Goal: Transaction & Acquisition: Obtain resource

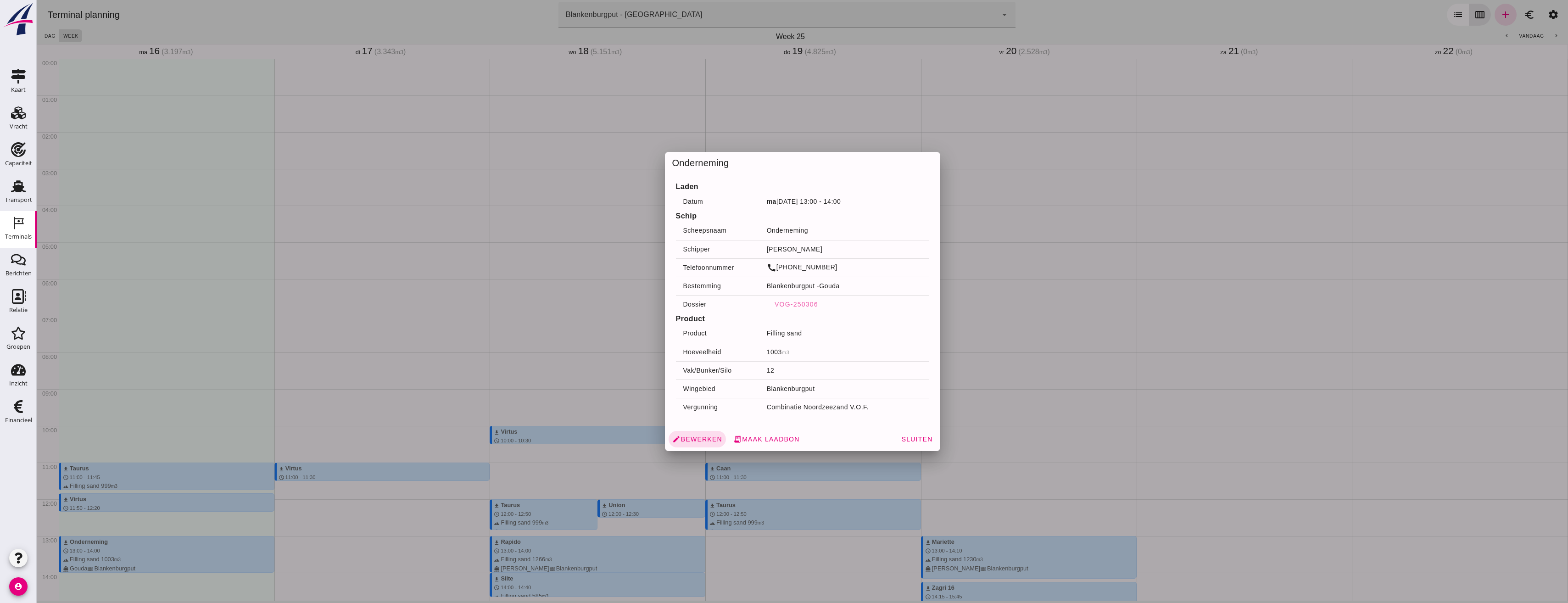
scroll to position [229, 0]
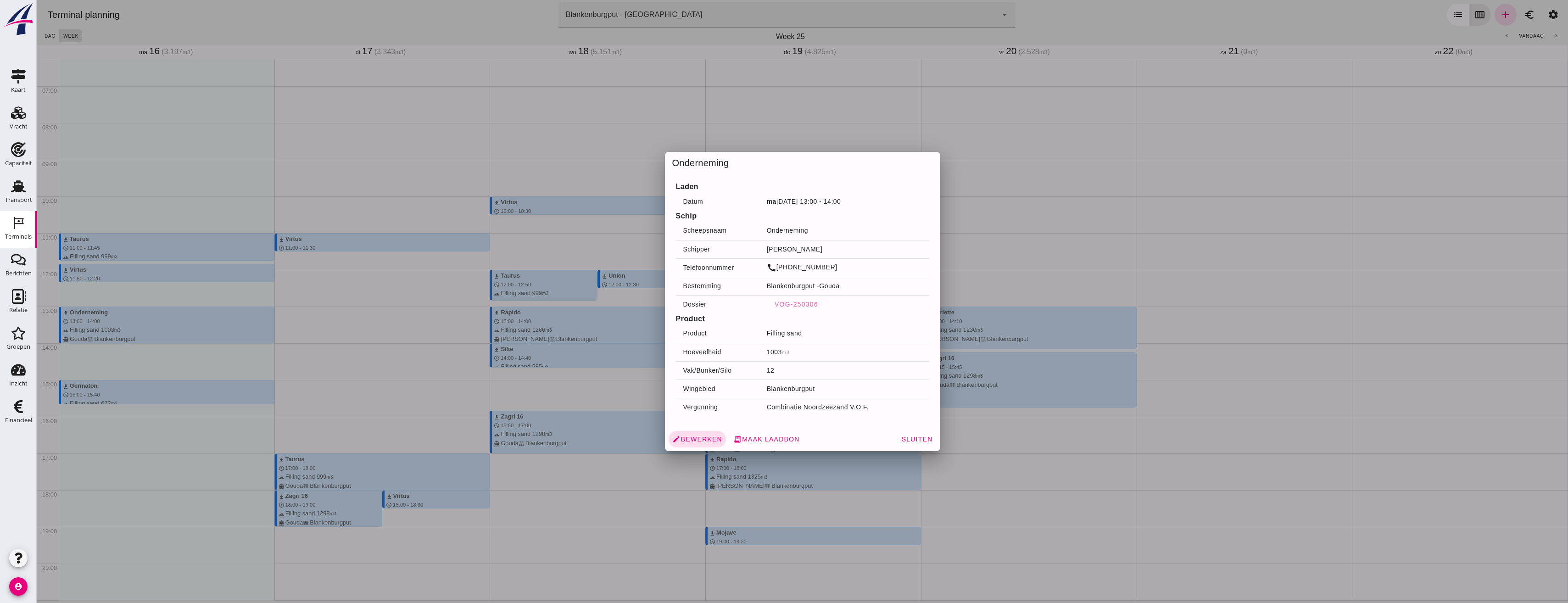
click at [735, 112] on div at bounding box center [803, 301] width 1532 height 603
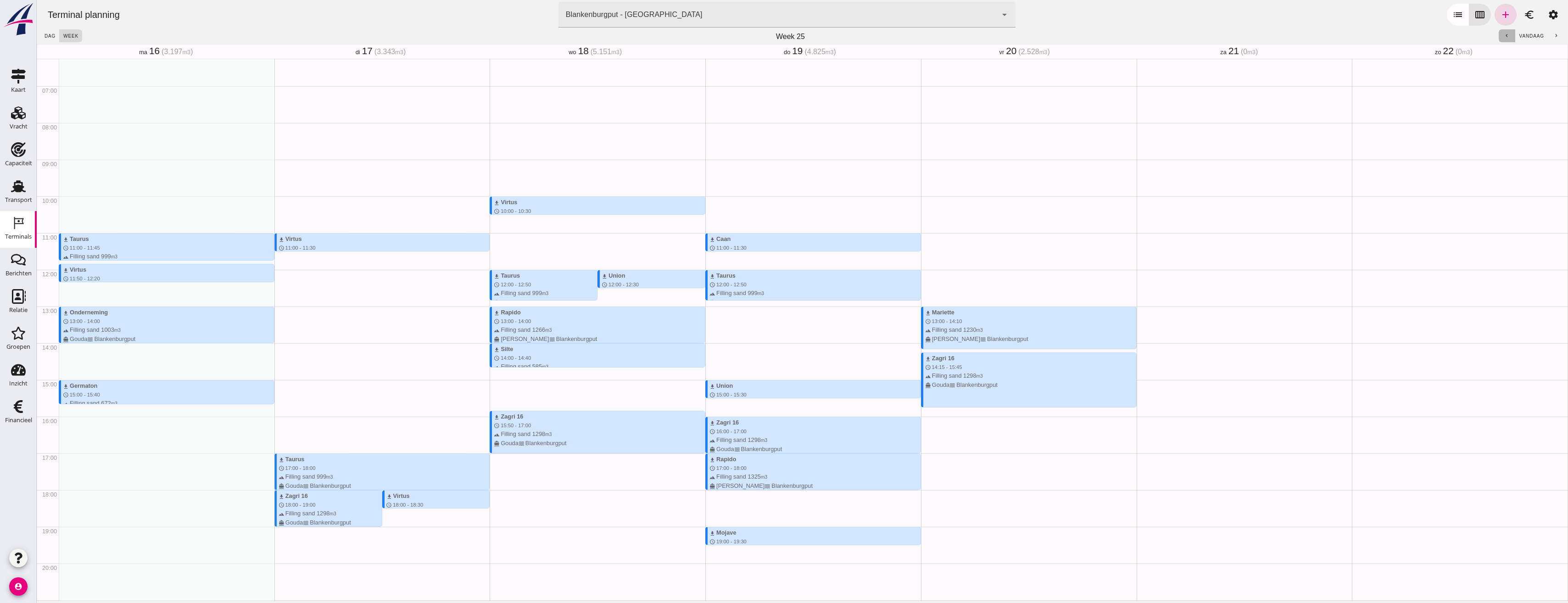
click at [1504, 33] on icon "chevron_left" at bounding box center [1507, 36] width 6 height 6
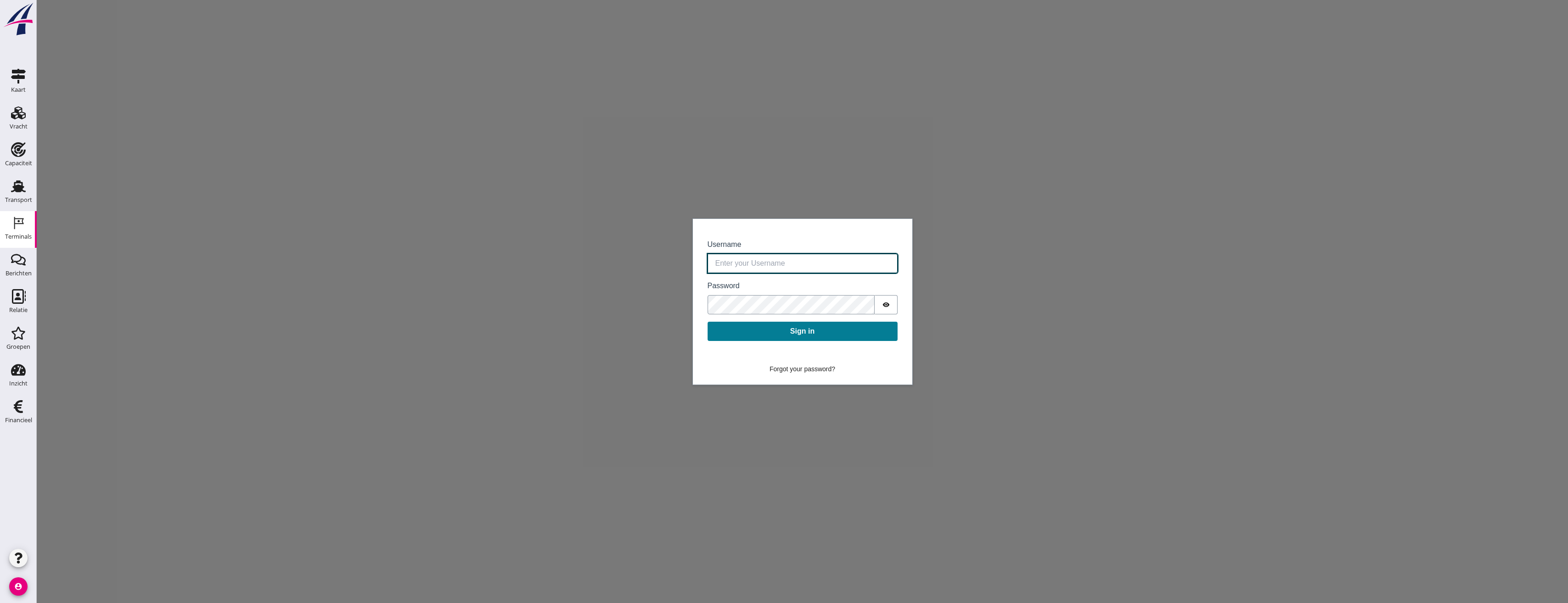
type input "lucas.teunevantoorenenbergen@vanoord.com"
click at [816, 332] on button "Sign in" at bounding box center [803, 331] width 190 height 20
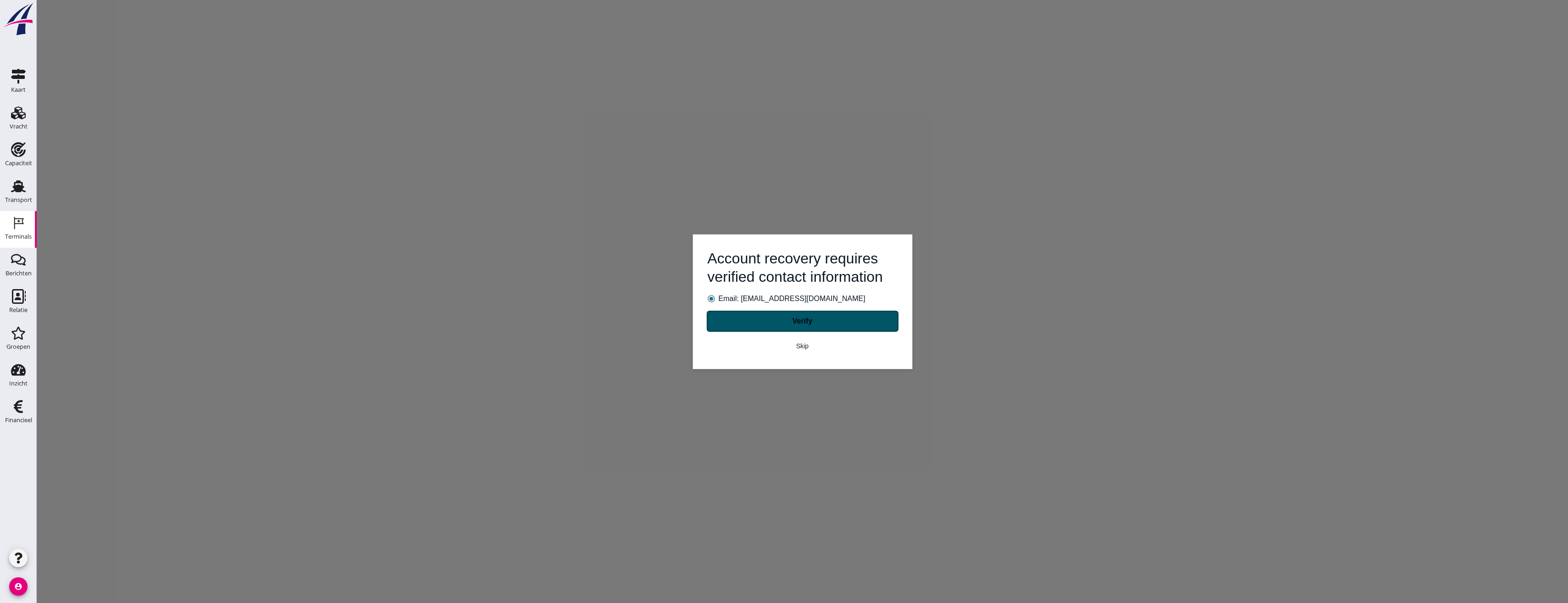
click at [859, 328] on button "Verify" at bounding box center [803, 321] width 190 height 20
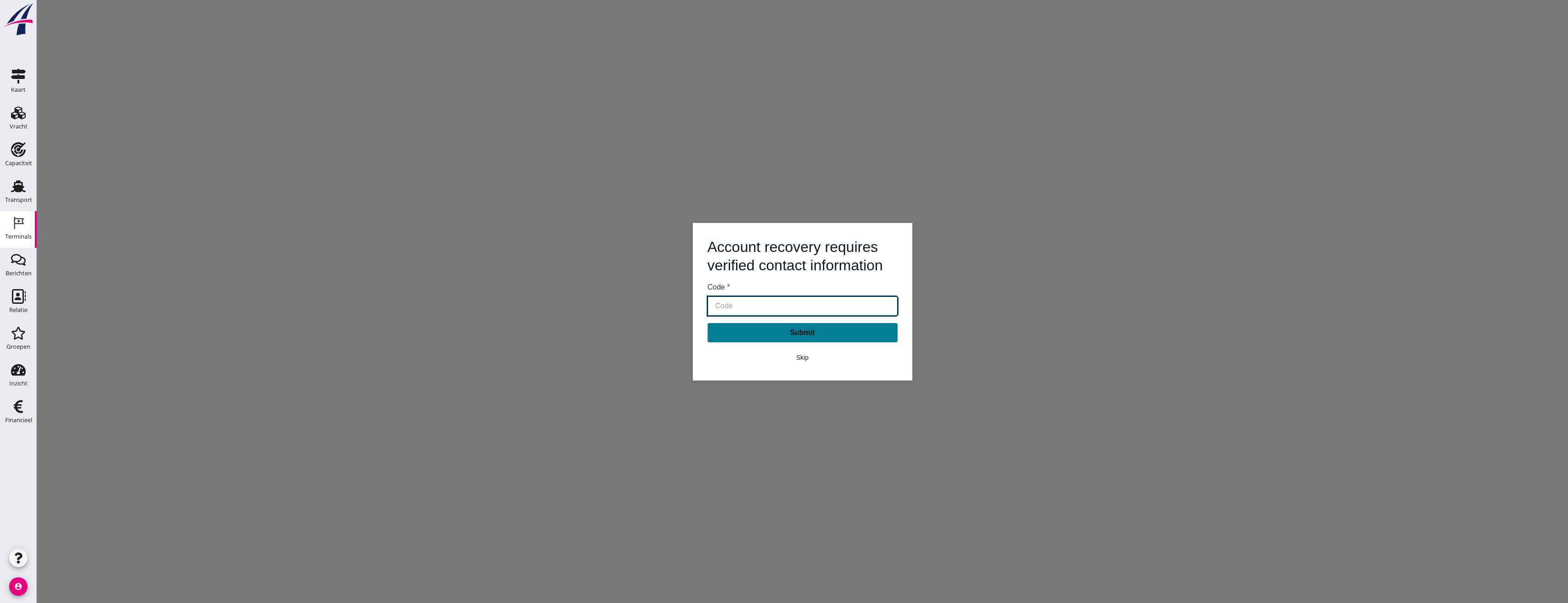
click at [758, 303] on input "Code *" at bounding box center [803, 306] width 190 height 20
paste input "480541"
type input "480541"
click at [777, 330] on button "Submit" at bounding box center [803, 333] width 190 height 20
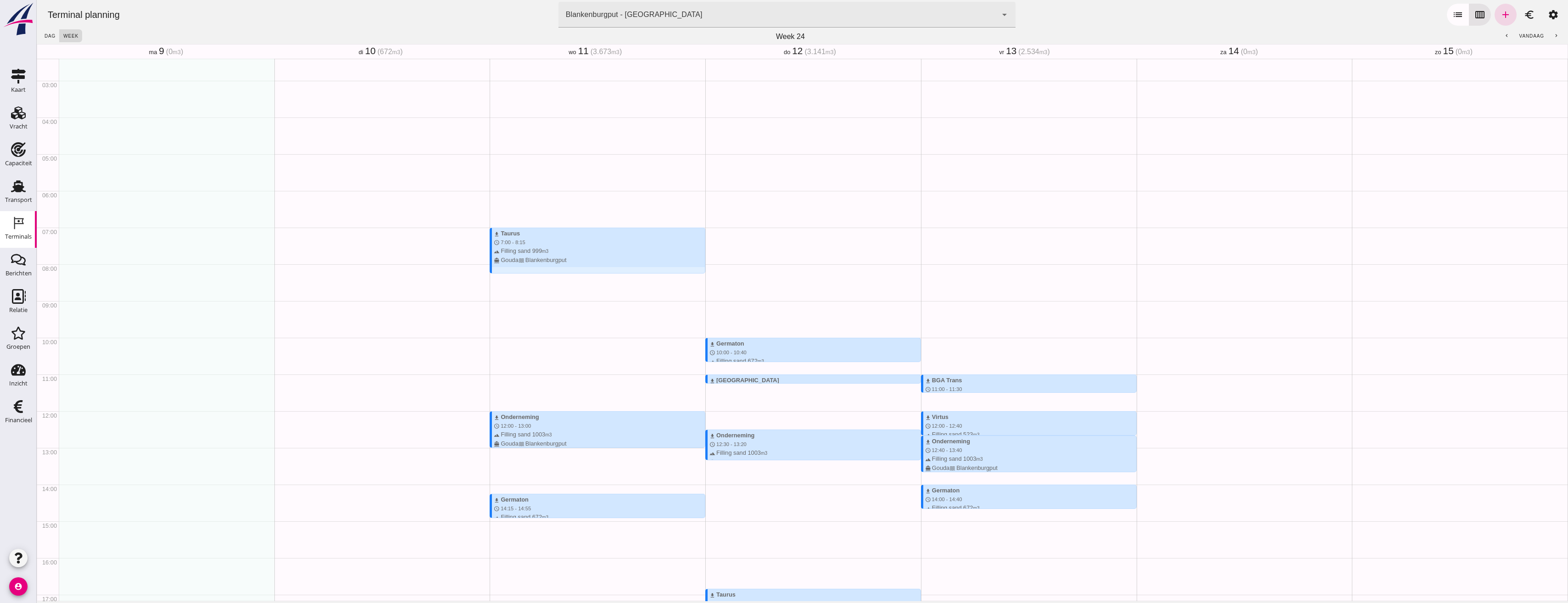
scroll to position [92, 0]
click at [641, 255] on div "terrain Filling sand 999 m3 directions_boat Gouda waves Blankenburgput" at bounding box center [599, 251] width 211 height 17
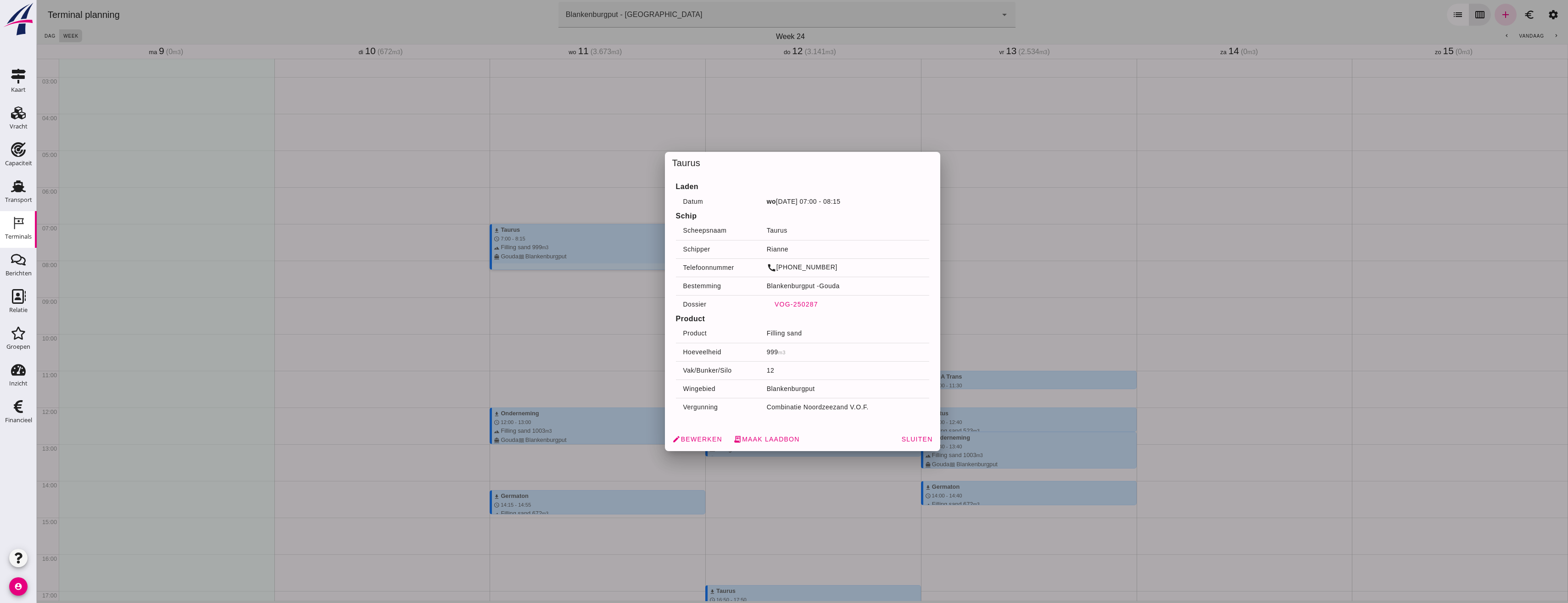
click at [802, 306] on span "VOG-250287" at bounding box center [796, 304] width 44 height 8
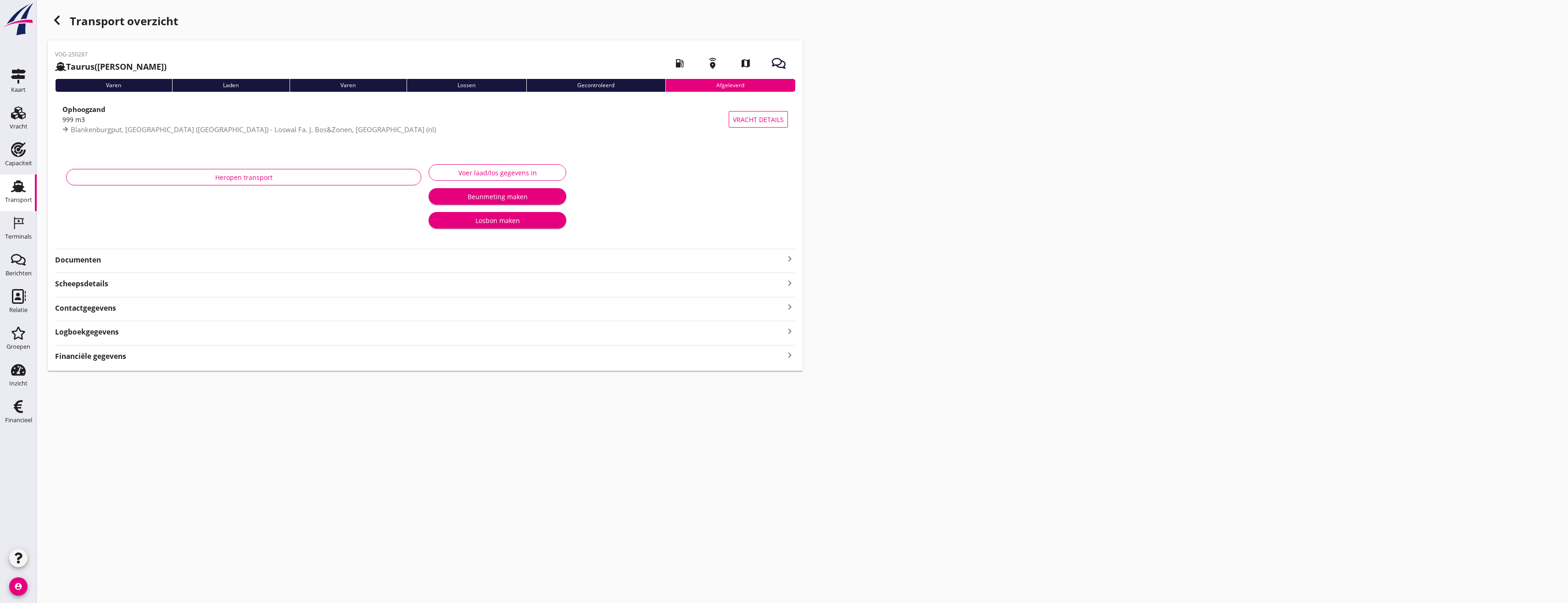
click at [153, 266] on div "VOG-250287 Taurus (Van Oord) local_gas_station emergency_share map Varen Laden …" at bounding box center [425, 206] width 755 height 331
click at [86, 264] on strong "Documenten" at bounding box center [420, 260] width 729 height 11
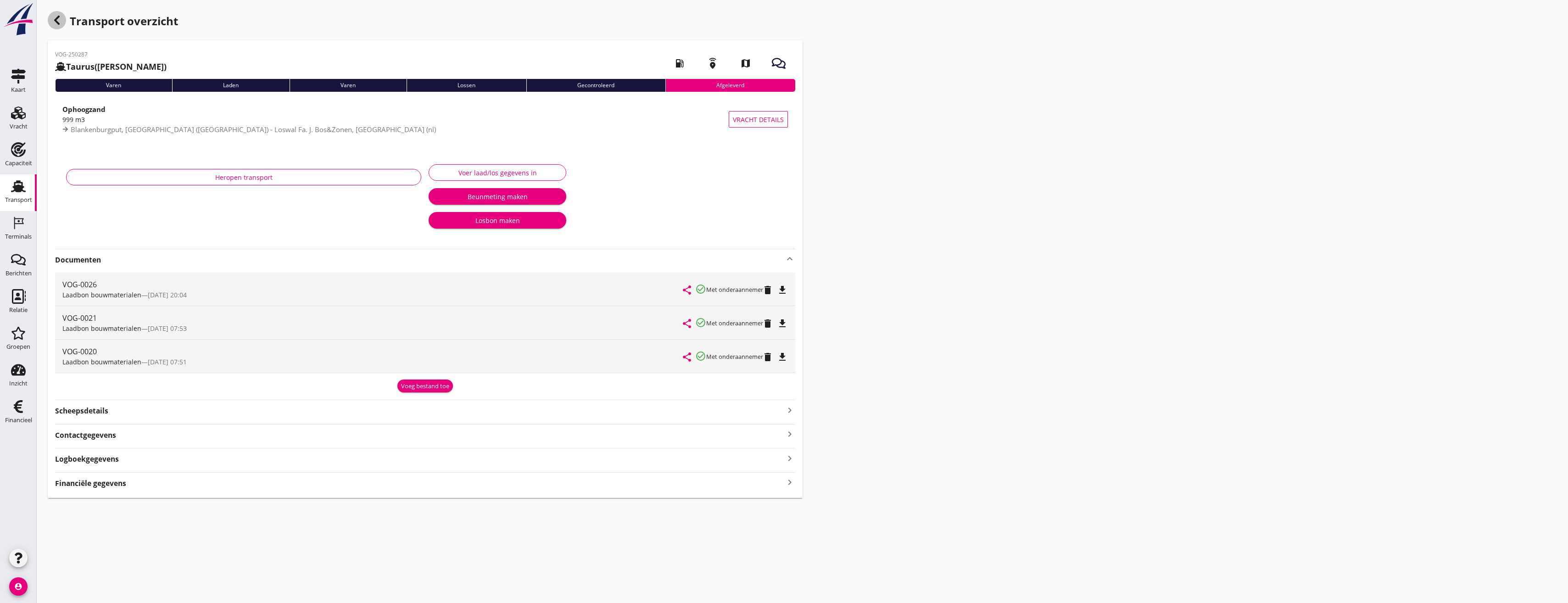
click at [58, 23] on use "button" at bounding box center [57, 20] width 5 height 9
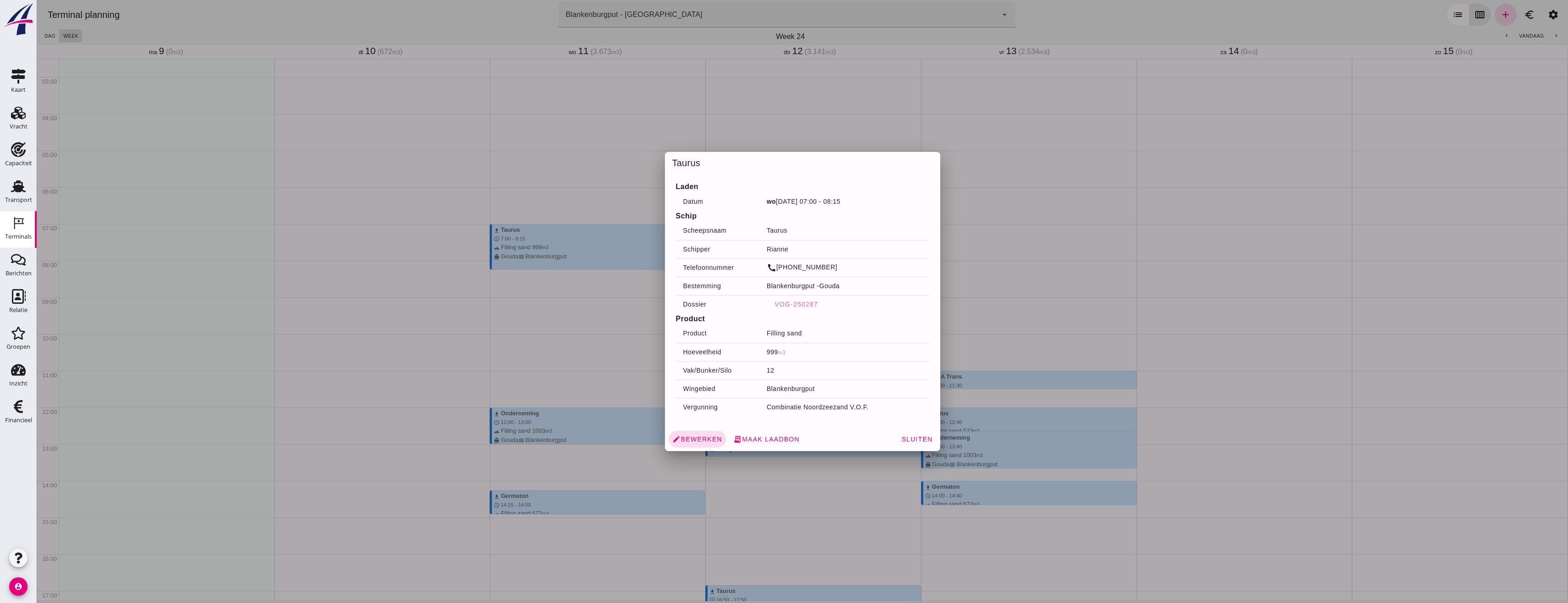
click at [1038, 72] on div at bounding box center [803, 301] width 1532 height 603
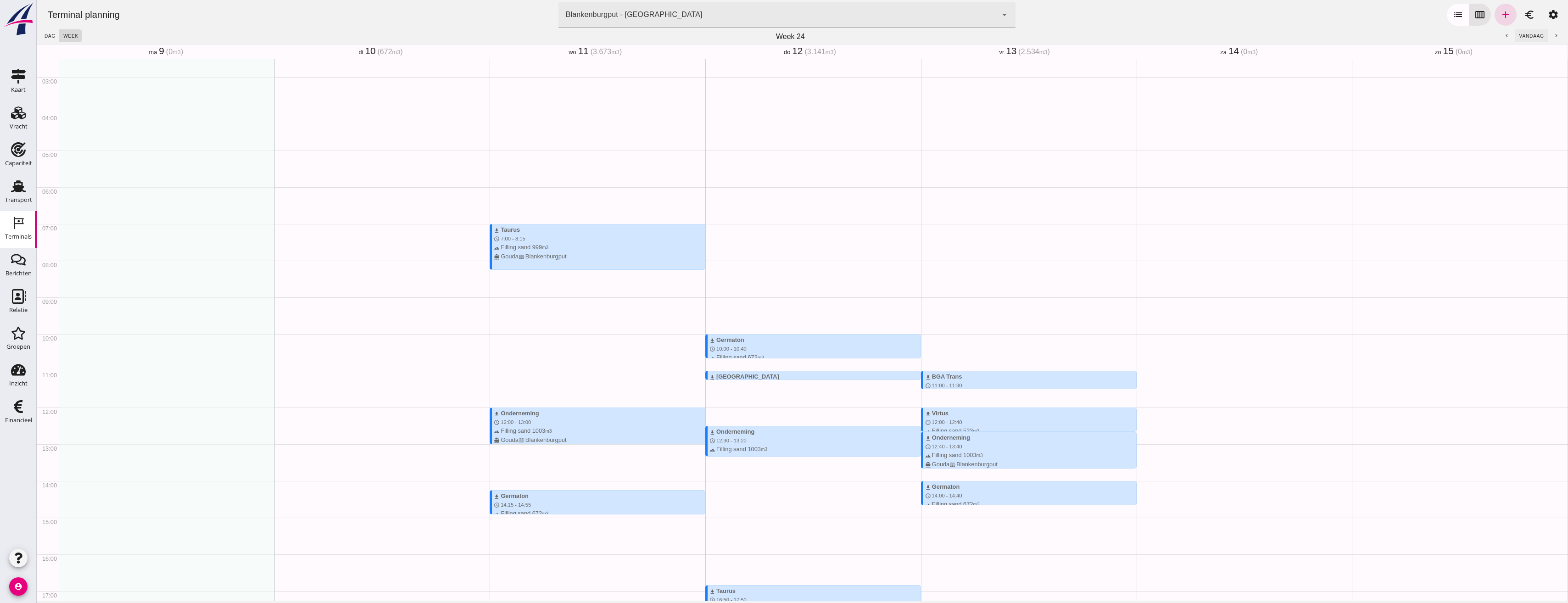
click at [1533, 37] on span "vandaag" at bounding box center [1531, 35] width 25 height 5
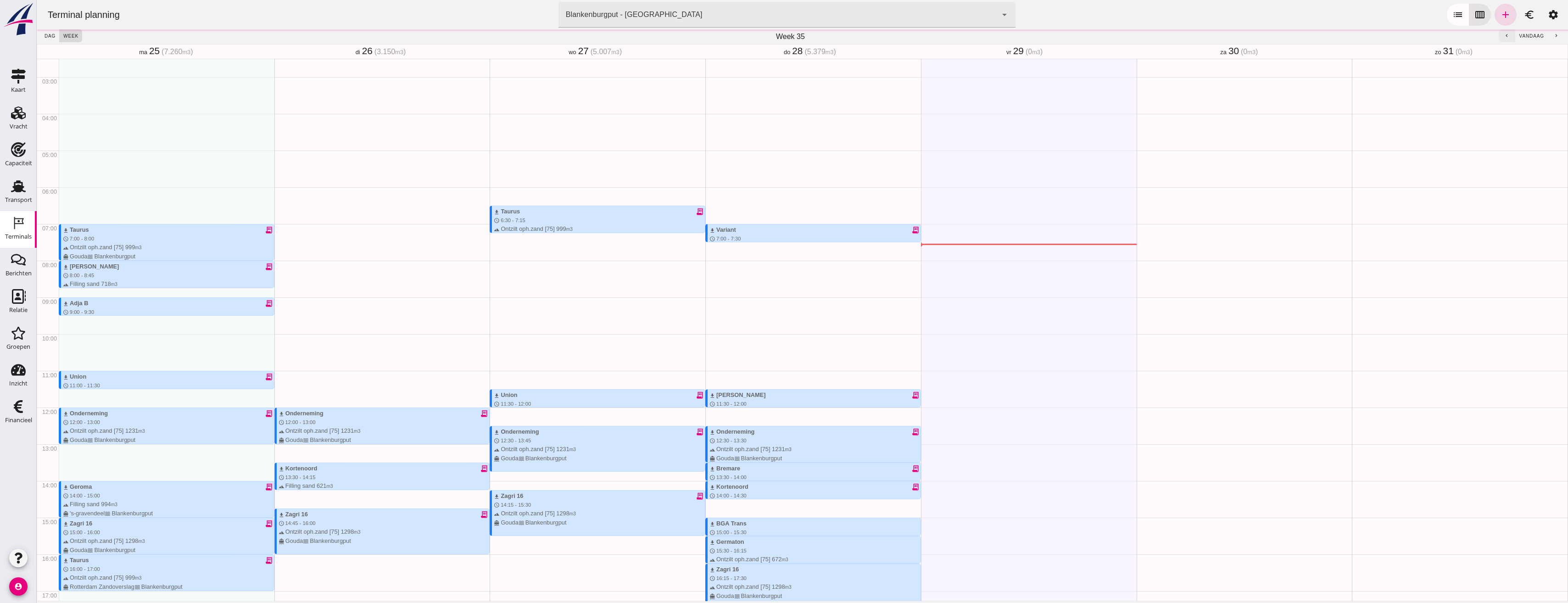
click at [1499, 37] on button "chevron_left" at bounding box center [1507, 35] width 17 height 13
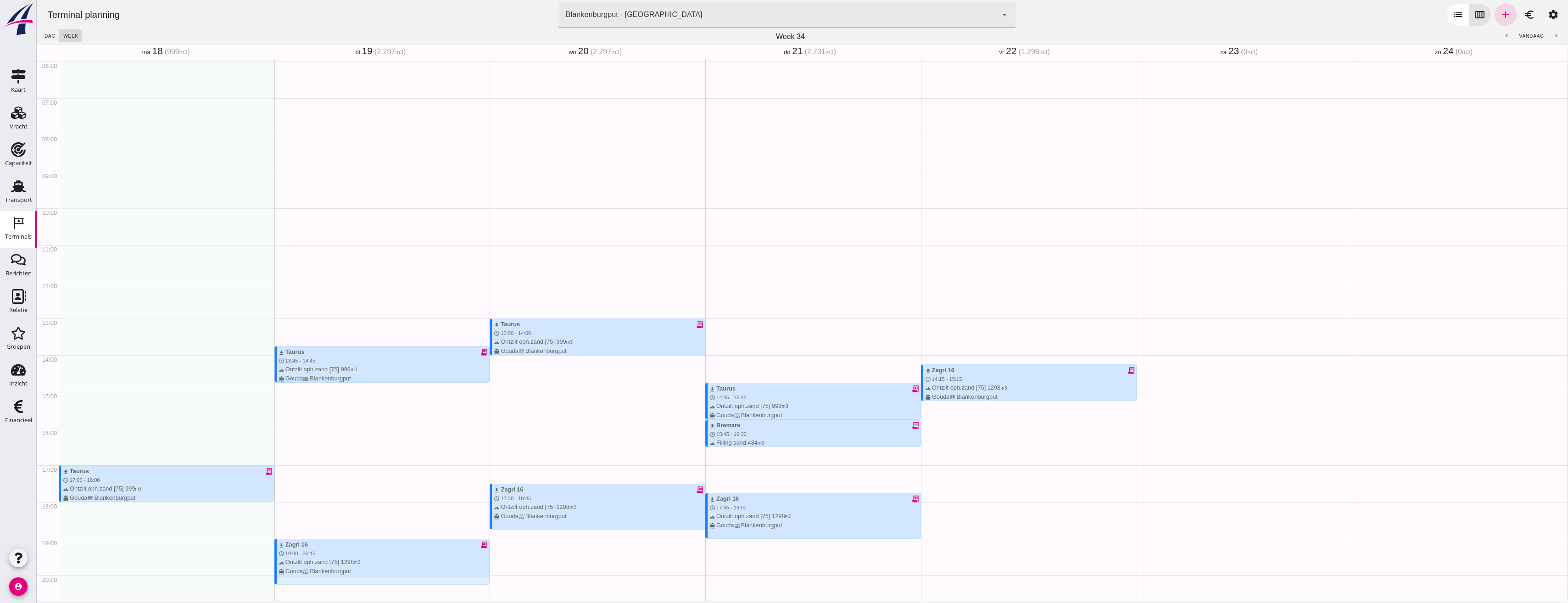
scroll to position [339, 0]
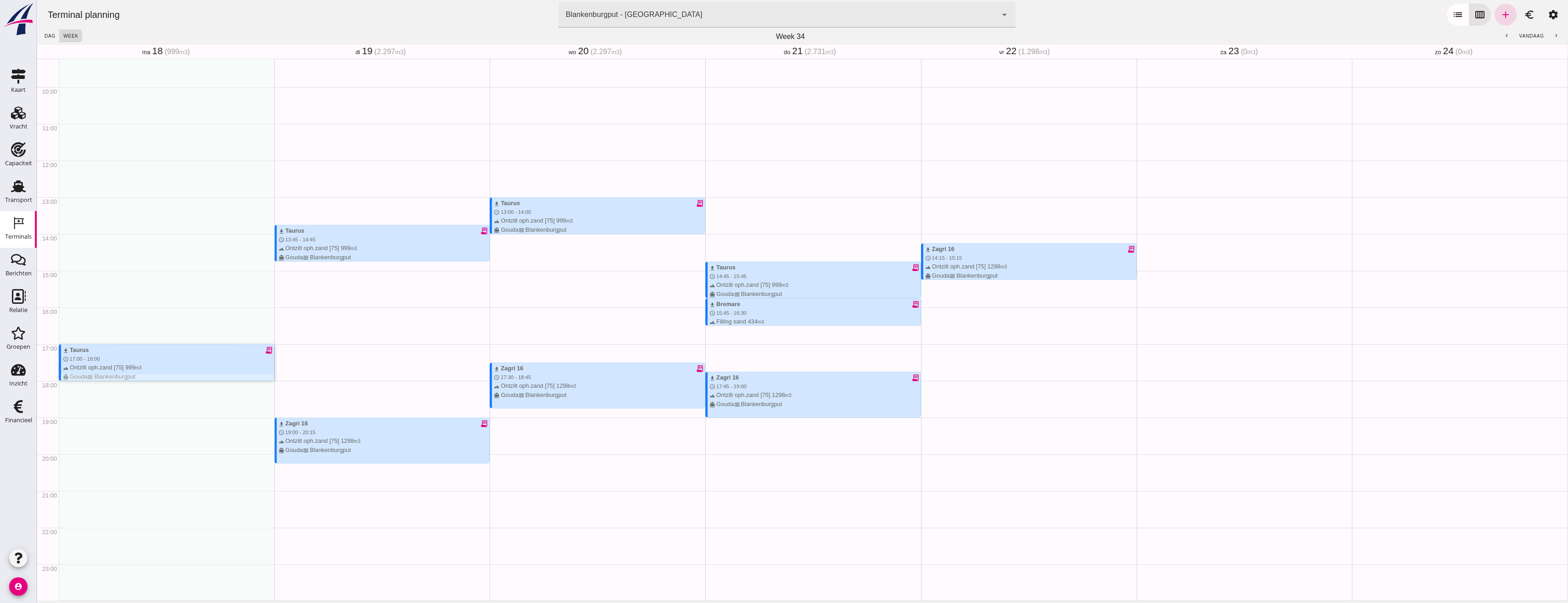
click at [128, 368] on div "terrain Ontzilt oph.zand [75] 999 m3 directions_boat Gouda waves [GEOGRAPHIC_DA…" at bounding box center [168, 371] width 211 height 17
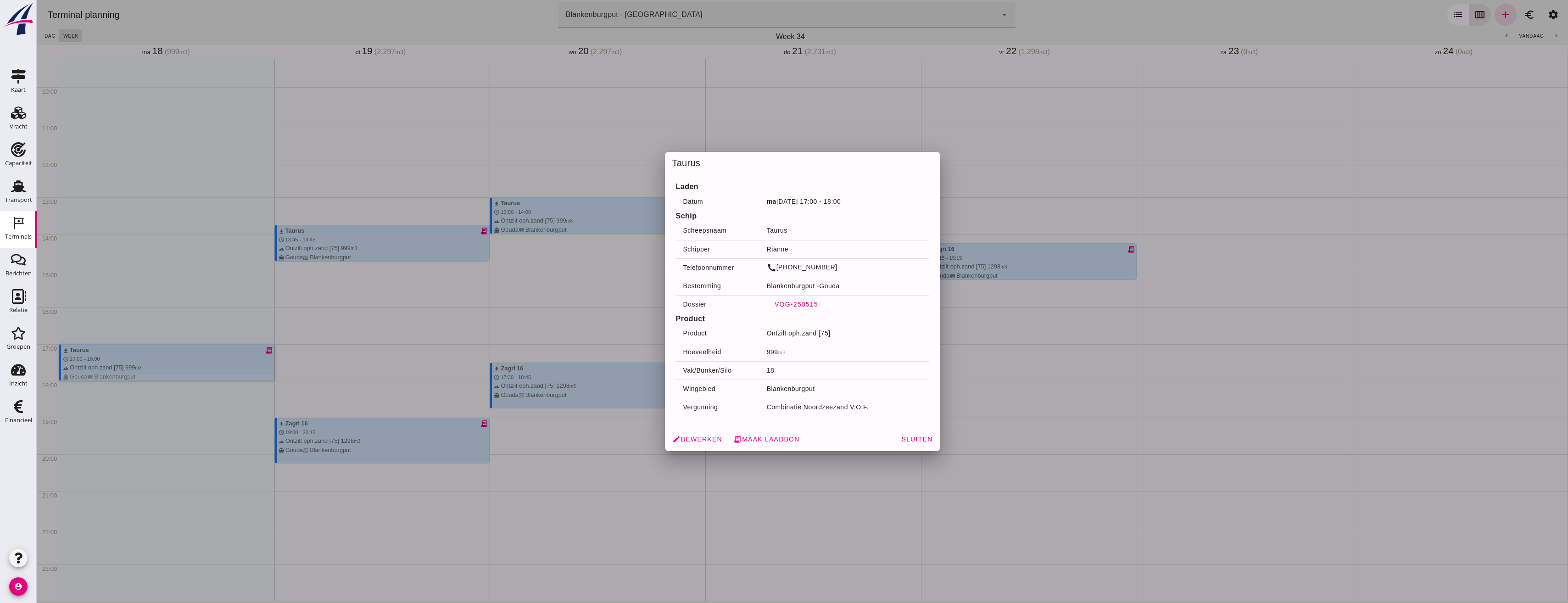
click at [789, 300] on span "VOG-250515" at bounding box center [796, 304] width 44 height 8
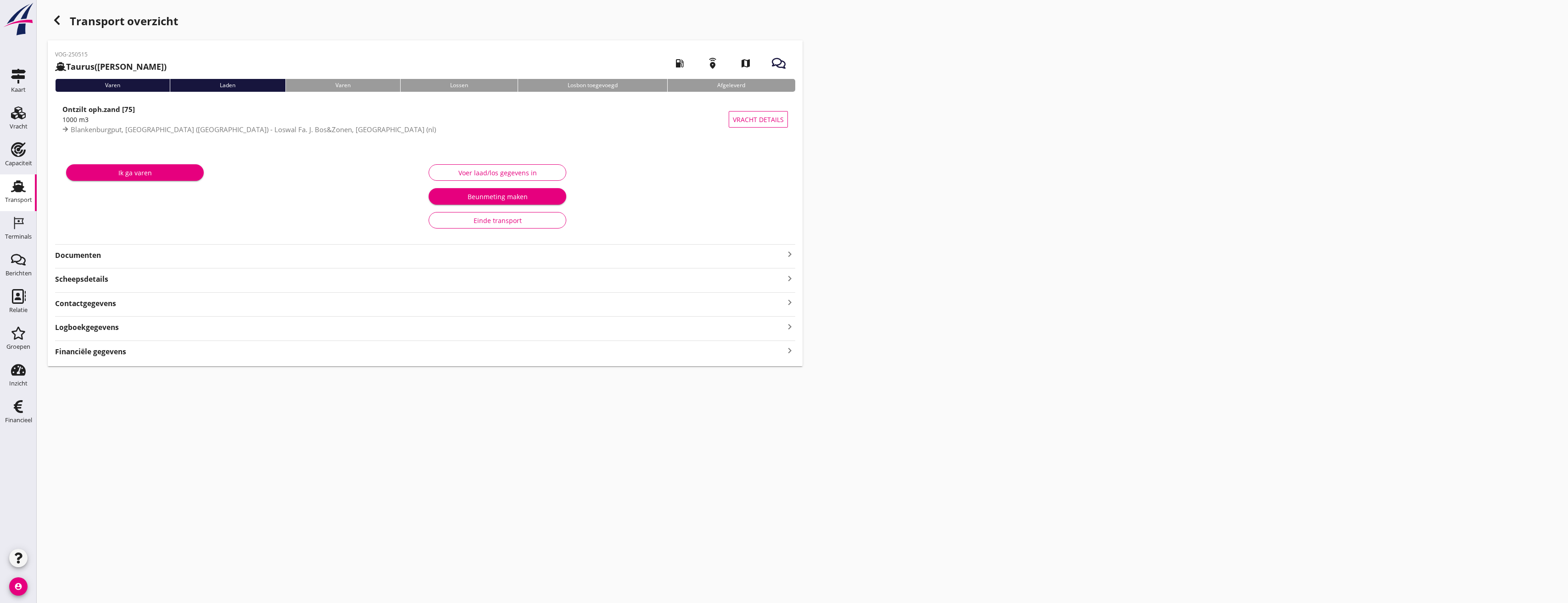
click at [141, 254] on strong "Documenten" at bounding box center [420, 255] width 729 height 11
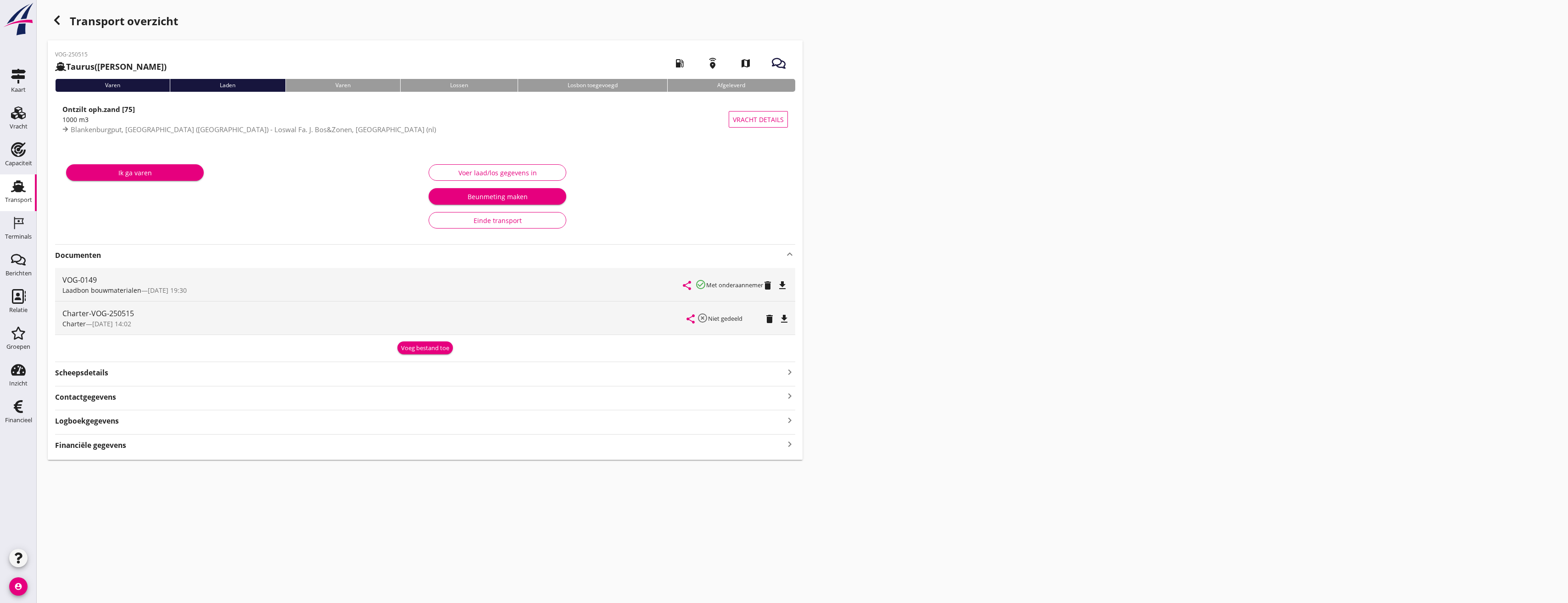
click at [1297, 150] on div "Transport overzicht VOG-250515 Taurus (Van Oord) local_gas_station emergency_sh…" at bounding box center [803, 235] width 1532 height 471
click at [17, 226] on icon "Terminals" at bounding box center [18, 223] width 14 height 14
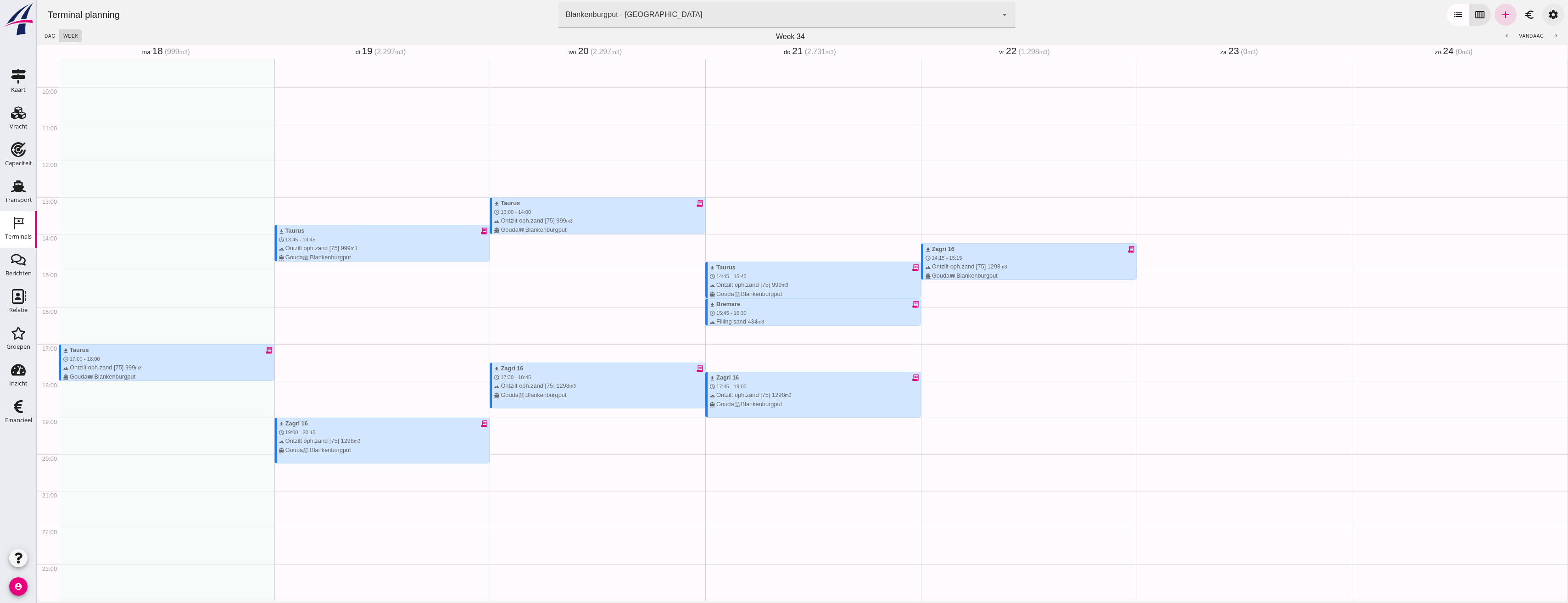
click at [1554, 16] on link "settings" at bounding box center [1553, 14] width 22 height 22
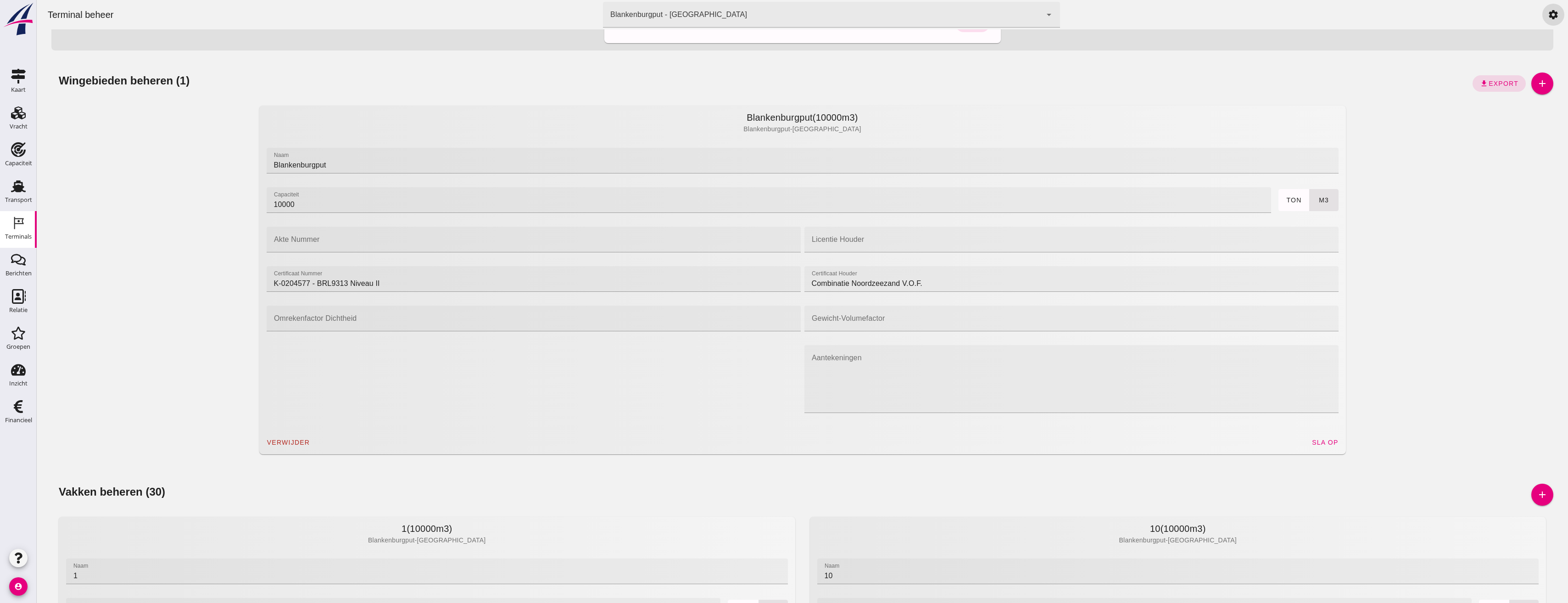
scroll to position [368, 0]
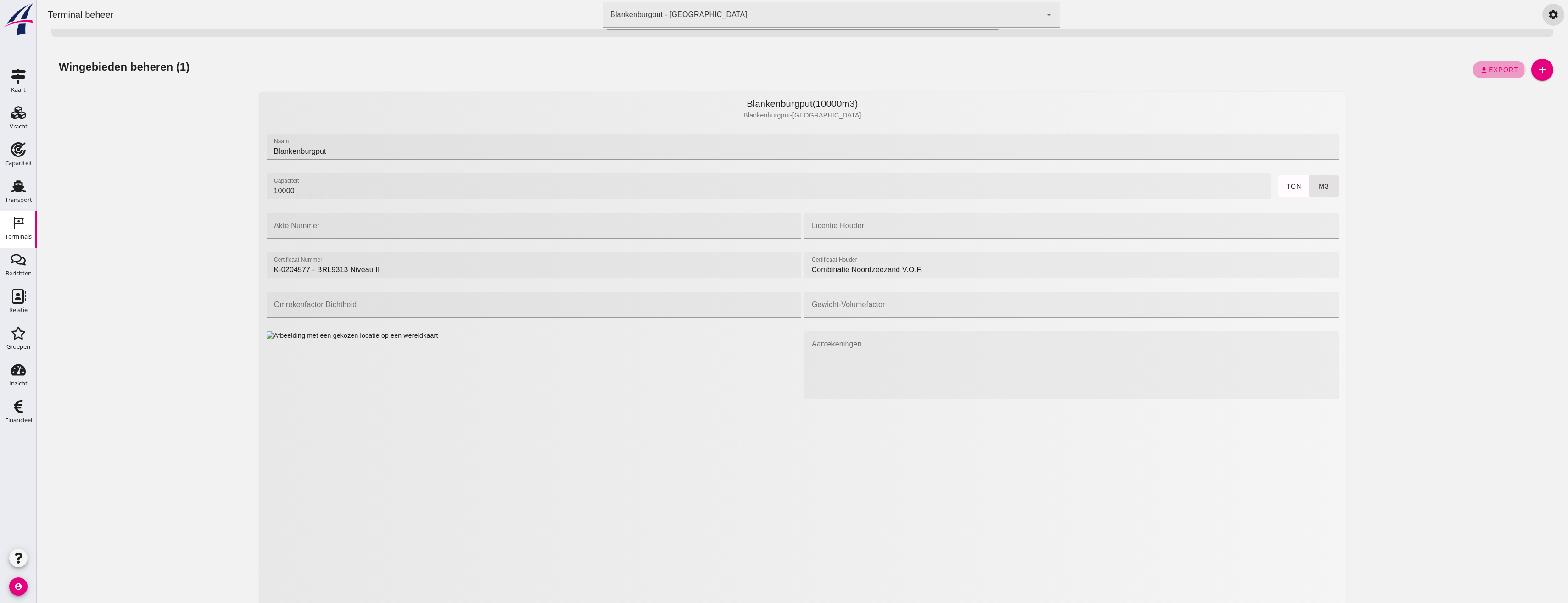
click at [1492, 68] on span "Export" at bounding box center [1503, 70] width 30 height 8
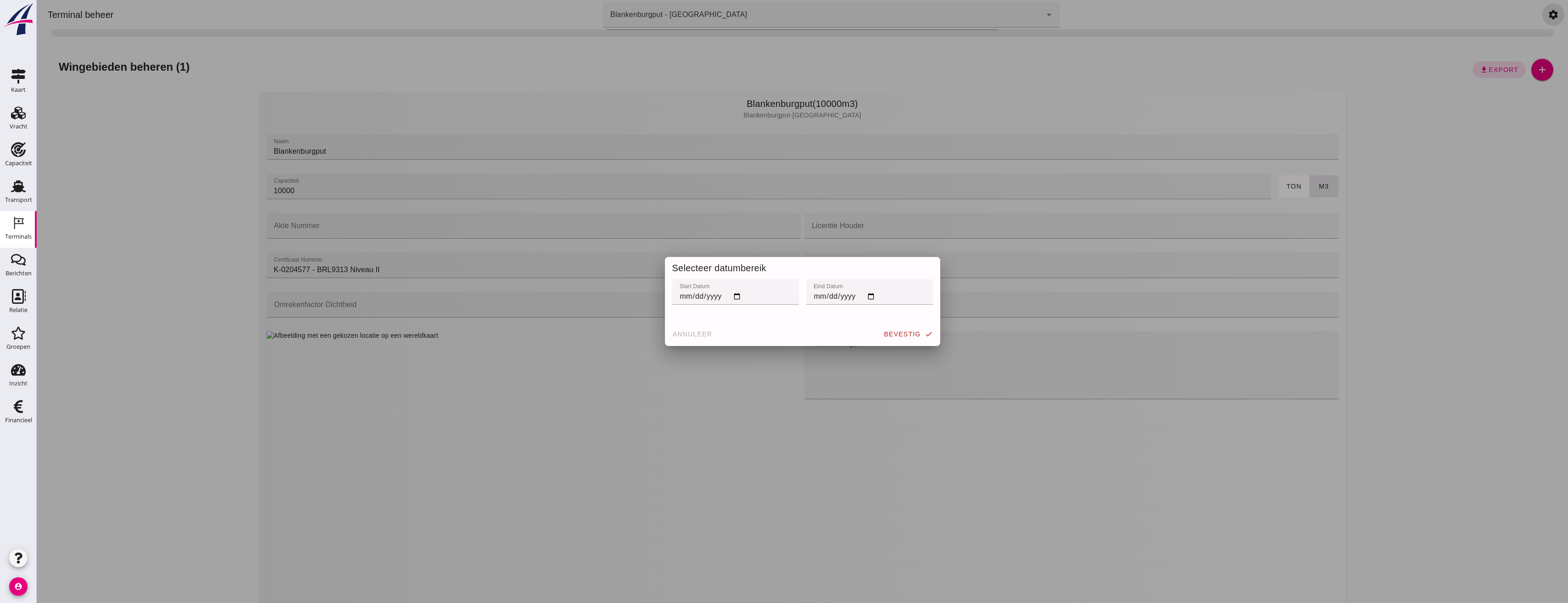
scroll to position [0, 0]
click at [734, 296] on input "start datum" at bounding box center [736, 292] width 127 height 26
type input "2025-06-09"
click at [866, 297] on input "eind datum" at bounding box center [870, 292] width 127 height 26
click at [872, 297] on input "[DATE]" at bounding box center [870, 292] width 127 height 26
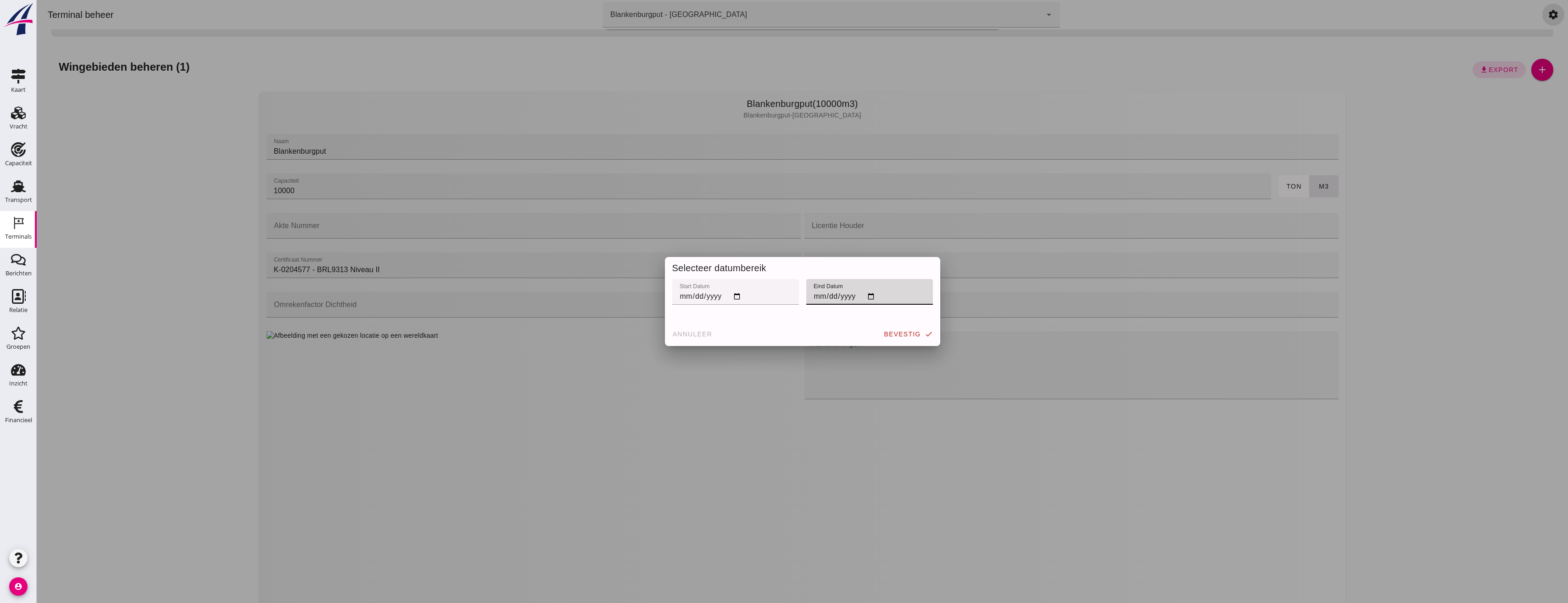
type input "2025-07-01"
click at [907, 338] on button "bevestig check" at bounding box center [908, 334] width 57 height 17
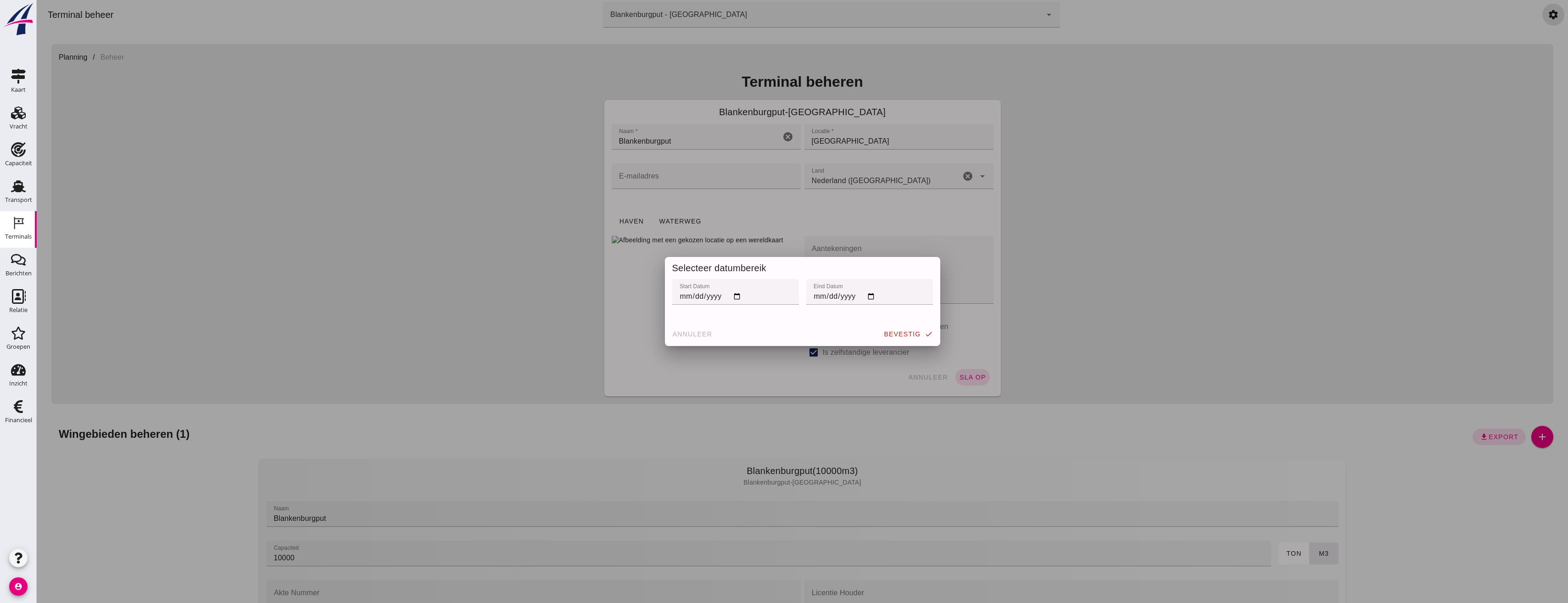
scroll to position [368, 0]
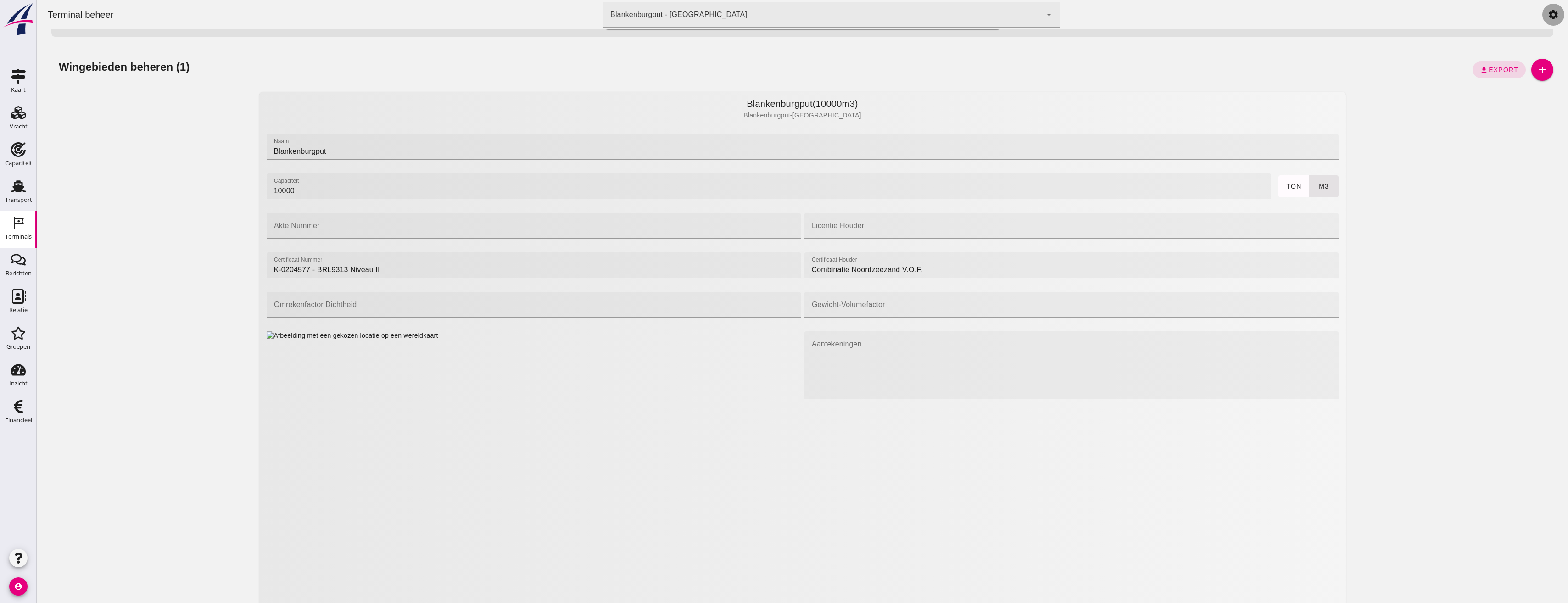
click at [1542, 16] on link "settings" at bounding box center [1553, 14] width 22 height 22
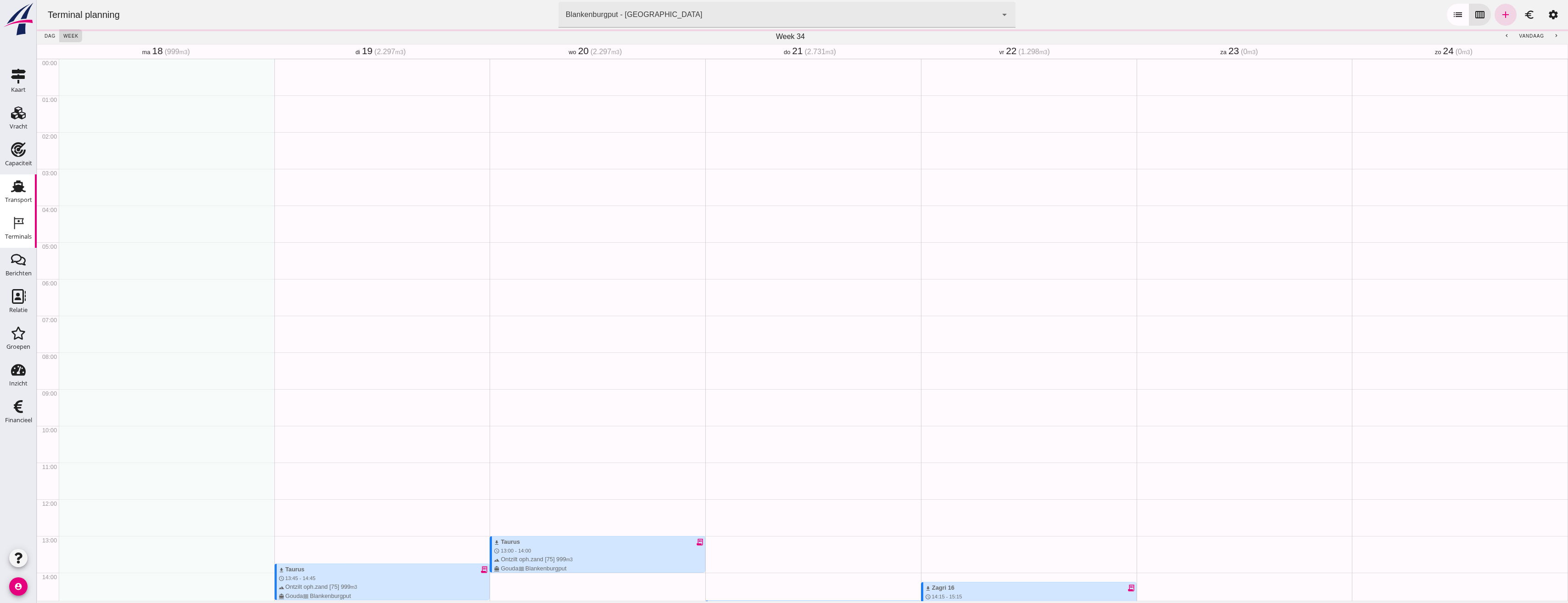
click at [23, 184] on icon "Transport" at bounding box center [18, 186] width 14 height 14
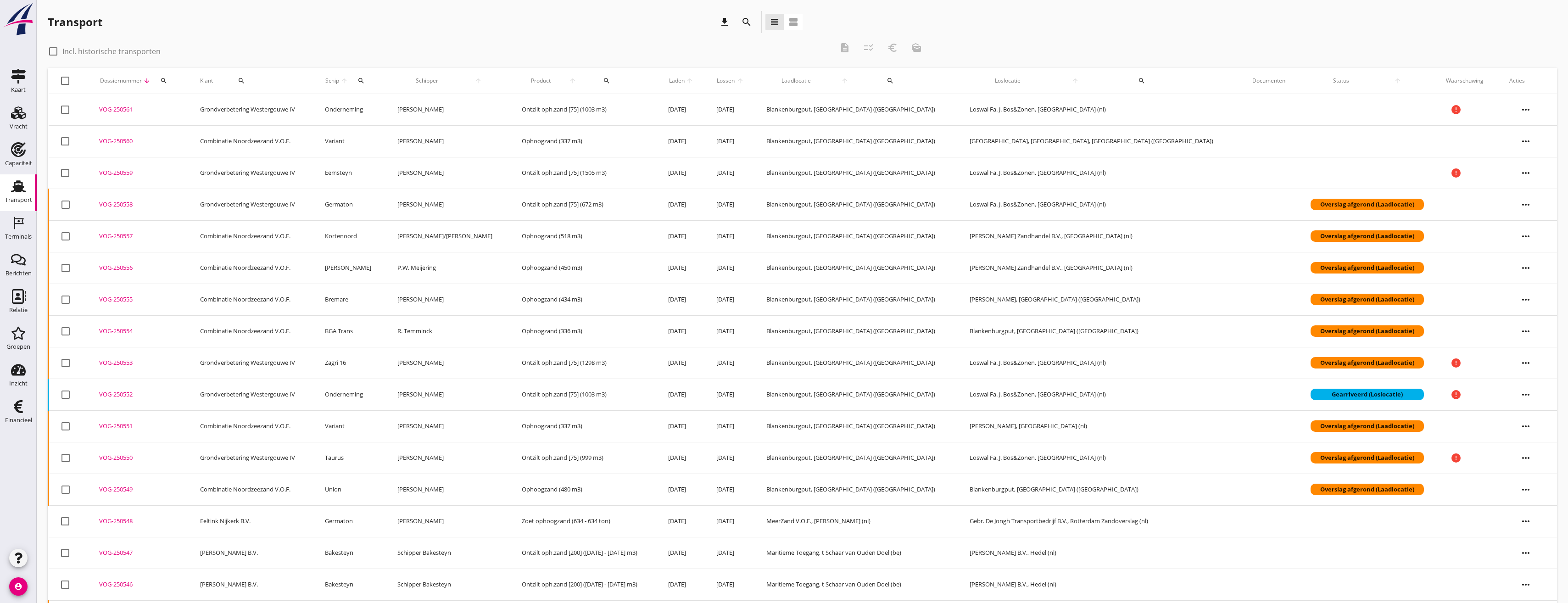
drag, startPoint x: 59, startPoint y: 48, endPoint x: 86, endPoint y: 55, distance: 27.9
click at [59, 48] on div at bounding box center [53, 51] width 16 height 16
checkbox input "true"
click at [168, 80] on icon "search" at bounding box center [164, 81] width 8 height 8
click at [194, 109] on input "Zoeken op dossiernummer..." at bounding box center [214, 107] width 96 height 14
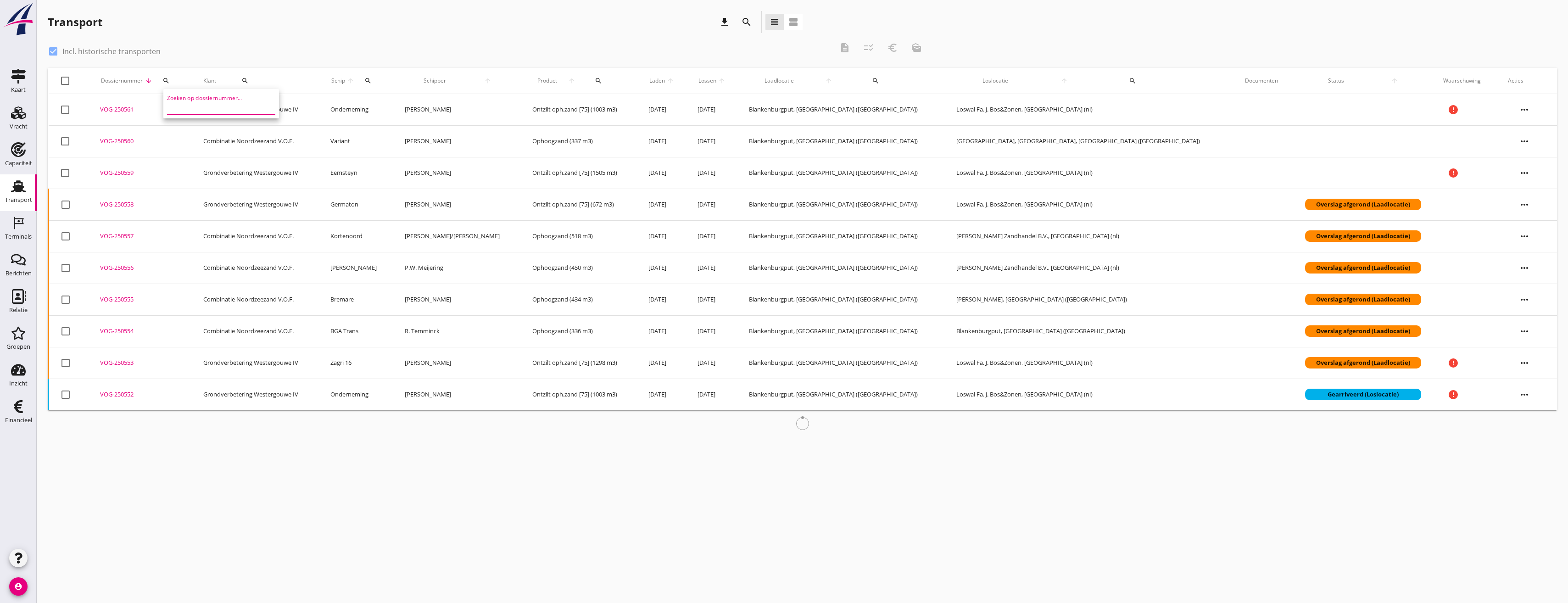
paste input "VOG-250357"
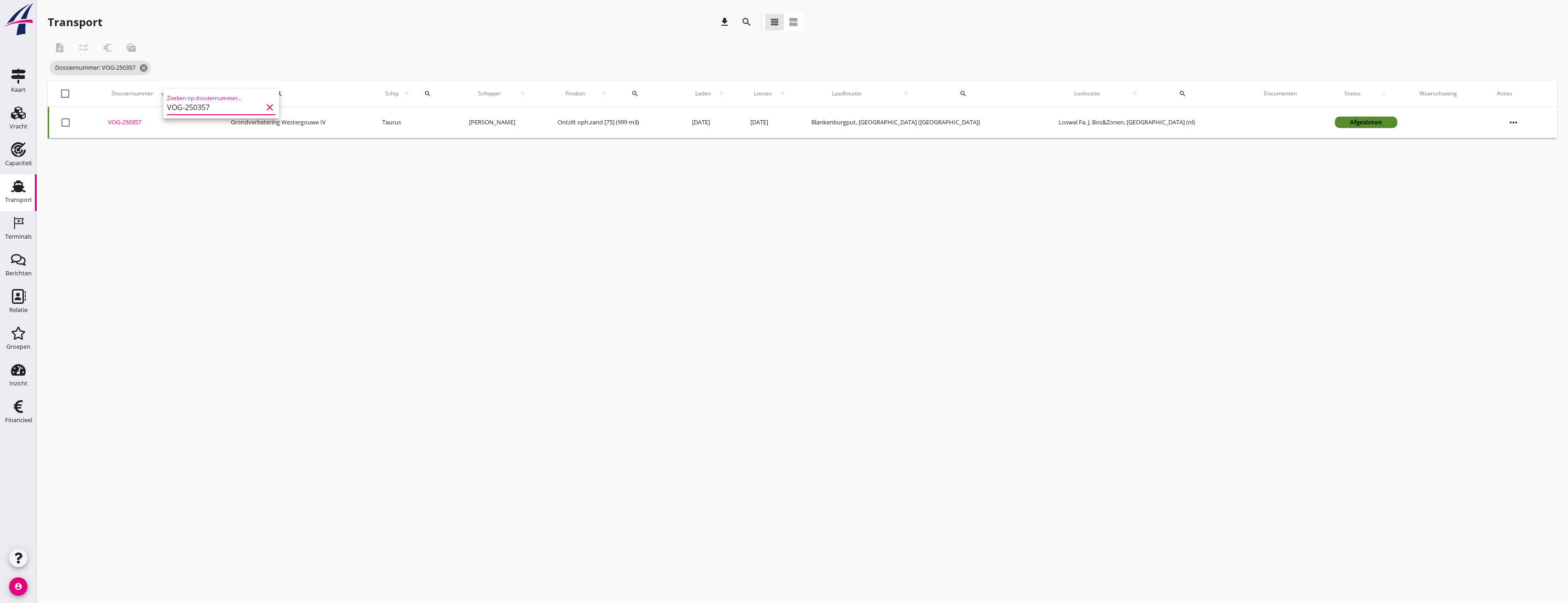
click at [321, 191] on div "cancel You are impersonating another user. Transport download search view_headl…" at bounding box center [803, 301] width 1532 height 603
click at [136, 122] on div "VOG-250357" at bounding box center [158, 122] width 101 height 9
click at [193, 97] on button "search" at bounding box center [186, 94] width 23 height 17
click at [250, 121] on input "VOG-250357" at bounding box center [239, 120] width 96 height 14
type input "VOG-250358"
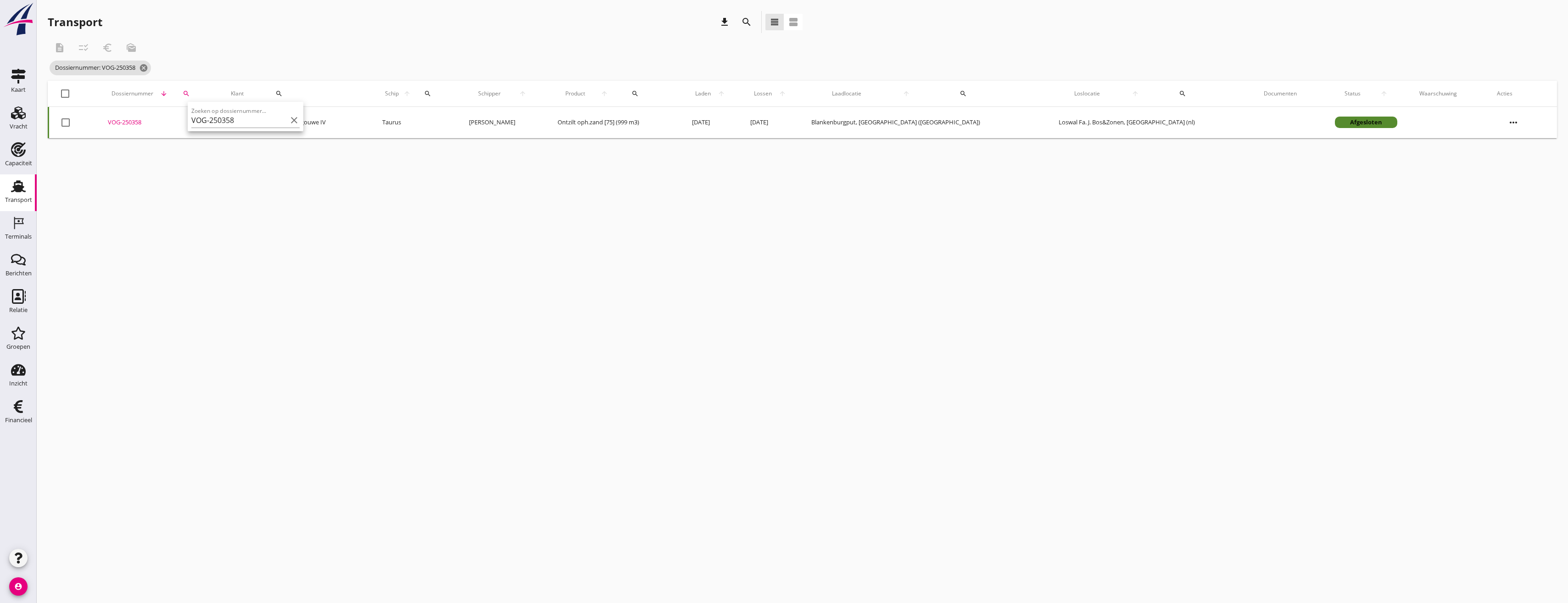
drag, startPoint x: 262, startPoint y: 254, endPoint x: 269, endPoint y: 249, distance: 8.6
click at [264, 255] on div "cancel You are impersonating another user. Transport download search view_headl…" at bounding box center [803, 301] width 1532 height 603
click at [146, 124] on div "VOG-250358" at bounding box center [158, 122] width 101 height 9
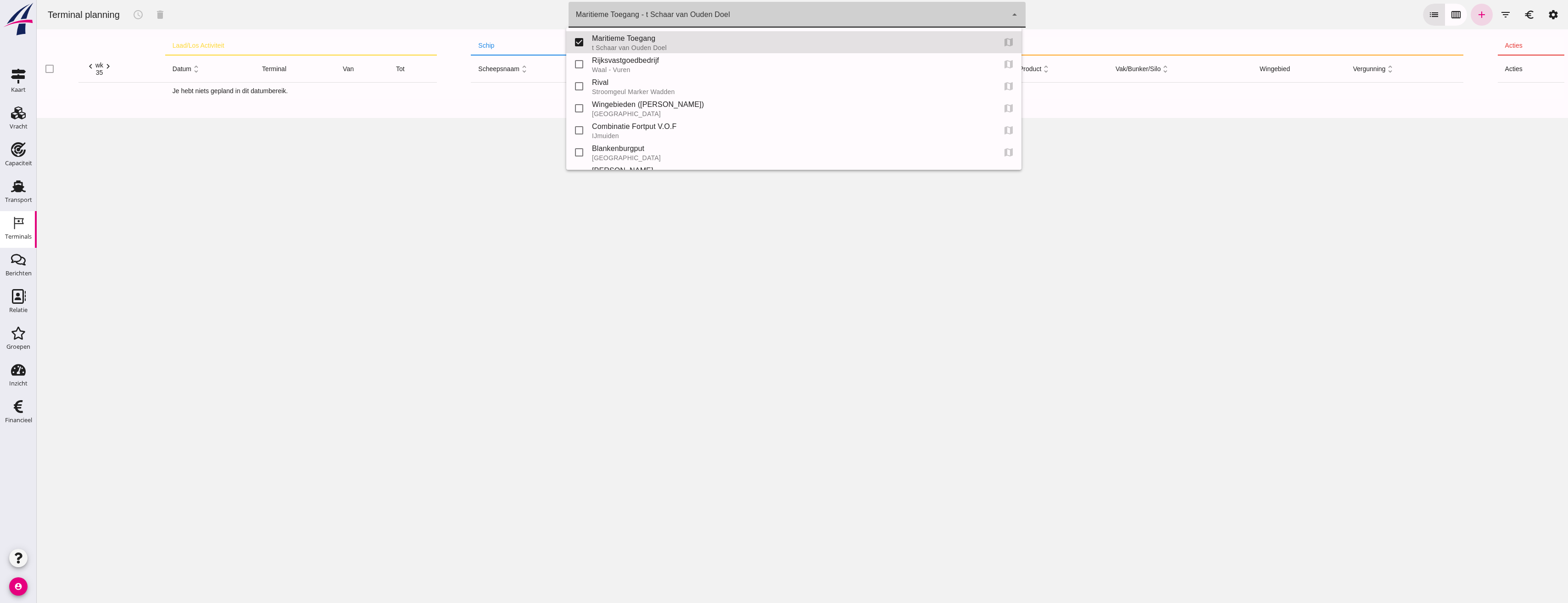
click at [631, 18] on div "Maritieme Toegang - t Schaar van Ouden Doel" at bounding box center [653, 14] width 154 height 11
click at [576, 149] on input "checkbox" at bounding box center [579, 152] width 18 height 18
checkbox input "true"
type input "453b08e2-5afb-49e8-a076-b9bc6000f457, e6c78bfd-e3f1-4bb9-b01e-b37ce3668b52"
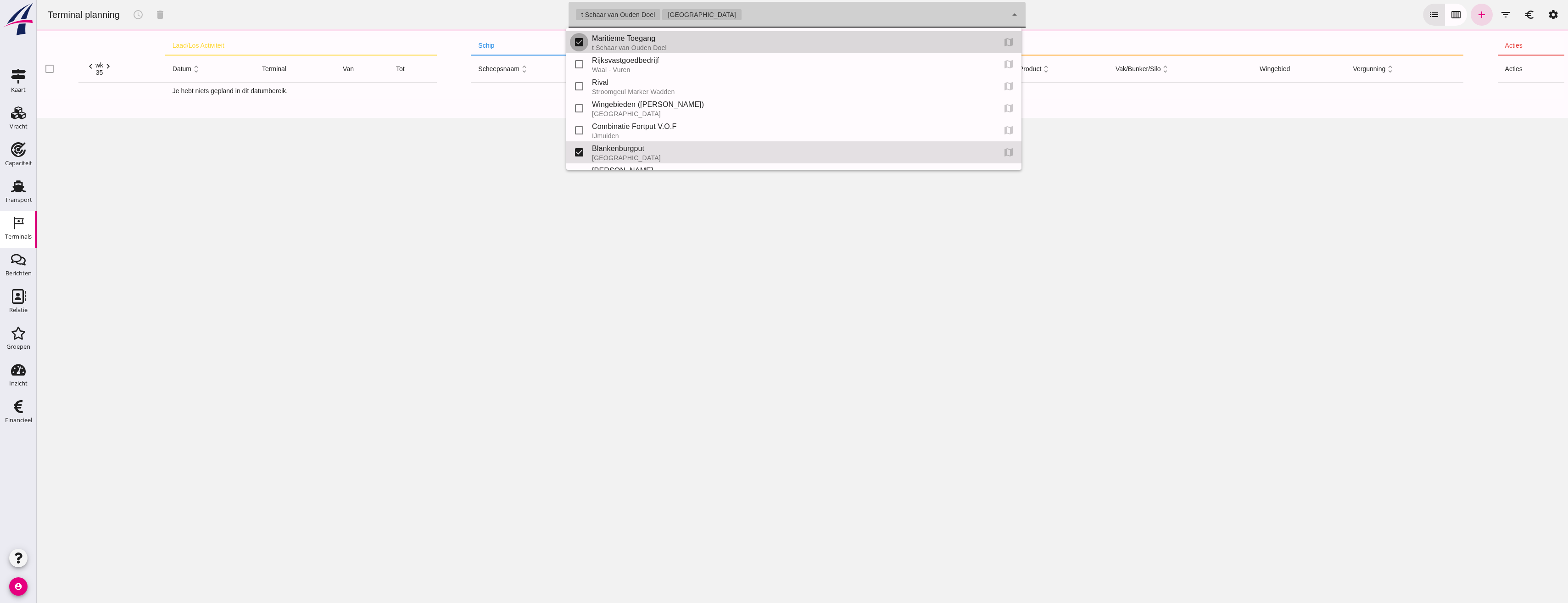
click at [575, 38] on input "checkbox" at bounding box center [579, 42] width 18 height 18
checkbox input "false"
type input "e6c78bfd-e3f1-4bb9-b01e-b37ce3668b52"
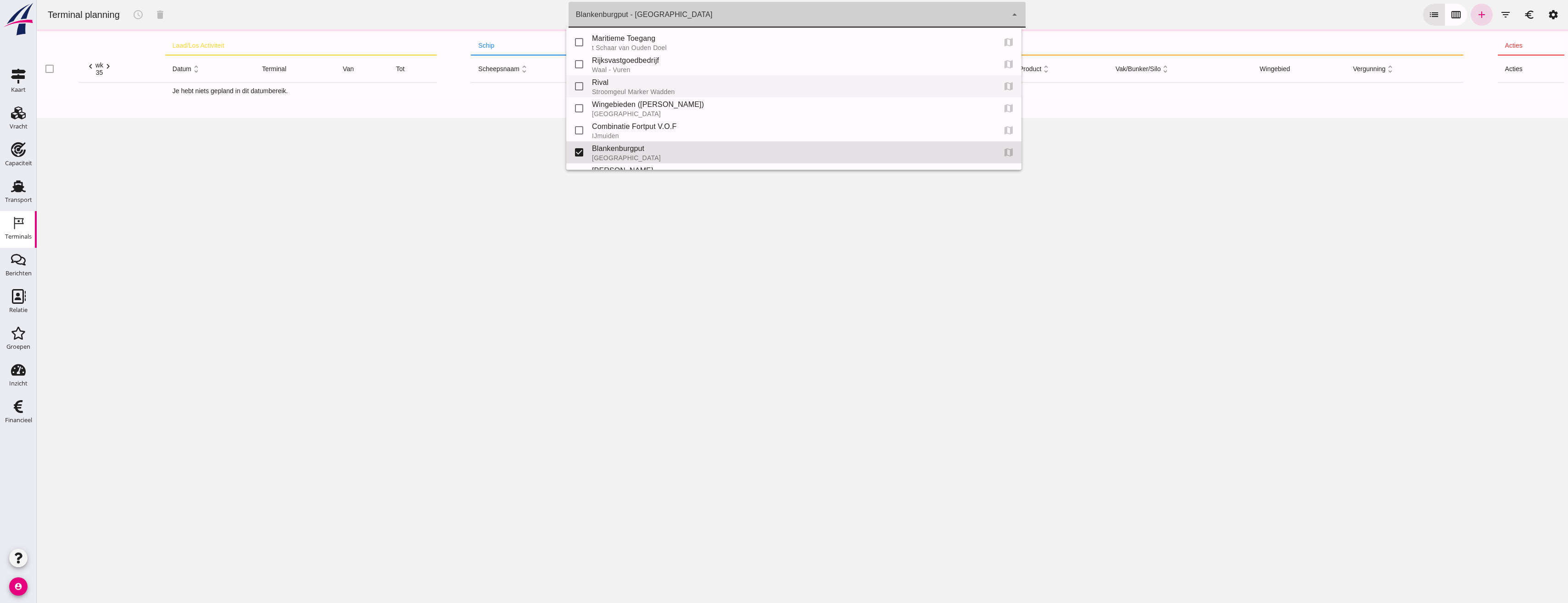
scroll to position [42, 0]
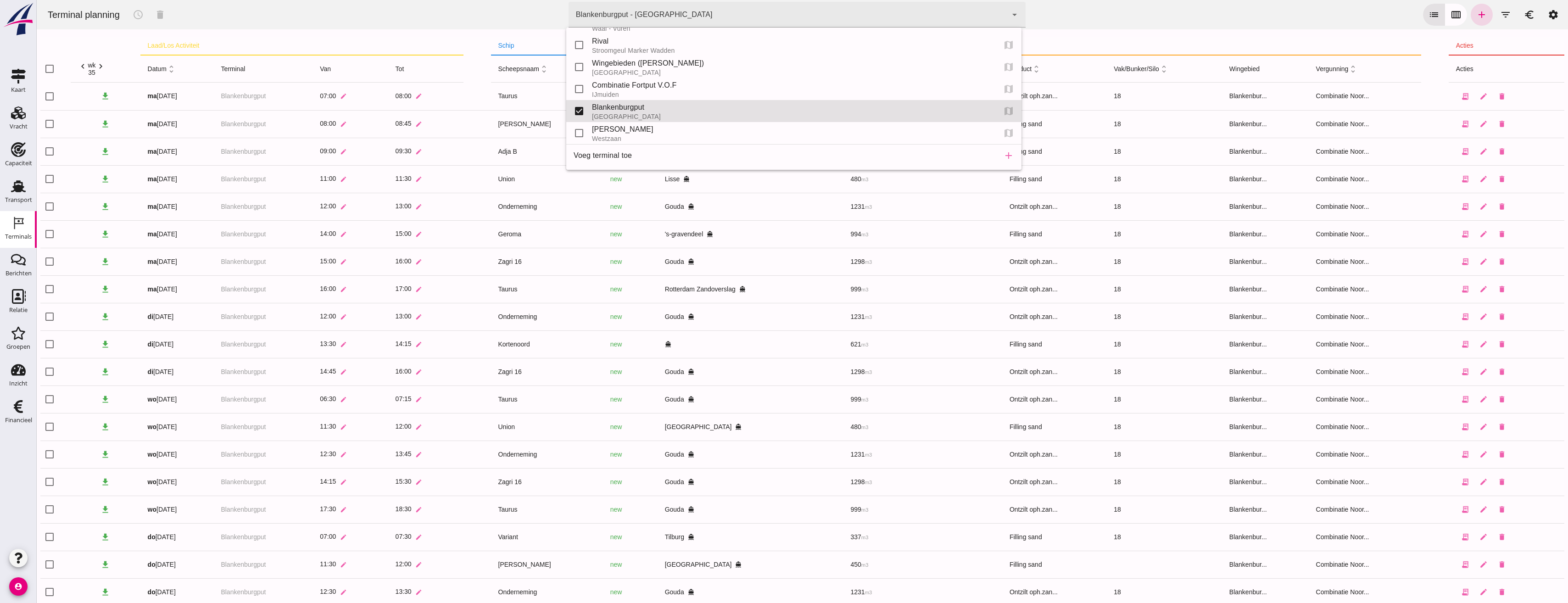
drag, startPoint x: 1296, startPoint y: 24, endPoint x: 1407, endPoint y: 0, distance: 113.6
click at [1297, 24] on div "Terminal planning schedule delete terminal [GEOGRAPHIC_DATA] - [GEOGRAPHIC_DATA…" at bounding box center [803, 14] width 1524 height 29
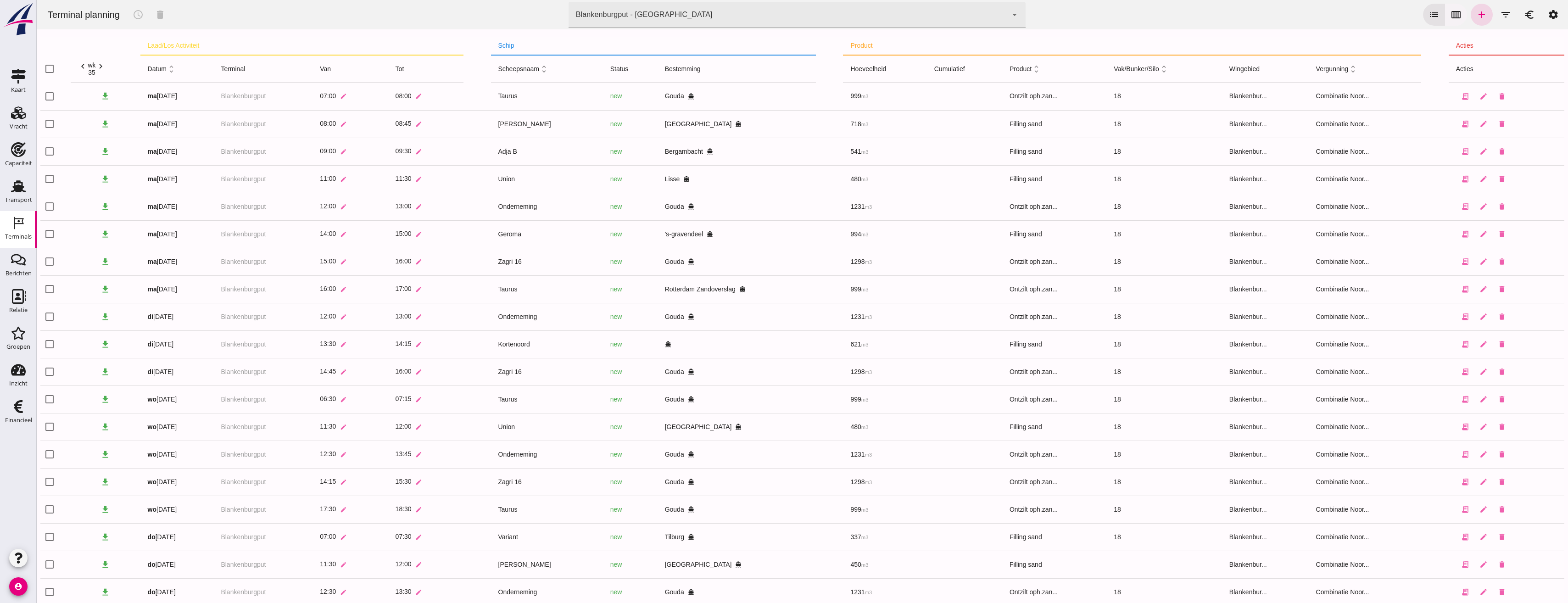
click at [1451, 17] on icon "calendar_view_week" at bounding box center [1456, 14] width 11 height 11
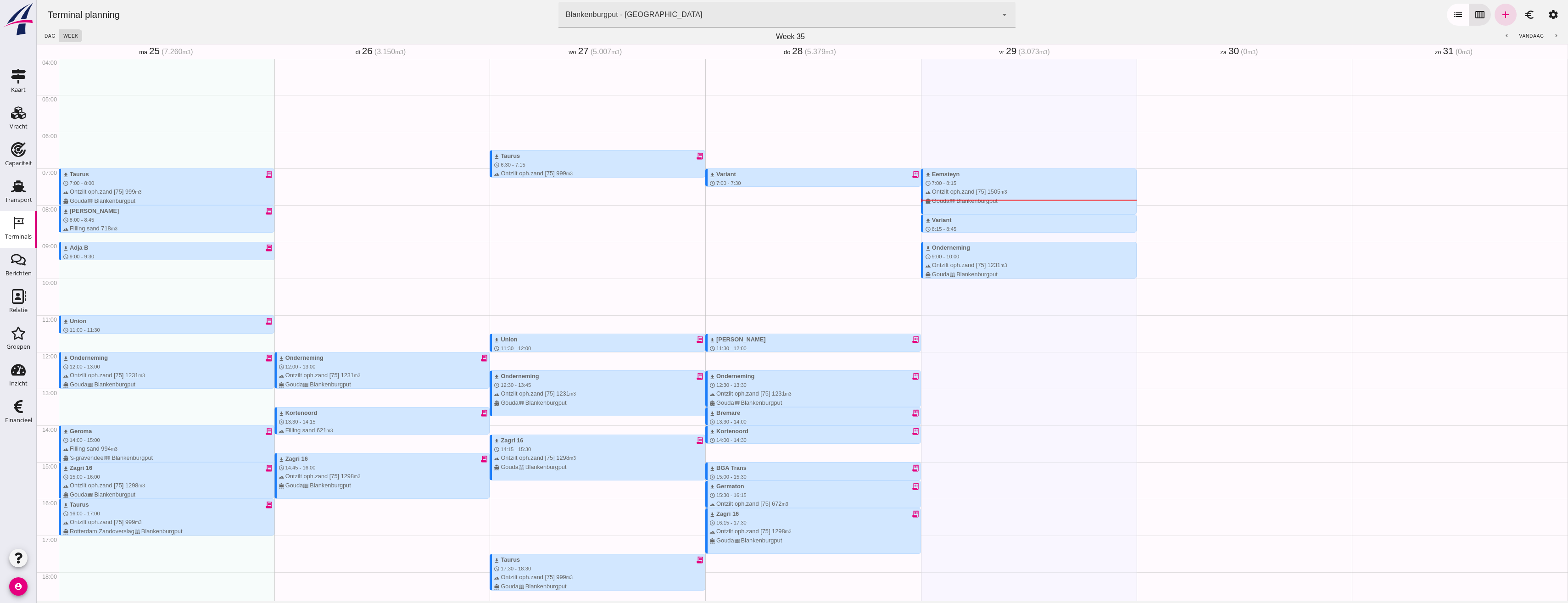
scroll to position [119, 0]
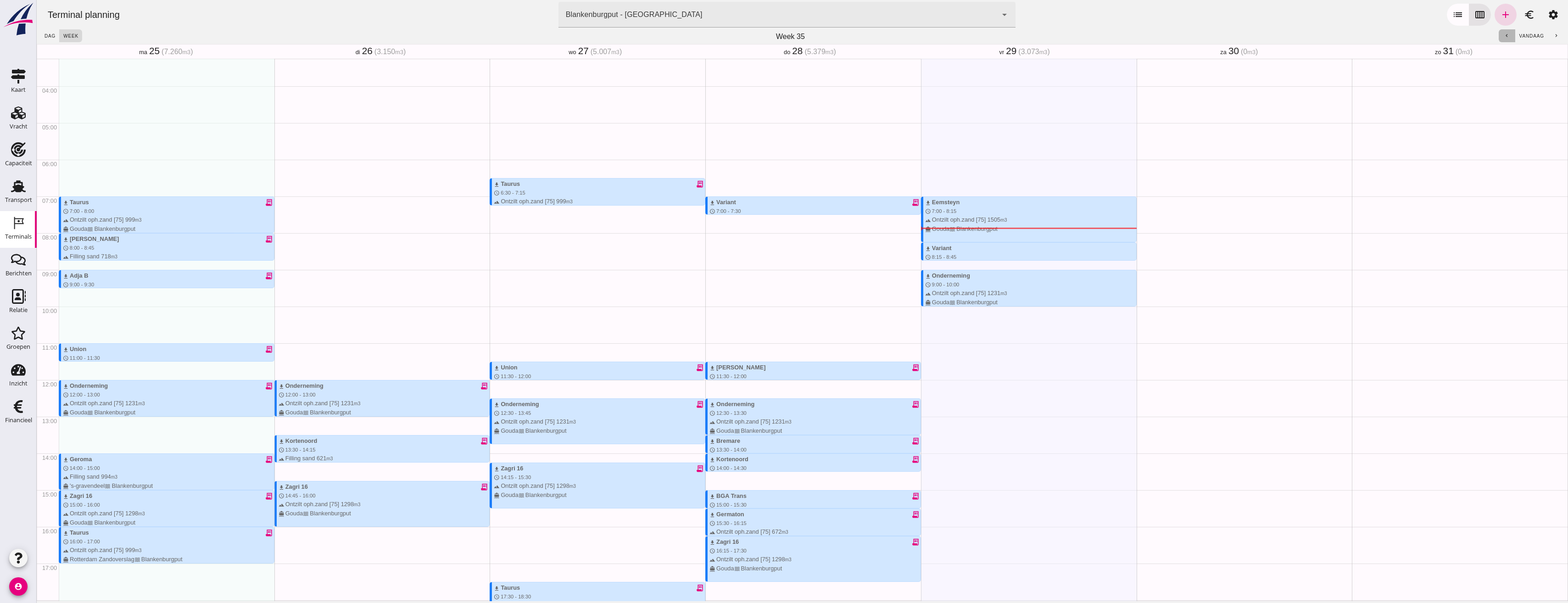
click at [1505, 35] on button "chevron_left" at bounding box center [1507, 35] width 17 height 13
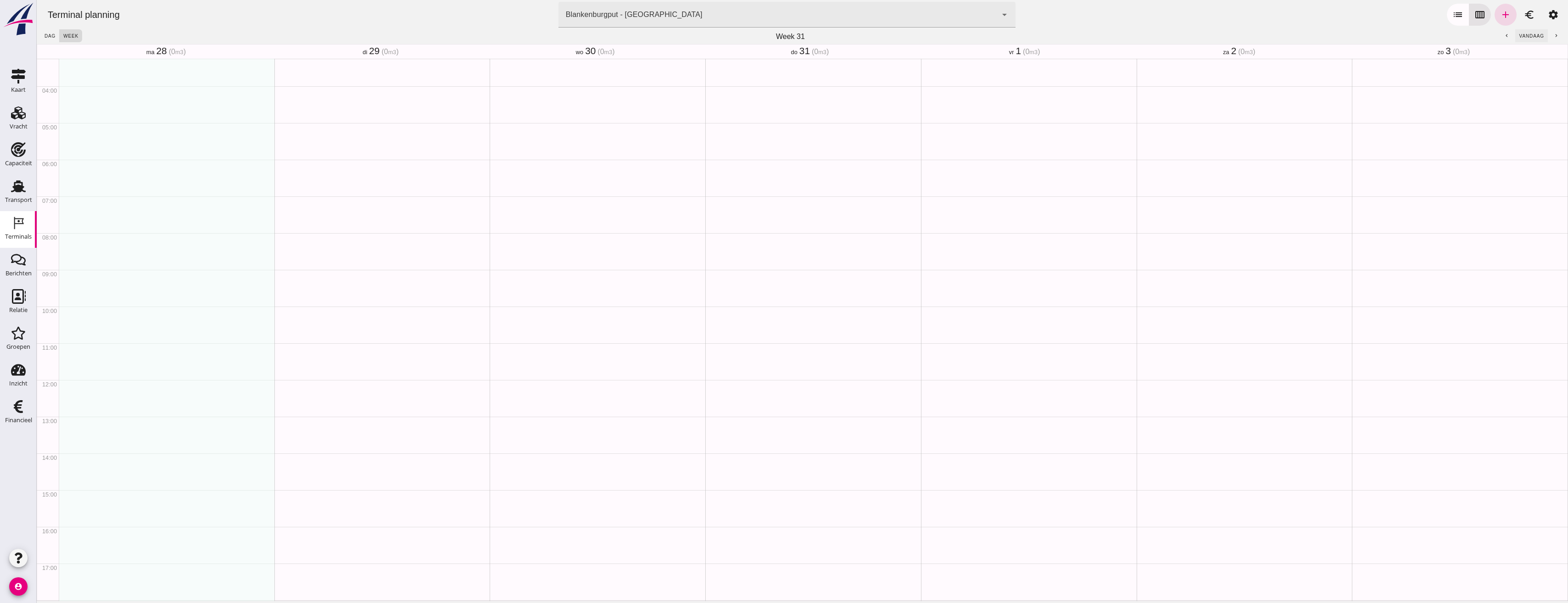
click at [1540, 36] on button "vandaag" at bounding box center [1531, 35] width 32 height 13
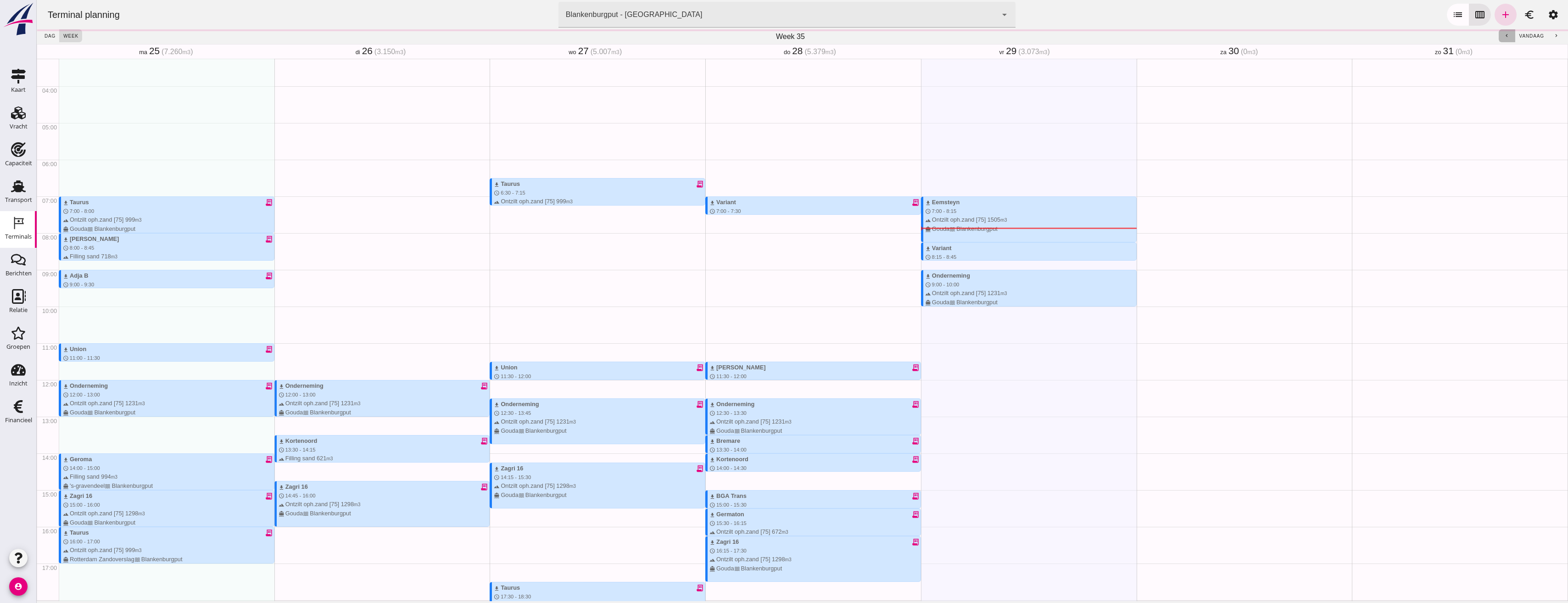
click at [1504, 35] on icon "chevron_left" at bounding box center [1507, 36] width 6 height 6
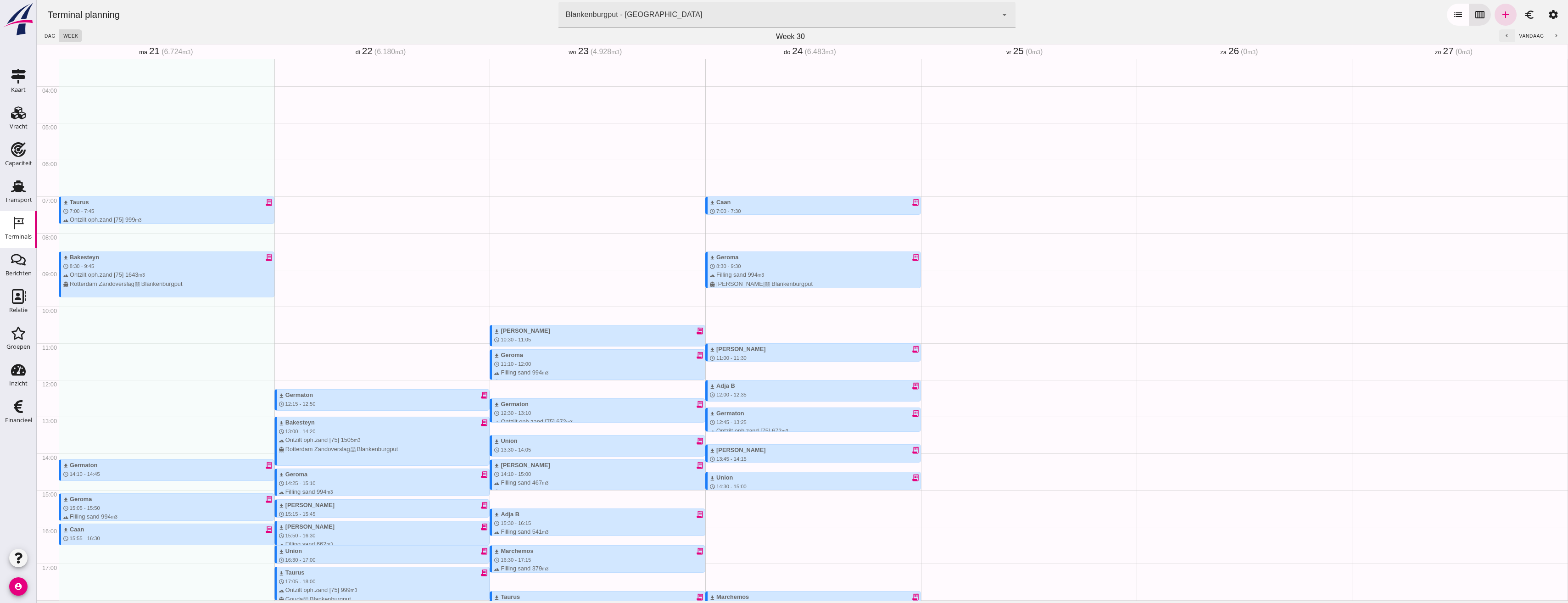
click at [1504, 35] on icon "chevron_left" at bounding box center [1507, 36] width 6 height 6
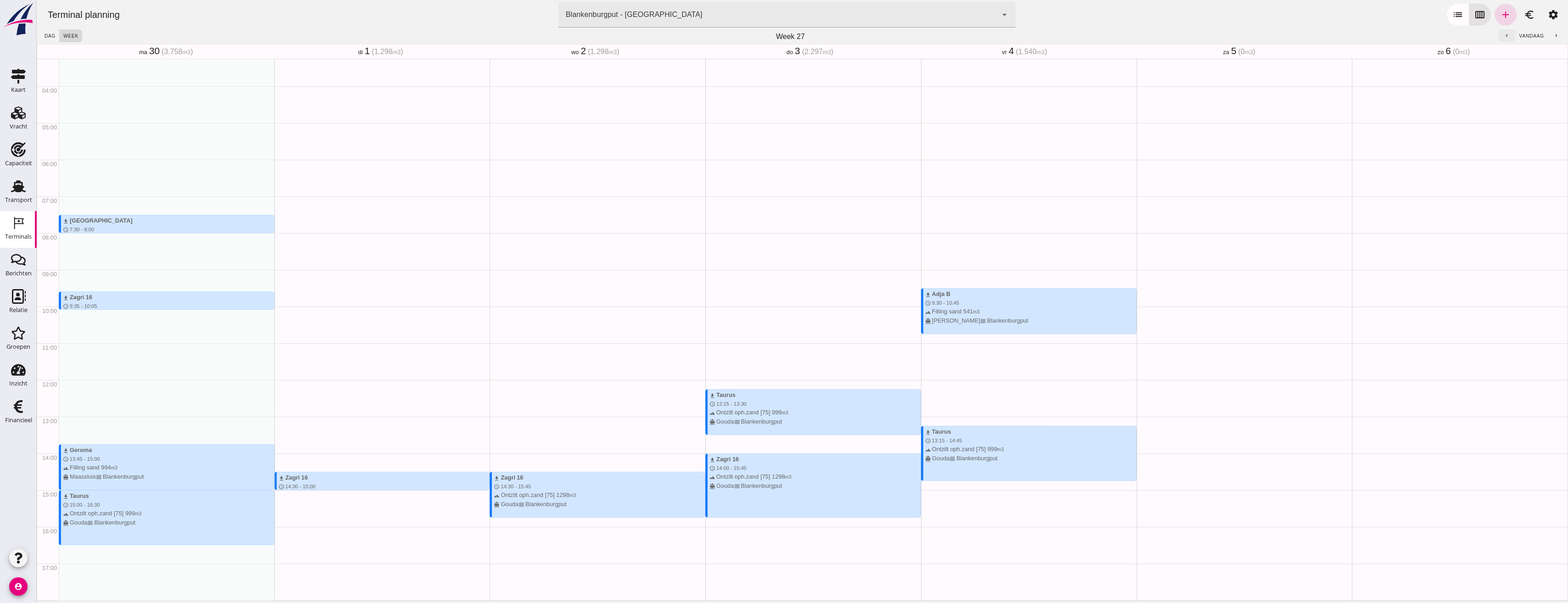
click at [1499, 35] on button "chevron_left" at bounding box center [1507, 35] width 17 height 13
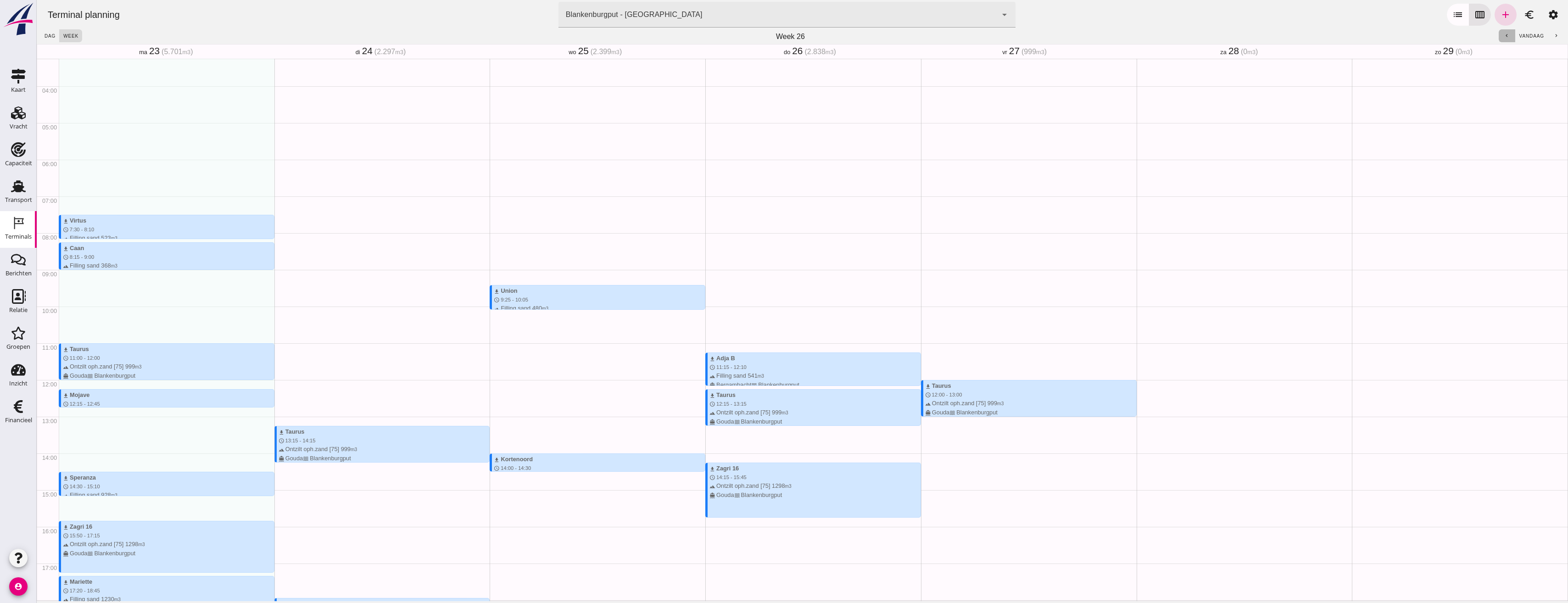
click at [1505, 38] on button "chevron_left" at bounding box center [1507, 35] width 17 height 13
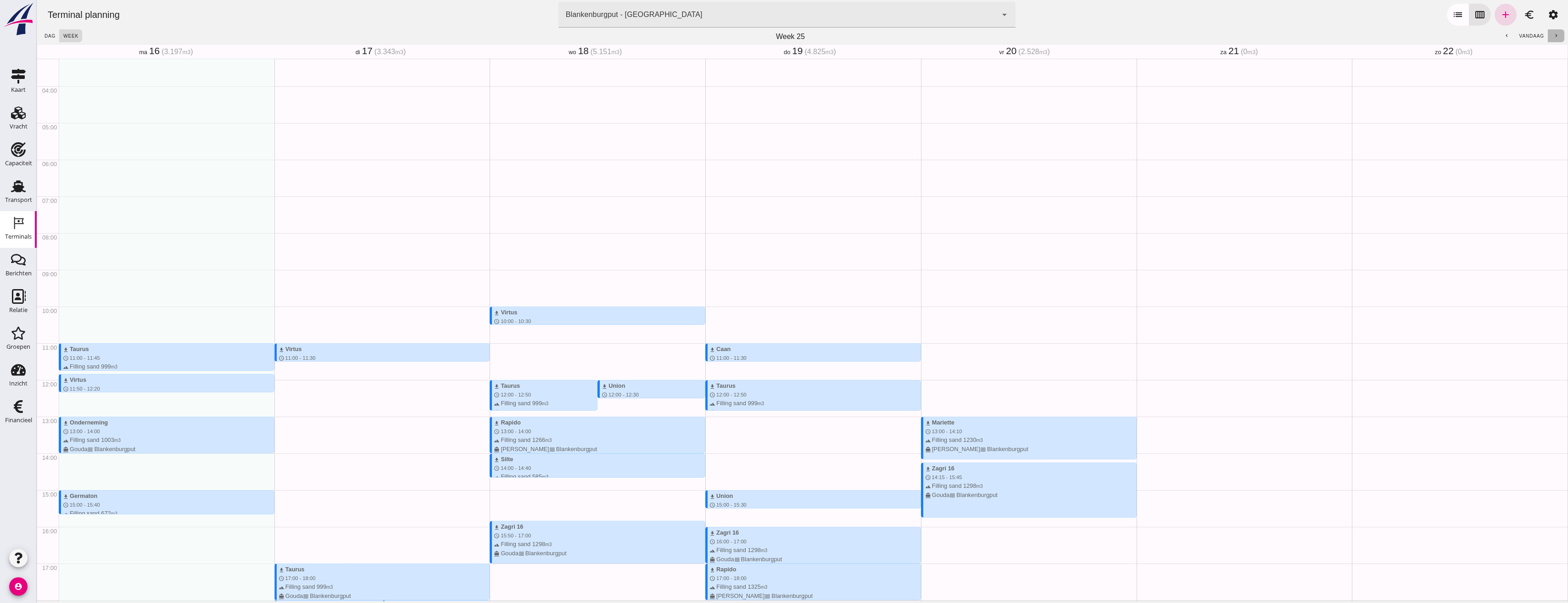
click at [1554, 35] on icon "chevron_right" at bounding box center [1557, 36] width 6 height 6
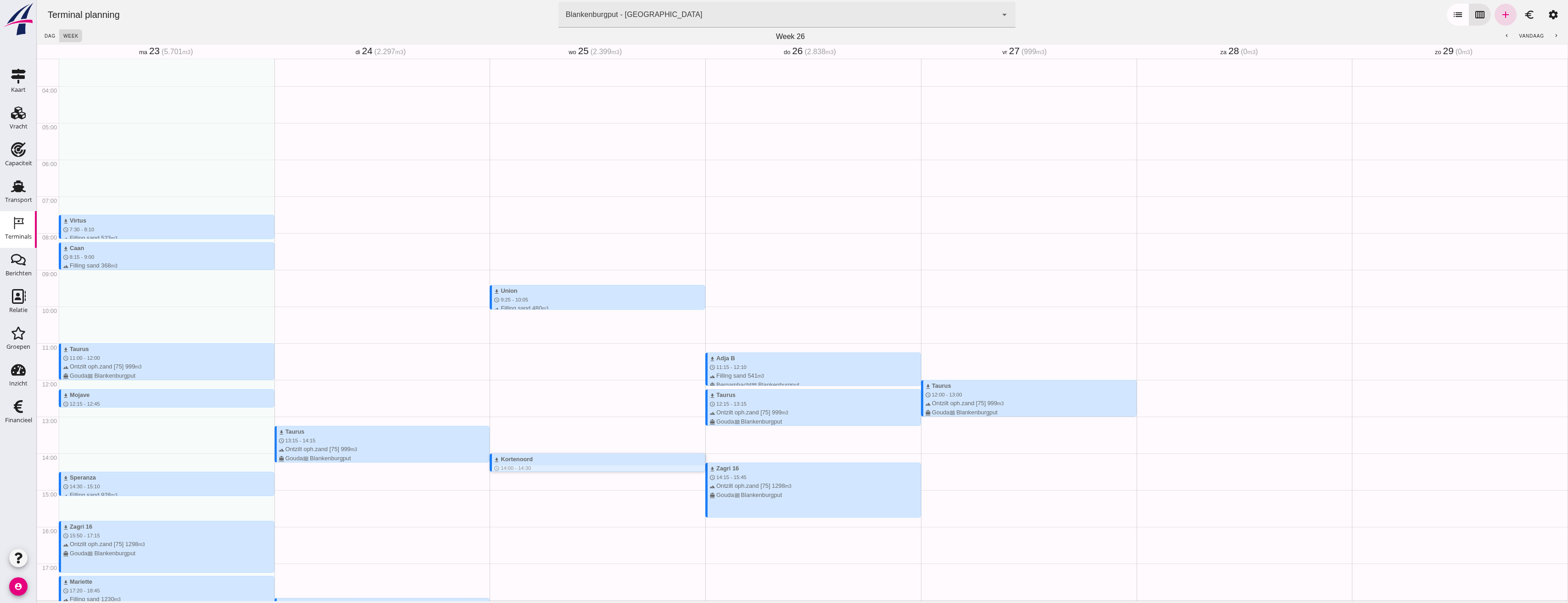
click at [548, 461] on div "download Kortenoord" at bounding box center [599, 460] width 211 height 9
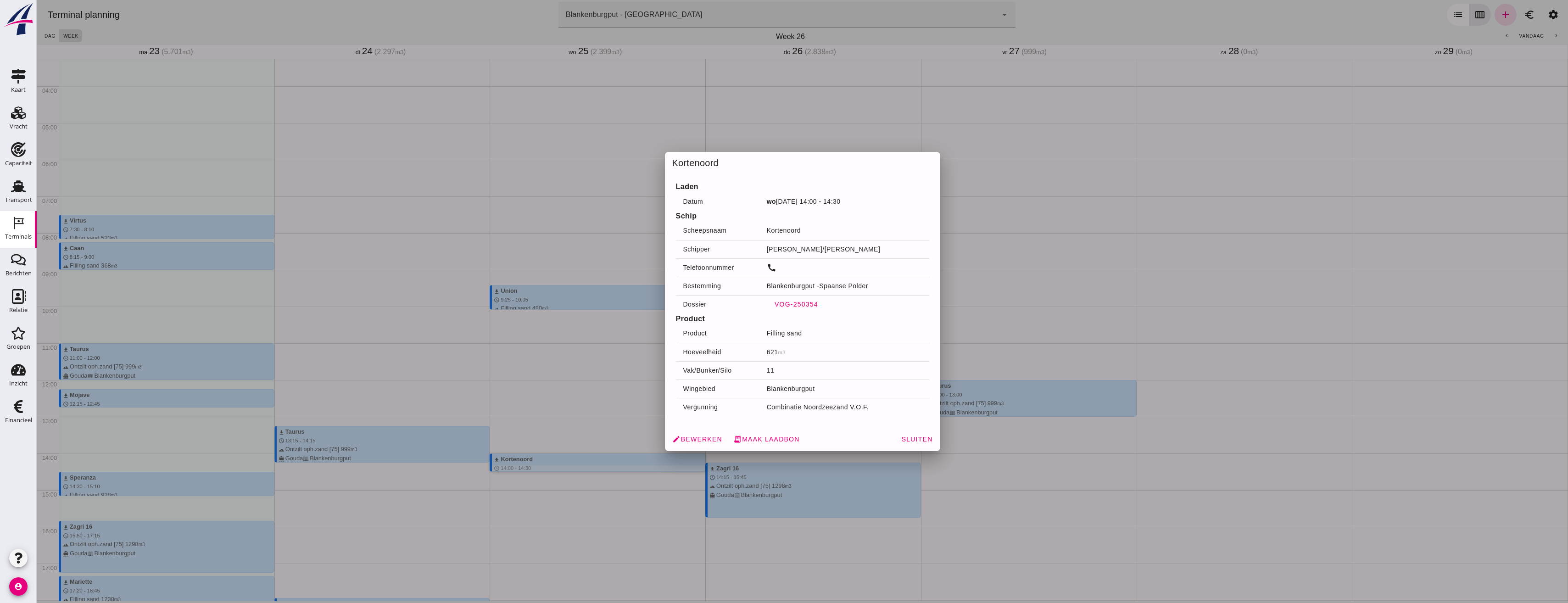
click at [812, 301] on span "VOG-250354" at bounding box center [796, 304] width 44 height 8
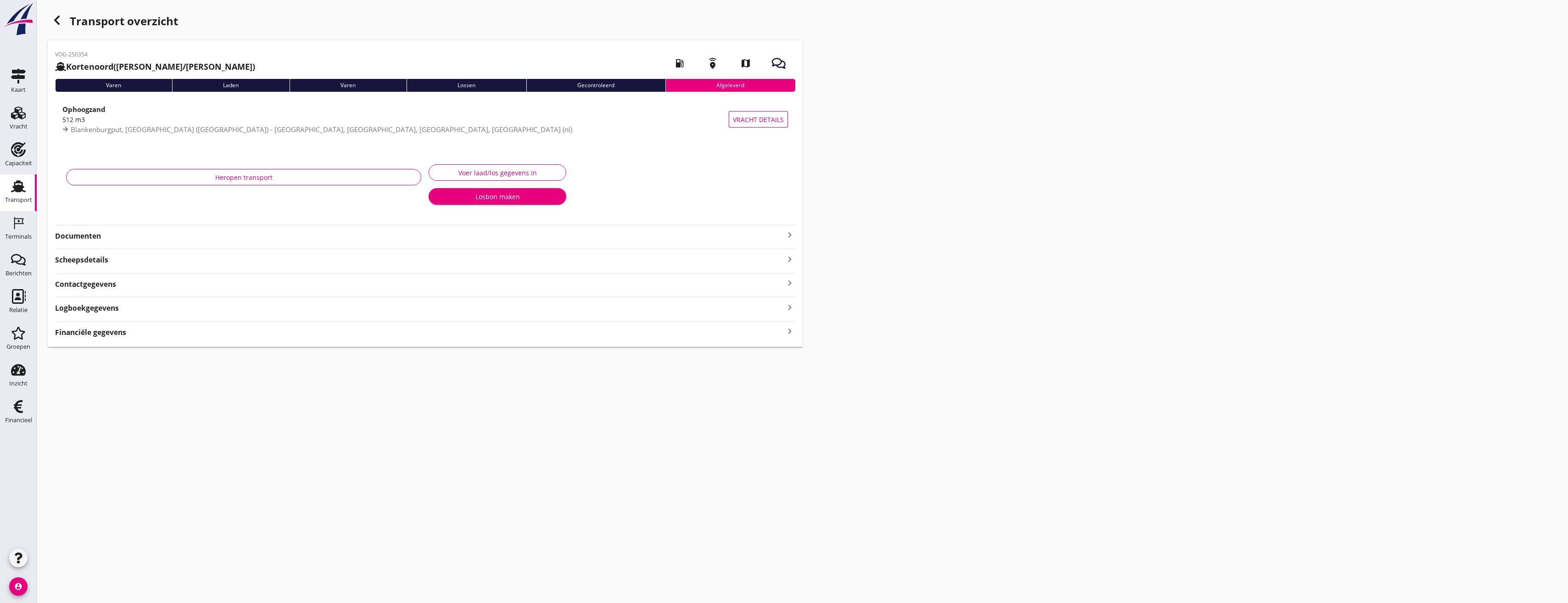
click at [137, 246] on div "VOG-250354 Kortenoord (Abel/Fulco Vijfhuizen) local_gas_station emergency_share…" at bounding box center [425, 194] width 755 height 306
click at [140, 241] on div "Heropen transport Voer laad/los gegevens in Beunmeting maken Losbon maken" at bounding box center [425, 198] width 740 height 97
click at [131, 254] on div "Documenten keyboard_arrow_right" at bounding box center [425, 259] width 740 height 12
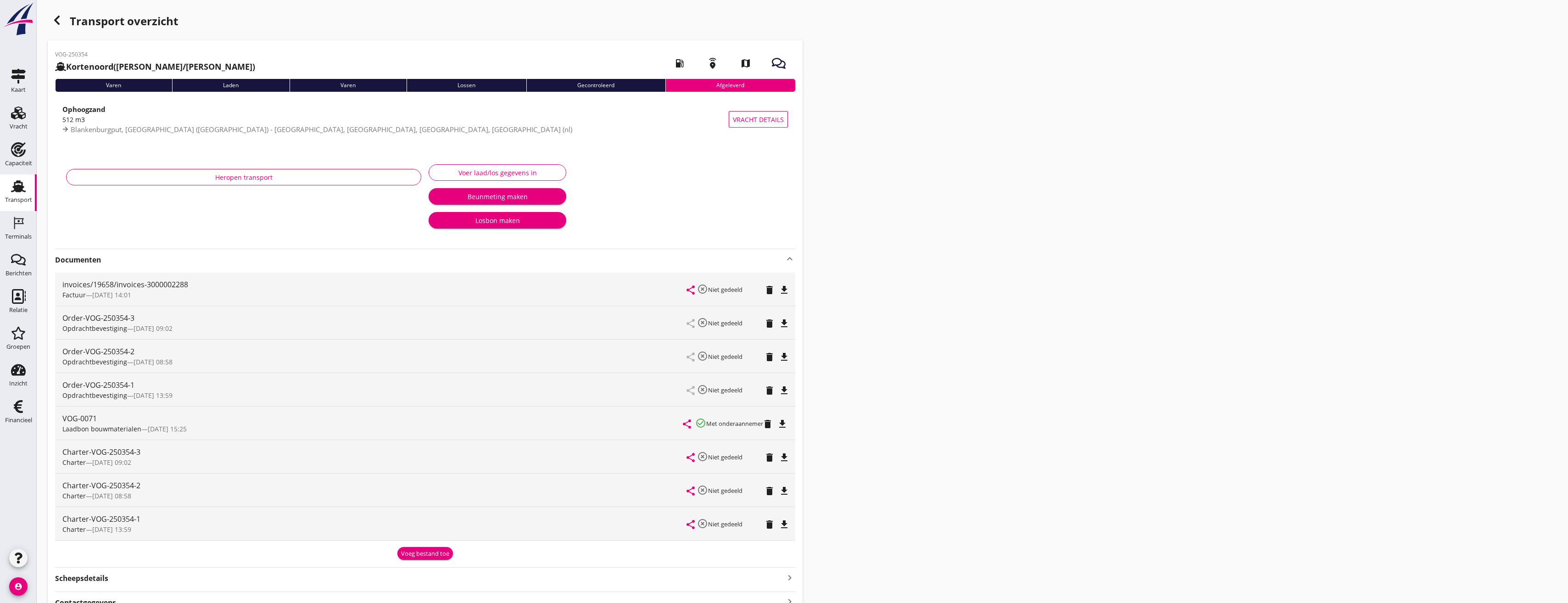
click at [61, 22] on icon "button" at bounding box center [57, 20] width 11 height 11
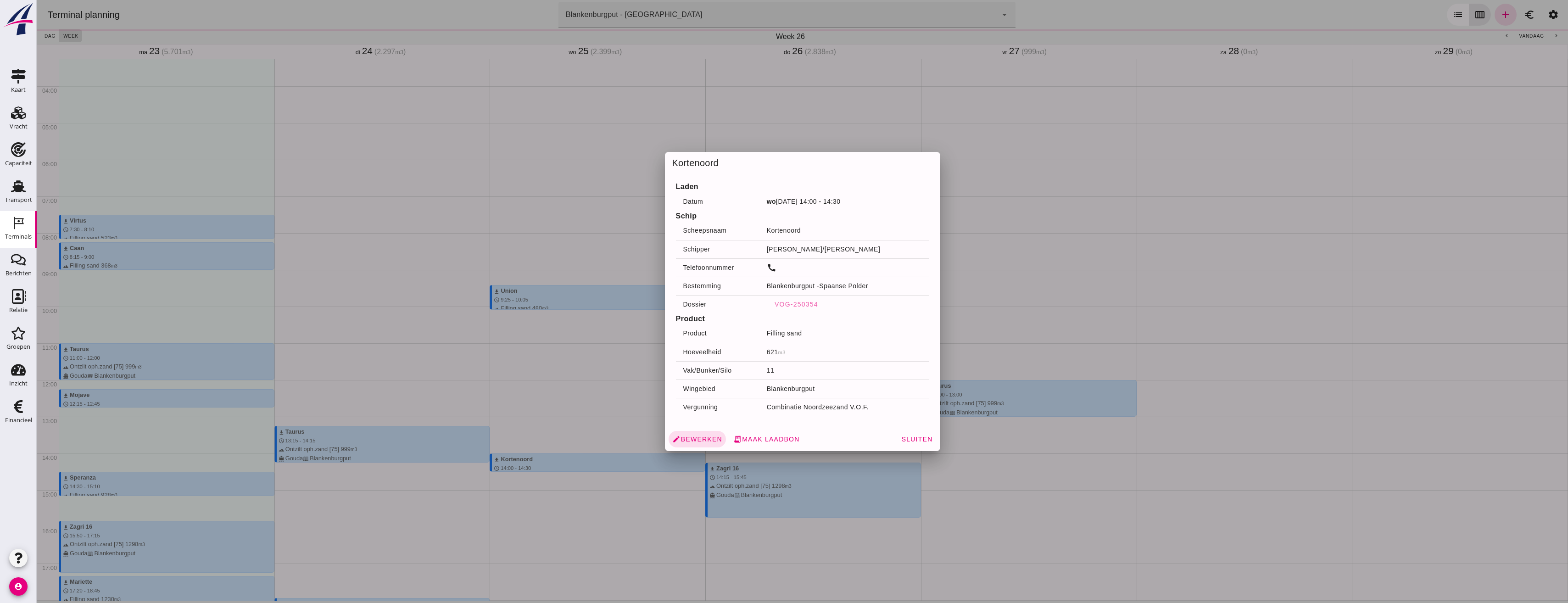
click at [1019, 327] on div at bounding box center [803, 301] width 1532 height 603
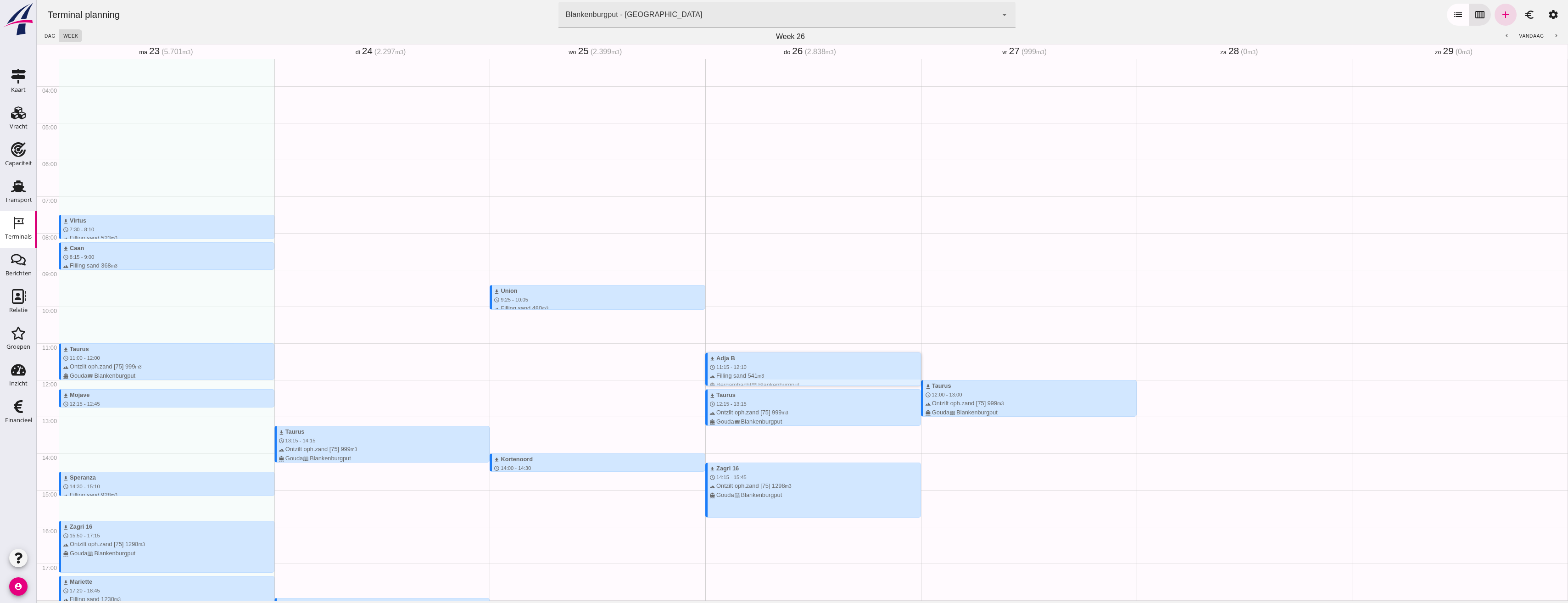
click at [798, 365] on div "download Adja B schedule 11:15 - 12:10 terrain Filling sand 541 m3 directions_b…" at bounding box center [815, 371] width 211 height 35
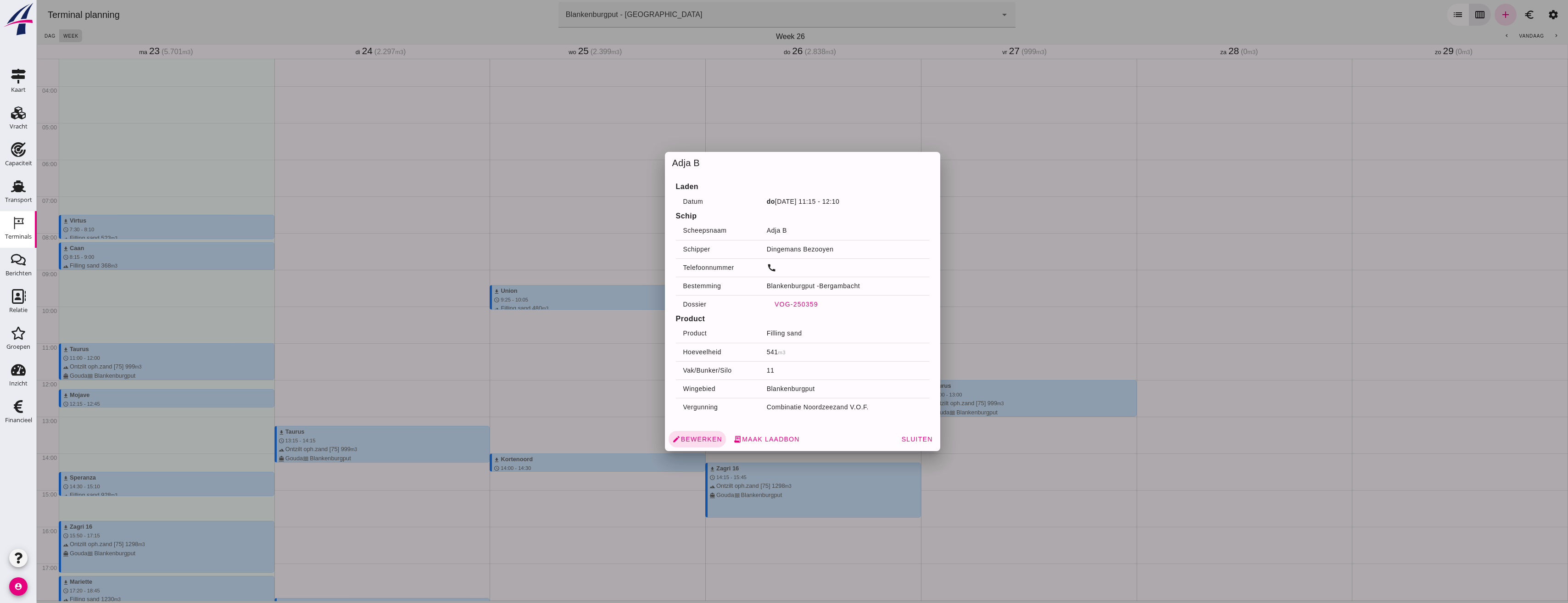
click at [785, 306] on span "VOG-250359" at bounding box center [796, 304] width 44 height 8
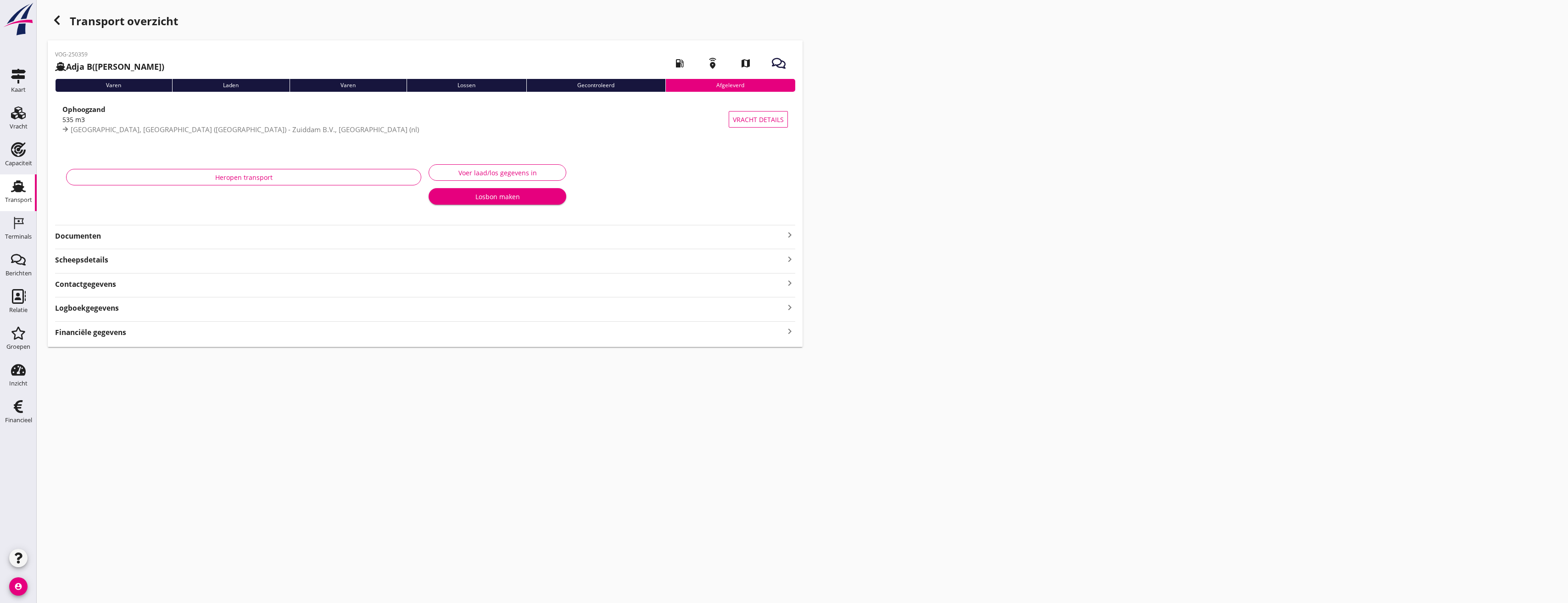
click at [151, 245] on div "VOG-250359 Adja B (Dingemans Bezooyen) local_gas_station emergency_share map Va…" at bounding box center [425, 194] width 755 height 306
click at [109, 257] on strong "Documenten" at bounding box center [420, 260] width 729 height 11
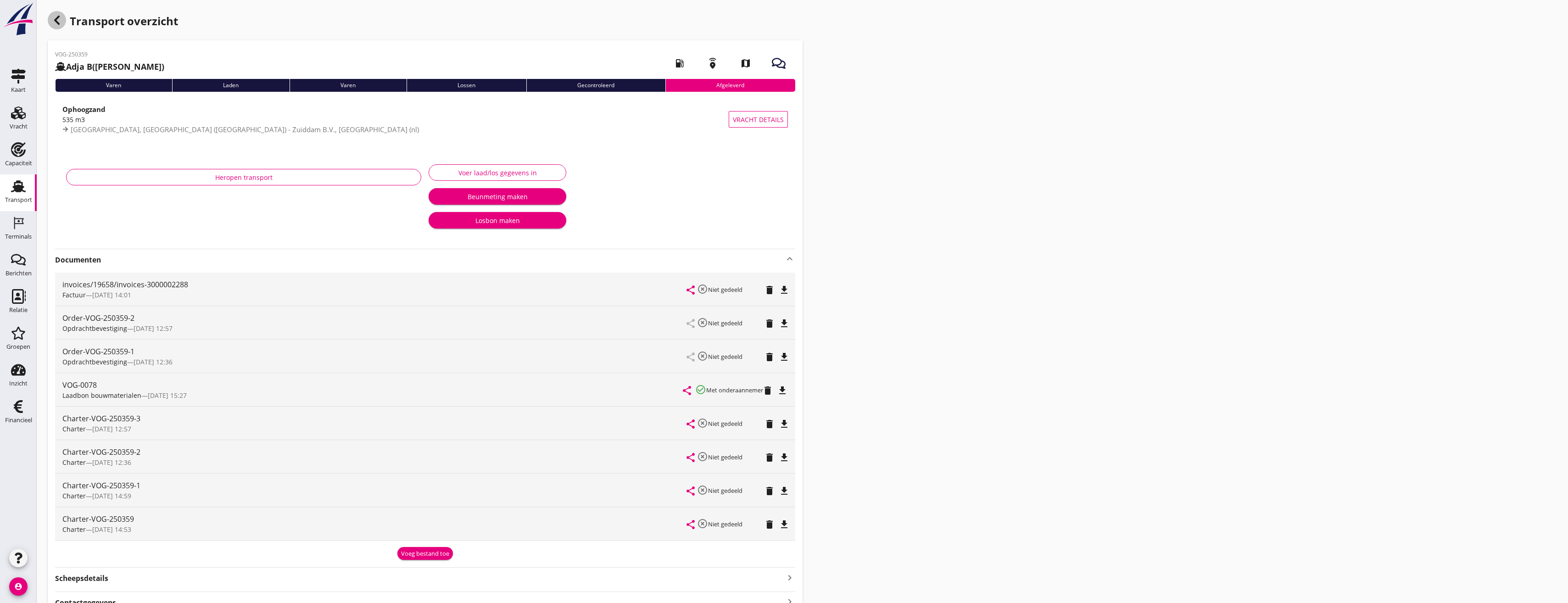
click at [58, 19] on icon "button" at bounding box center [57, 20] width 11 height 11
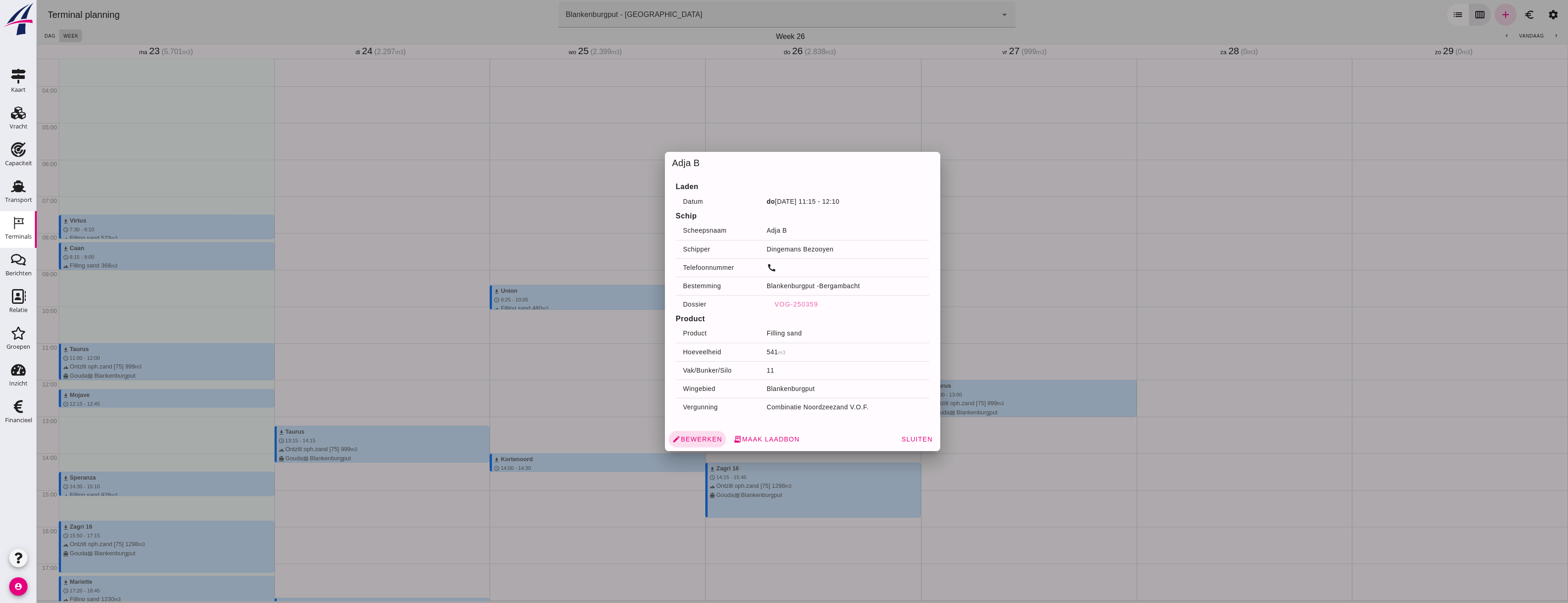
click at [616, 377] on div at bounding box center [803, 301] width 1532 height 603
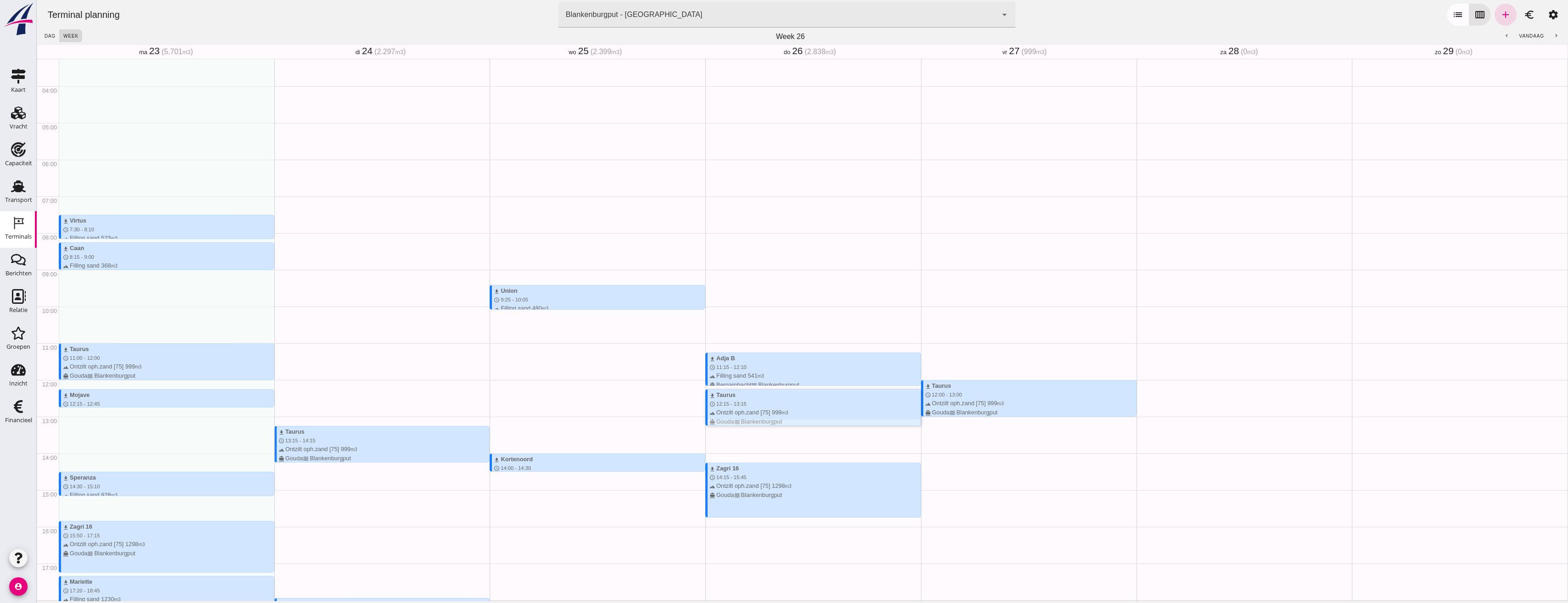
click at [803, 417] on div "terrain Ontzilt oph.zand [75] 999 m3 directions_boat Gouda waves [GEOGRAPHIC_DA…" at bounding box center [815, 417] width 211 height 17
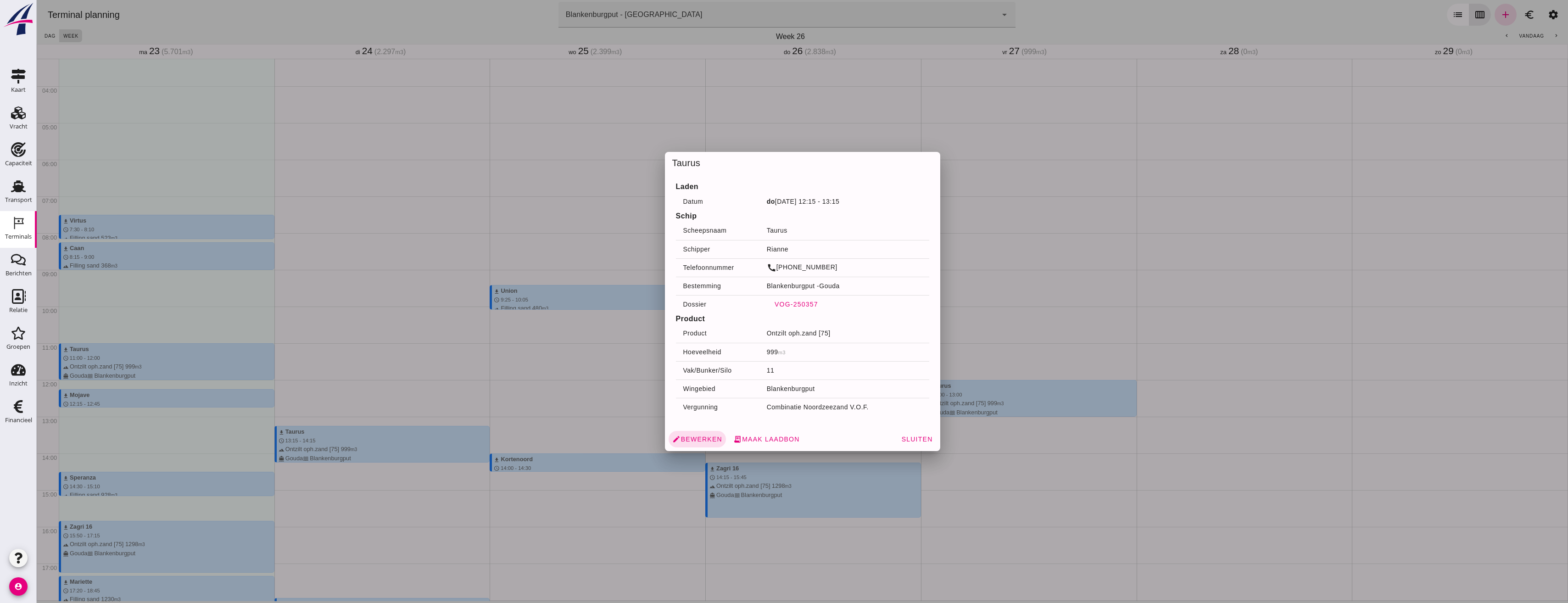
click at [795, 302] on span "VOG-250357" at bounding box center [796, 304] width 44 height 8
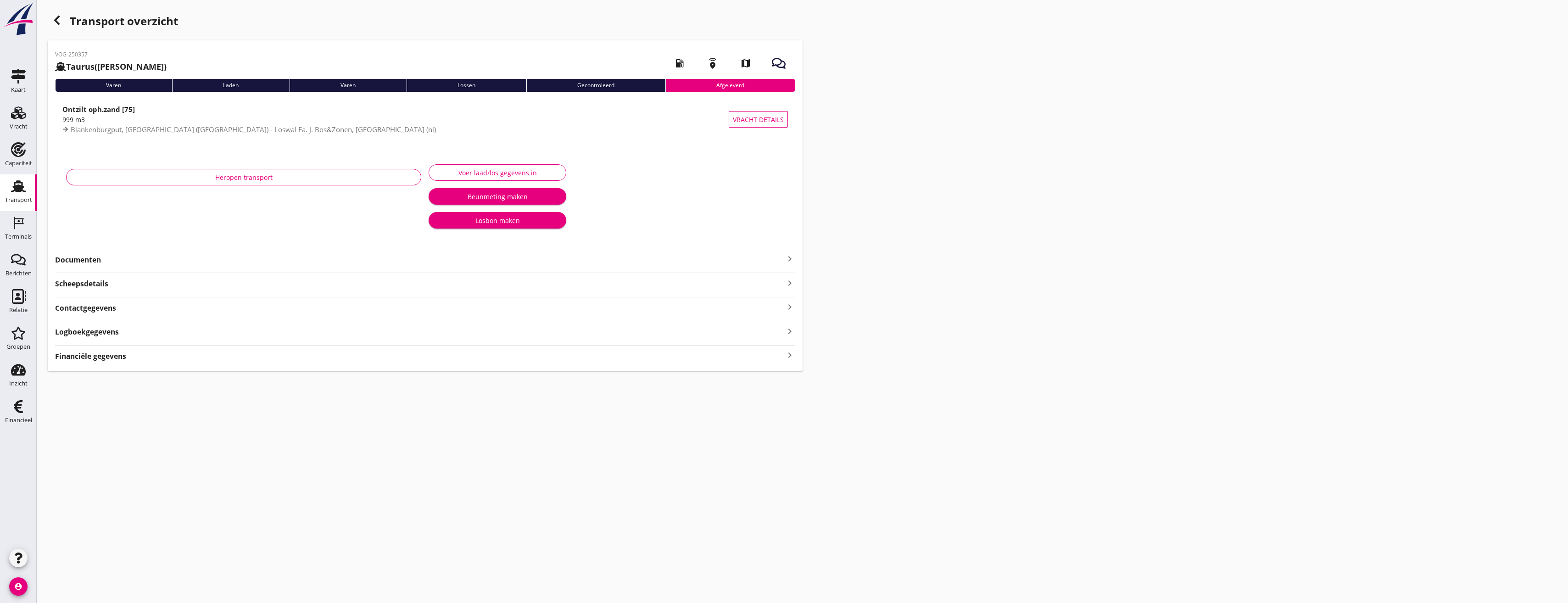
click at [137, 239] on div "Heropen transport" at bounding box center [244, 198] width 362 height 82
click at [131, 258] on strong "Documenten" at bounding box center [420, 260] width 729 height 11
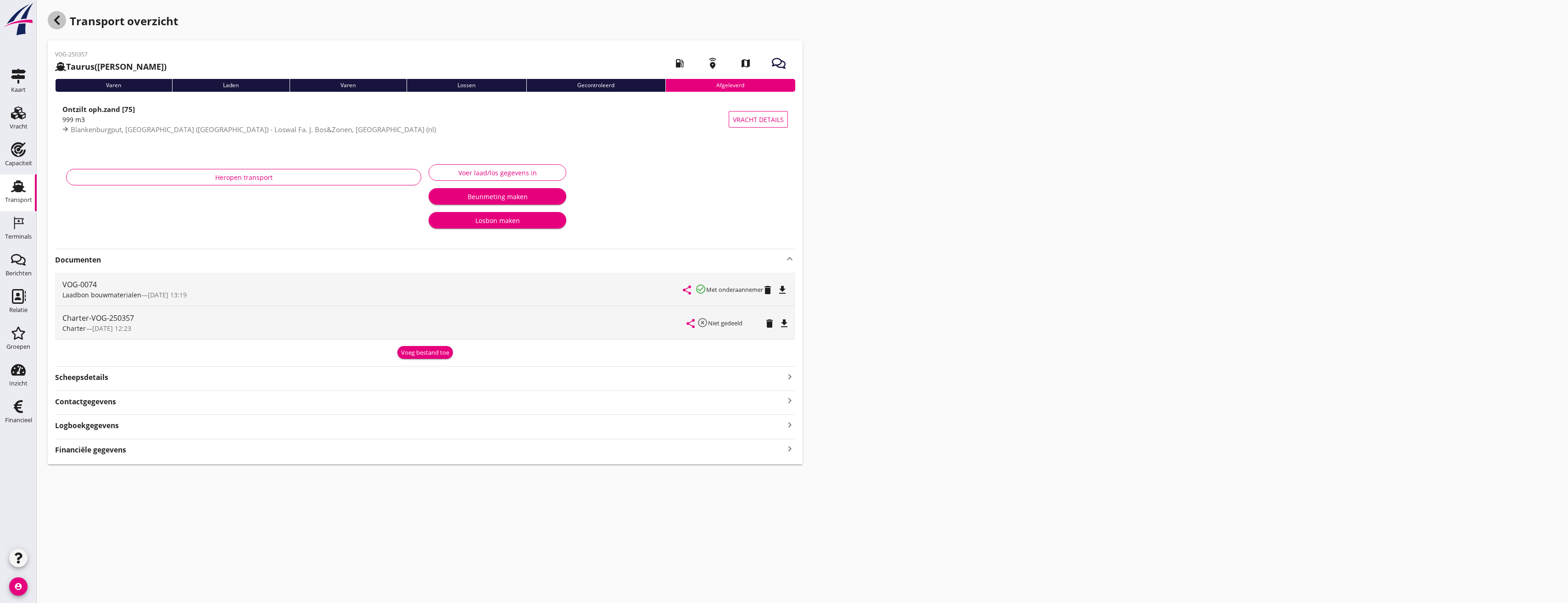
click at [61, 22] on icon "button" at bounding box center [57, 20] width 11 height 11
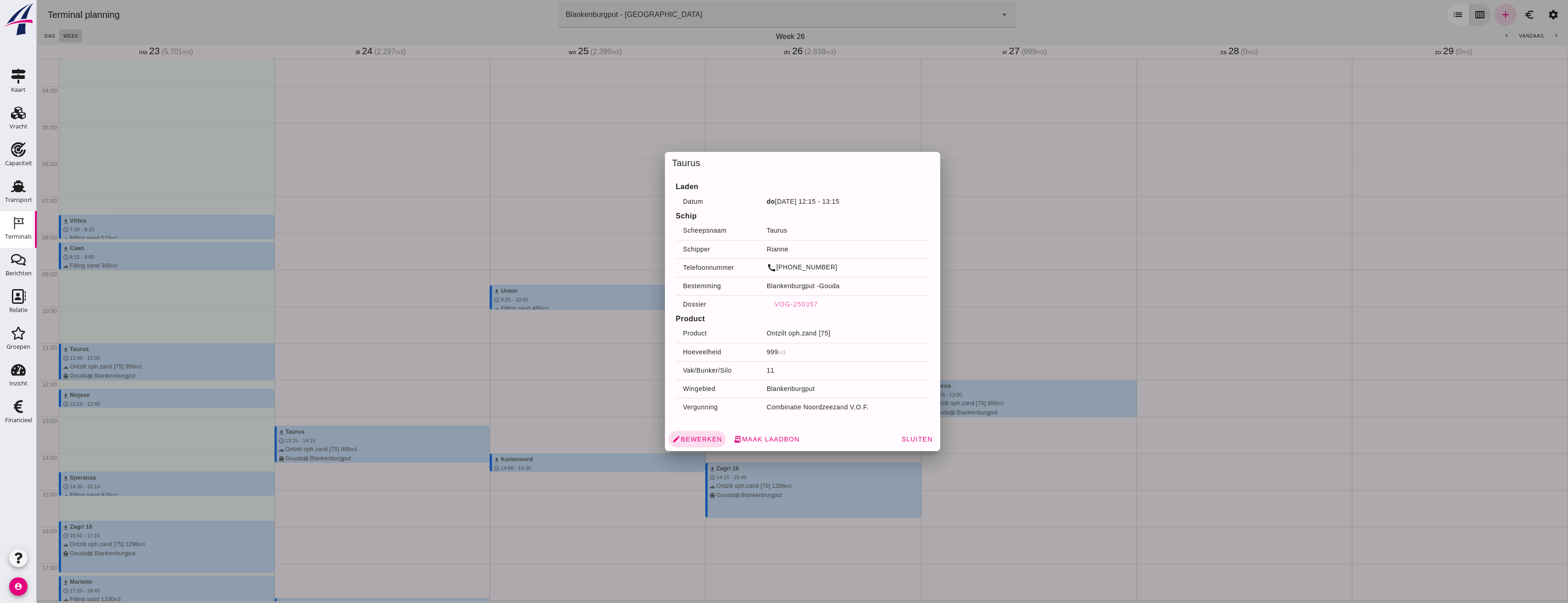
click at [572, 415] on div at bounding box center [803, 301] width 1532 height 603
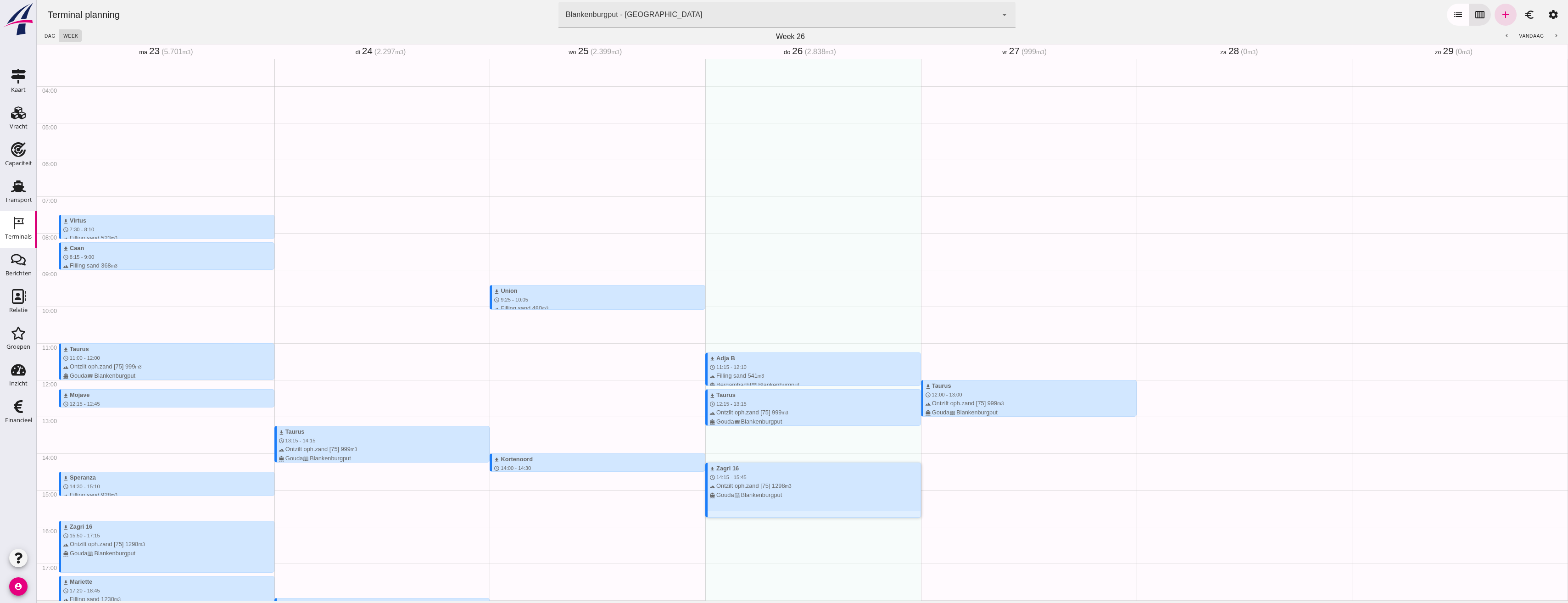
click at [738, 475] on span "14:15 - 15:45" at bounding box center [731, 477] width 30 height 5
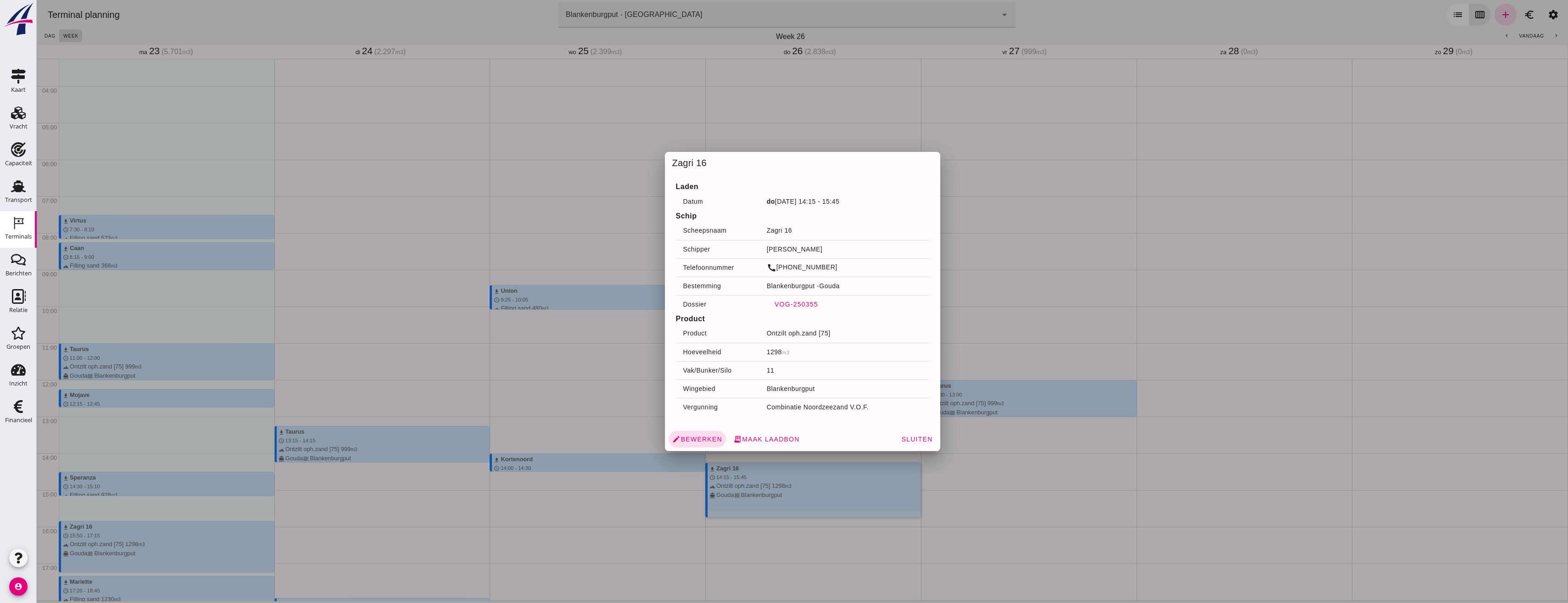
click at [798, 309] on button "VOG-250355" at bounding box center [796, 304] width 59 height 17
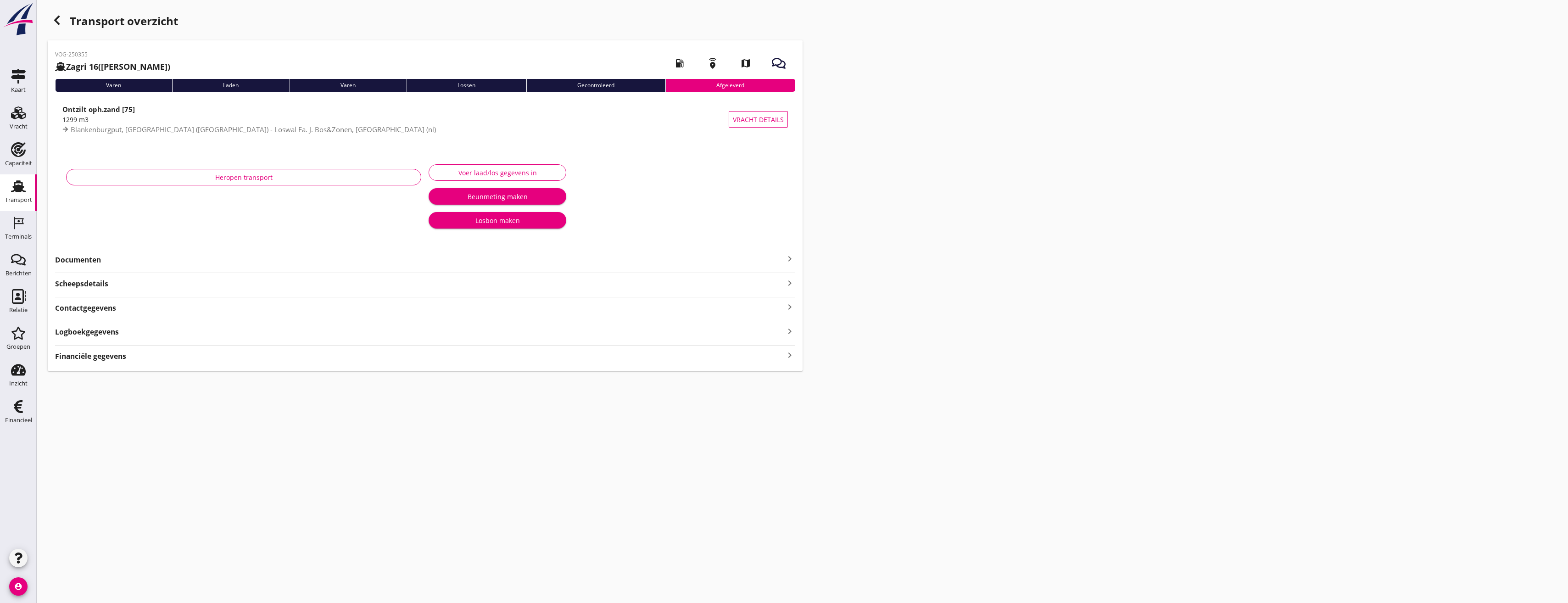
click at [106, 264] on strong "Documenten" at bounding box center [420, 260] width 729 height 11
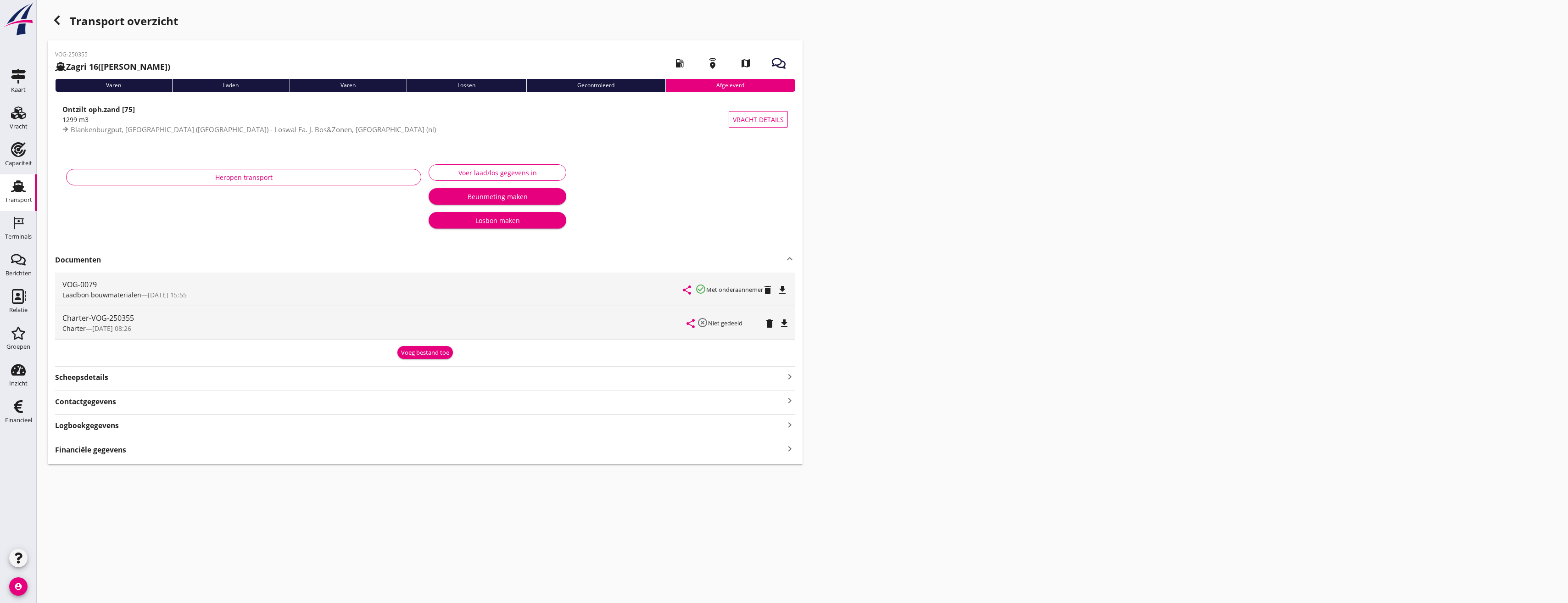
click at [57, 27] on div "button" at bounding box center [57, 20] width 18 height 18
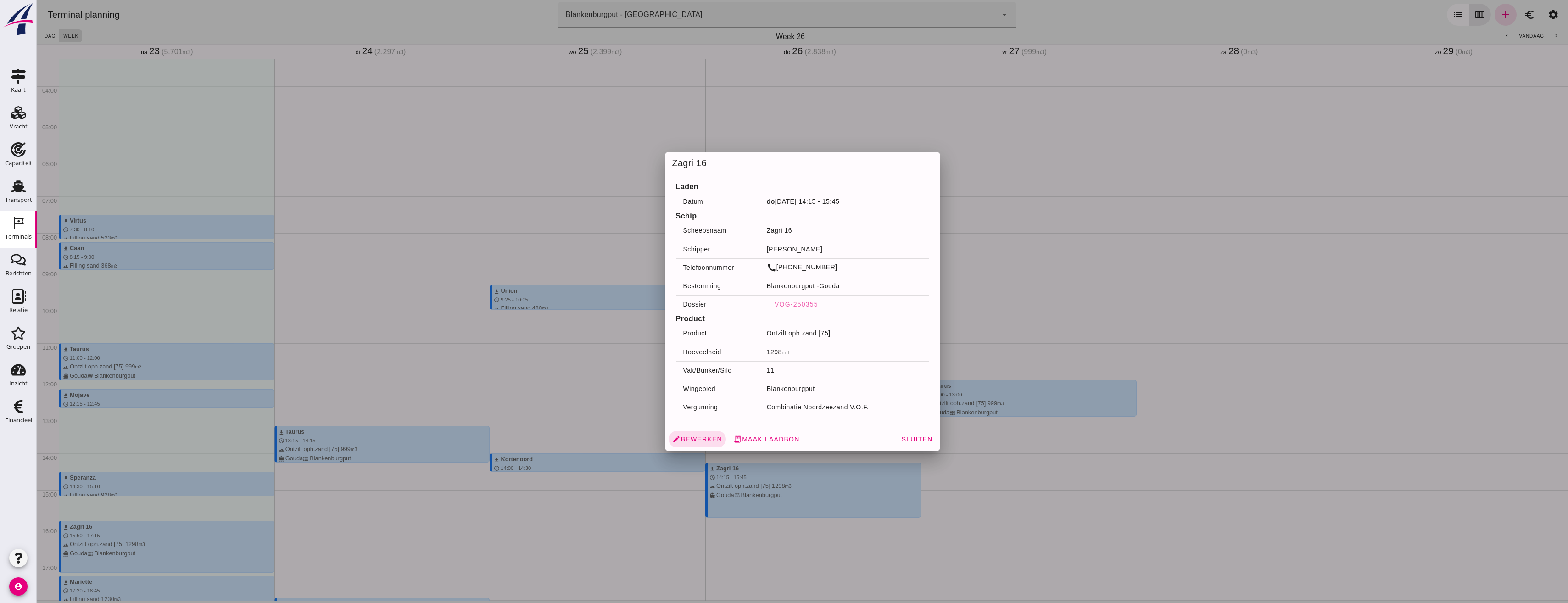
click at [967, 508] on div at bounding box center [803, 301] width 1532 height 603
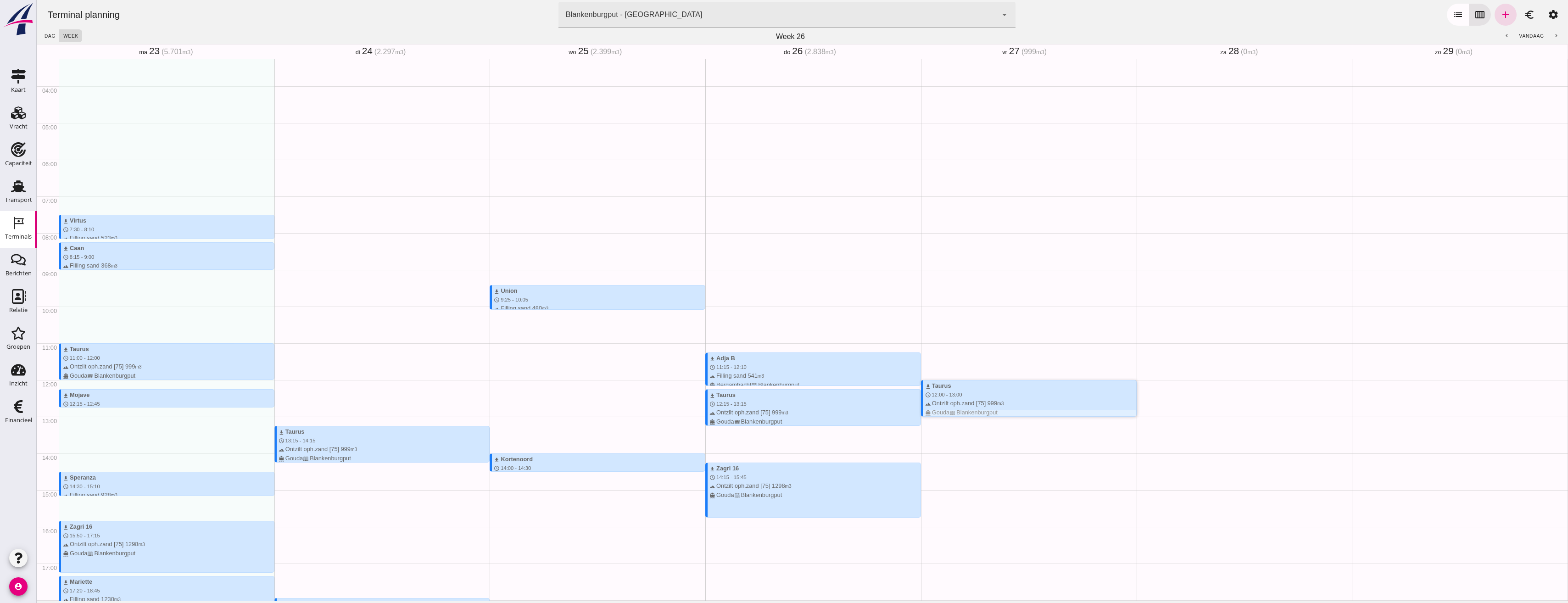
click at [979, 388] on div "download Taurus" at bounding box center [1031, 386] width 211 height 9
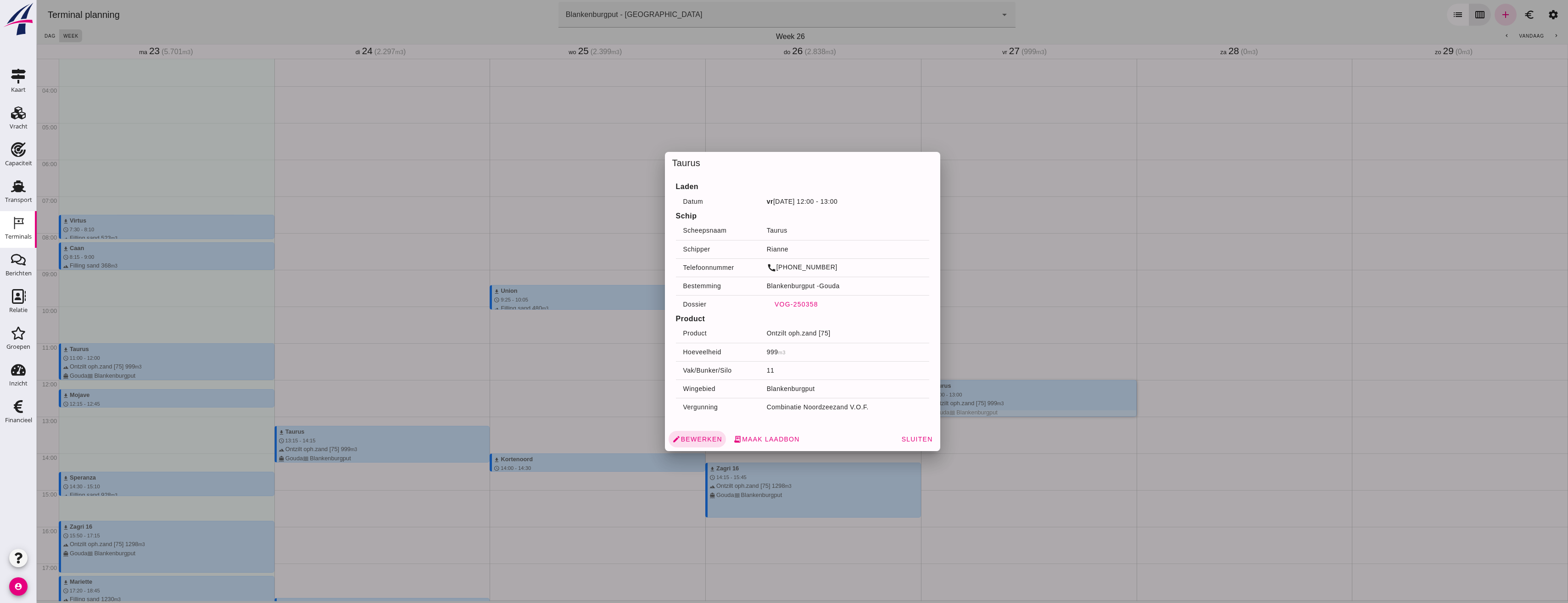
drag, startPoint x: 789, startPoint y: 303, endPoint x: 828, endPoint y: 303, distance: 39.0
click at [789, 303] on span "VOG-250358" at bounding box center [796, 304] width 44 height 8
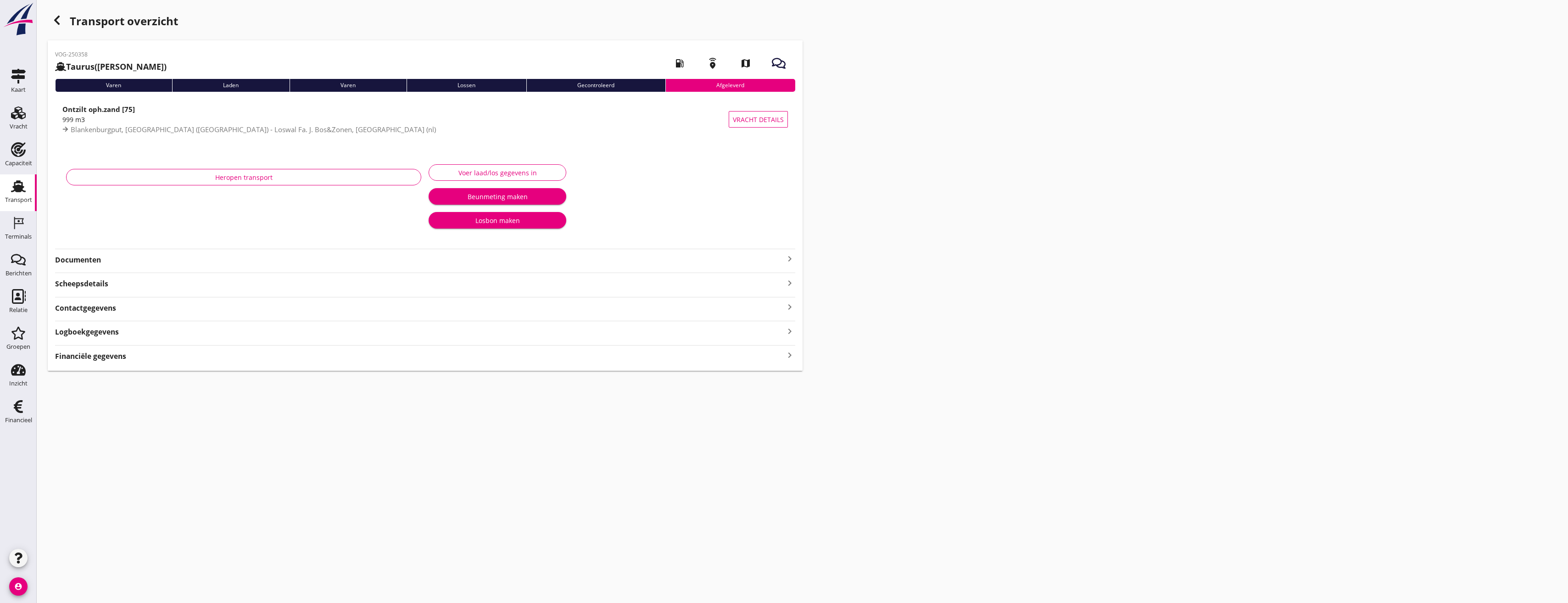
click at [87, 257] on strong "Documenten" at bounding box center [420, 260] width 729 height 11
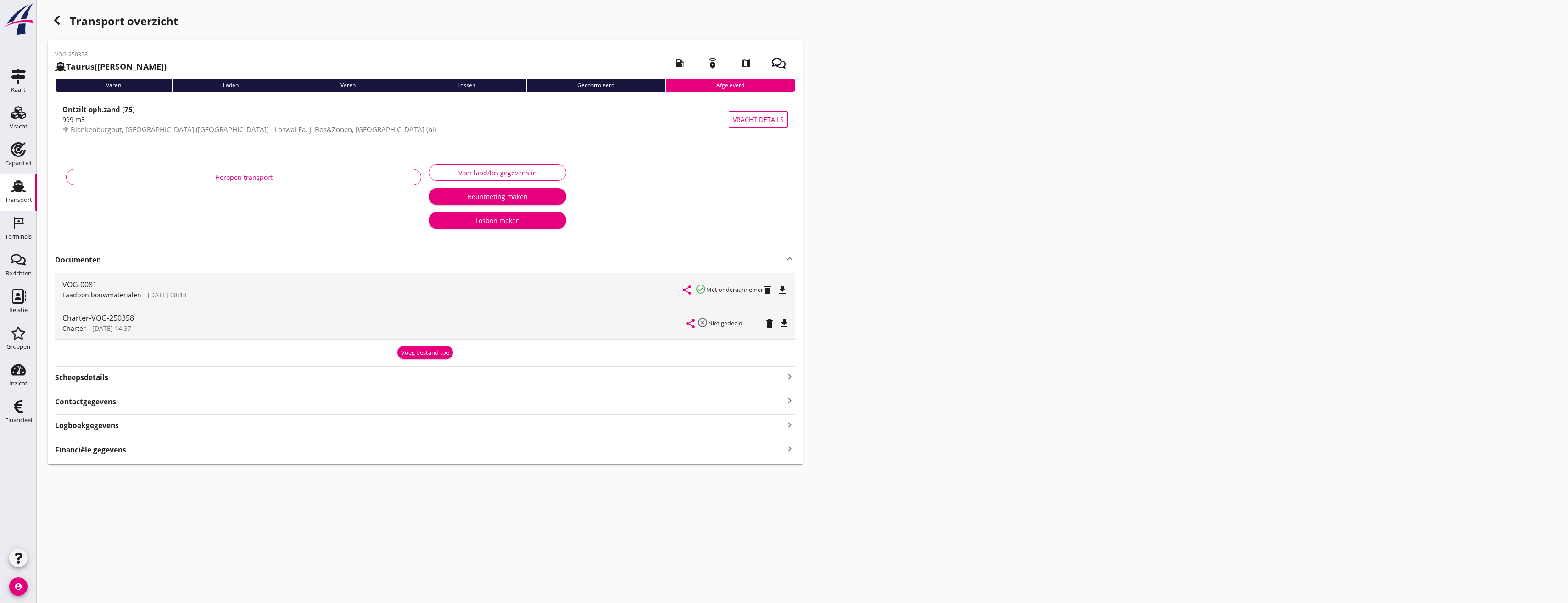
click at [834, 13] on div "Transport overzicht VOG-250358 Taurus (Van Oord) local_gas_station emergency_sh…" at bounding box center [803, 238] width 1532 height 475
drag, startPoint x: 54, startPoint y: 17, endPoint x: 17, endPoint y: 17, distance: 37.0
click at [54, 17] on icon "button" at bounding box center [57, 20] width 11 height 11
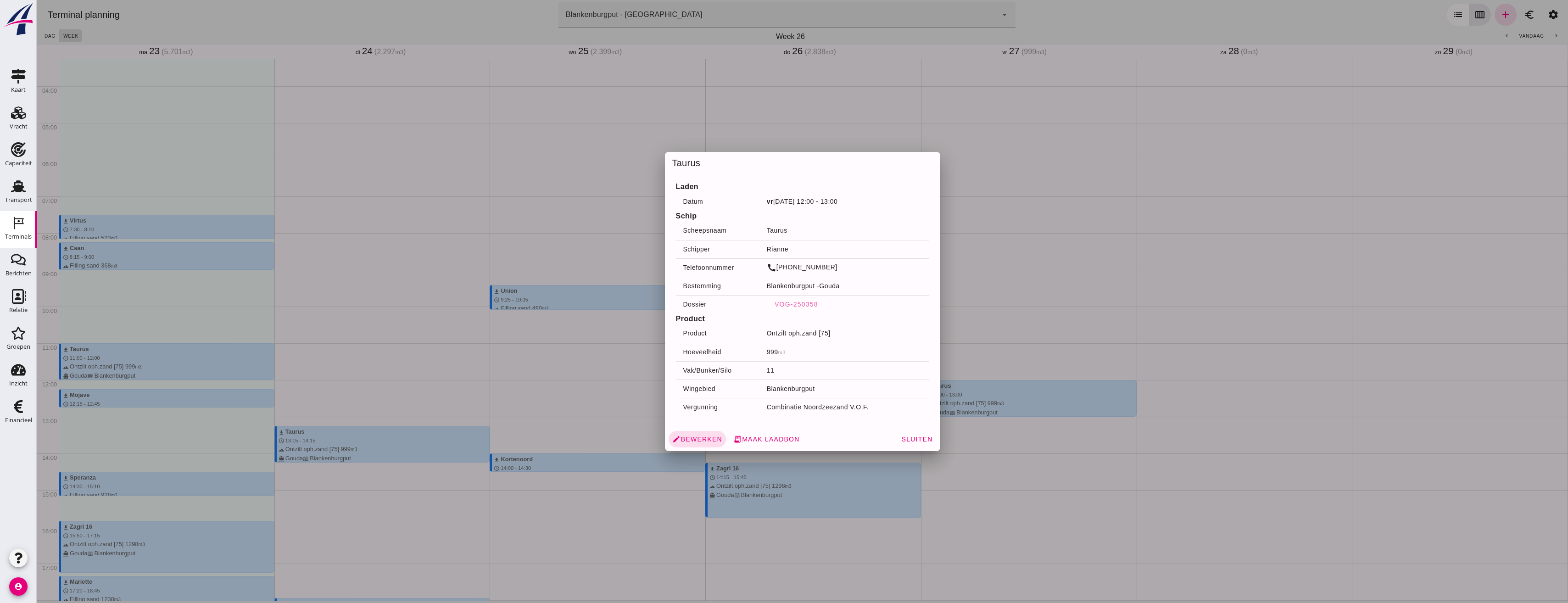
click at [1522, 23] on div at bounding box center [803, 301] width 1532 height 603
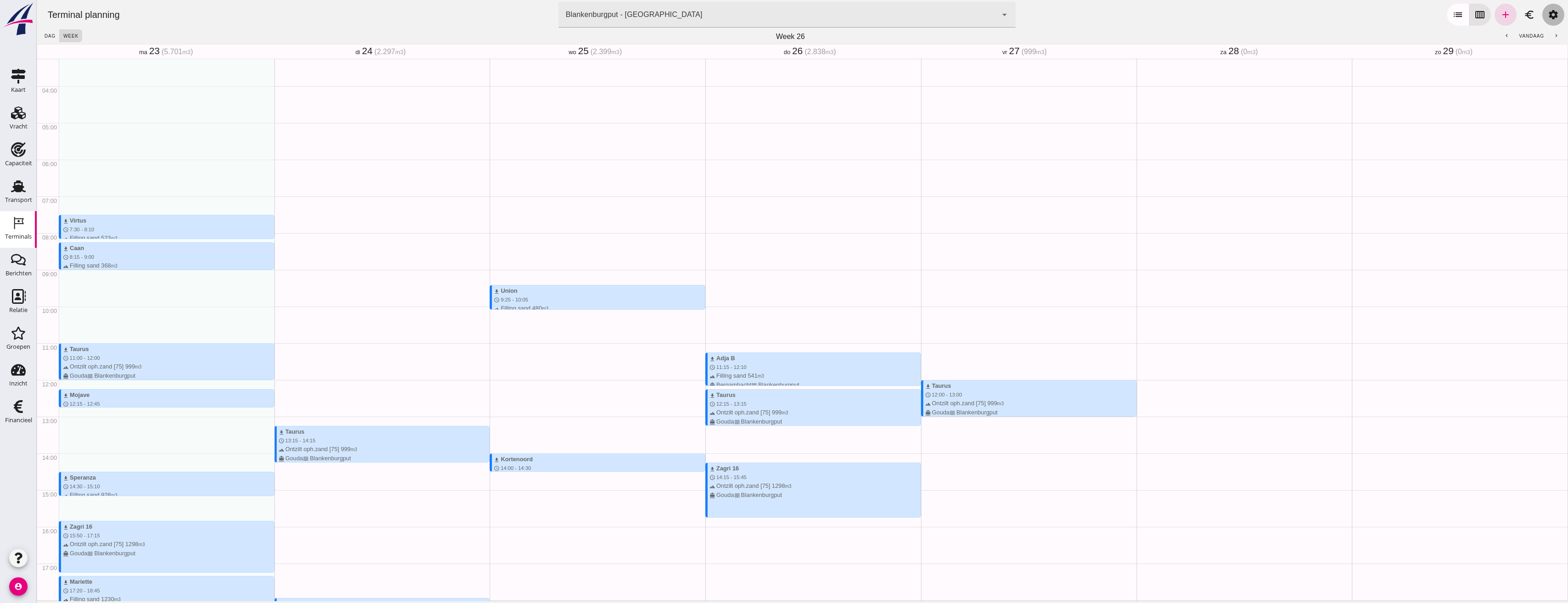
click at [1548, 14] on icon "settings" at bounding box center [1553, 14] width 11 height 11
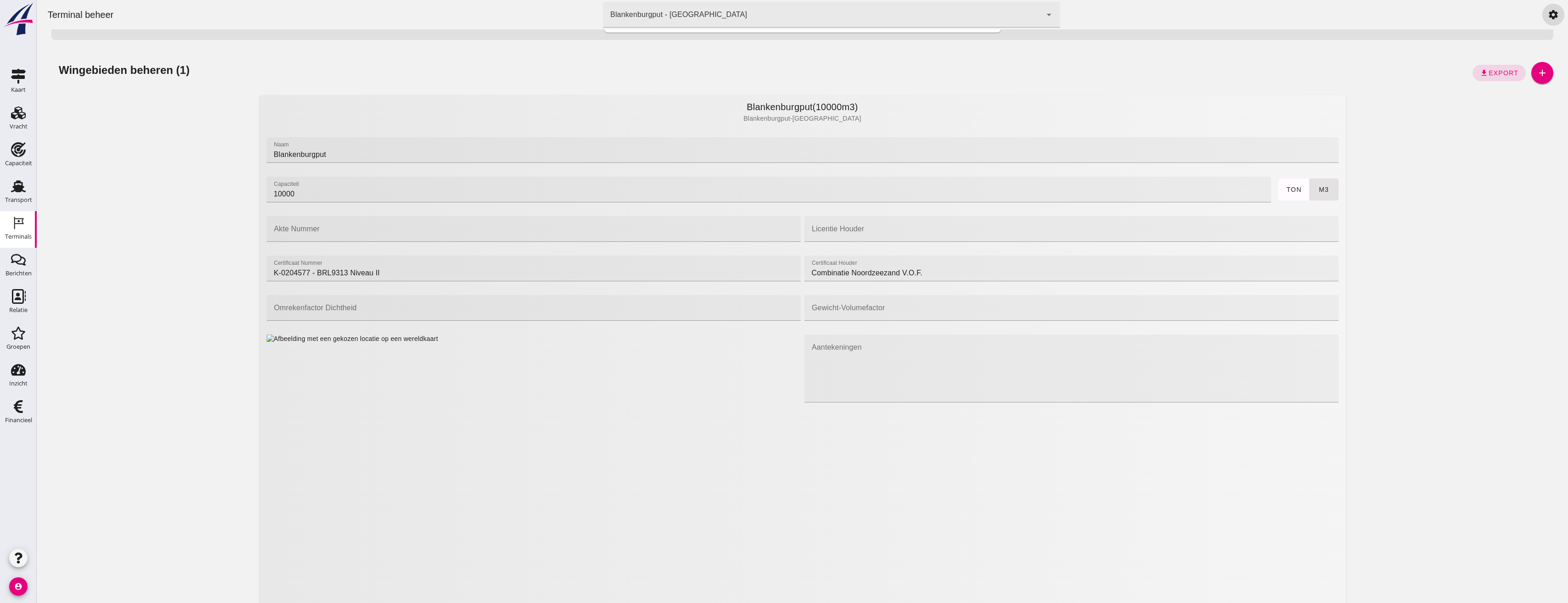
scroll to position [321, 0]
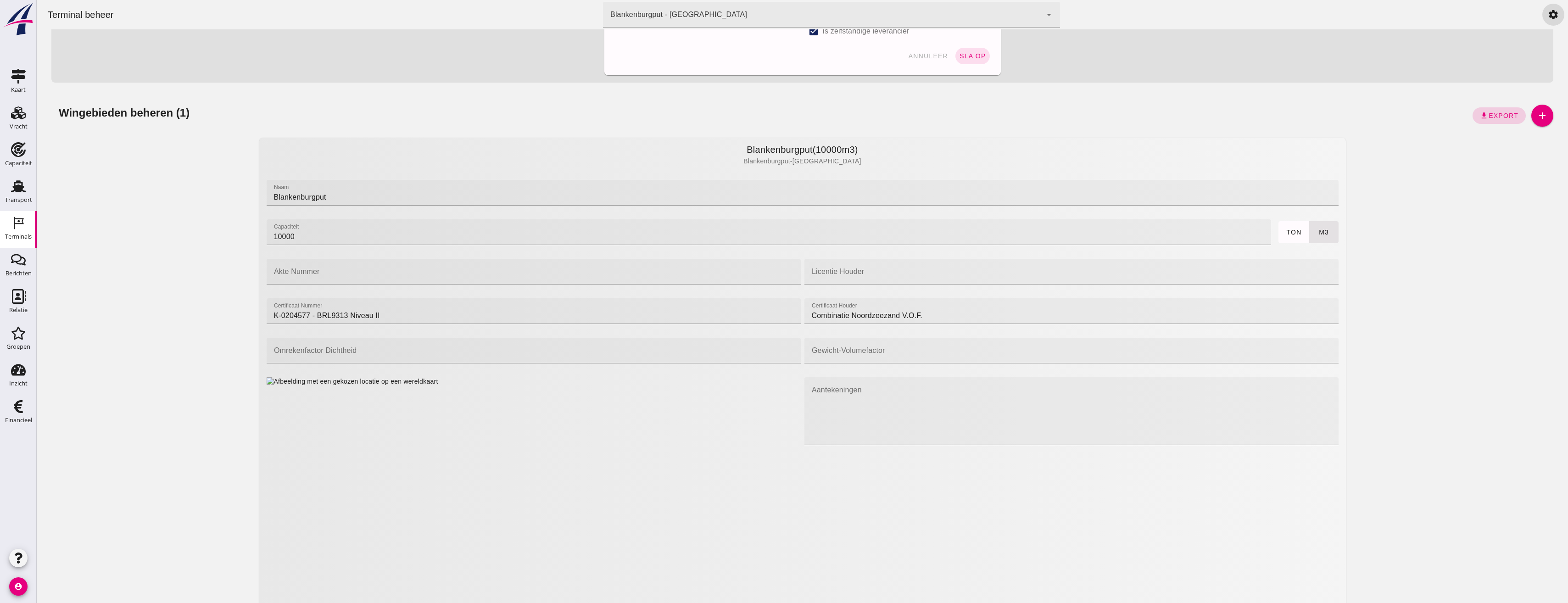
click at [1503, 113] on span "Export" at bounding box center [1503, 115] width 30 height 8
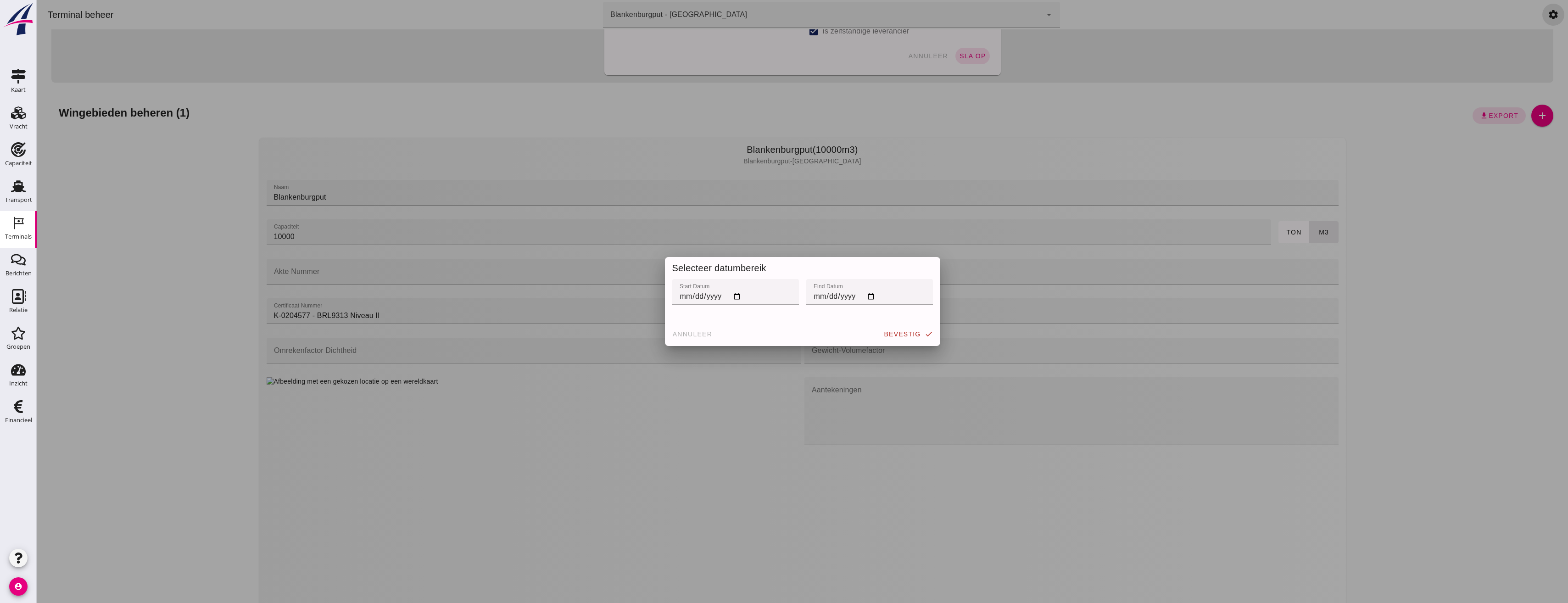
scroll to position [0, 0]
click at [737, 296] on input "start datum" at bounding box center [736, 292] width 127 height 26
type input "[DATE]"
click at [868, 301] on input "eind datum" at bounding box center [870, 292] width 127 height 26
click at [867, 296] on input "eind datum" at bounding box center [870, 292] width 127 height 26
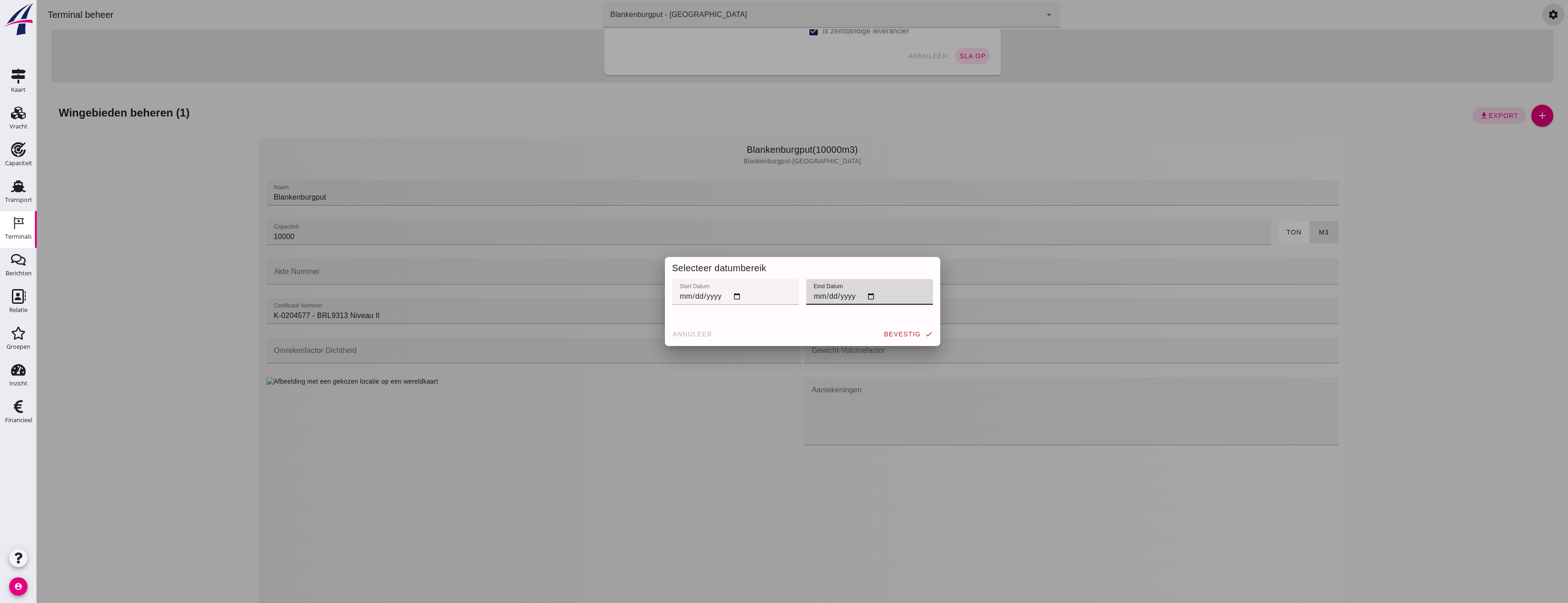
type input "[DATE]"
click at [909, 334] on span "bevestig" at bounding box center [902, 334] width 37 height 8
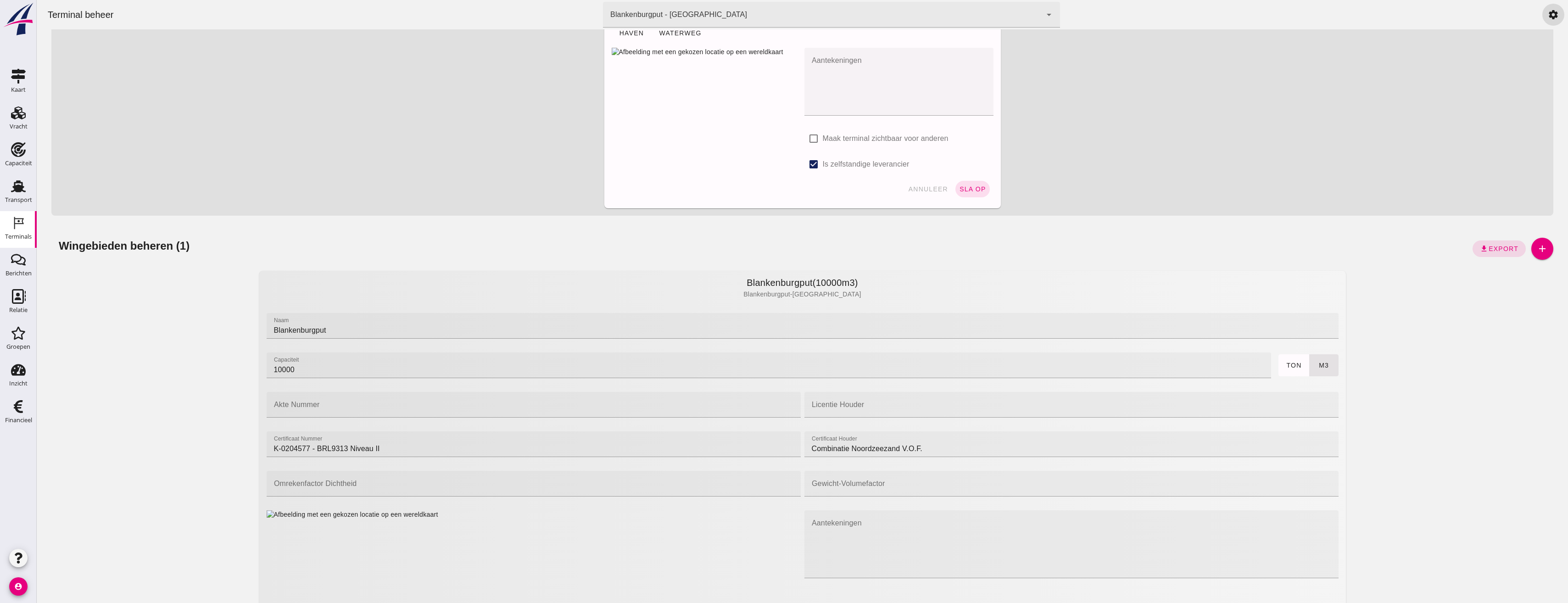
scroll to position [183, 0]
click at [1545, 23] on link "settings" at bounding box center [1553, 14] width 22 height 22
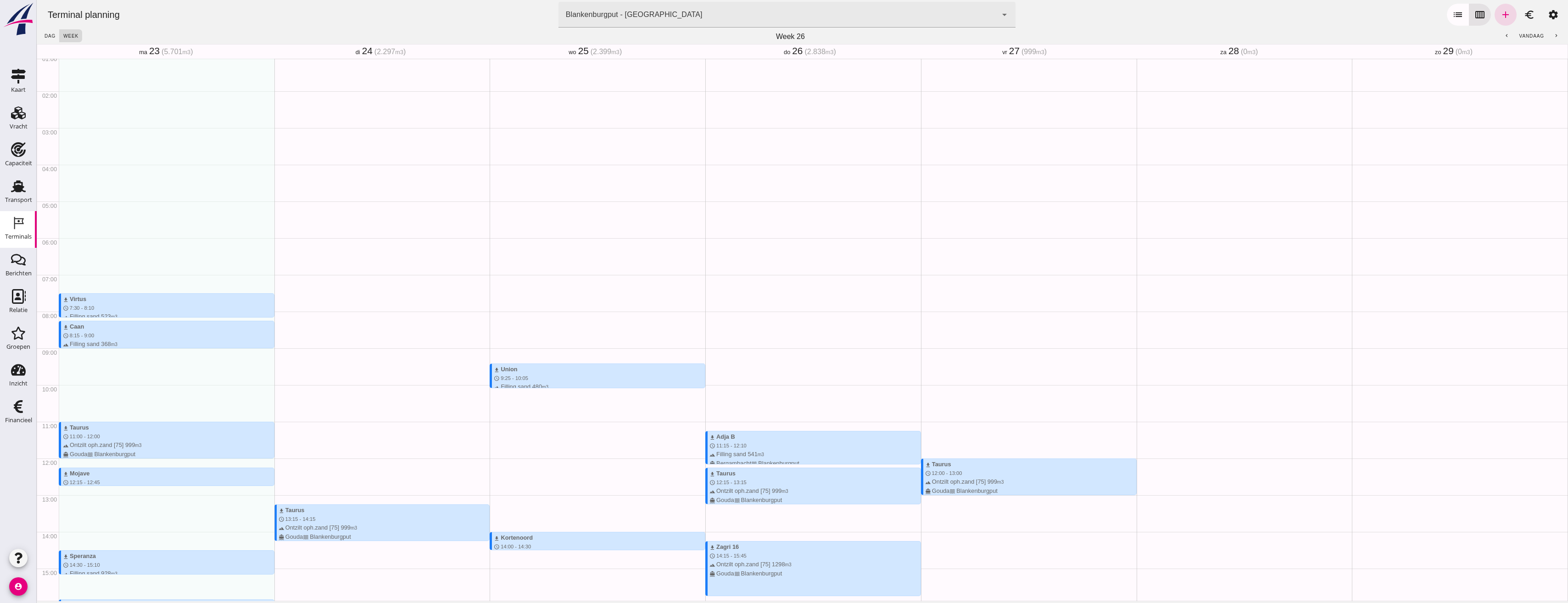
scroll to position [92, 0]
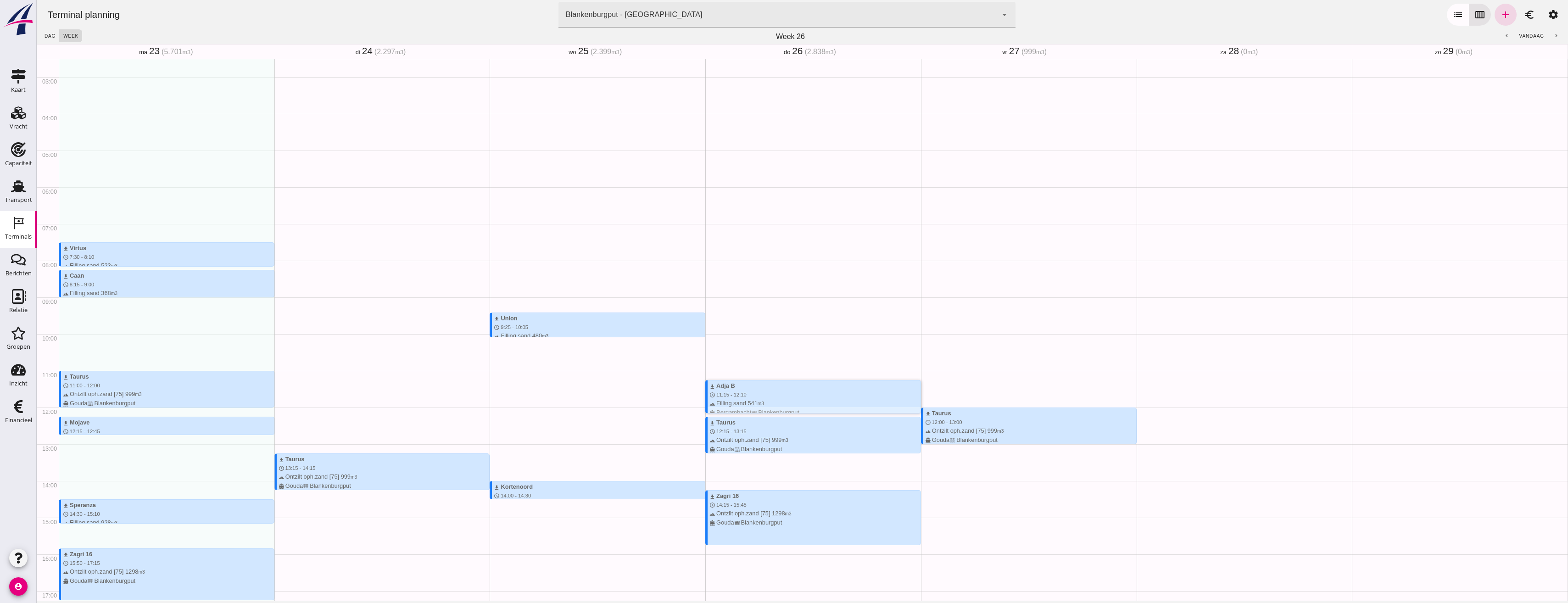
click at [758, 392] on div "download Adja B schedule 11:15 - 12:10 terrain Filling sand 541 m3 directions_b…" at bounding box center [815, 398] width 211 height 35
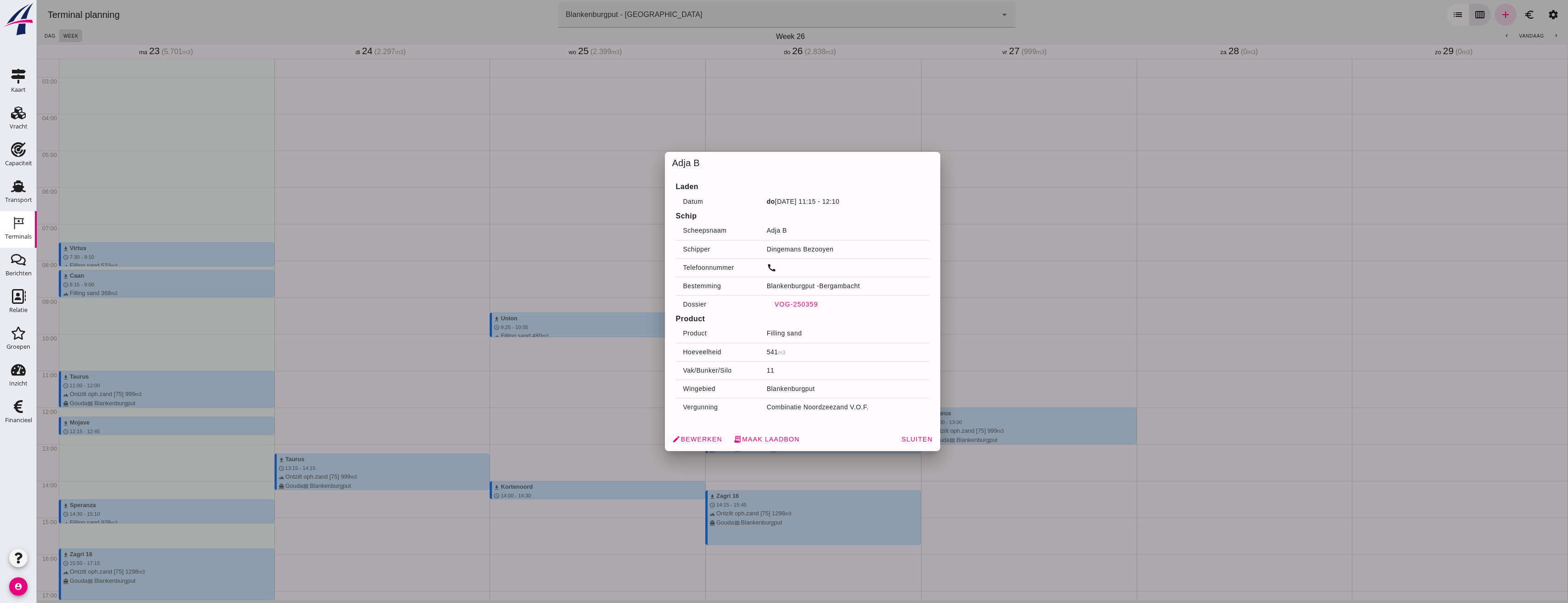
click at [789, 304] on span "VOG-250359" at bounding box center [796, 304] width 44 height 8
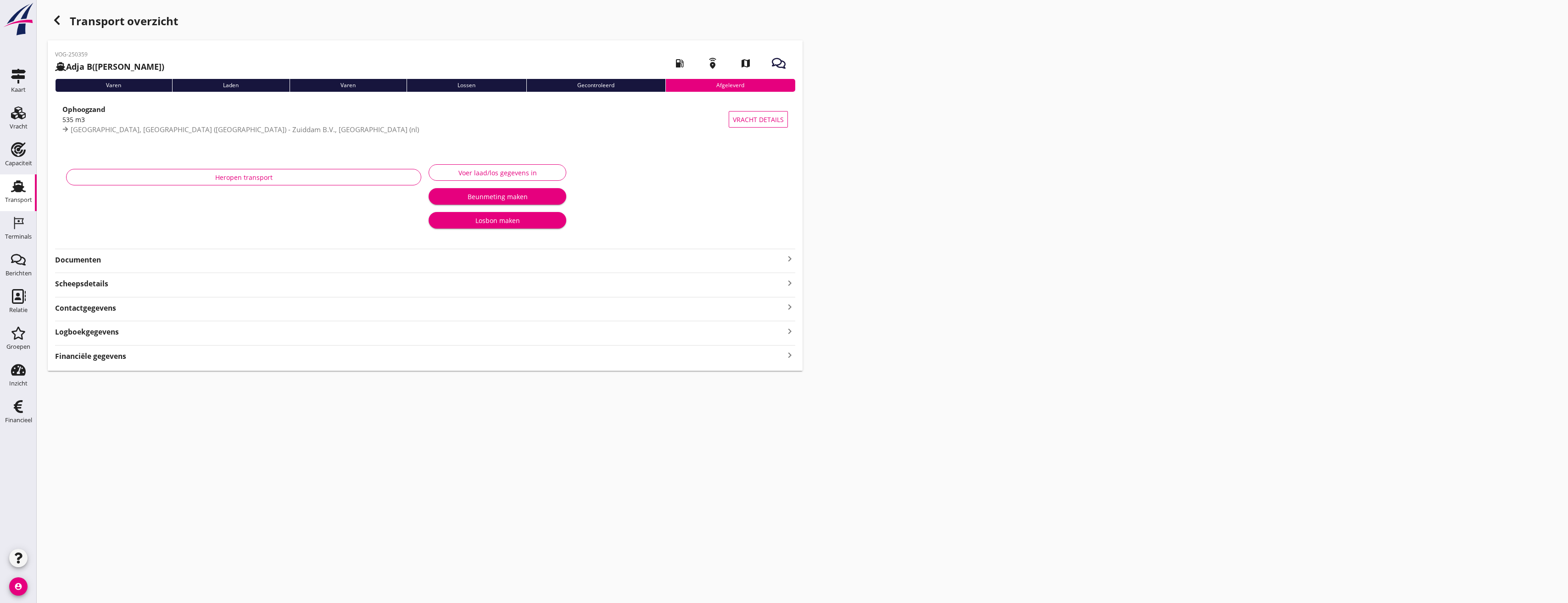
click at [98, 260] on strong "Documenten" at bounding box center [420, 260] width 729 height 11
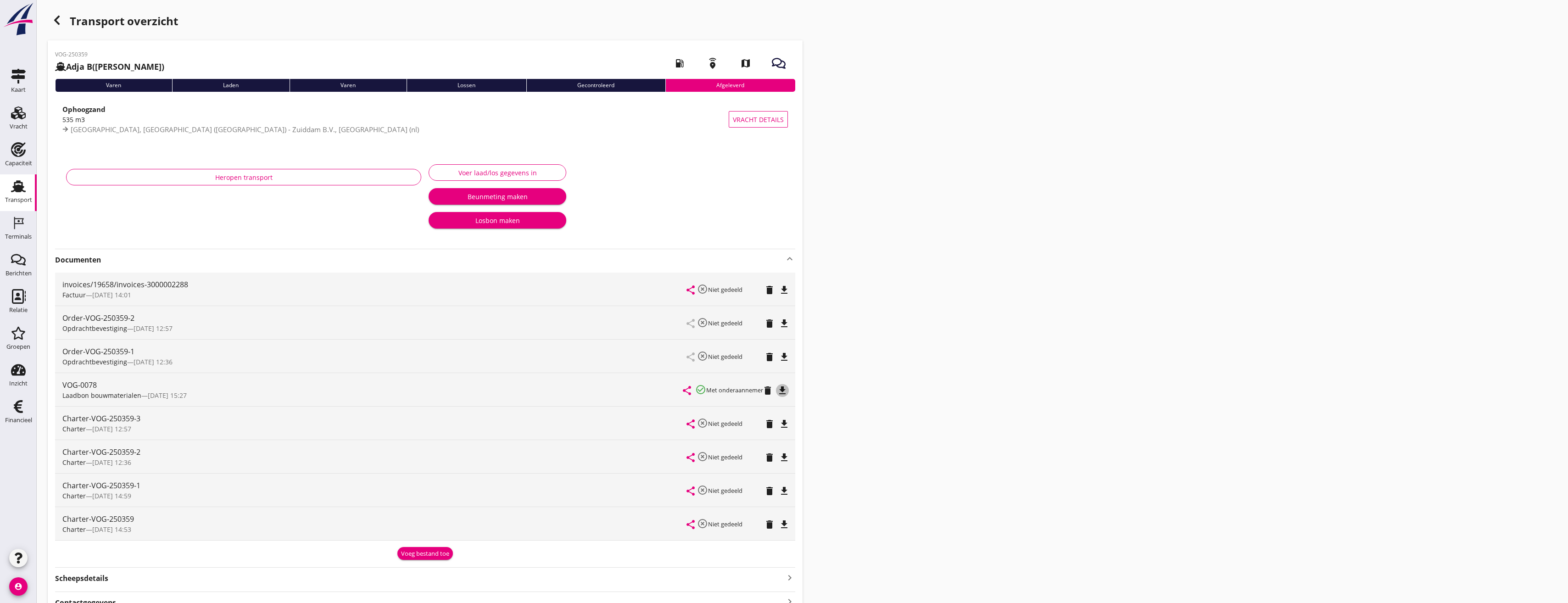
click at [784, 394] on icon "file_download" at bounding box center [782, 390] width 11 height 11
click at [63, 22] on div "button" at bounding box center [57, 20] width 18 height 18
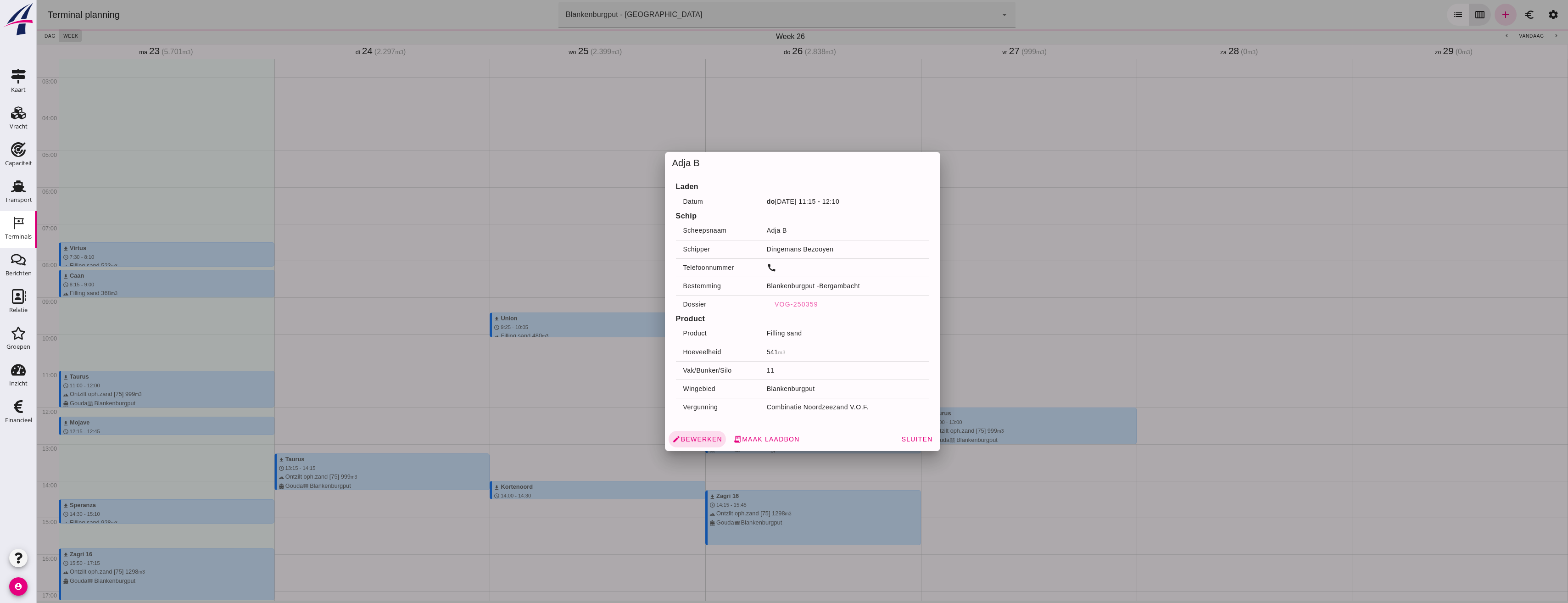
click at [1030, 406] on div at bounding box center [803, 301] width 1532 height 603
click at [980, 428] on div "terrain Ontzilt oph.zand [75] 999 m3 directions_boat Gouda waves [GEOGRAPHIC_DA…" at bounding box center [1031, 435] width 211 height 17
click at [805, 302] on span "VOG-250358" at bounding box center [796, 304] width 44 height 8
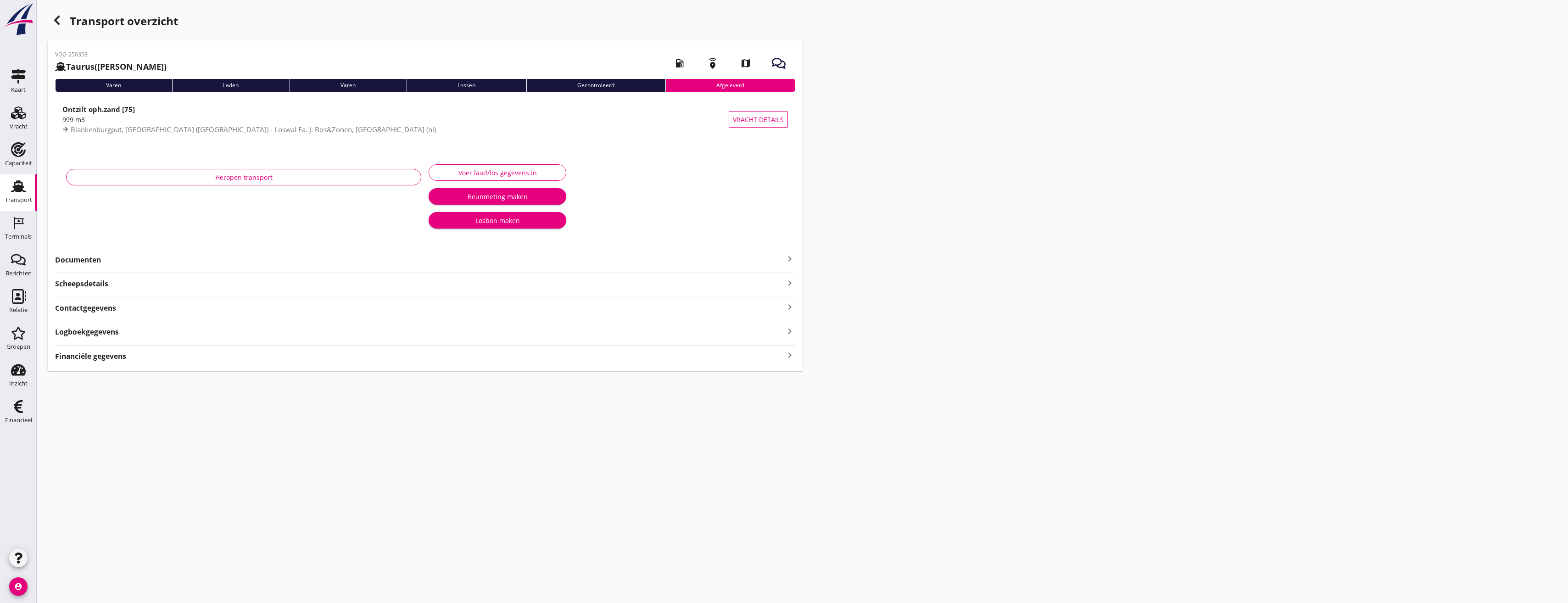
click at [109, 245] on div "Heropen transport Voer laad/los gegevens in Beunmeting maken Losbon maken" at bounding box center [425, 198] width 740 height 97
click at [109, 254] on div "Documenten keyboard_arrow_right" at bounding box center [425, 259] width 740 height 12
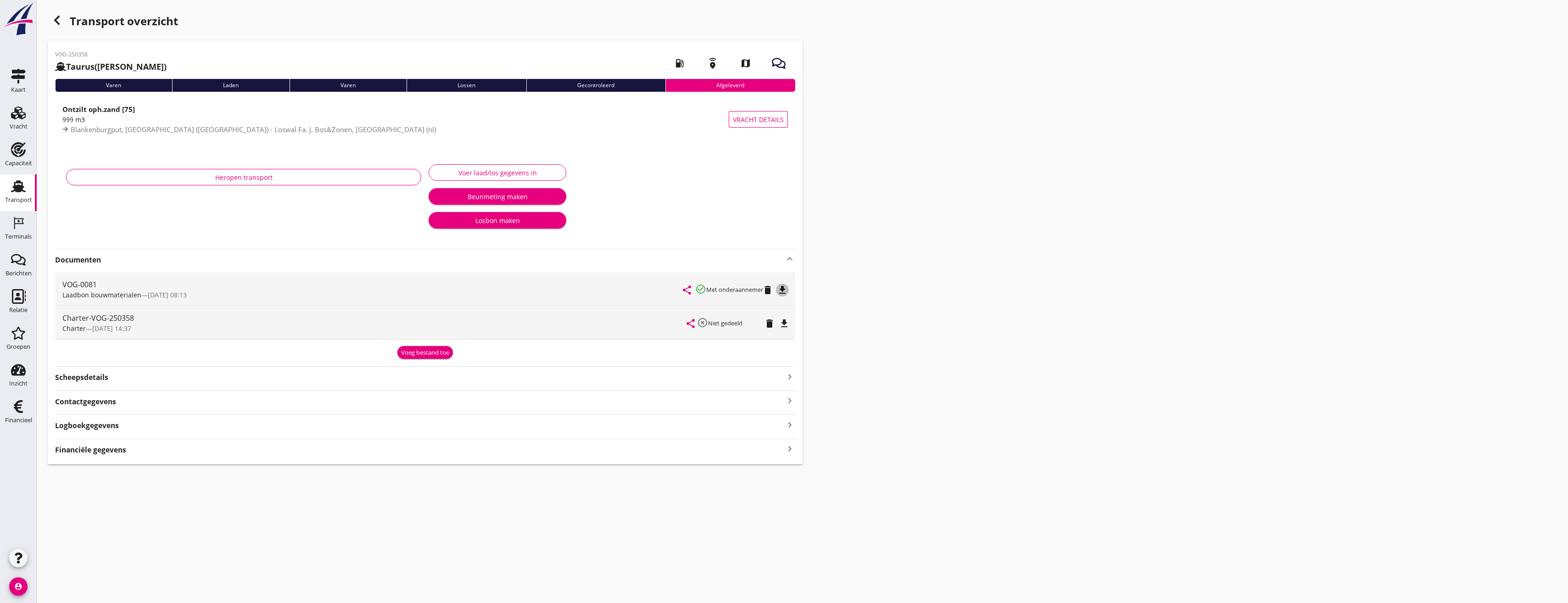
click at [788, 289] on icon "file_download" at bounding box center [782, 290] width 11 height 11
click at [60, 24] on icon "button" at bounding box center [57, 20] width 11 height 11
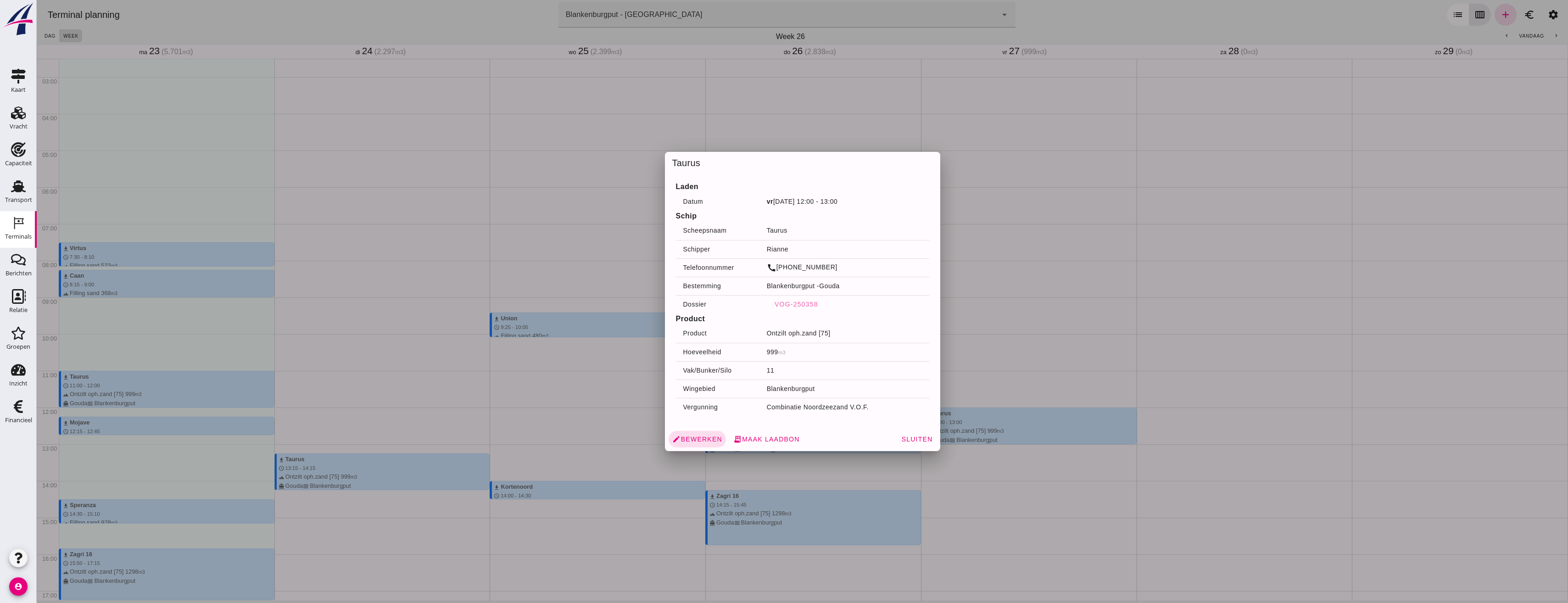
click at [1046, 303] on div at bounding box center [803, 301] width 1532 height 603
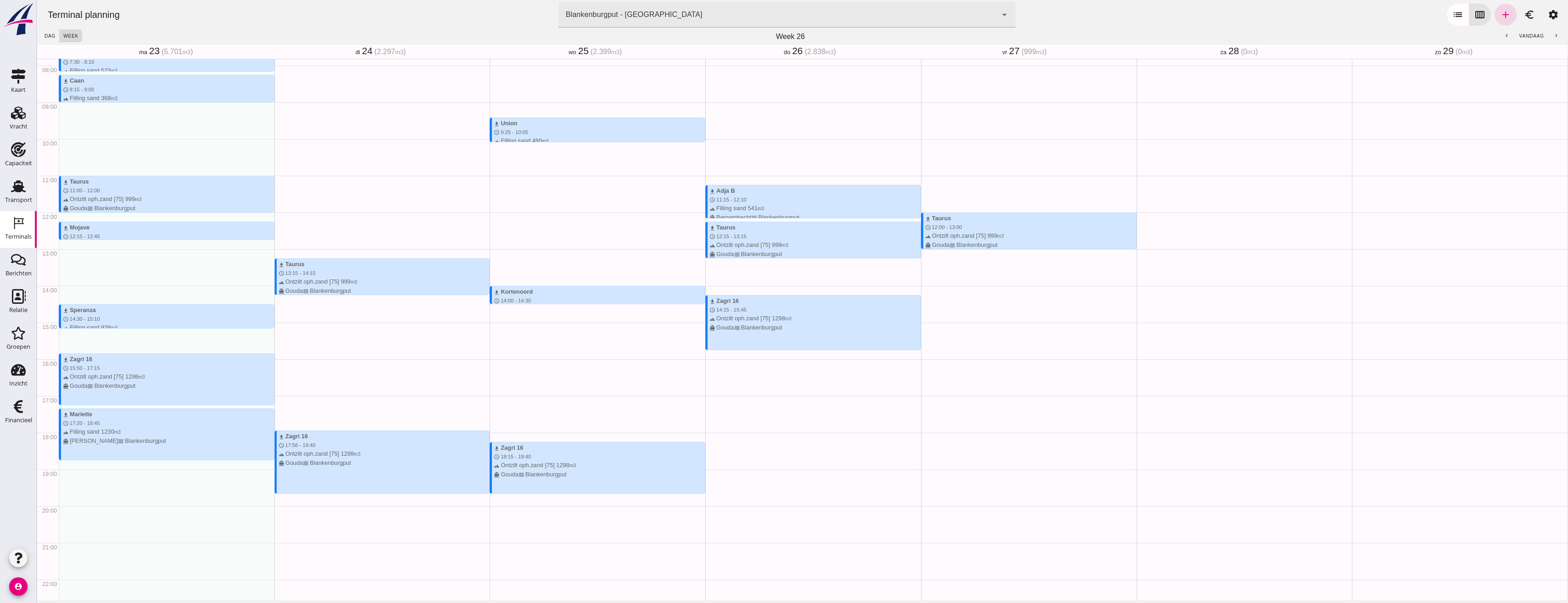
scroll to position [321, 0]
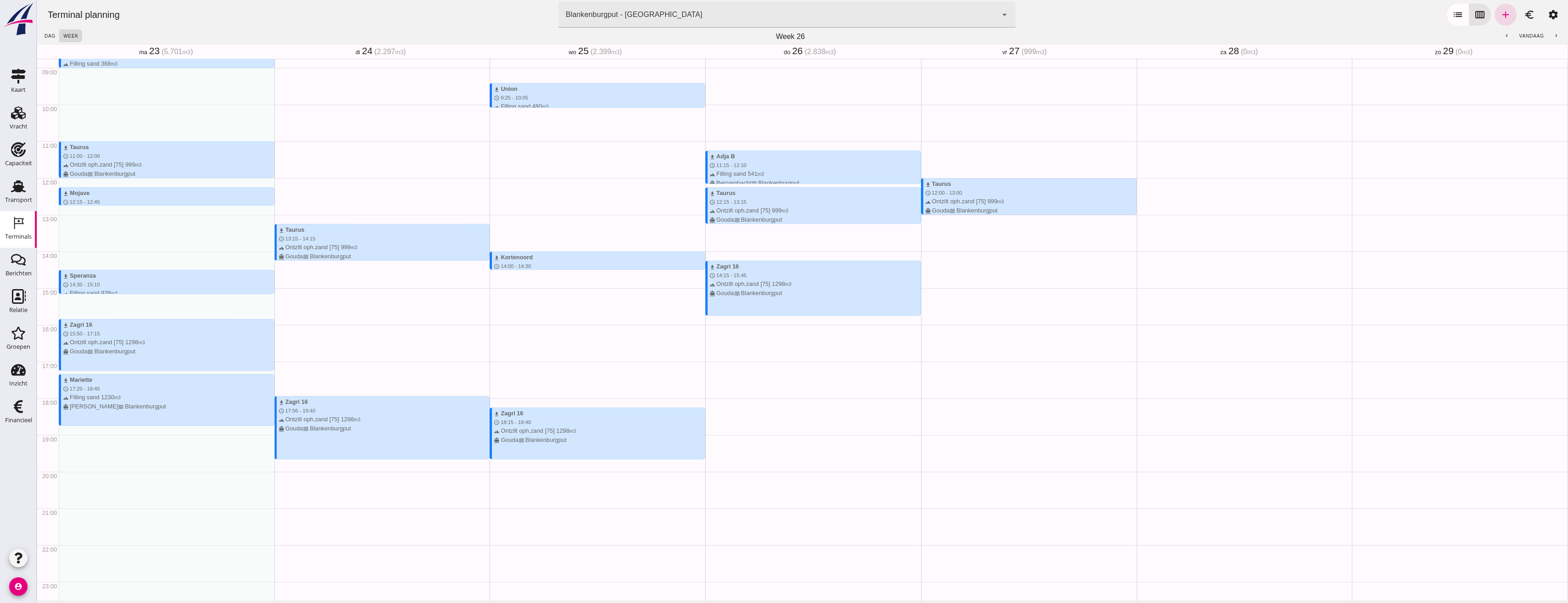
drag, startPoint x: 684, startPoint y: 125, endPoint x: 697, endPoint y: 112, distance: 18.4
click at [684, 125] on div "download Union schedule 9:25 - 10:05 terrain Filling sand 480 m3 directions_boa…" at bounding box center [598, 177] width 216 height 881
click at [1550, 41] on button "chevron_right" at bounding box center [1556, 35] width 17 height 13
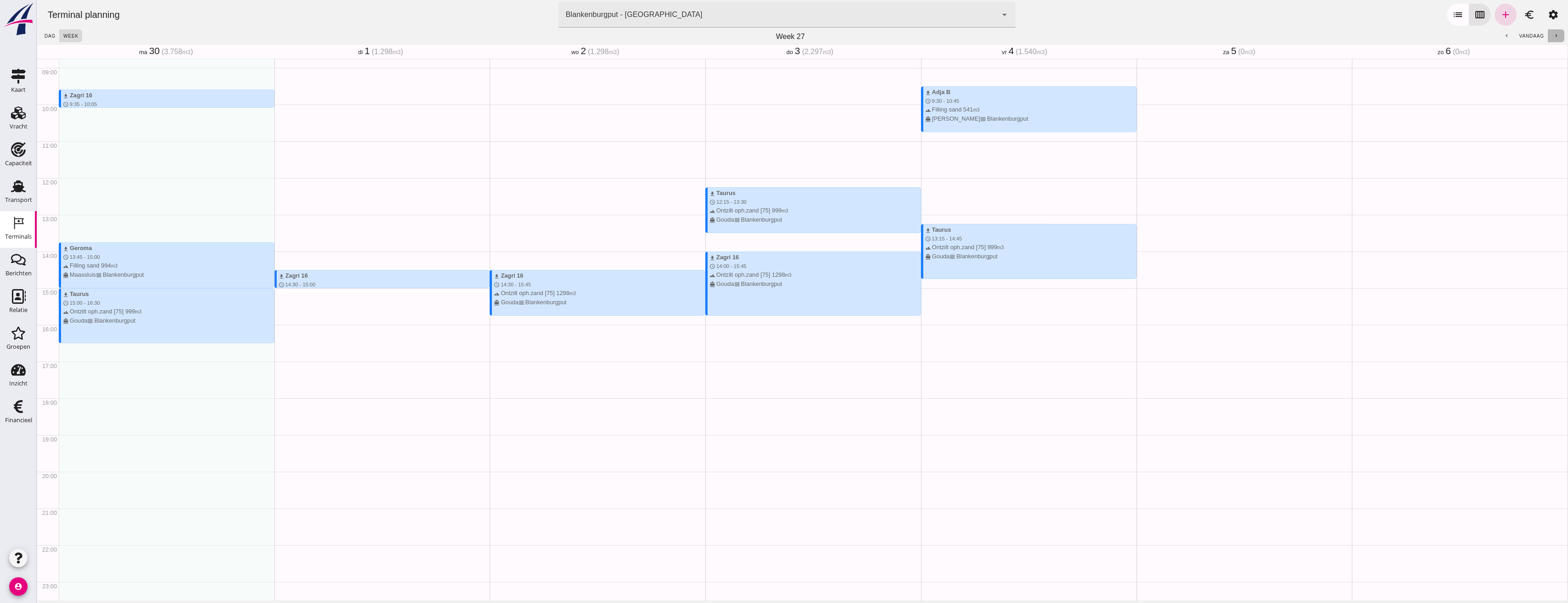
click at [1554, 35] on icon "chevron_right" at bounding box center [1557, 36] width 6 height 6
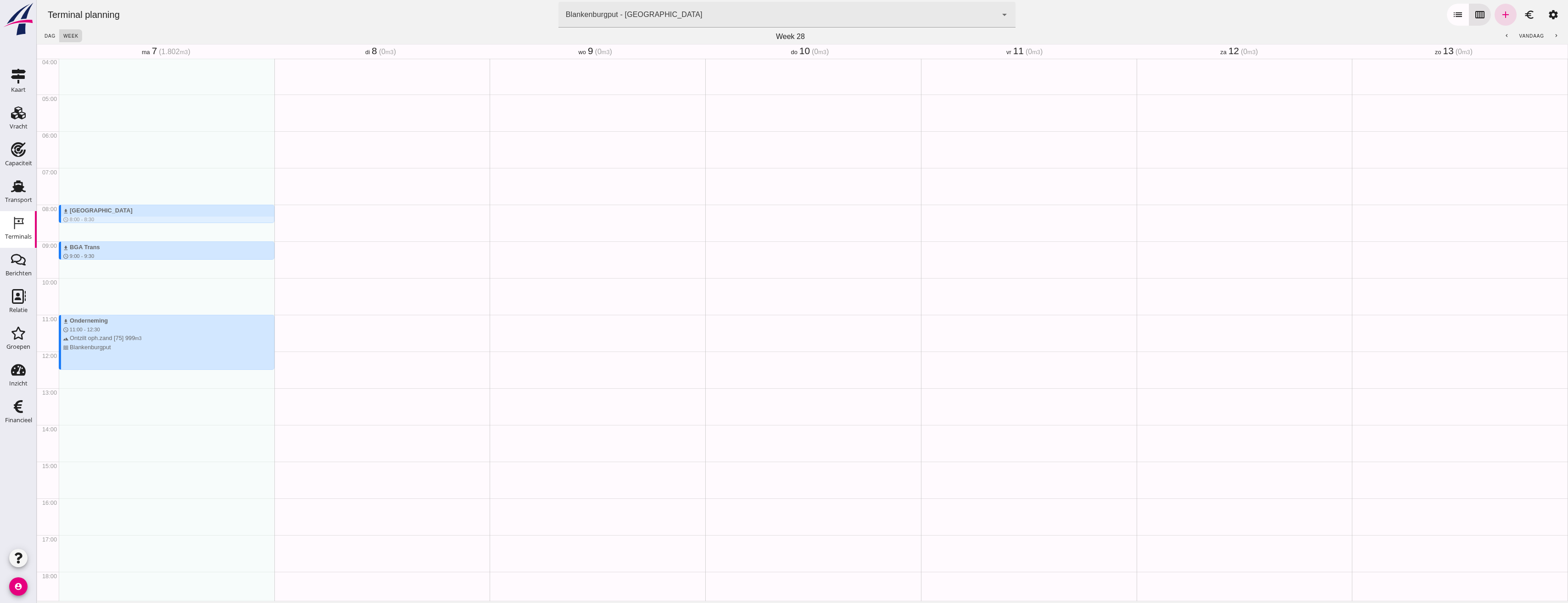
scroll to position [137, 0]
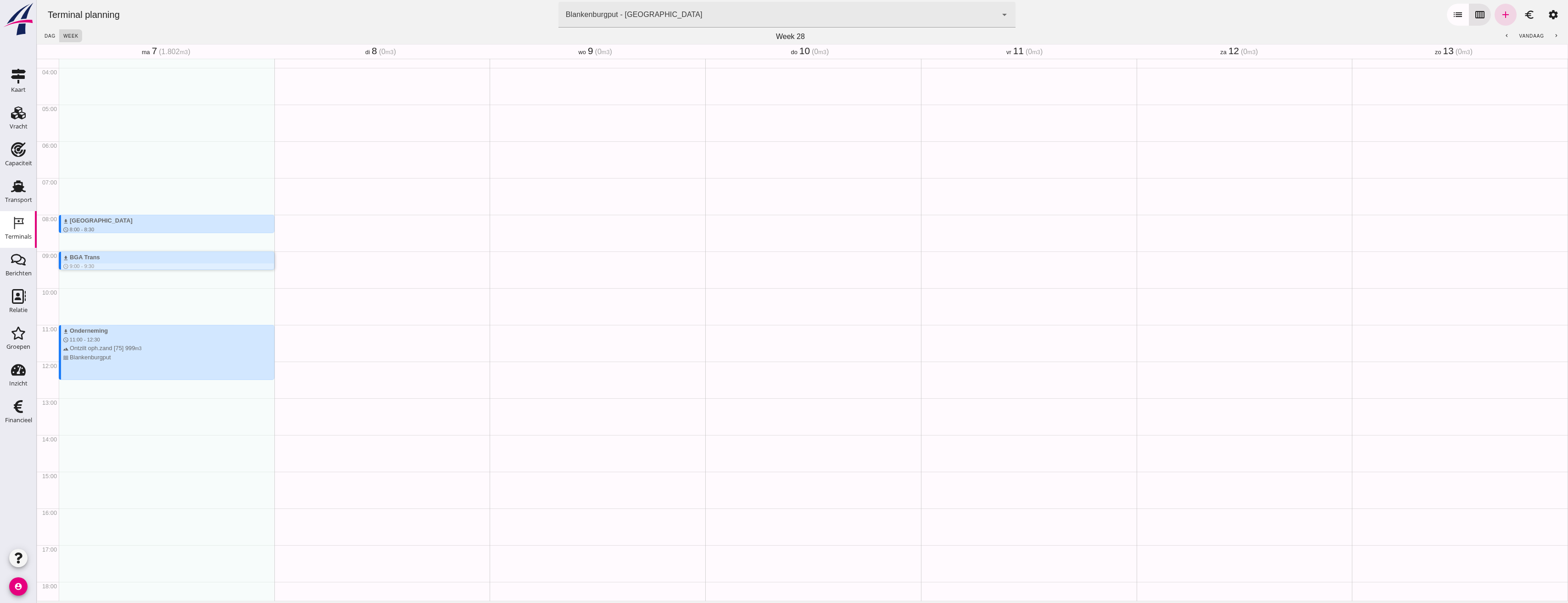
click at [84, 260] on div "download BGA Trans" at bounding box center [81, 257] width 37 height 9
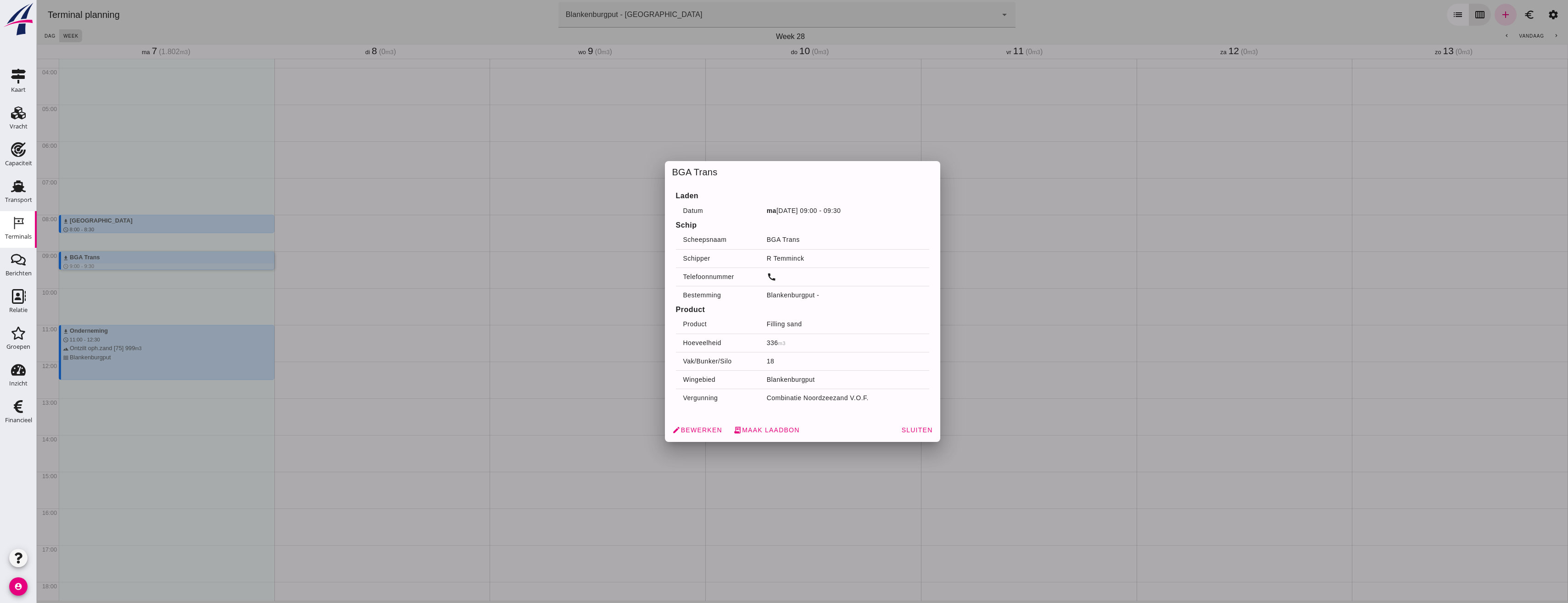
click at [786, 300] on td "Blankenburgput -" at bounding box center [844, 295] width 170 height 18
click at [777, 431] on span "receipt_long Maak laadbon" at bounding box center [767, 429] width 66 height 8
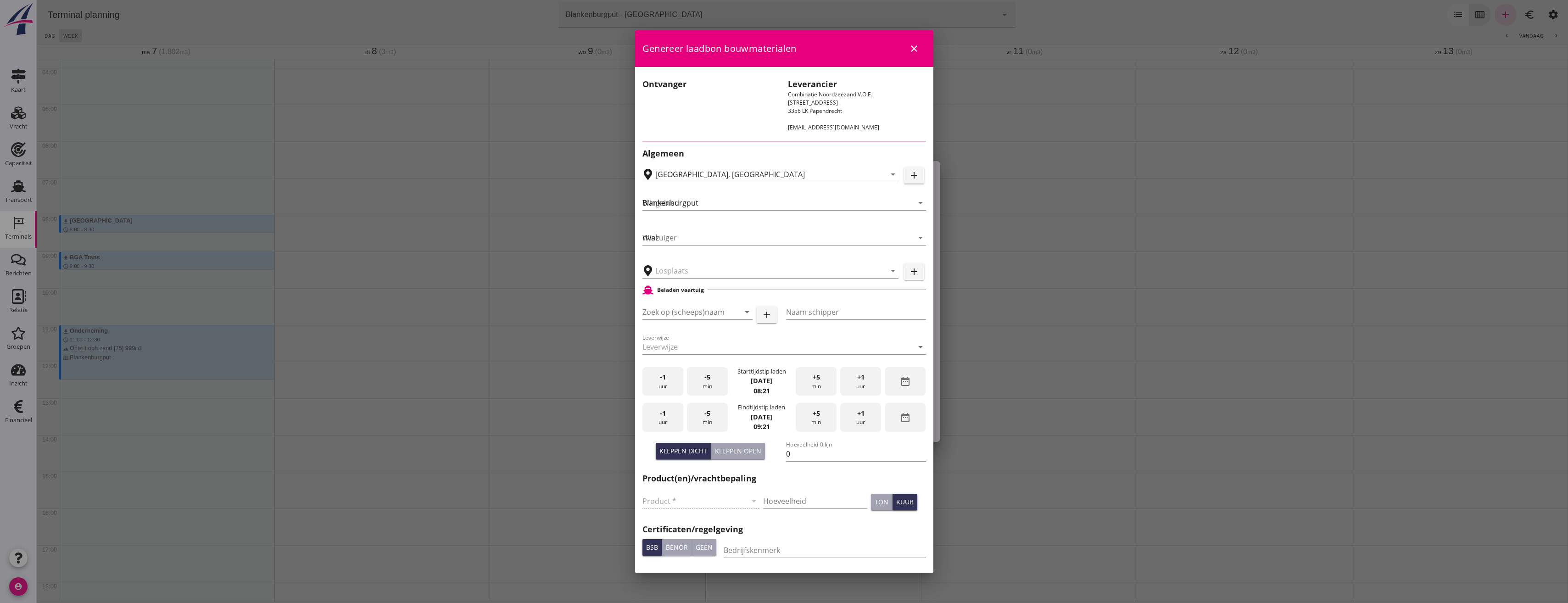
type input "BGA Trans"
type input "R Temminck"
type input "336"
type input "Ophoogzand (6120)"
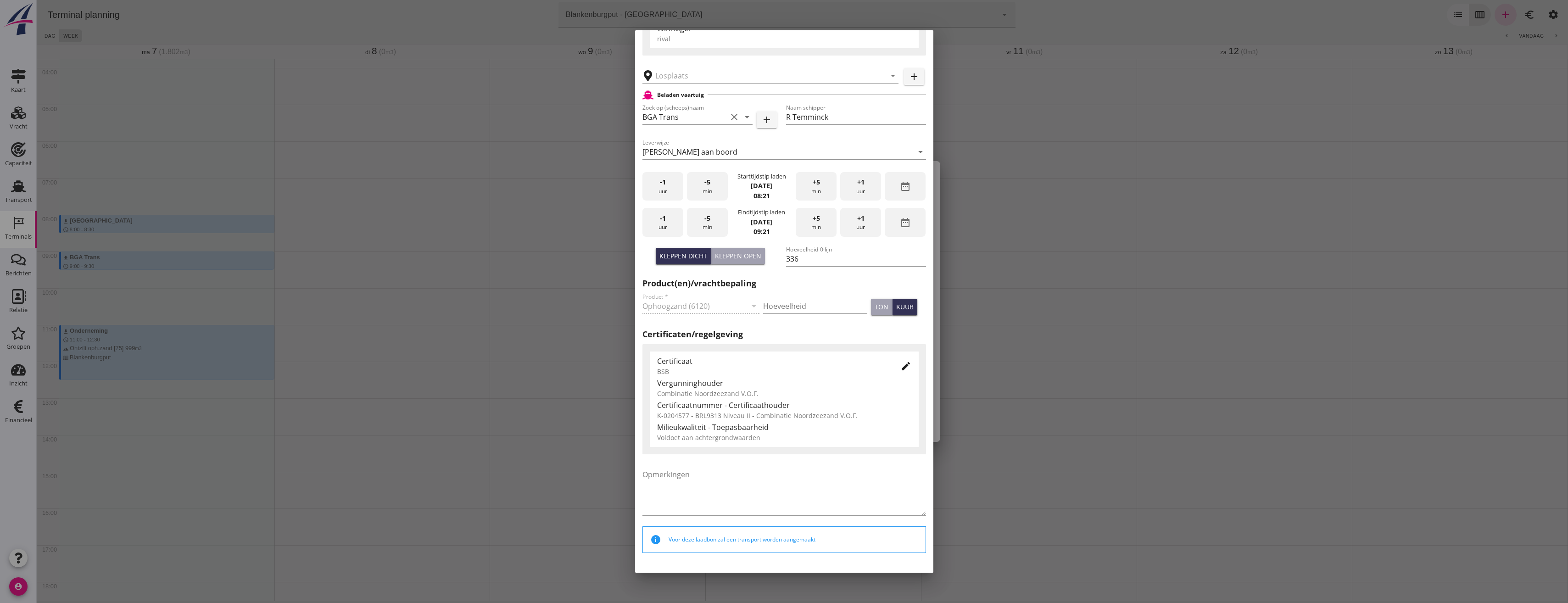
scroll to position [184, 0]
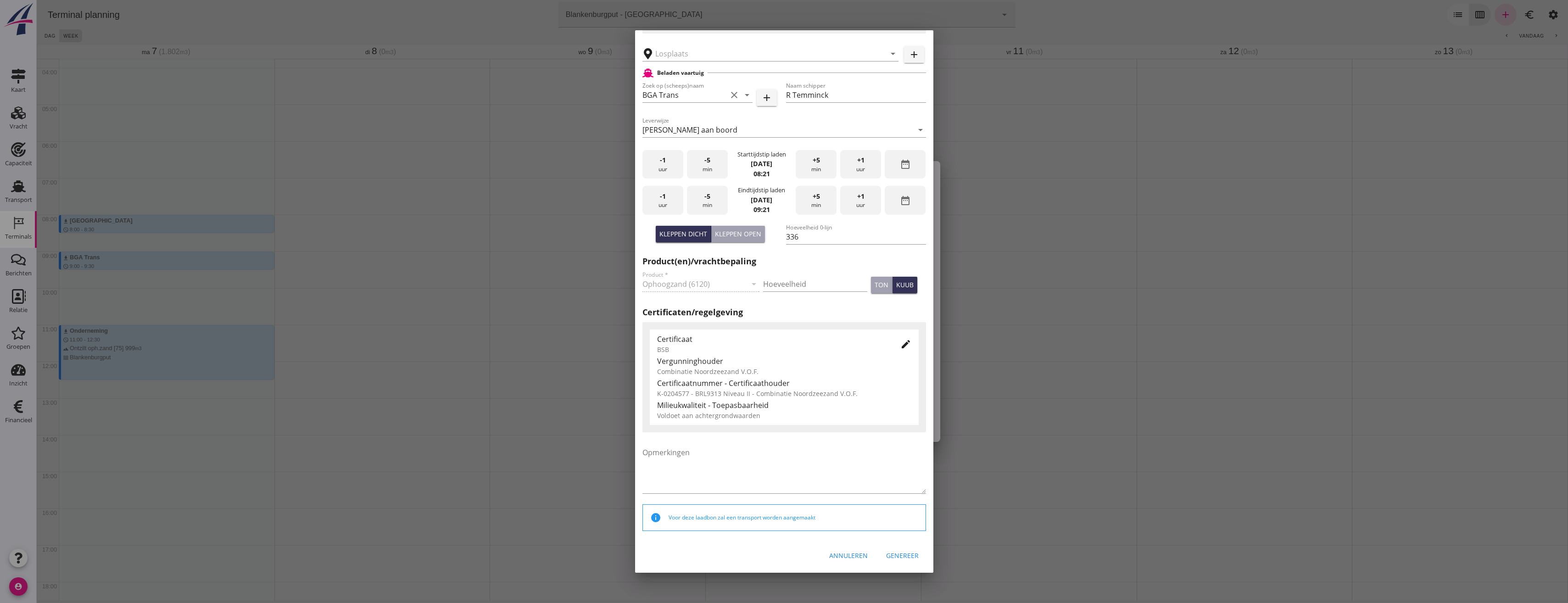
click at [845, 557] on div "Annuleren" at bounding box center [848, 555] width 38 height 10
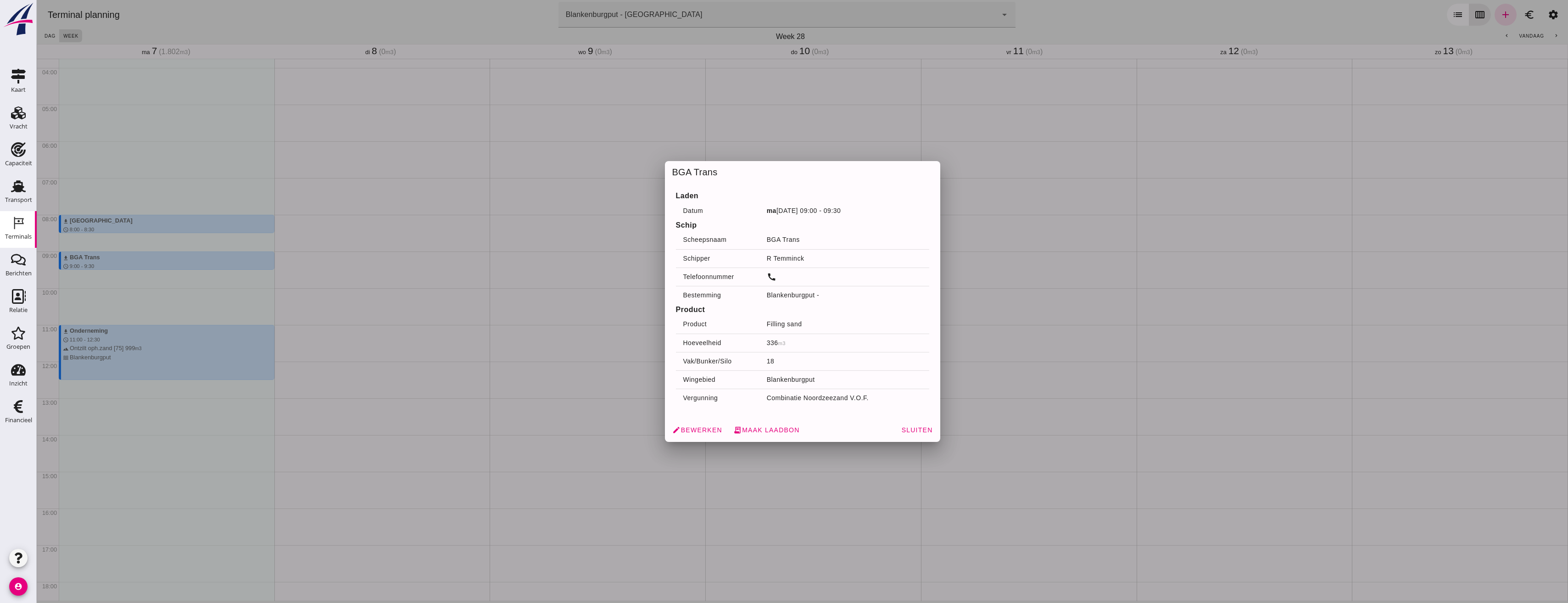
click at [749, 554] on div at bounding box center [803, 301] width 1532 height 603
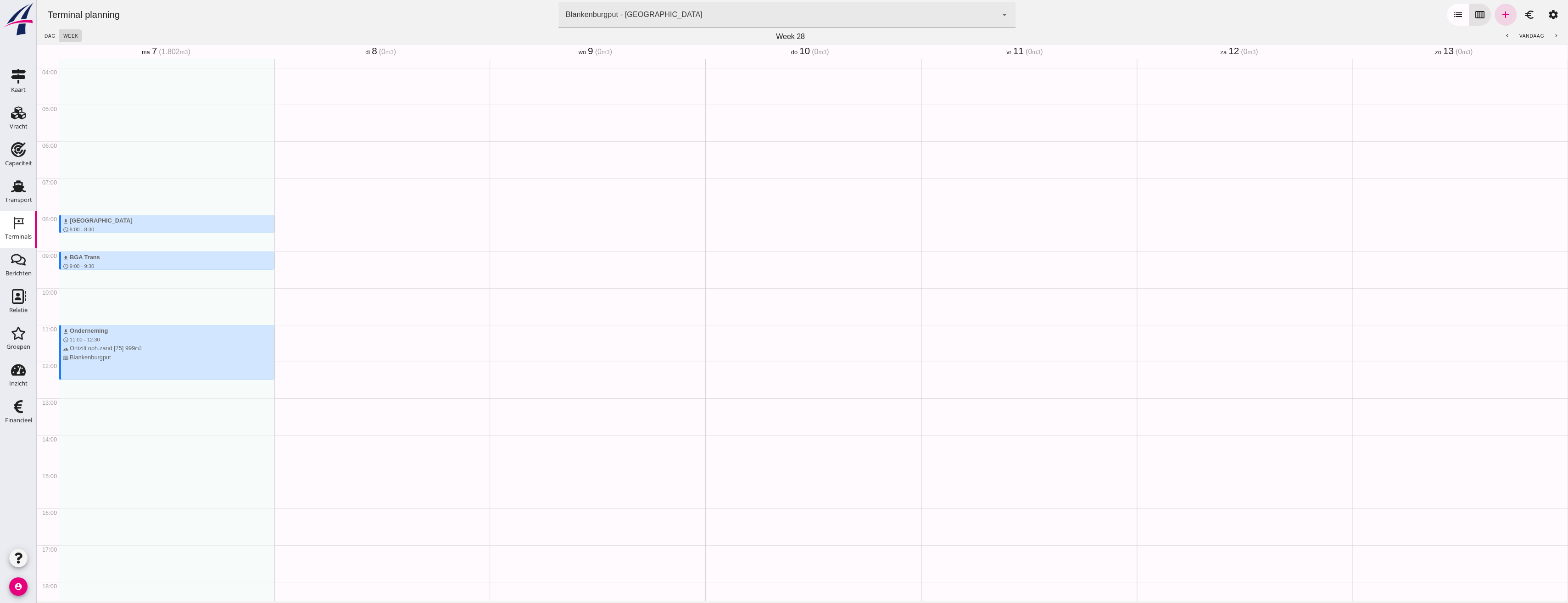
scroll to position [137, 0]
click at [1555, 33] on button "chevron_right" at bounding box center [1556, 35] width 17 height 13
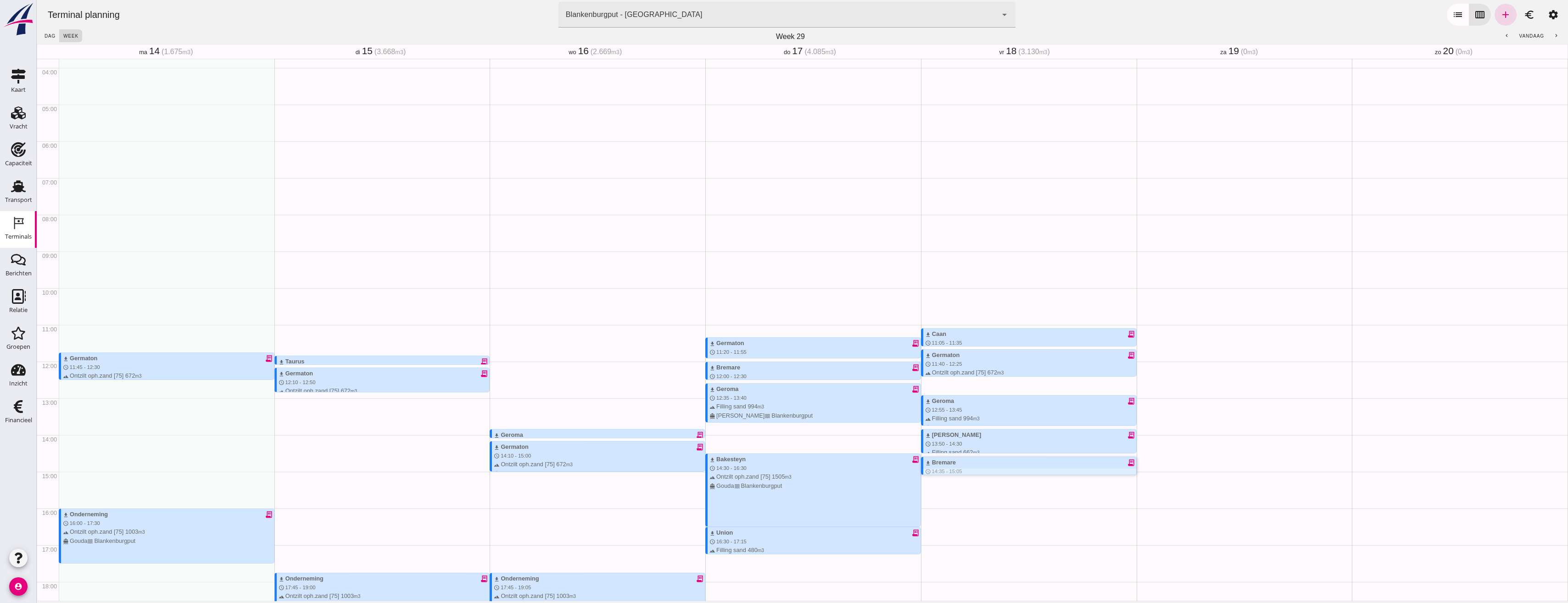
click at [948, 462] on div "download Bremare receipt_long" at bounding box center [1031, 463] width 211 height 9
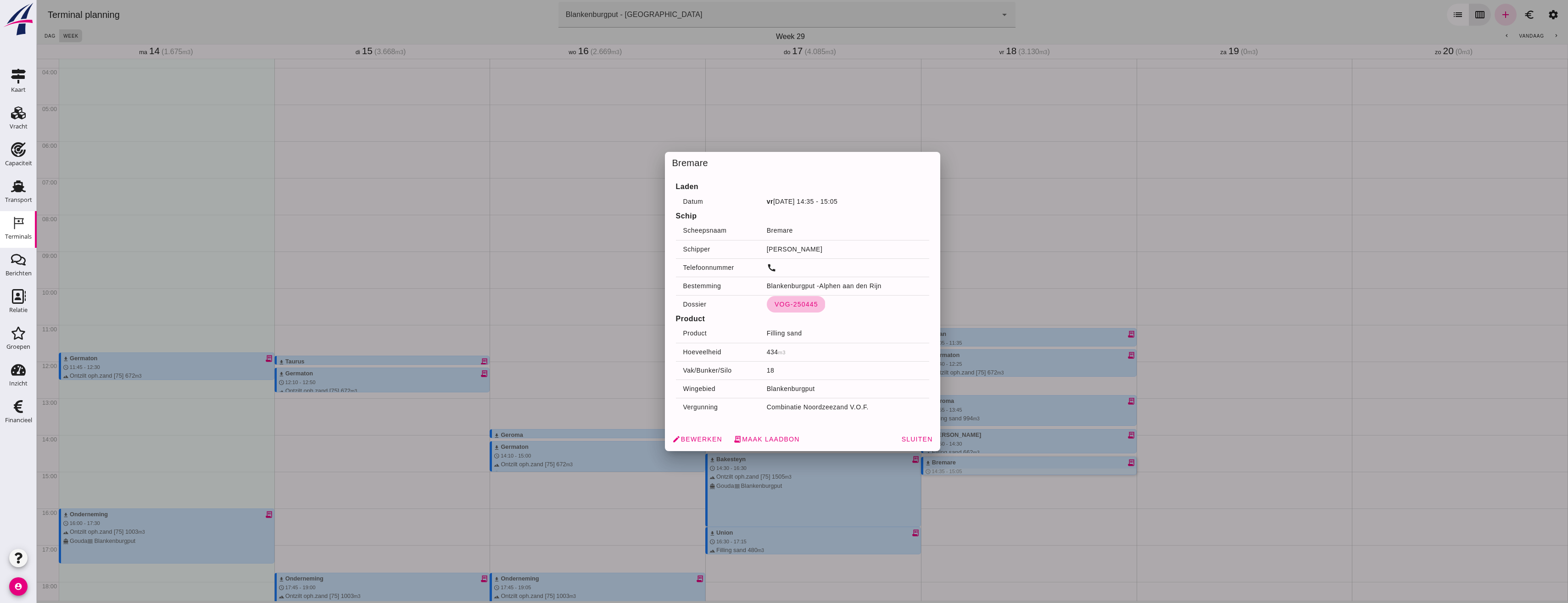
click at [786, 304] on span "VOG-250445" at bounding box center [796, 304] width 44 height 8
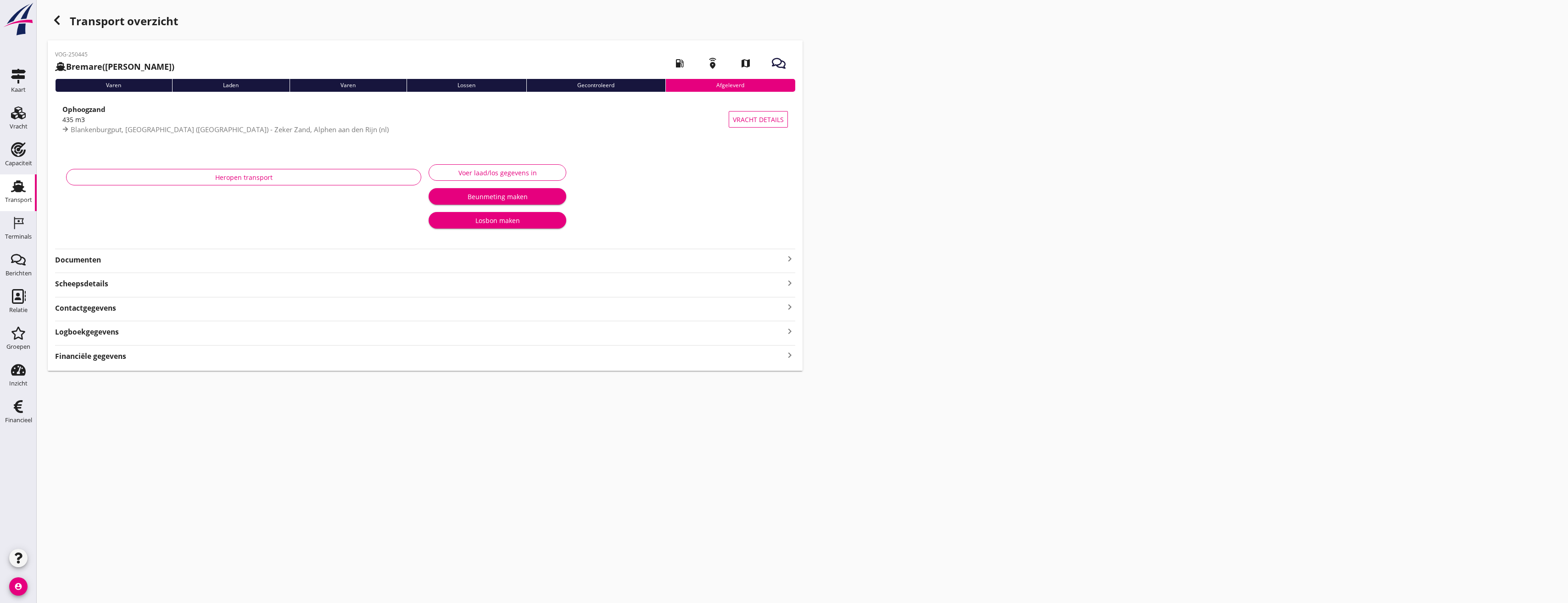
click at [114, 334] on strong "Logboekgegevens" at bounding box center [87, 332] width 64 height 11
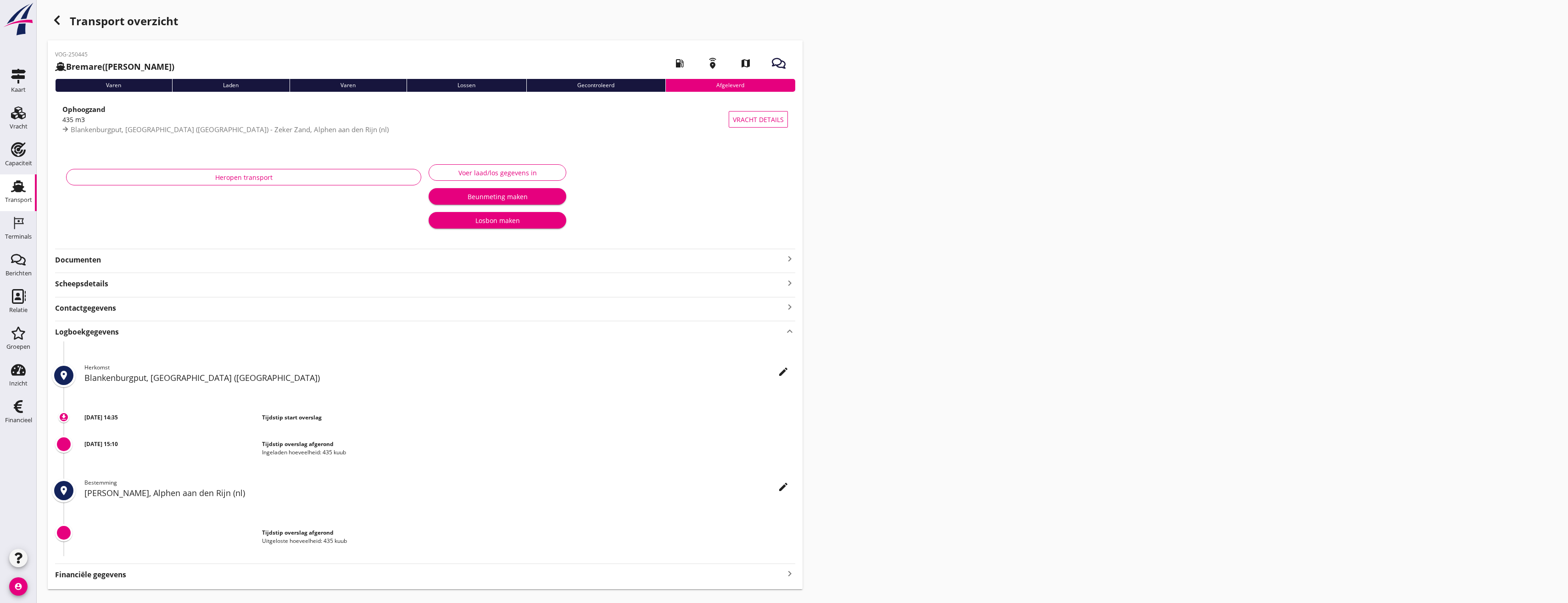
click at [102, 268] on div "VOG-250445 Bremare ([PERSON_NAME]) local_gas_station emergency_share map Varen …" at bounding box center [425, 315] width 755 height 549
click at [93, 262] on strong "Documenten" at bounding box center [420, 260] width 729 height 11
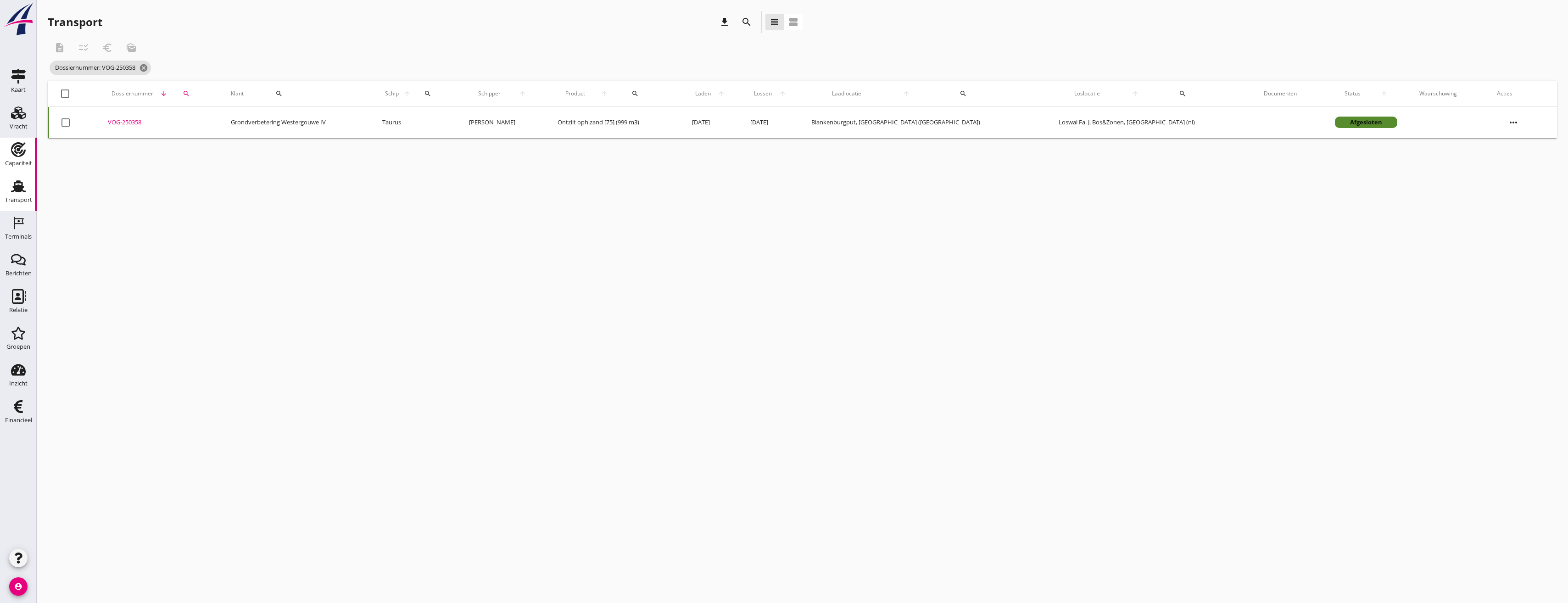
click at [16, 153] on use at bounding box center [18, 149] width 14 height 14
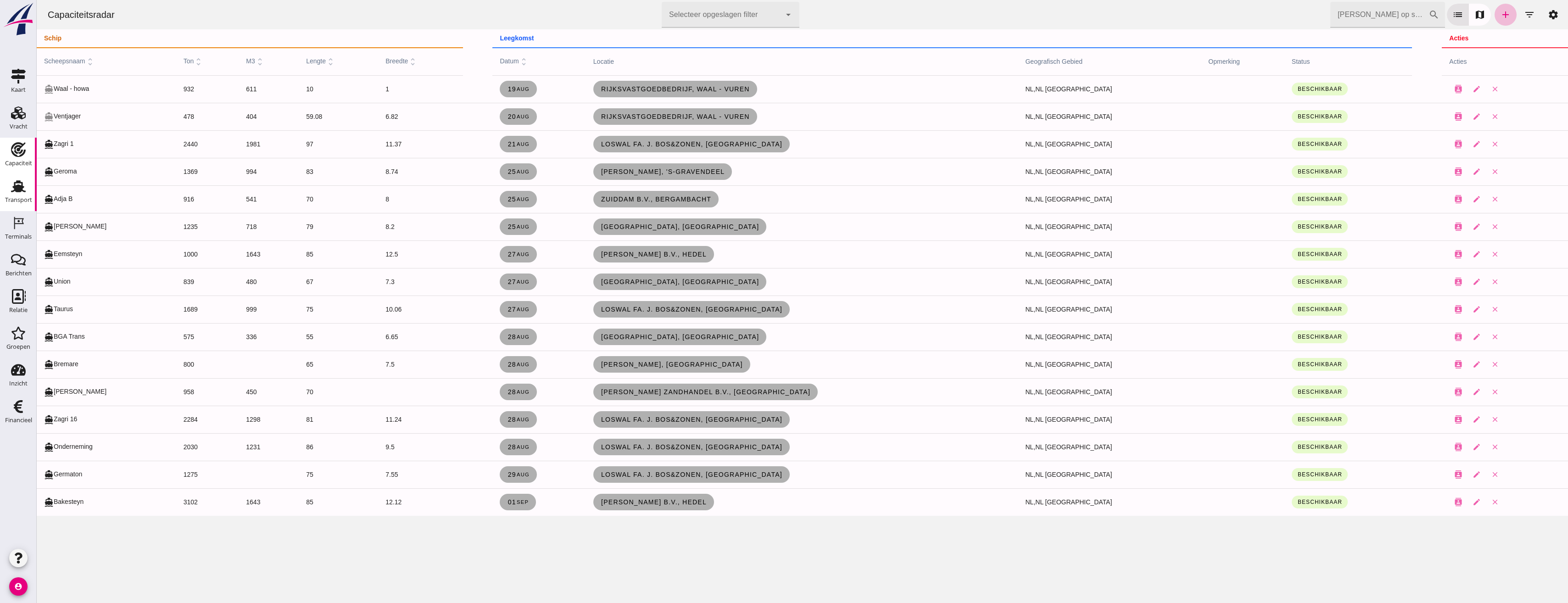
click at [23, 187] on use at bounding box center [18, 186] width 14 height 12
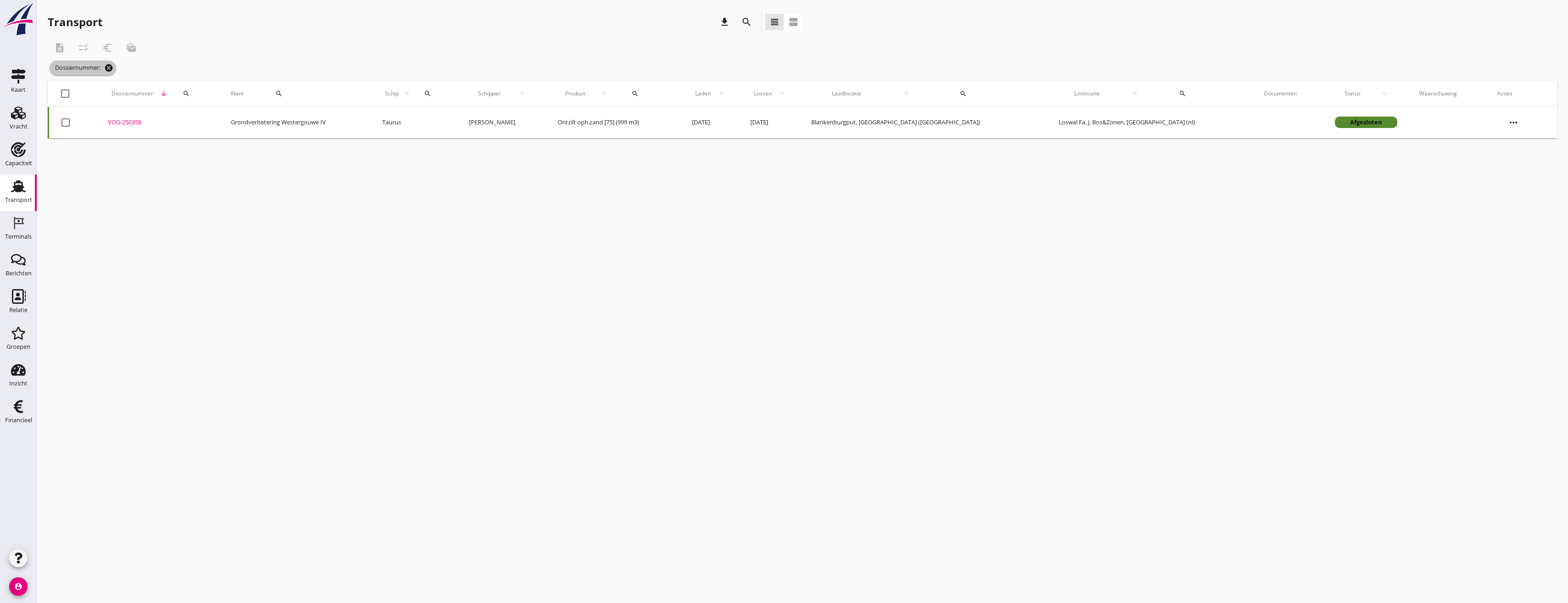
click at [106, 67] on icon "cancel" at bounding box center [109, 68] width 9 height 9
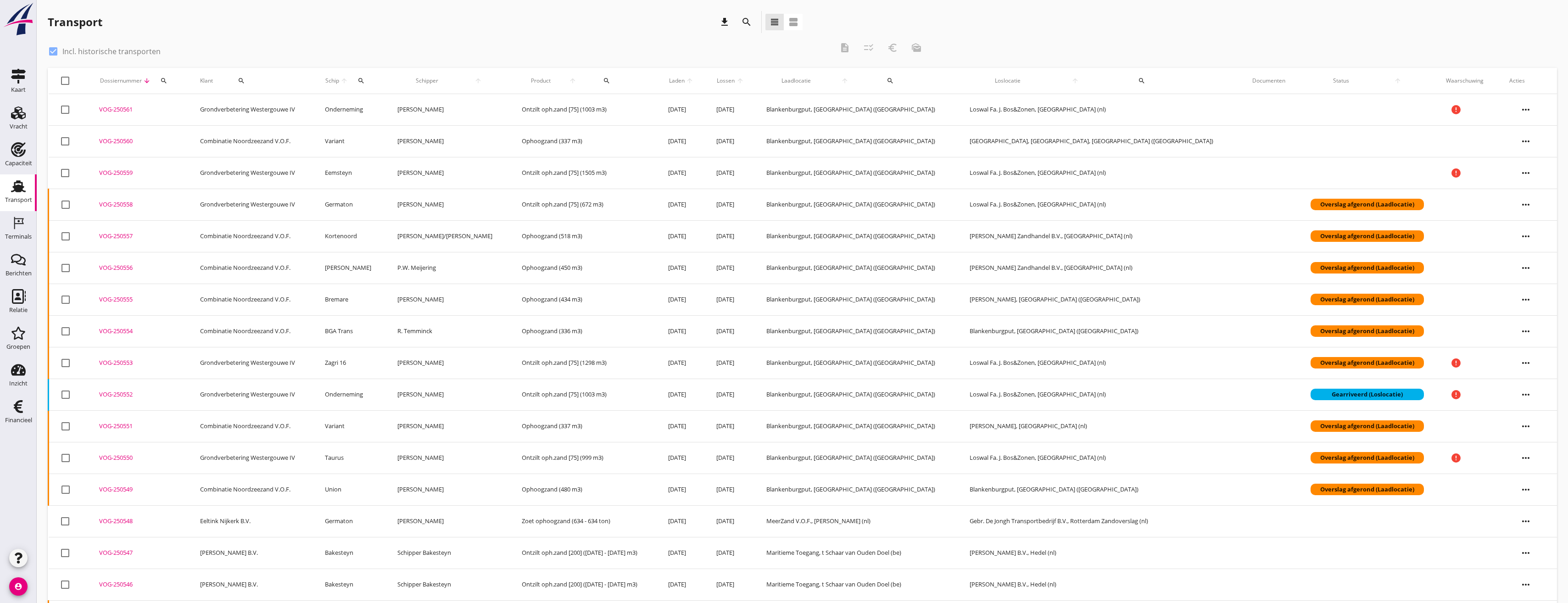
click at [752, 18] on div "search" at bounding box center [747, 22] width 17 height 11
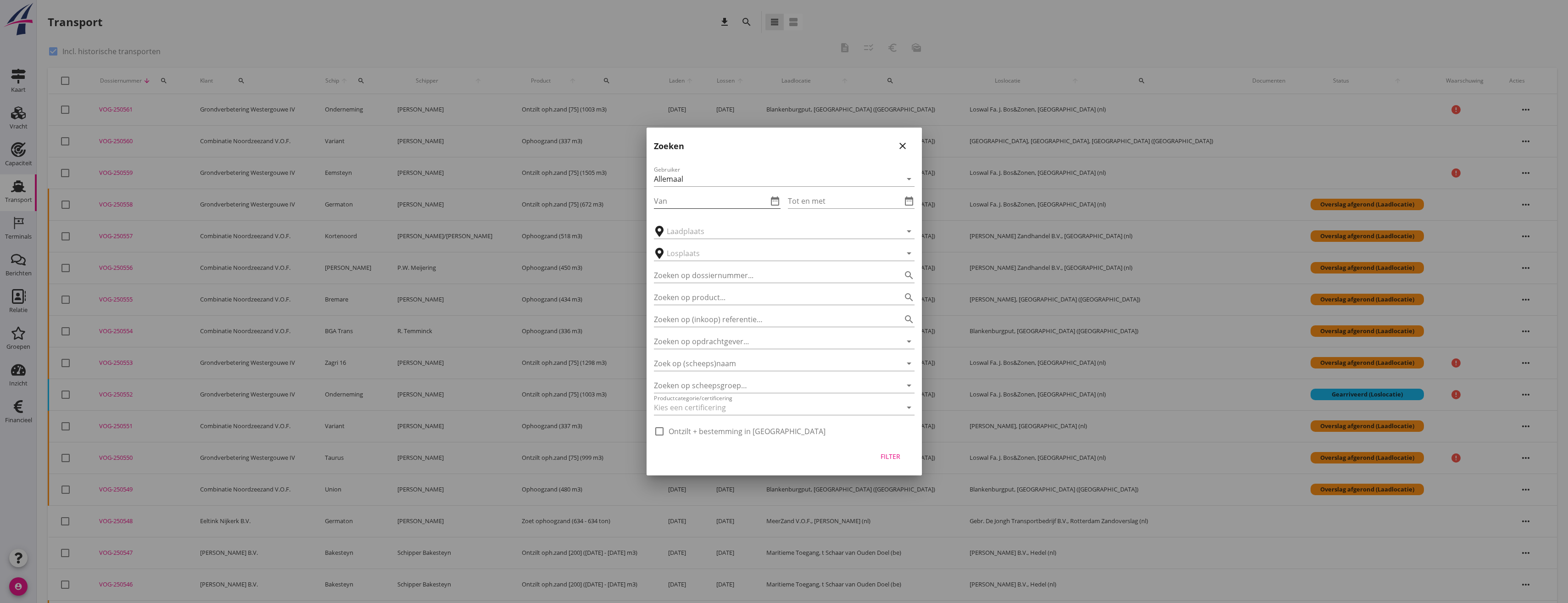
click at [775, 201] on icon "date_range" at bounding box center [775, 201] width 11 height 11
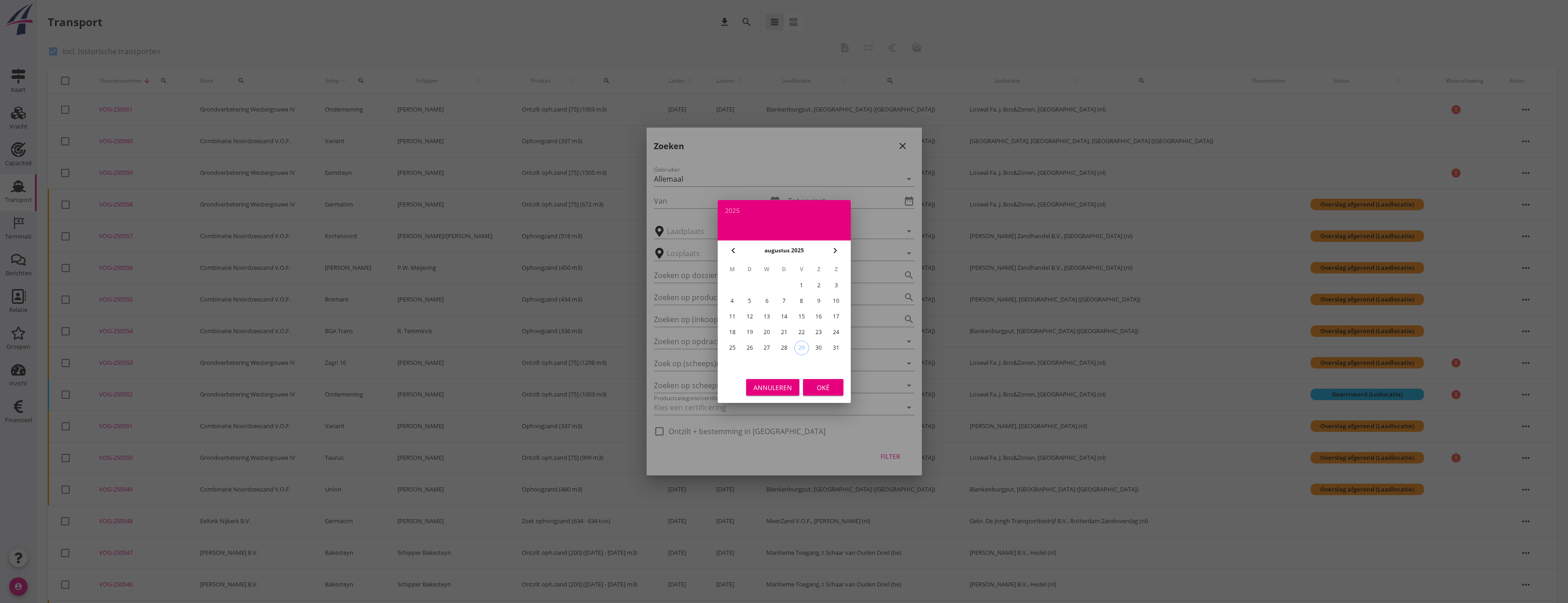
click at [733, 330] on div "18" at bounding box center [731, 332] width 14 height 14
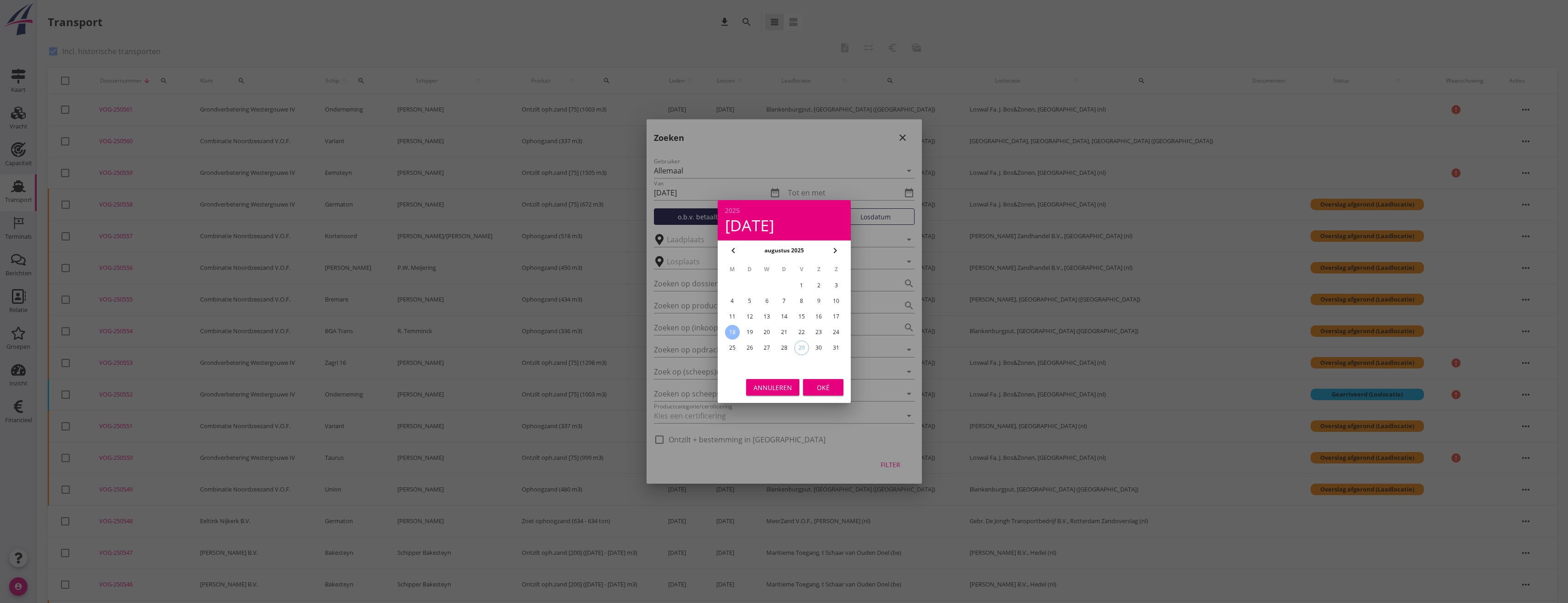
click at [733, 346] on div "25" at bounding box center [731, 347] width 14 height 14
click at [736, 331] on div "18" at bounding box center [731, 332] width 14 height 14
type input "2025-08-18"
click at [827, 383] on div "Oké" at bounding box center [823, 387] width 26 height 10
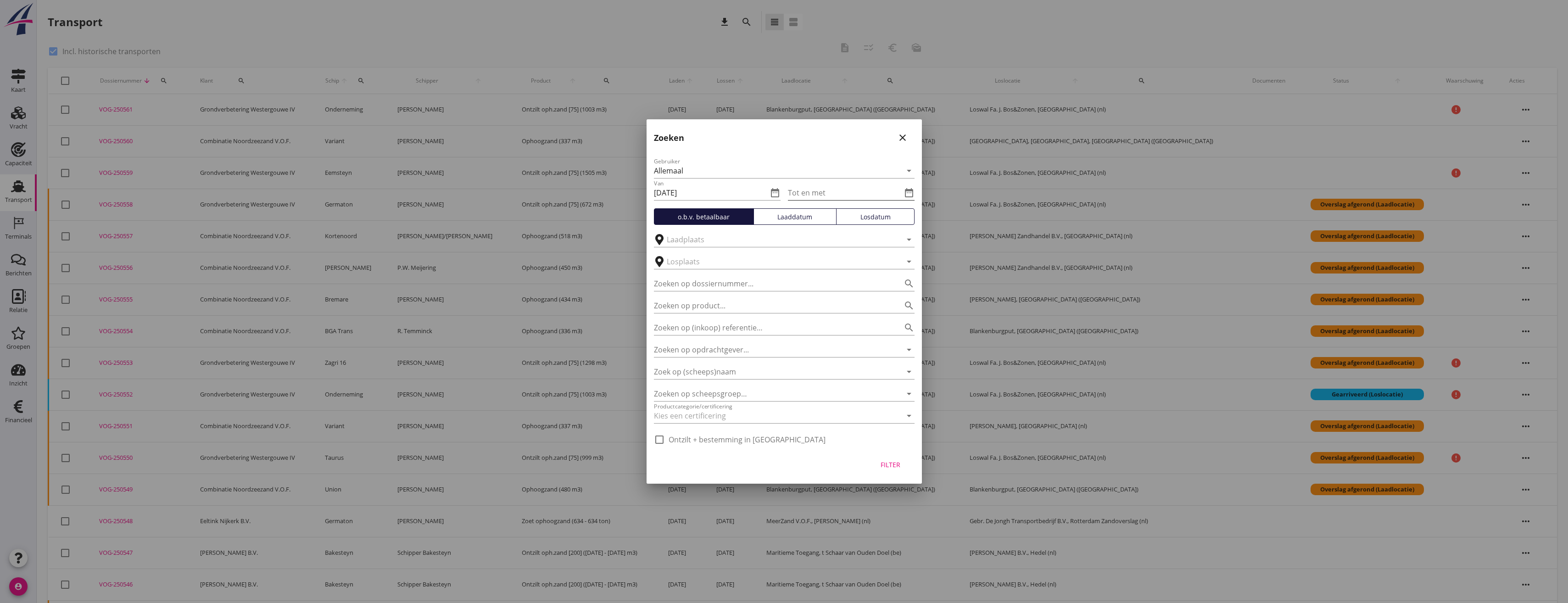
click at [905, 195] on icon "date_range" at bounding box center [909, 192] width 11 height 11
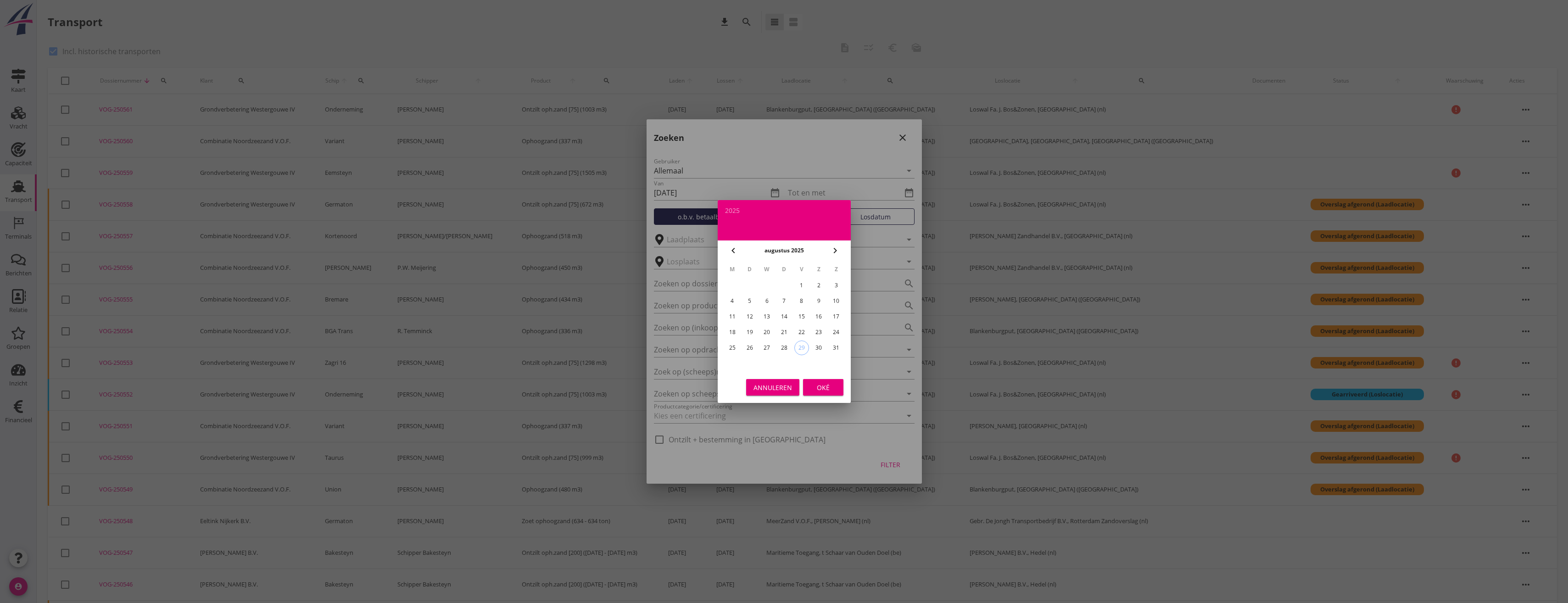
click at [730, 347] on div "25" at bounding box center [731, 347] width 14 height 14
type input "2025-08-25"
click at [819, 386] on div "Oké" at bounding box center [823, 387] width 26 height 10
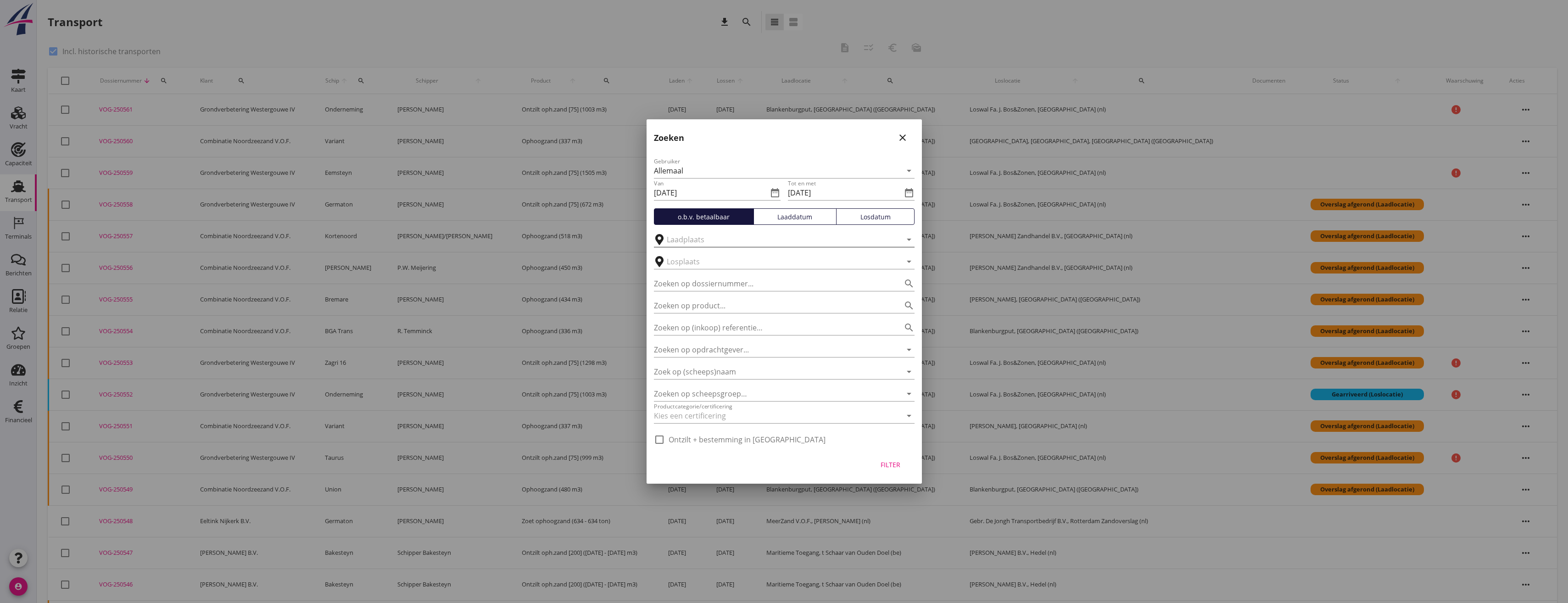
click at [716, 242] on input "text" at bounding box center [778, 239] width 222 height 14
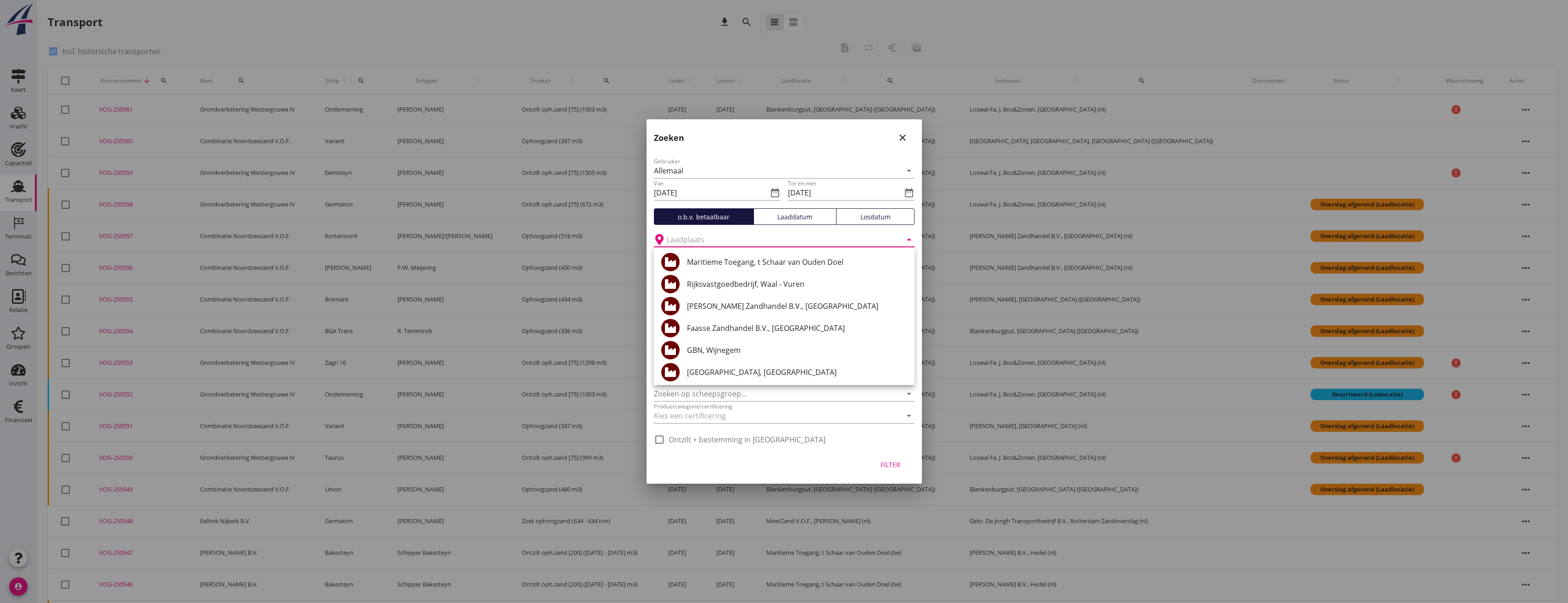
drag, startPoint x: 739, startPoint y: 375, endPoint x: 745, endPoint y: 375, distance: 6.0
click at [739, 375] on div "[GEOGRAPHIC_DATA], [GEOGRAPHIC_DATA]" at bounding box center [797, 372] width 220 height 11
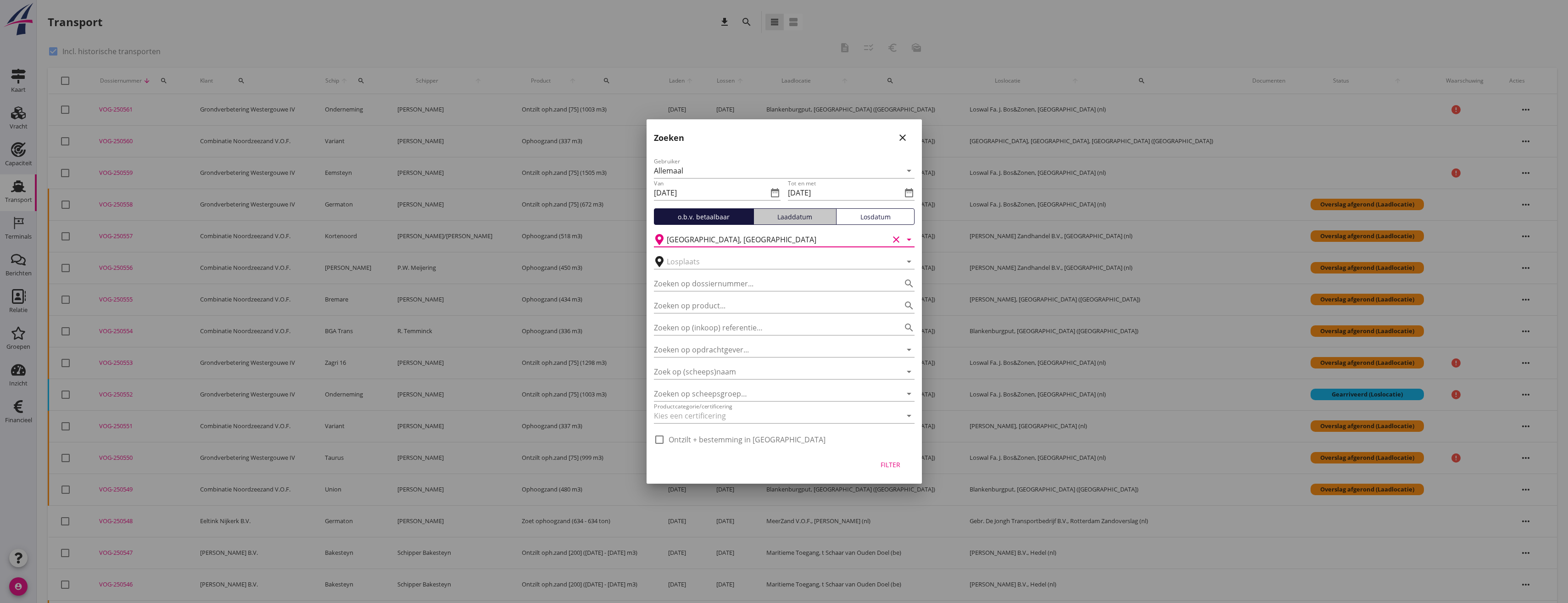
click at [802, 214] on div "Laaddatum" at bounding box center [795, 217] width 75 height 10
click at [897, 463] on div "Filter" at bounding box center [890, 464] width 26 height 10
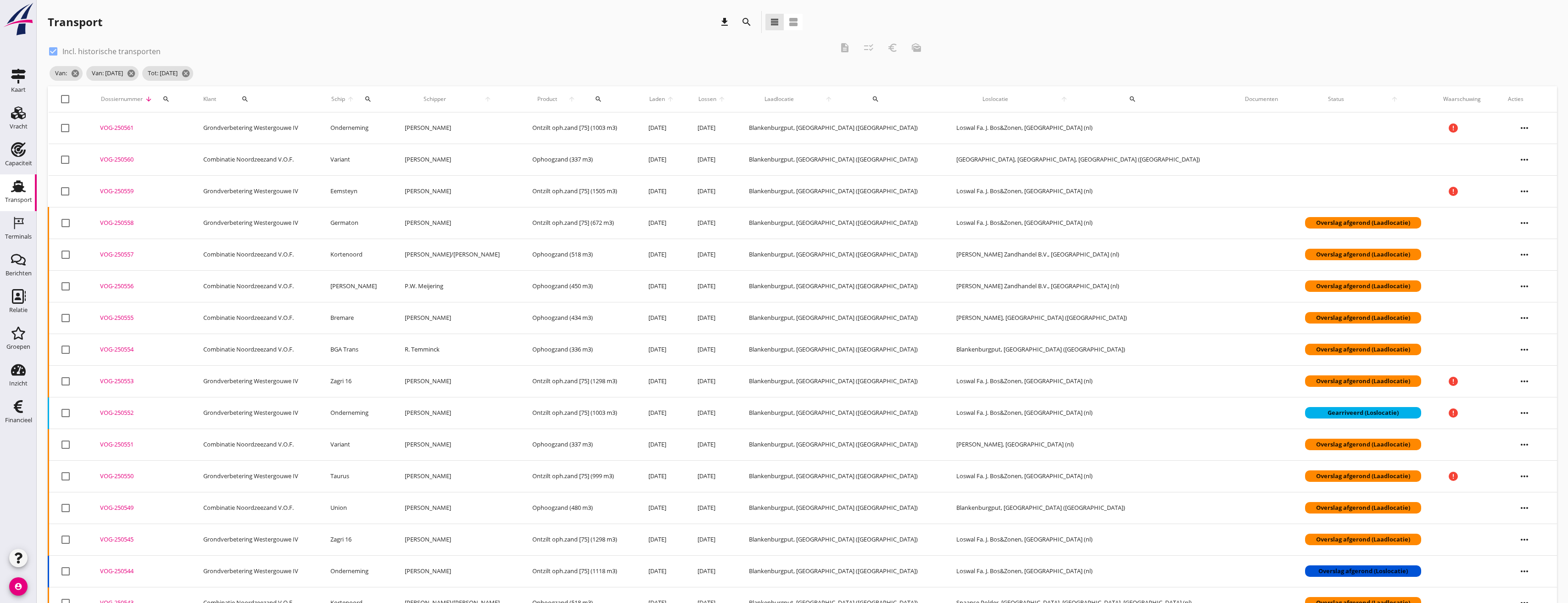
type input "Blankenburgput"
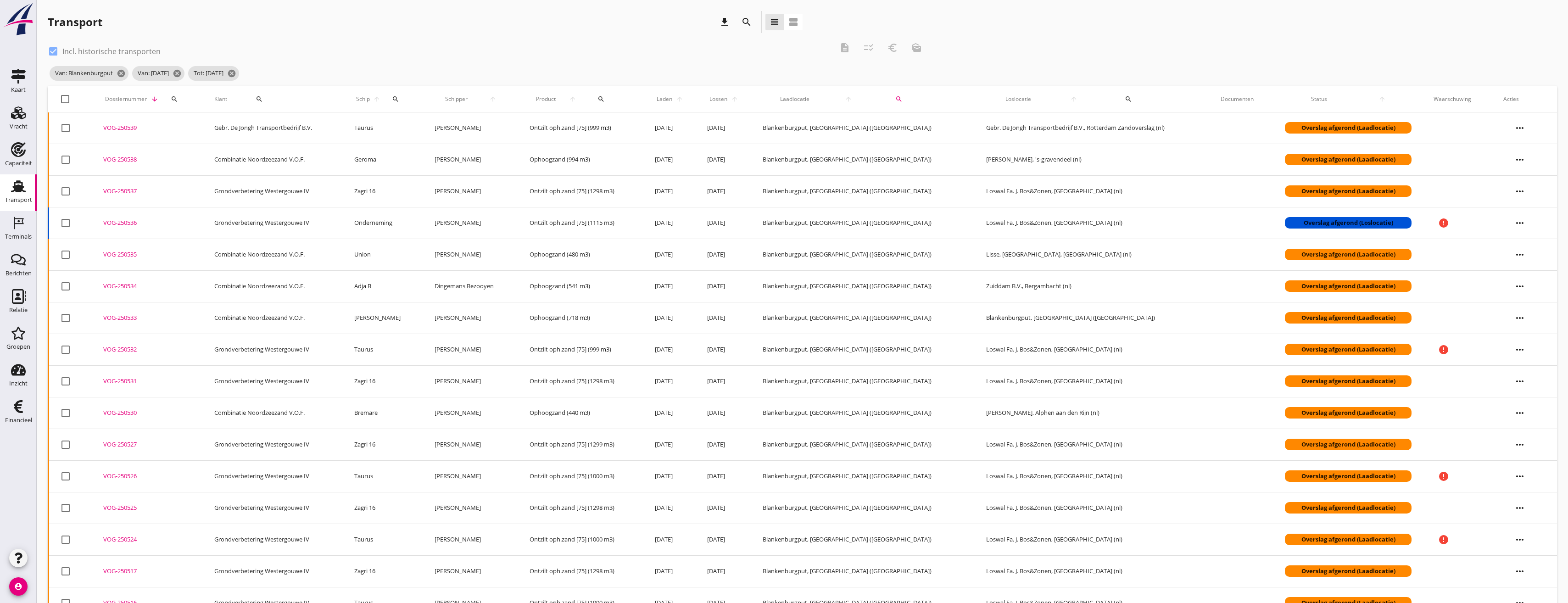
click at [64, 94] on div at bounding box center [65, 99] width 16 height 16
checkbox input "true"
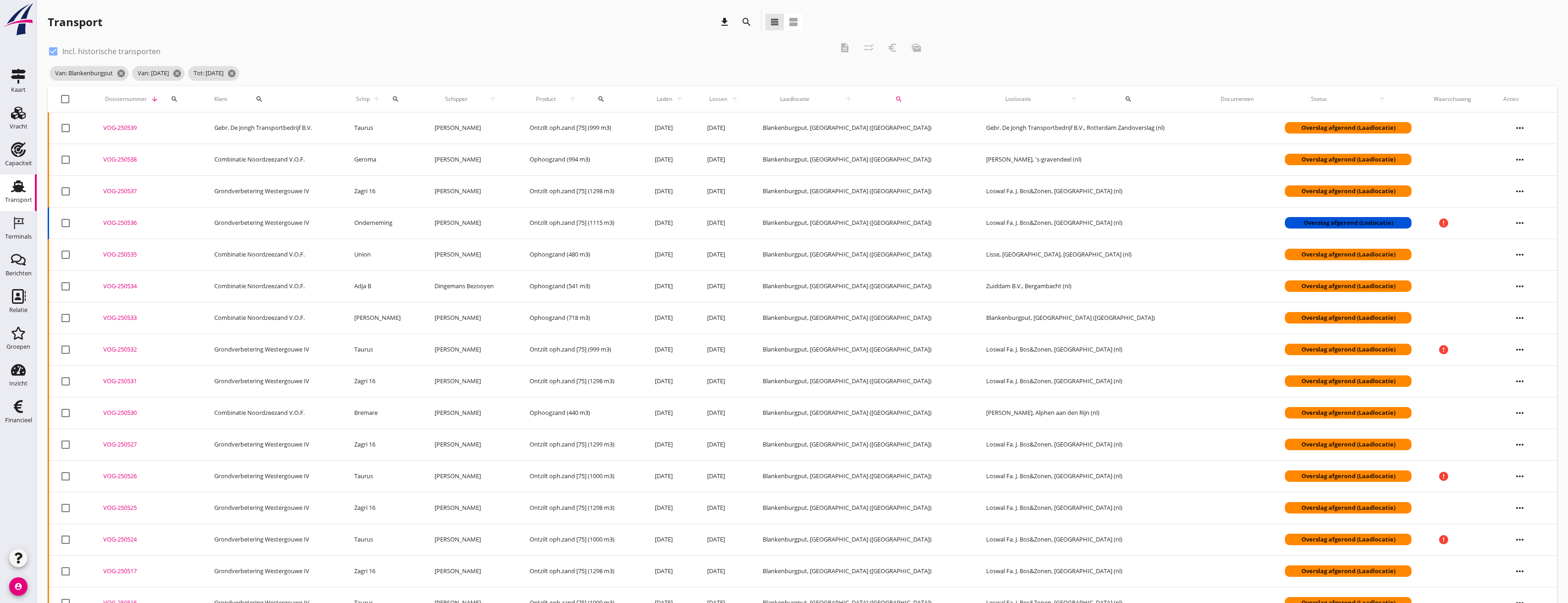
checkbox input "true"
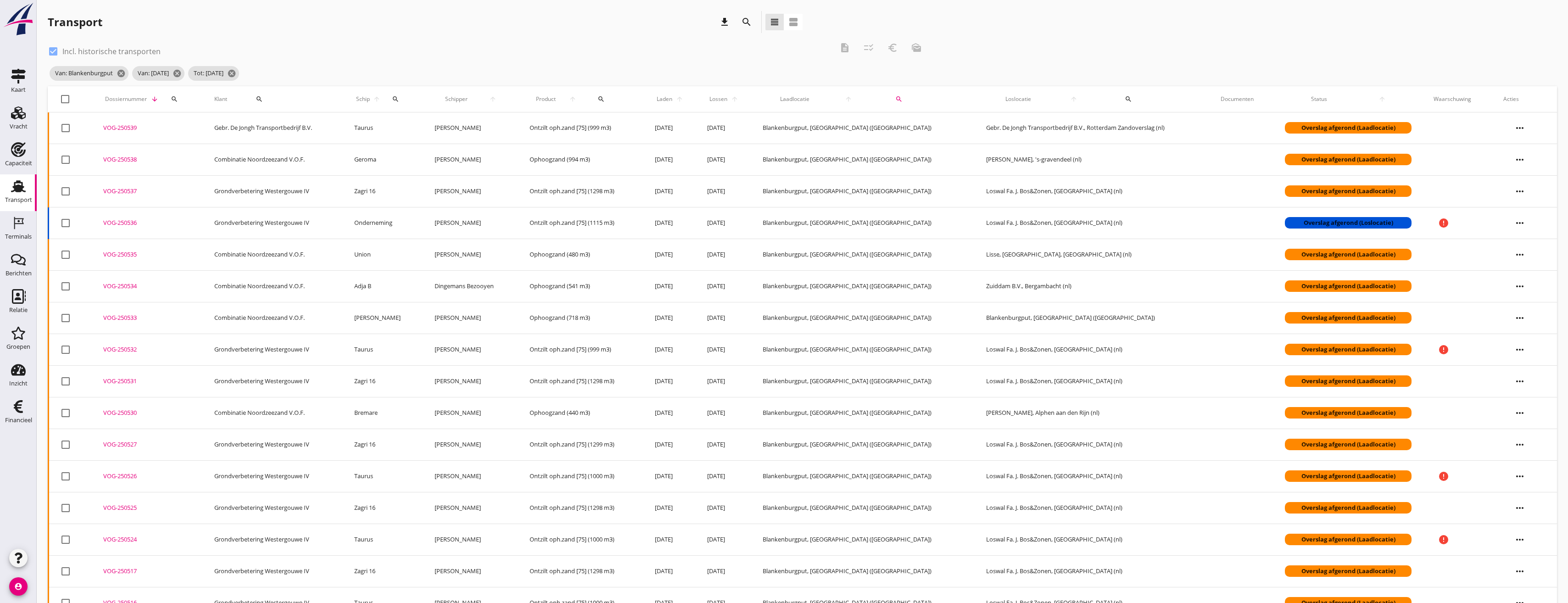
checkbox input "true"
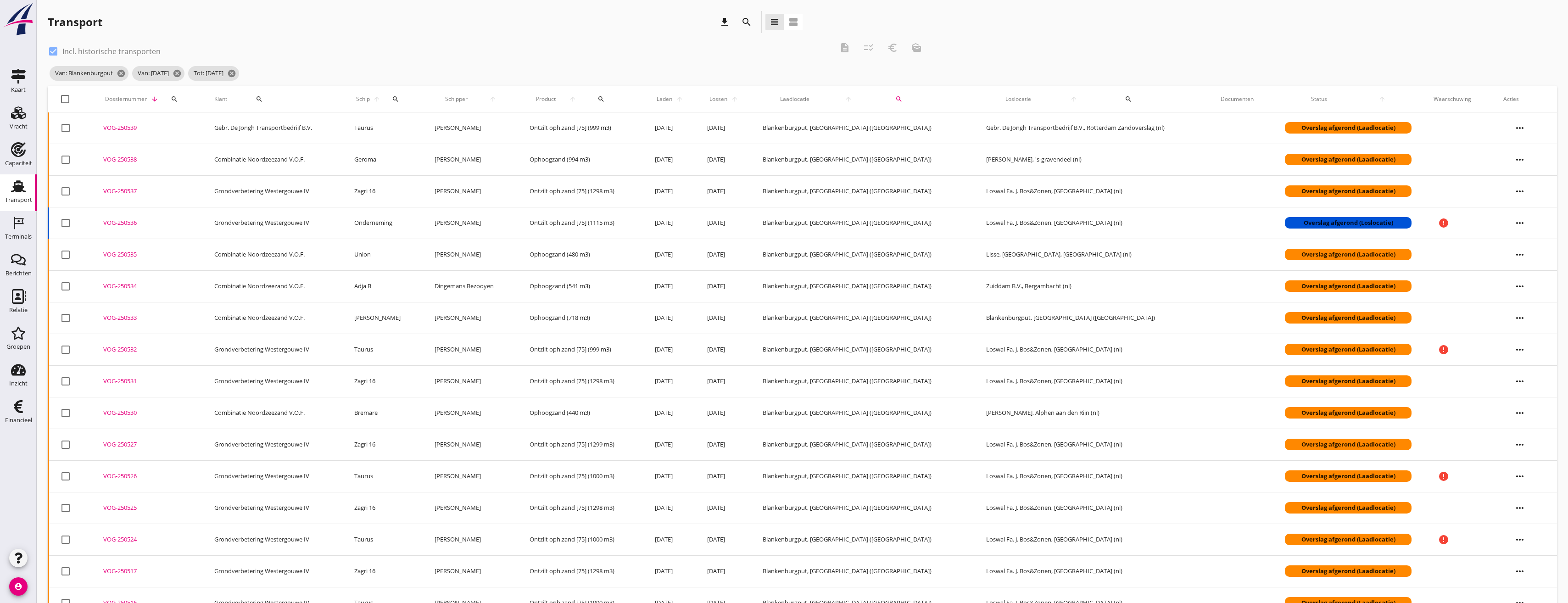
checkbox input "true"
click at [865, 49] on icon "checklist_rtl" at bounding box center [869, 48] width 11 height 11
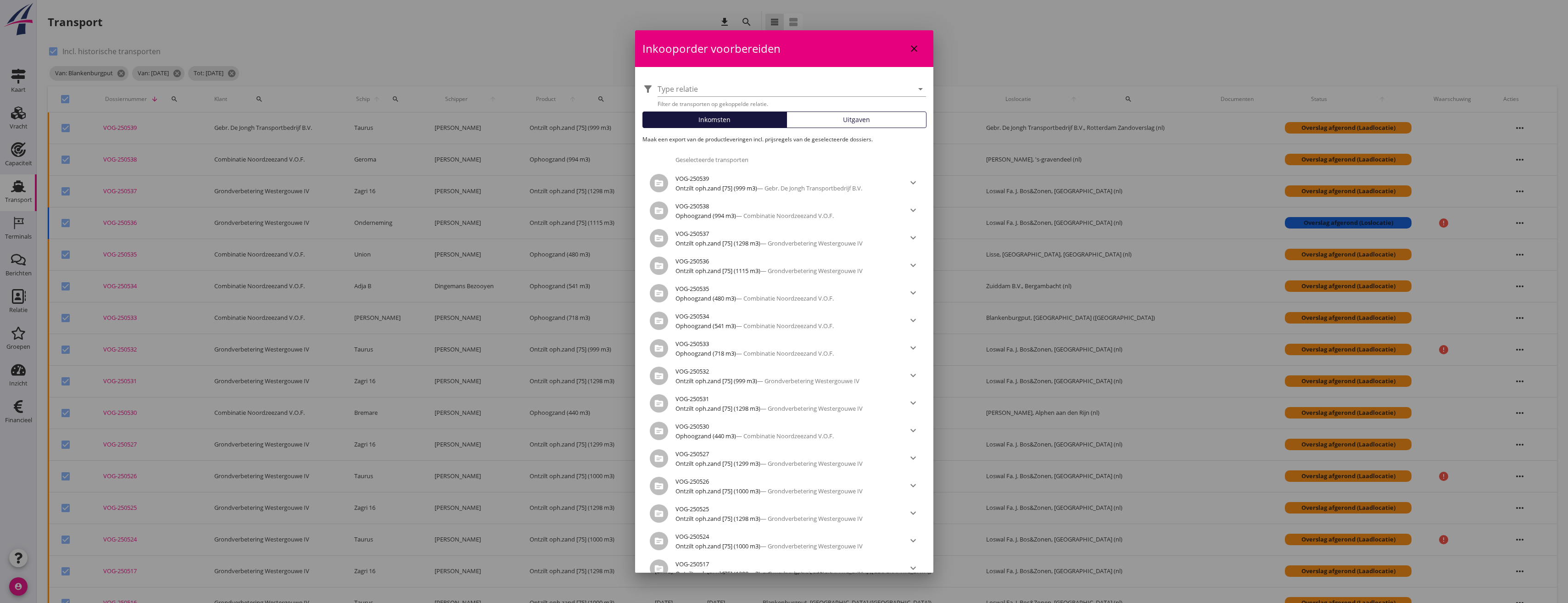
click at [837, 111] on div "filter_alt Type relatie arrow_drop_down Filter de transporten op gekoppelde rel…" at bounding box center [784, 377] width 298 height 621
click at [836, 118] on div "Uitgaven" at bounding box center [856, 119] width 132 height 10
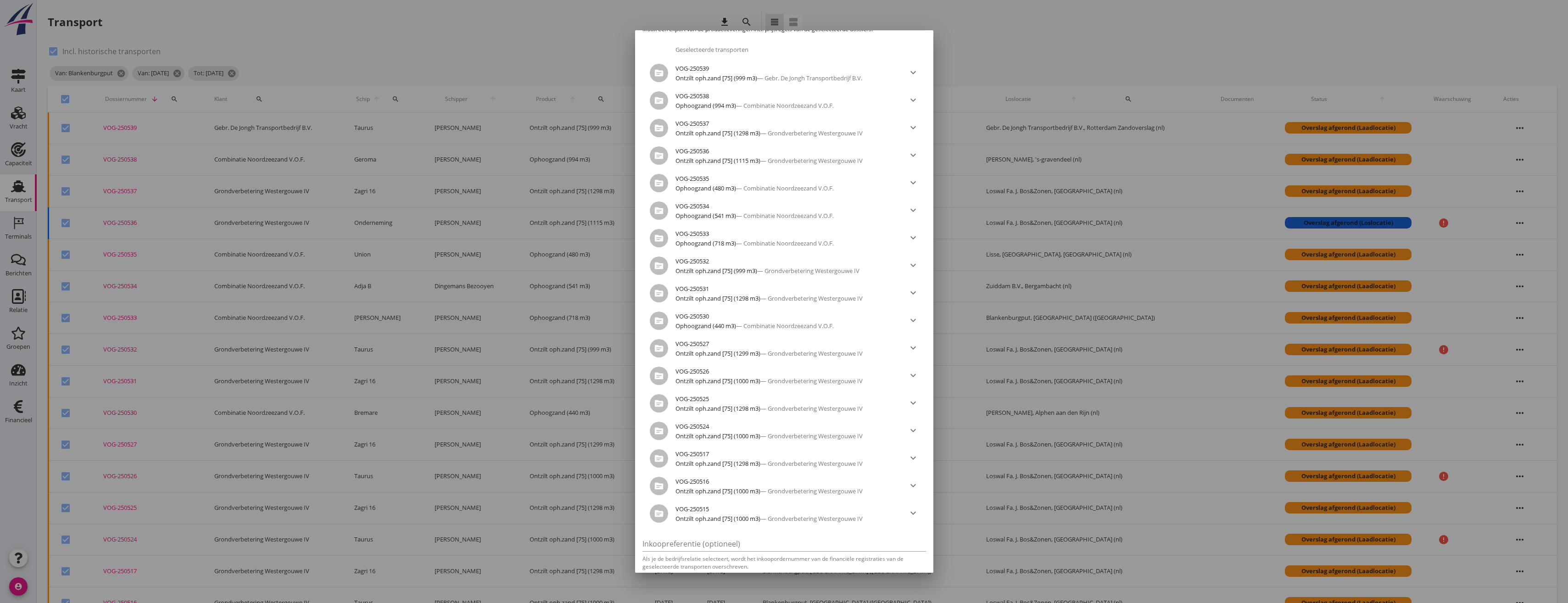
scroll to position [146, 0]
click at [881, 558] on div "Export downloaden" at bounding box center [863, 557] width 72 height 10
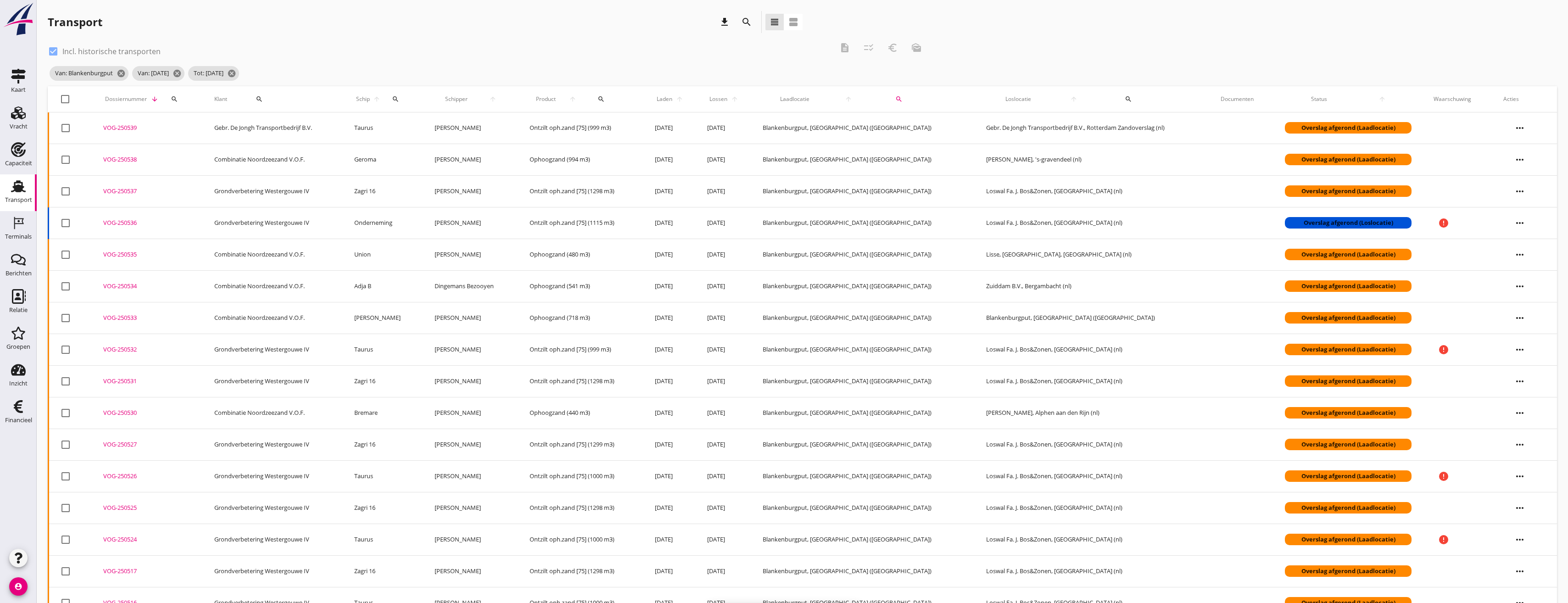
checkbox input "false"
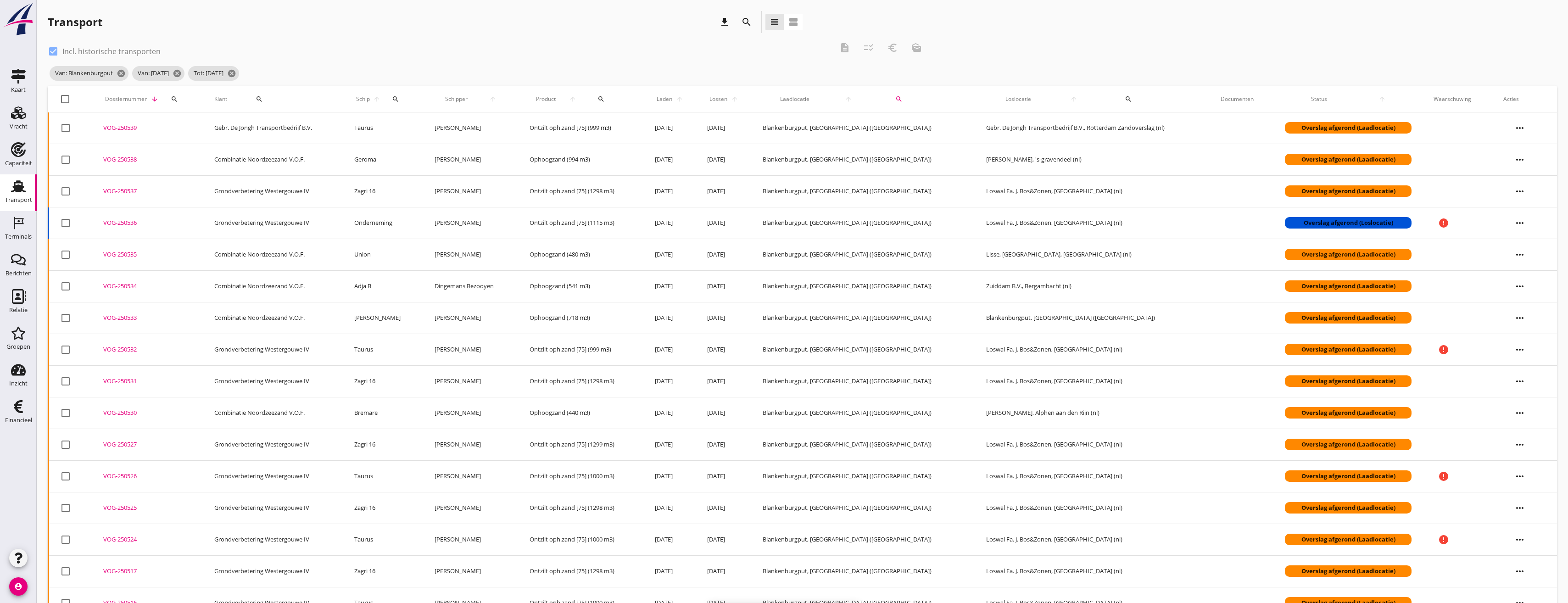
checkbox input "false"
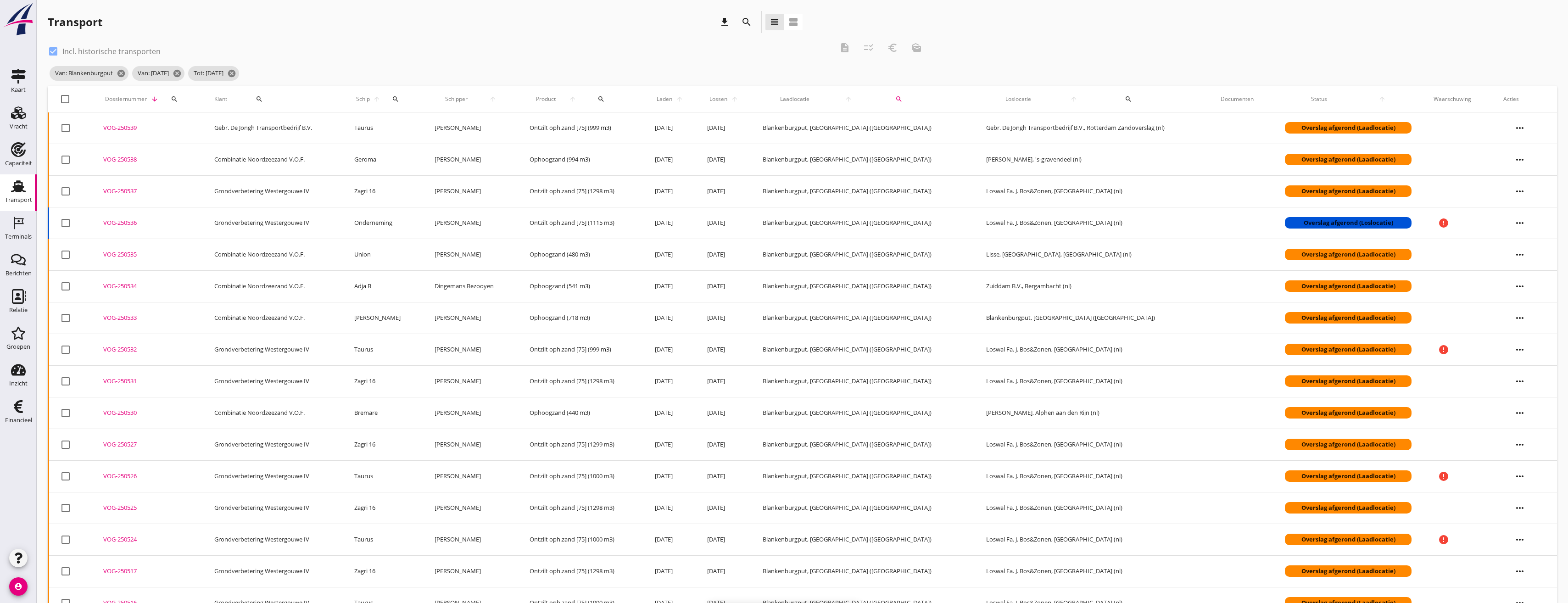
checkbox input "false"
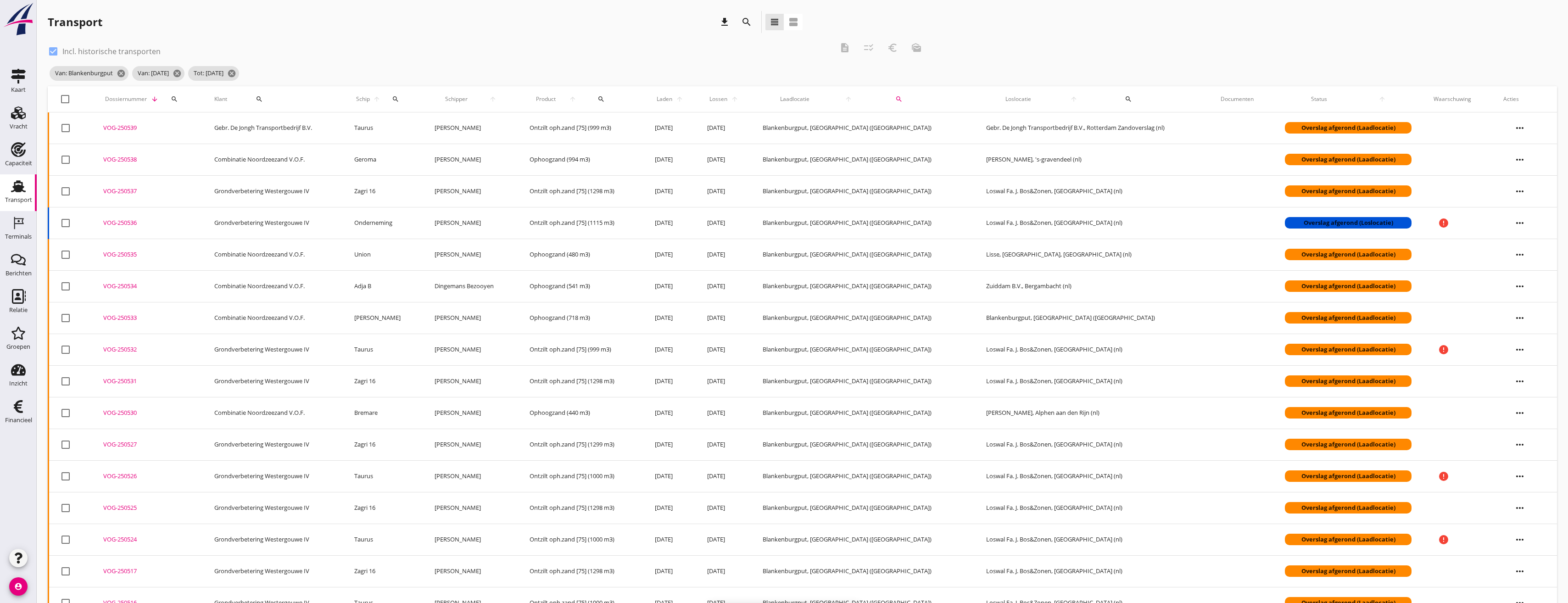
checkbox input "false"
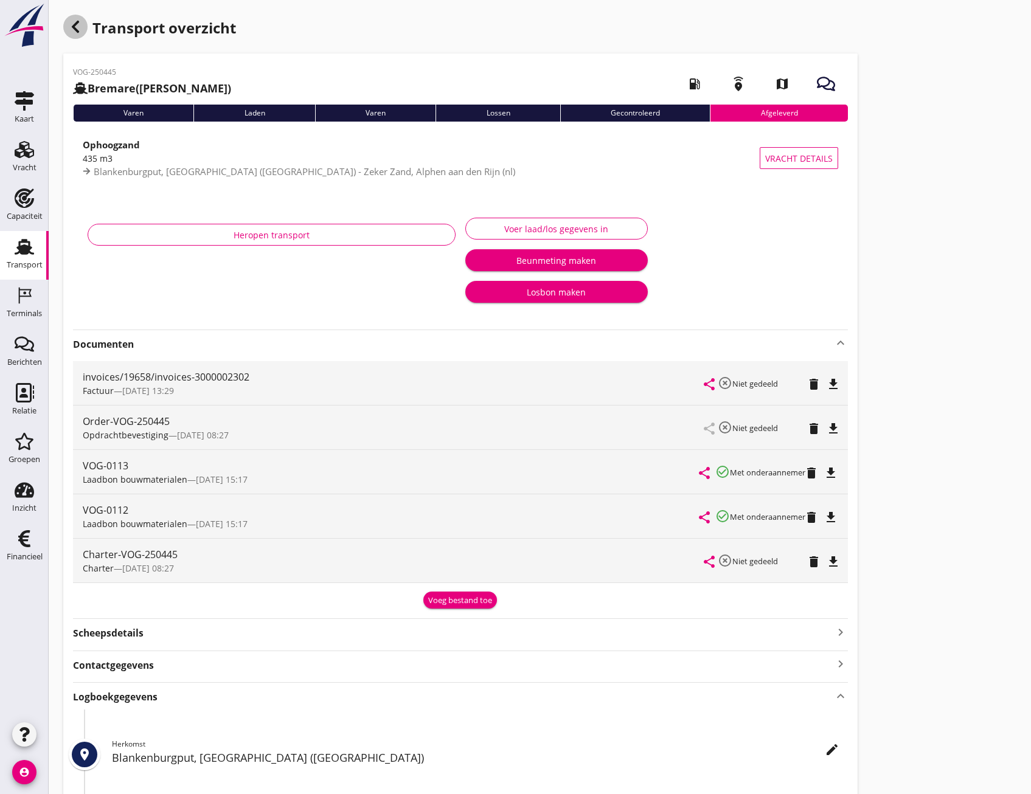
click at [83, 33] on div "button" at bounding box center [75, 27] width 24 height 24
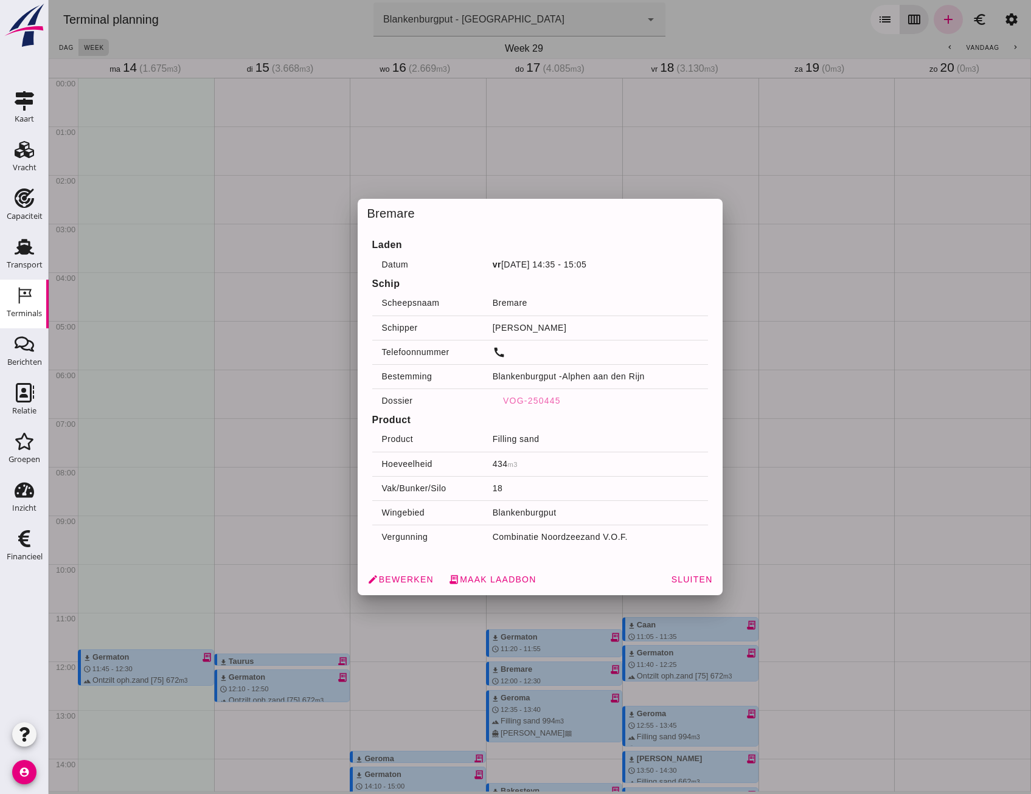
scroll to position [182, 0]
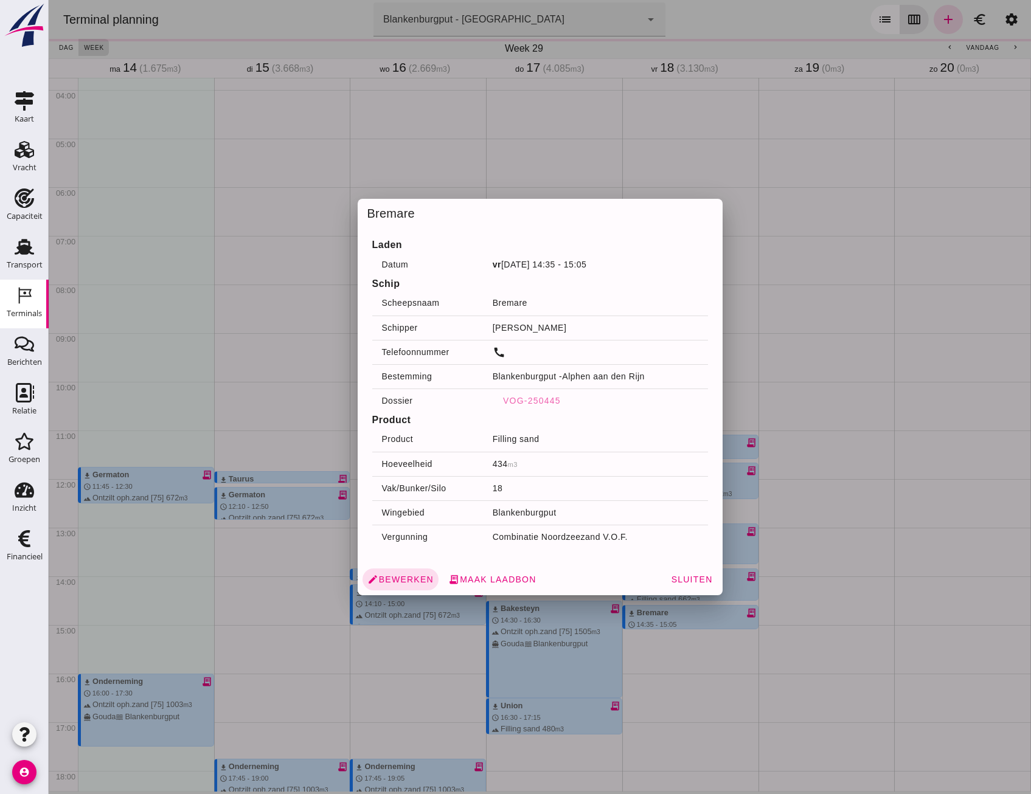
click at [783, 137] on div at bounding box center [540, 397] width 982 height 794
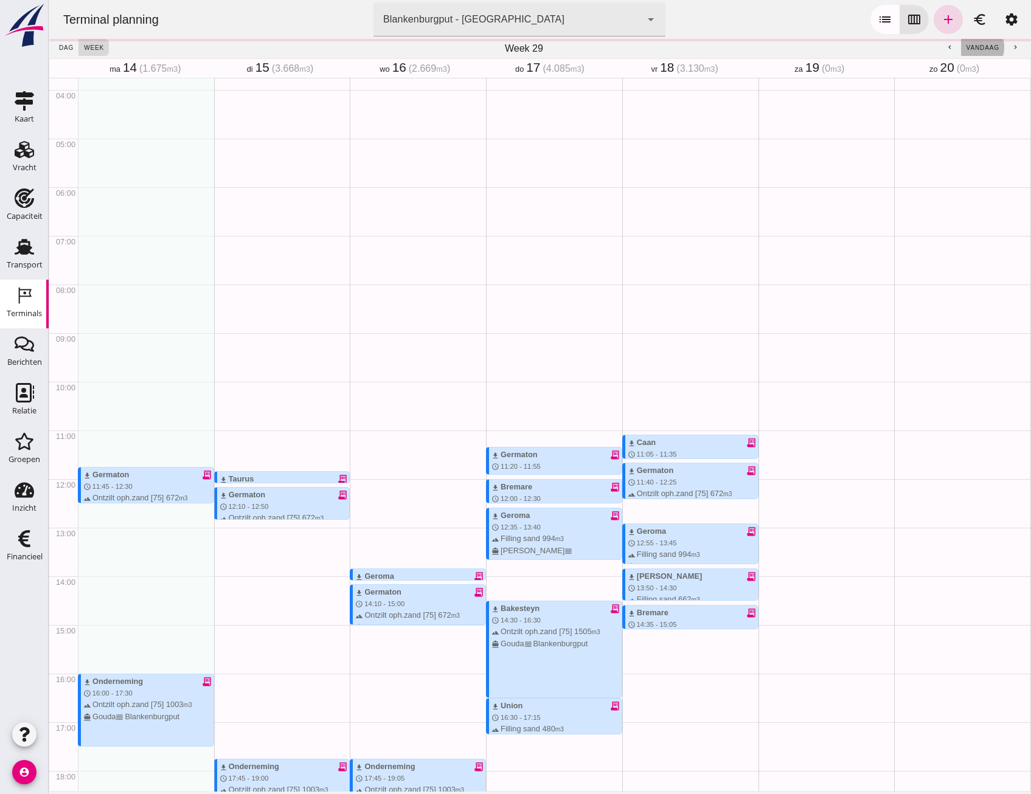
click at [978, 46] on span "vandaag" at bounding box center [982, 47] width 33 height 7
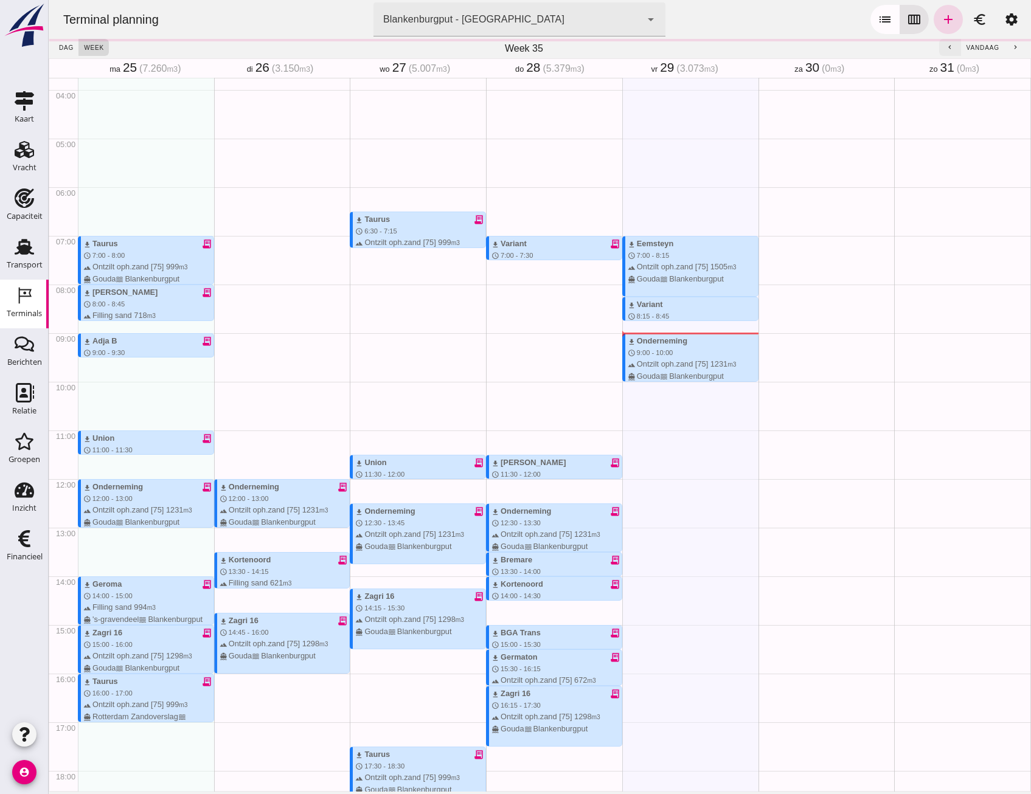
click at [948, 47] on button "chevron_left" at bounding box center [950, 47] width 22 height 17
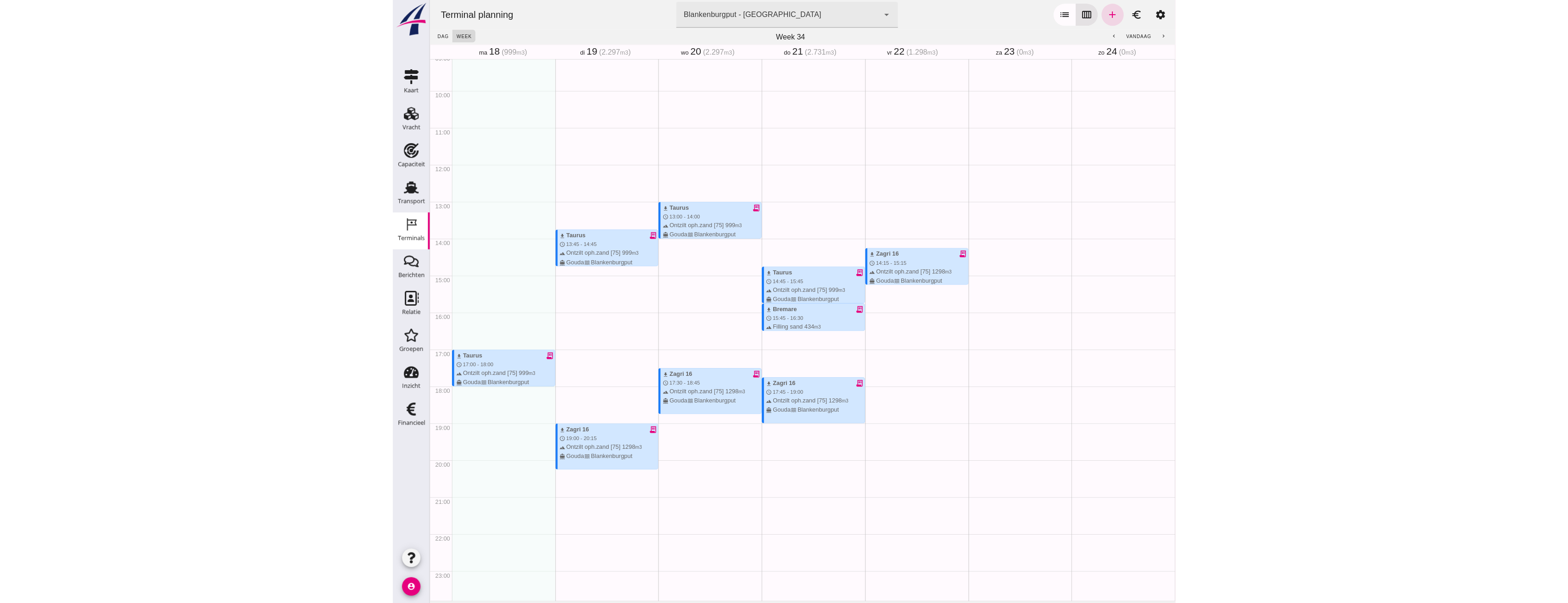
scroll to position [343, 0]
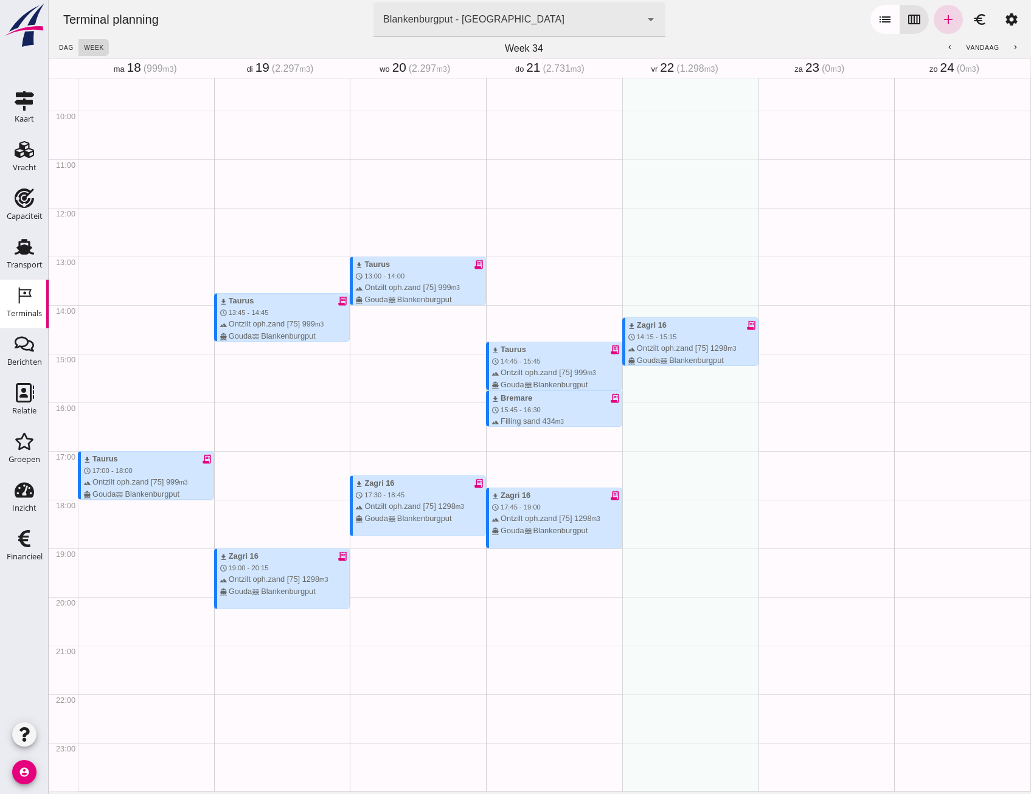
click at [677, 679] on div "download Zagri 16 receipt_long schedule 14:15 - 15:15 terrain Ontzilt oph.zand …" at bounding box center [690, 207] width 136 height 1167
click at [539, 422] on div at bounding box center [555, 422] width 133 height 8
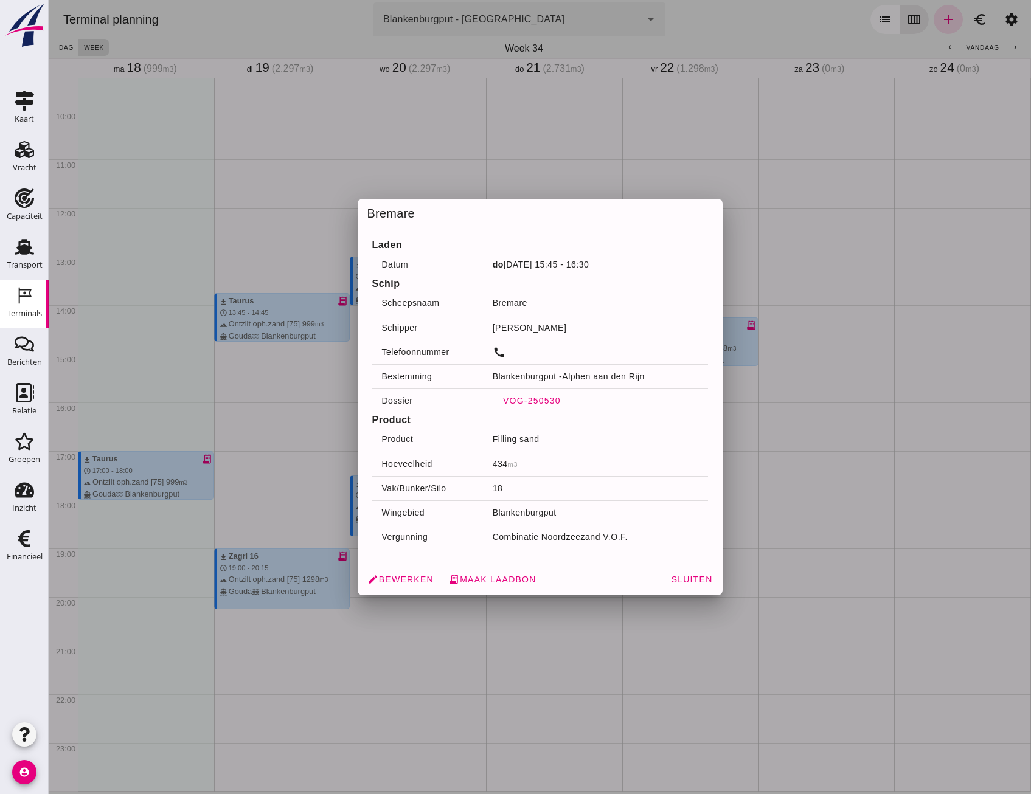
click at [522, 402] on span "VOG-250530" at bounding box center [531, 401] width 58 height 10
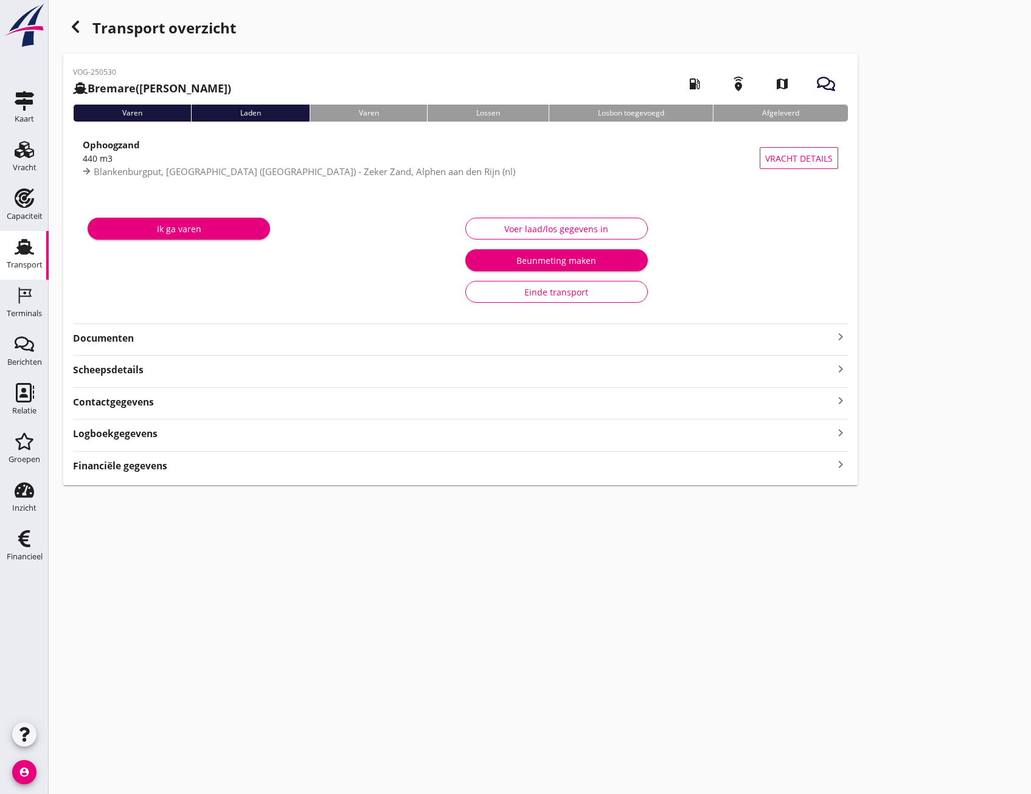
click at [111, 337] on strong "Documenten" at bounding box center [453, 338] width 760 height 14
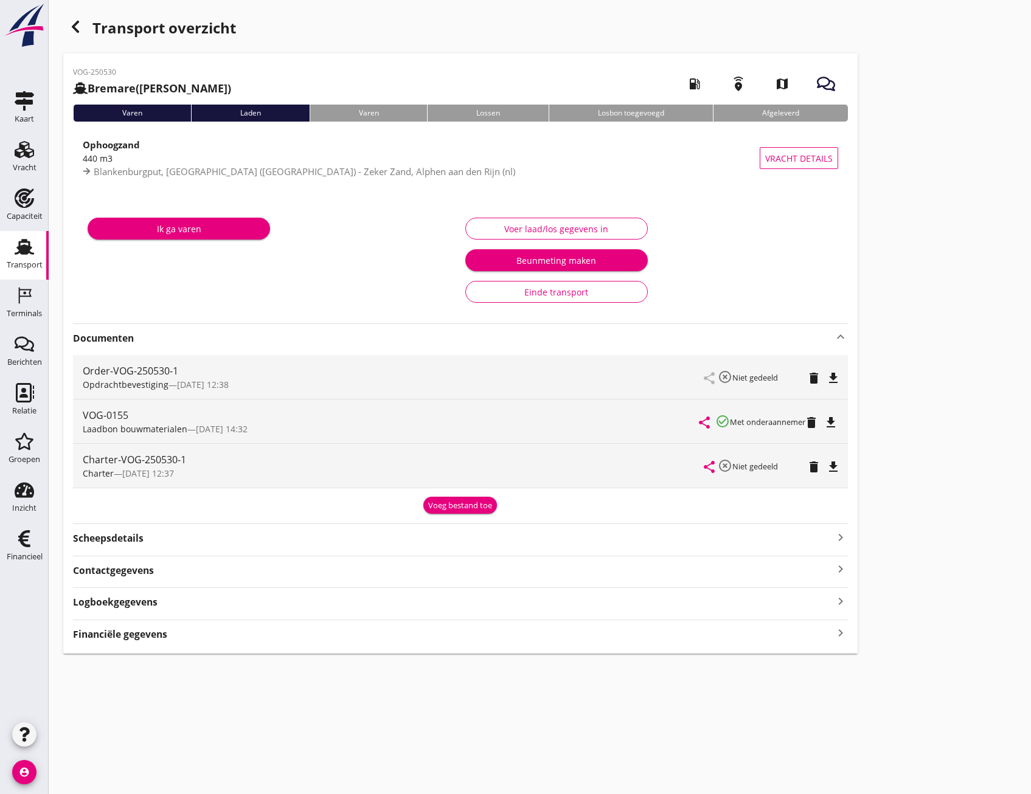
click at [1011, 91] on div "Transport overzicht VOG-250530 Bremare (Lex Volker) local_gas_station emergency…" at bounding box center [540, 334] width 982 height 668
click at [69, 27] on icon "button" at bounding box center [75, 26] width 15 height 15
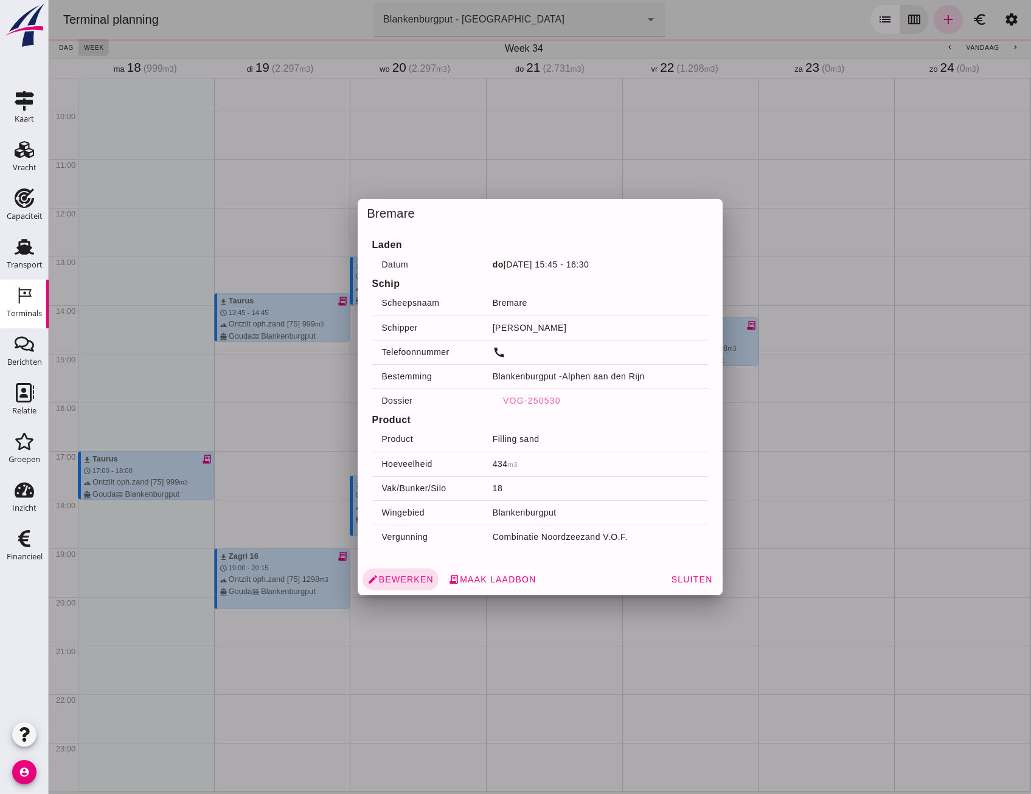
click at [156, 415] on div at bounding box center [540, 397] width 982 height 794
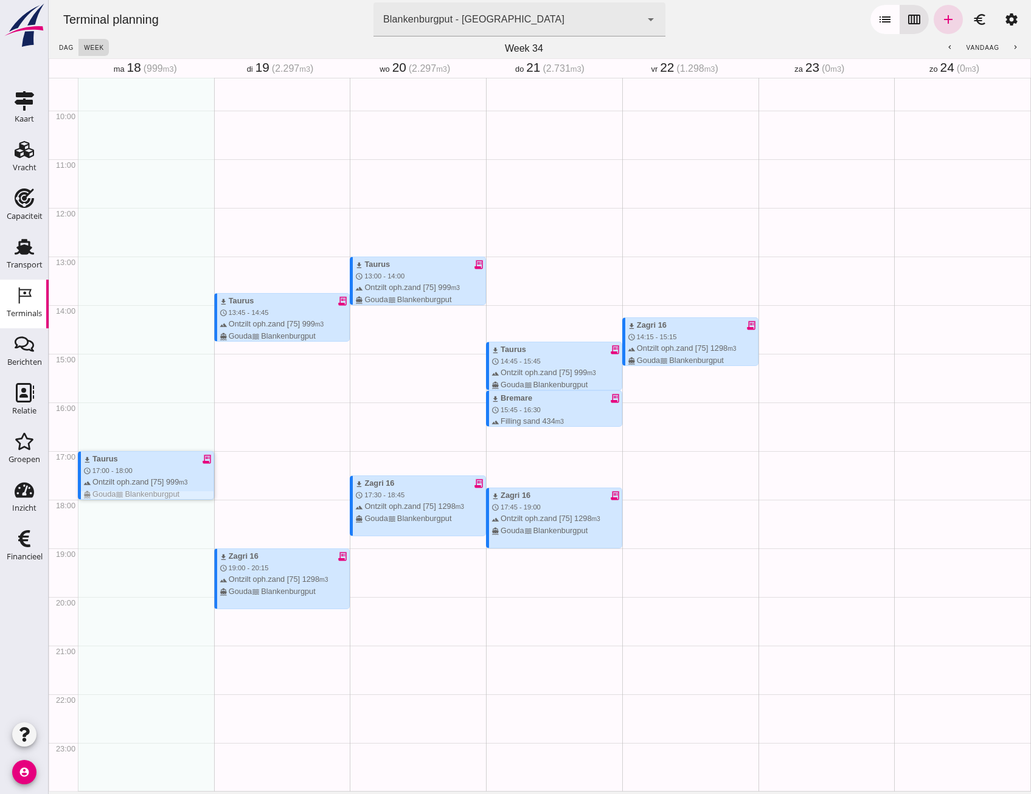
click at [101, 462] on div "download Taurus" at bounding box center [100, 459] width 35 height 12
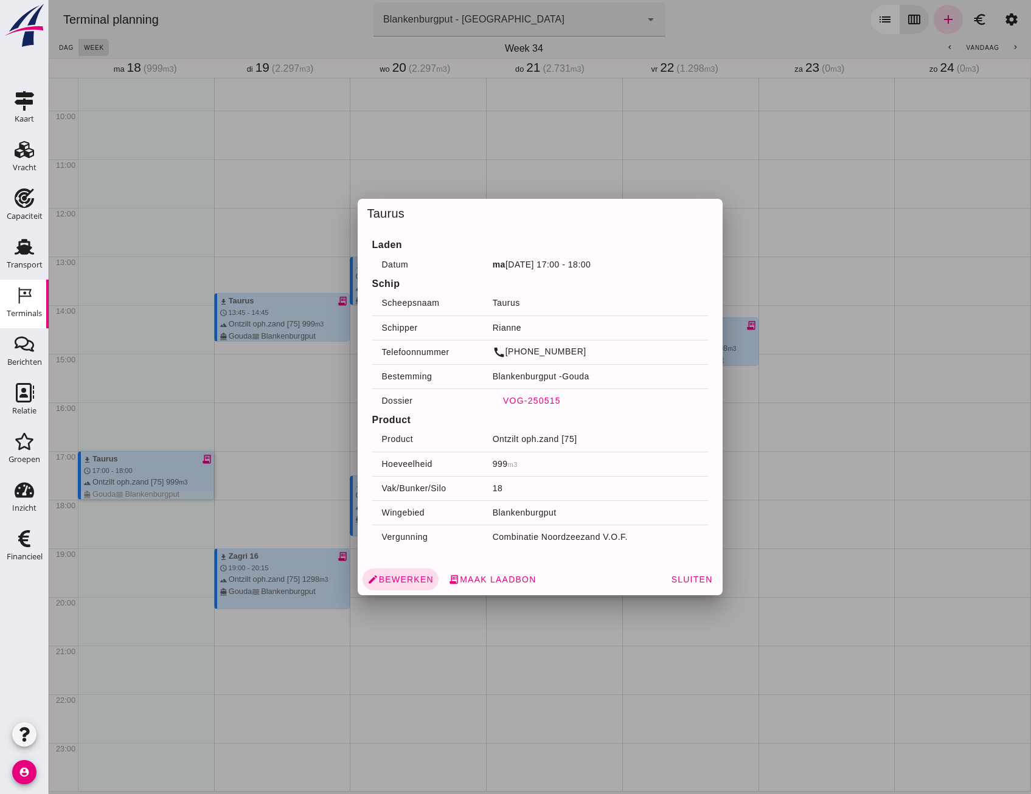
click at [535, 397] on span "VOG-250515" at bounding box center [531, 401] width 58 height 10
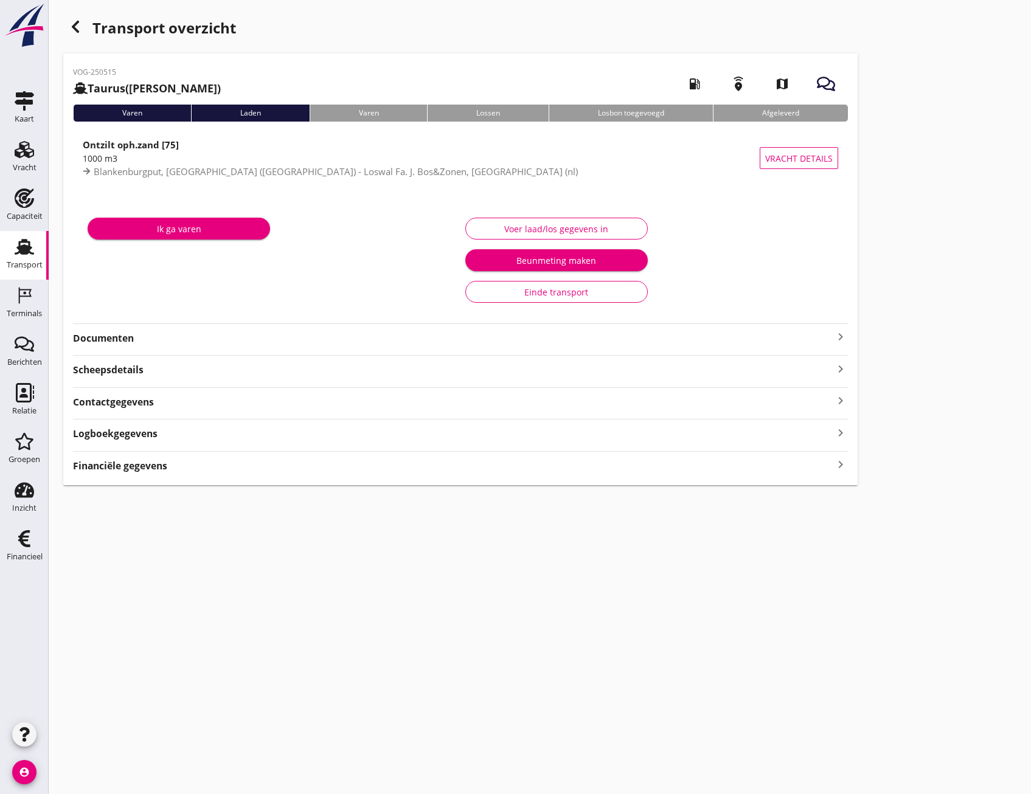
click at [338, 342] on strong "Documenten" at bounding box center [453, 338] width 760 height 14
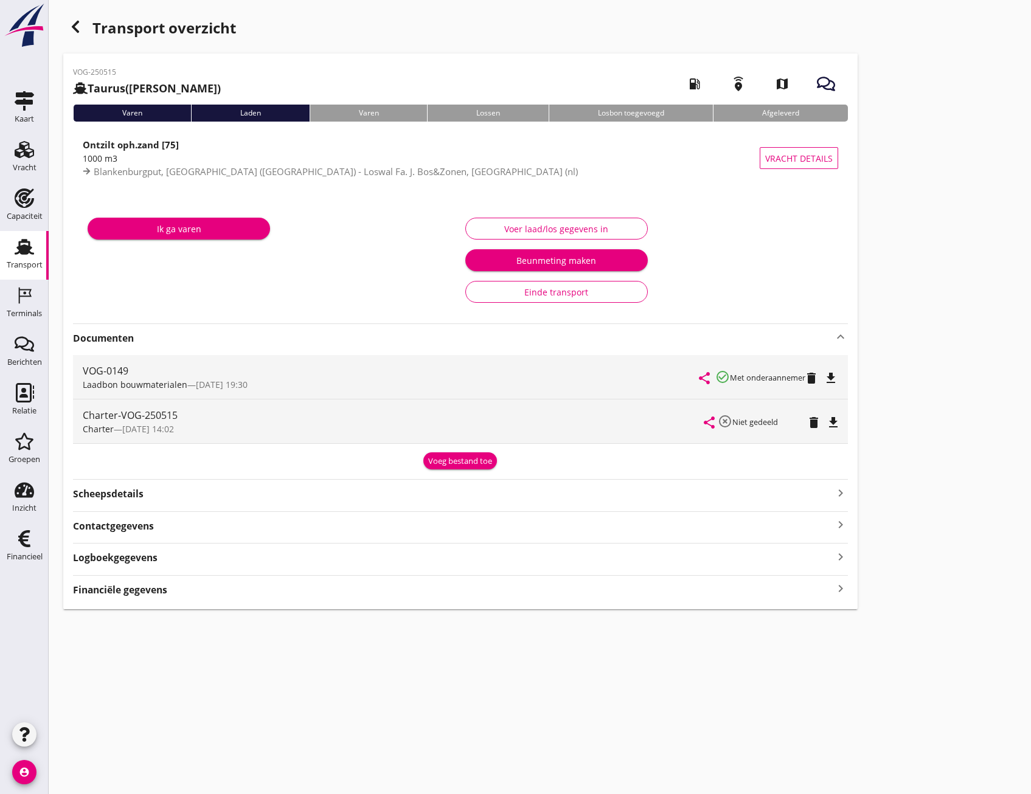
click at [84, 17] on div "Transport overzicht" at bounding box center [460, 29] width 794 height 29
click at [75, 24] on use "button" at bounding box center [75, 27] width 7 height 12
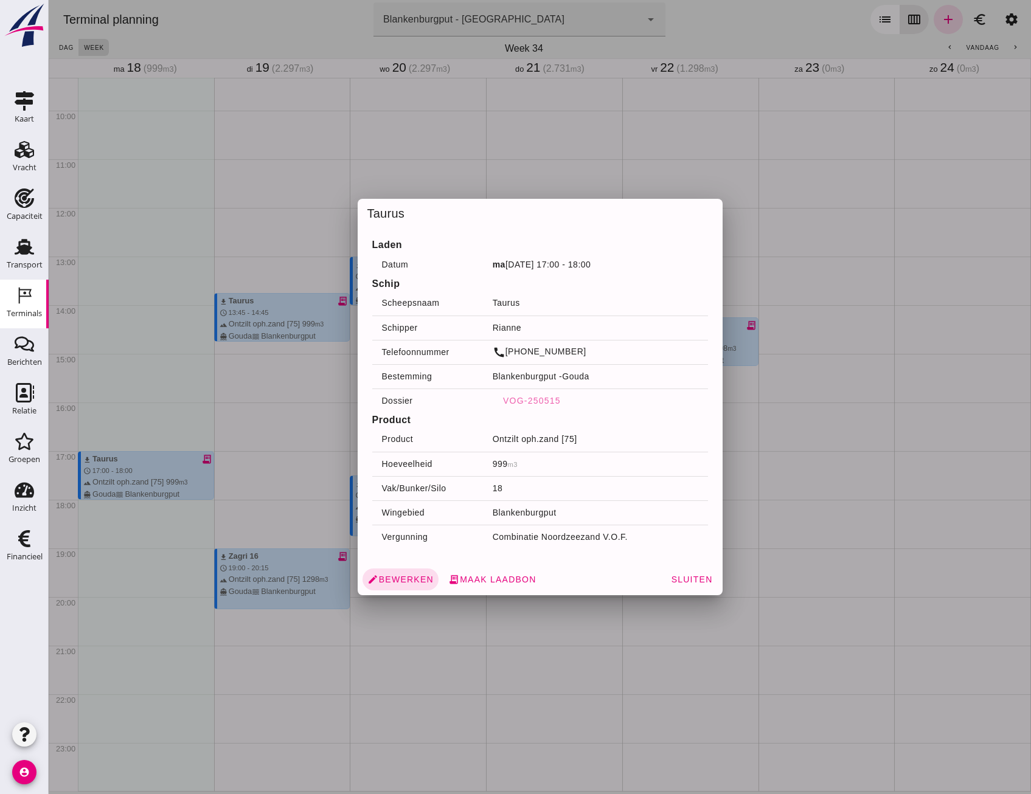
click at [200, 502] on div at bounding box center [540, 397] width 982 height 794
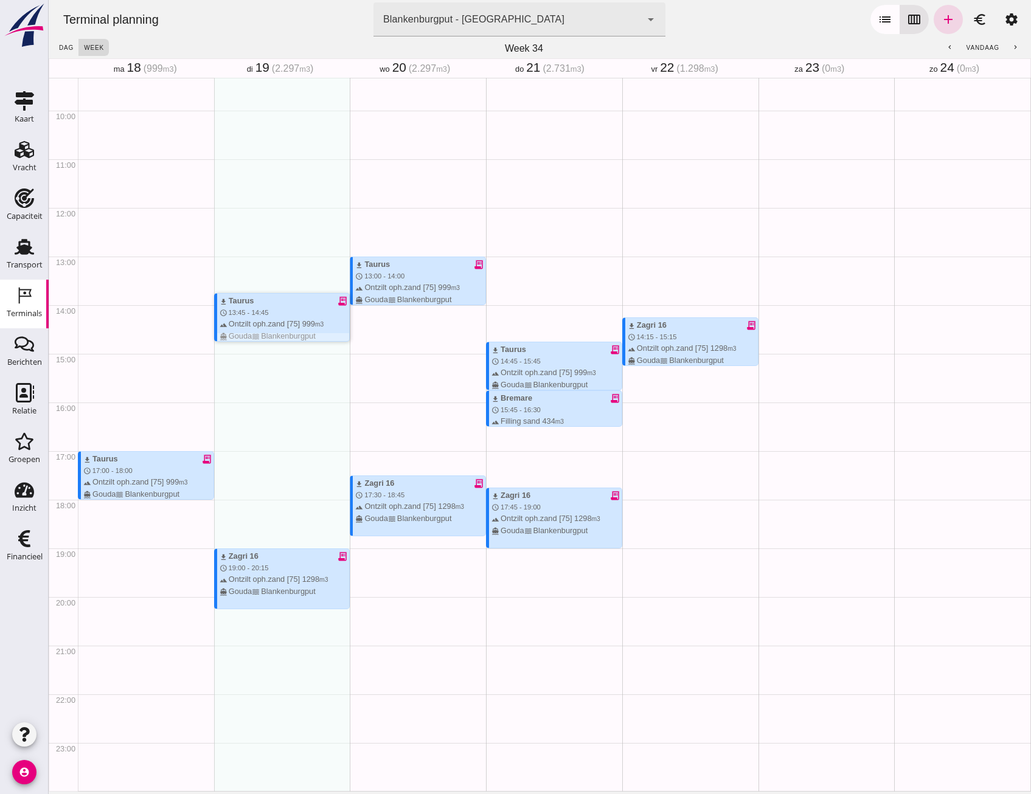
click at [293, 322] on div "terrain Ontzilt oph.zand [75] 999 m3 directions_boat Gouda waves [GEOGRAPHIC_DA…" at bounding box center [285, 329] width 130 height 23
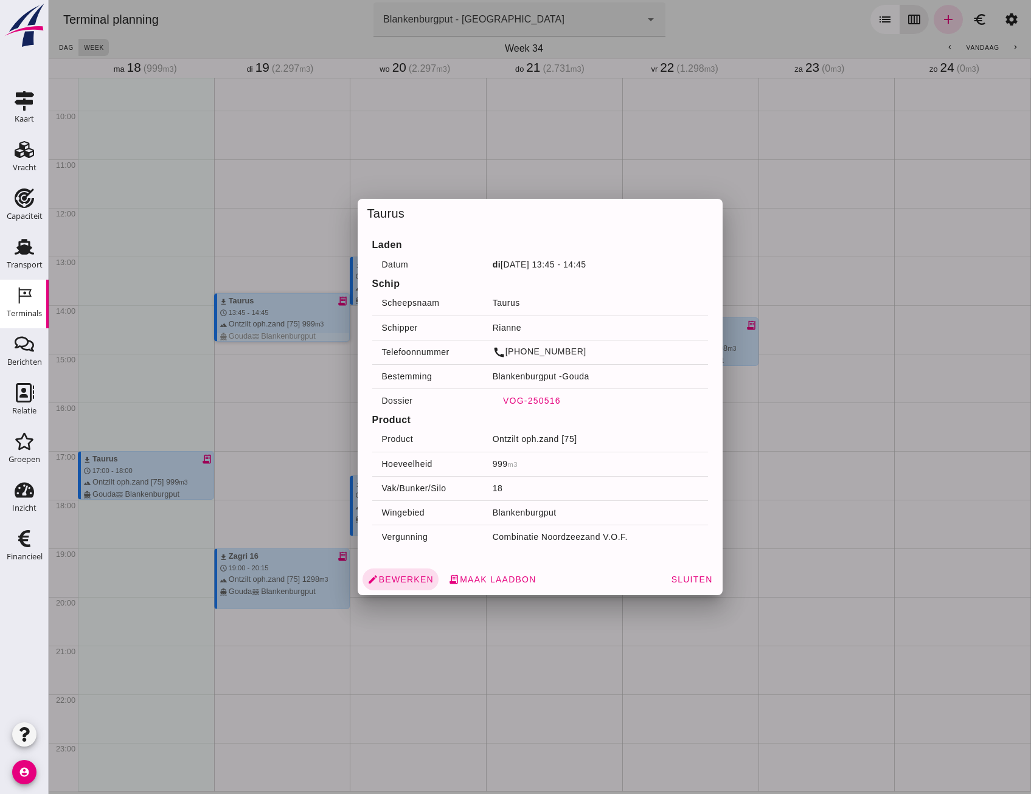
click at [539, 406] on button "VOG-250516" at bounding box center [532, 401] width 78 height 22
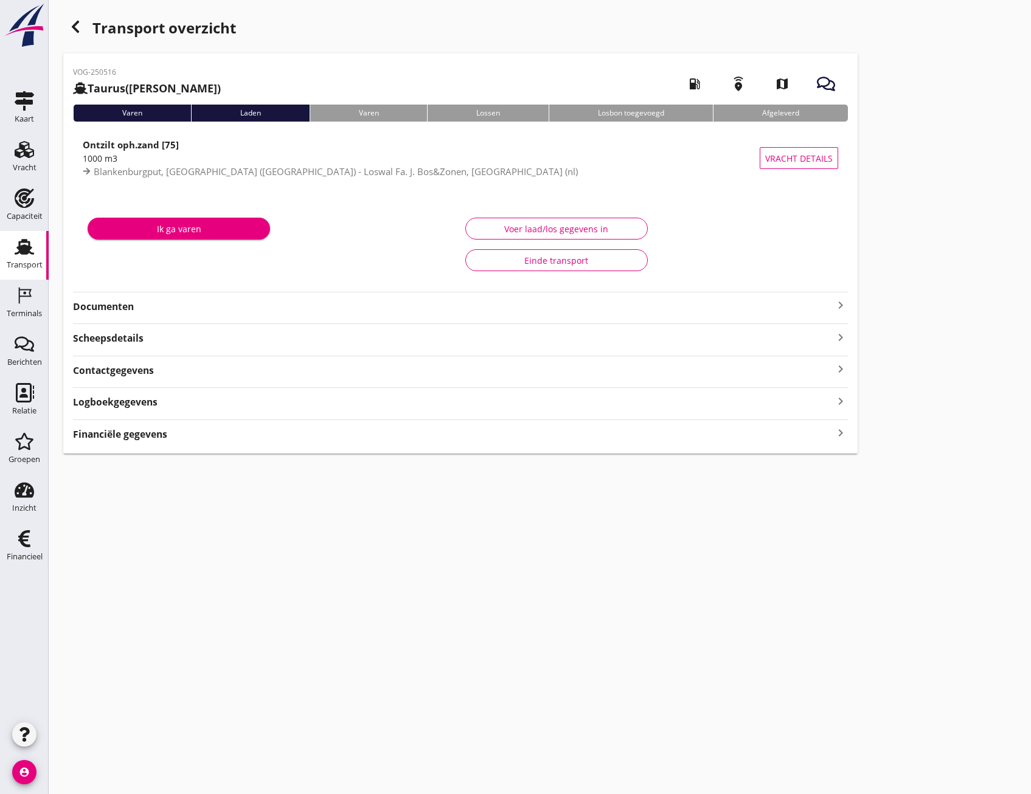
click at [207, 316] on div "VOG-250516 Taurus (Van Oord) local_gas_station emergency_share map Varen Laden …" at bounding box center [460, 254] width 794 height 400
click at [128, 305] on strong "Documenten" at bounding box center [453, 307] width 760 height 14
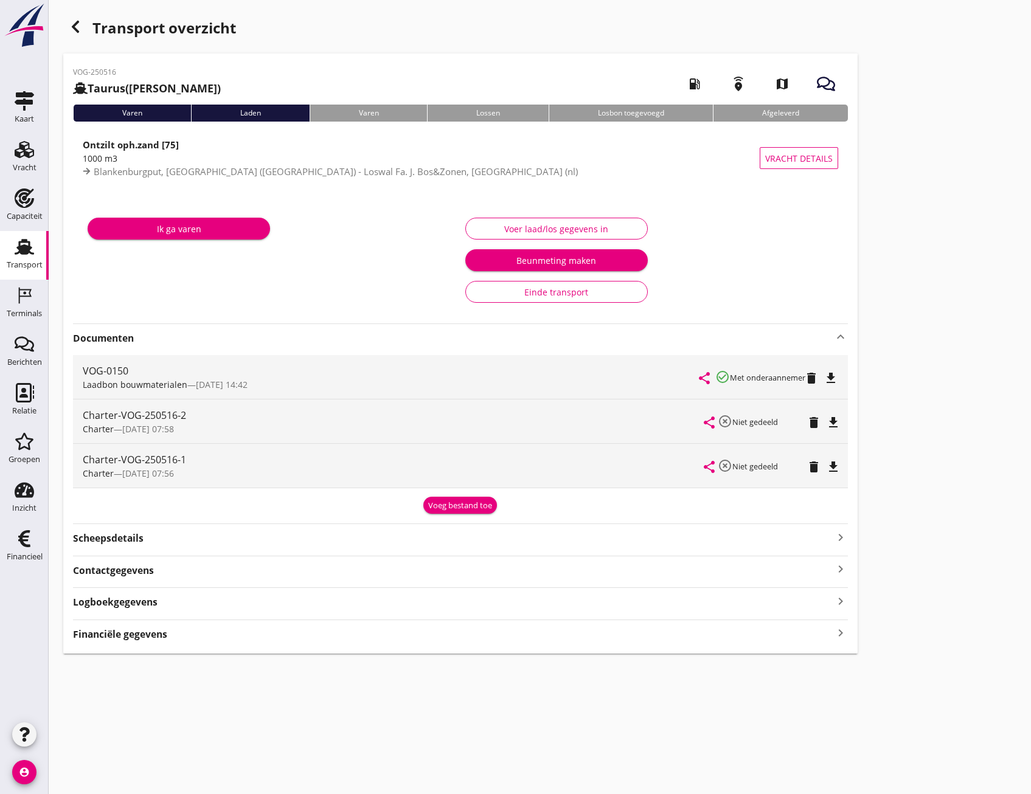
click at [73, 16] on div "button" at bounding box center [75, 27] width 24 height 24
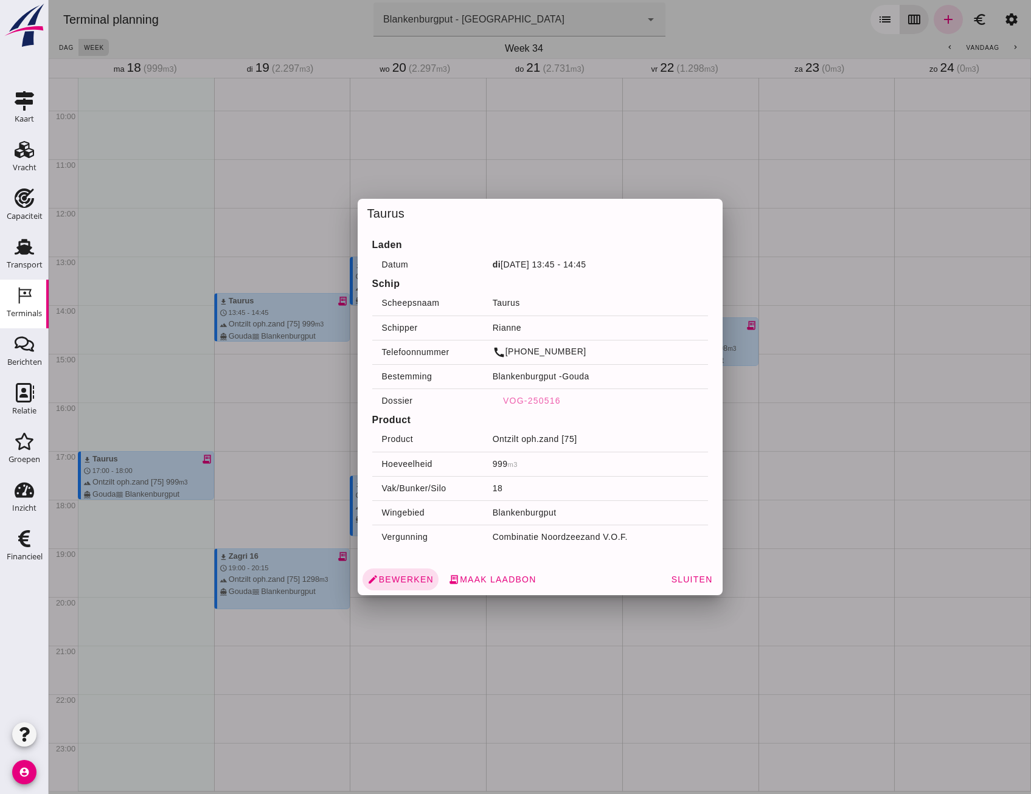
click at [321, 555] on div at bounding box center [540, 397] width 982 height 794
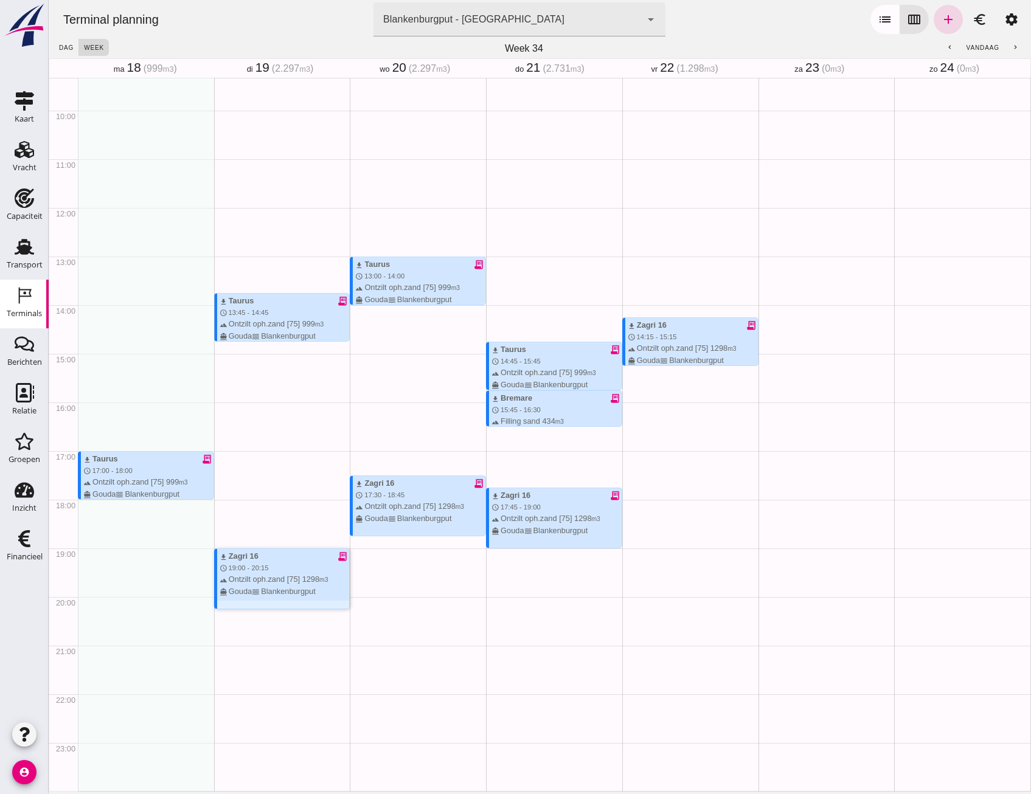
click at [263, 566] on span "19:00 - 20:15" at bounding box center [249, 567] width 40 height 7
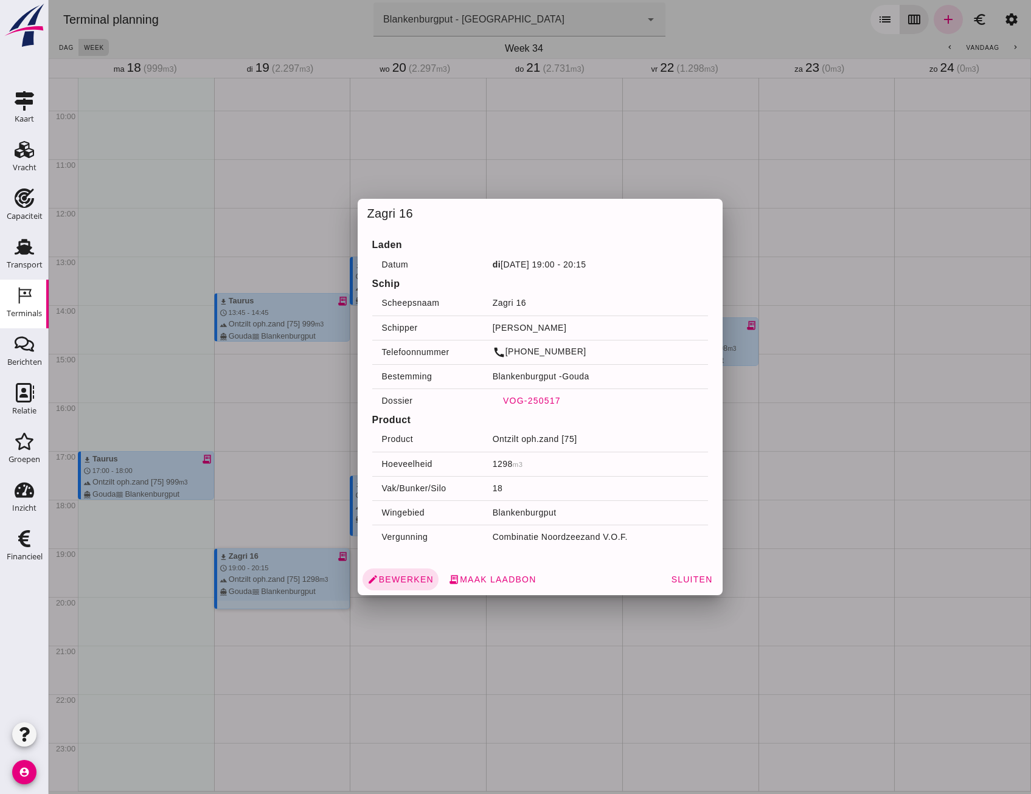
click at [516, 401] on span "VOG-250517" at bounding box center [531, 401] width 58 height 10
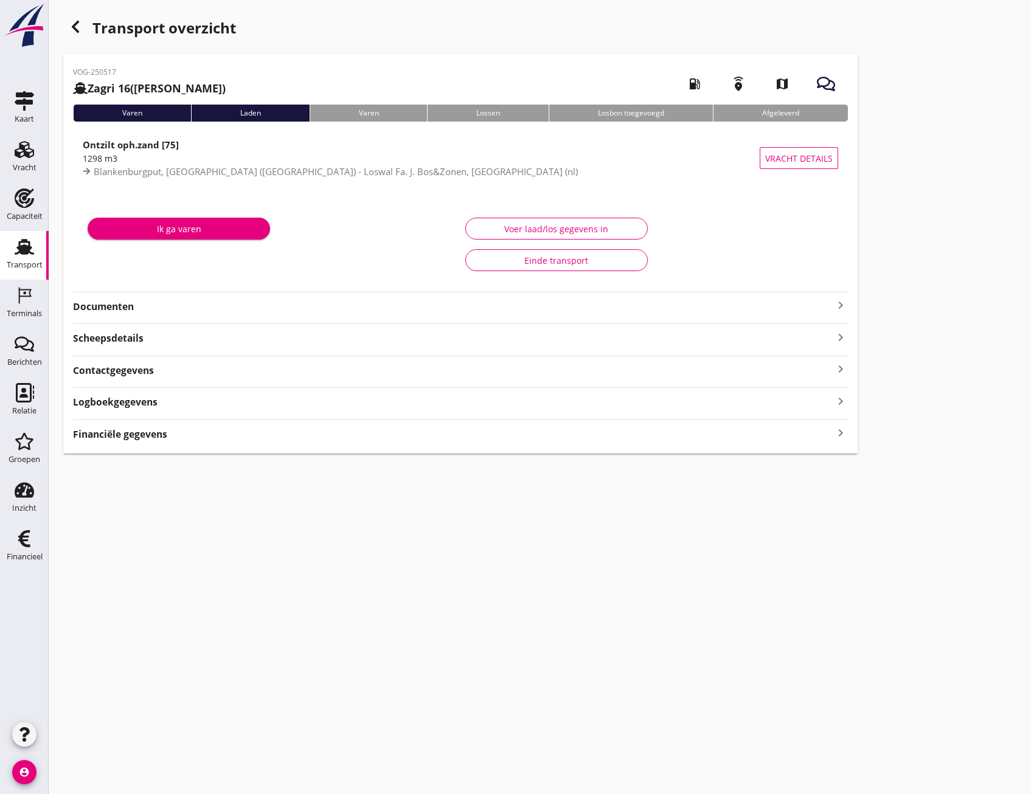
click at [147, 307] on div "VOG-250517 Zagri 16 (Maarten Bakker) local_gas_station emergency_share map Vare…" at bounding box center [460, 254] width 794 height 400
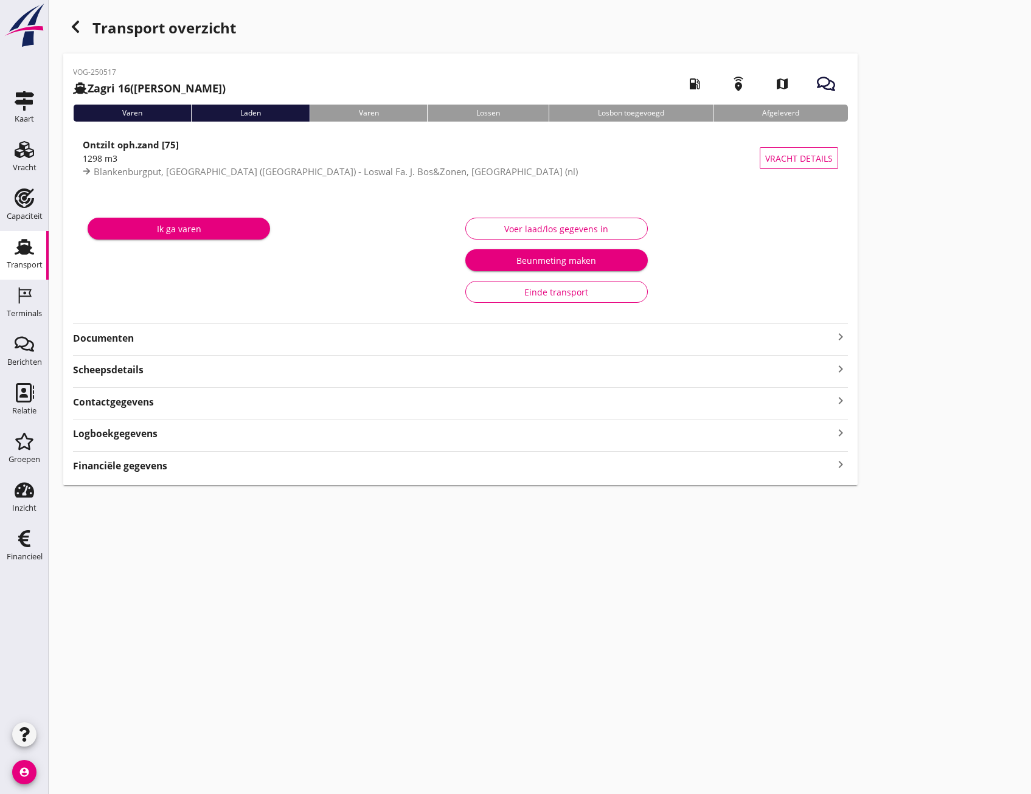
click at [128, 344] on strong "Documenten" at bounding box center [453, 338] width 760 height 14
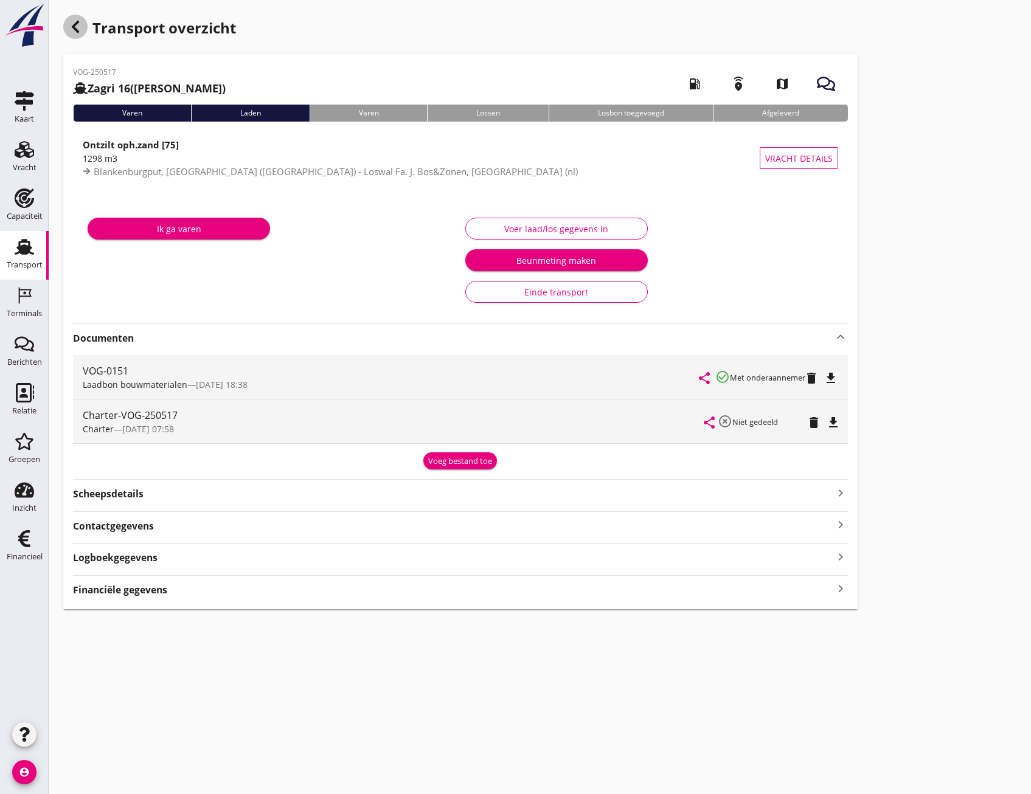
click at [76, 38] on div "button" at bounding box center [75, 27] width 24 height 24
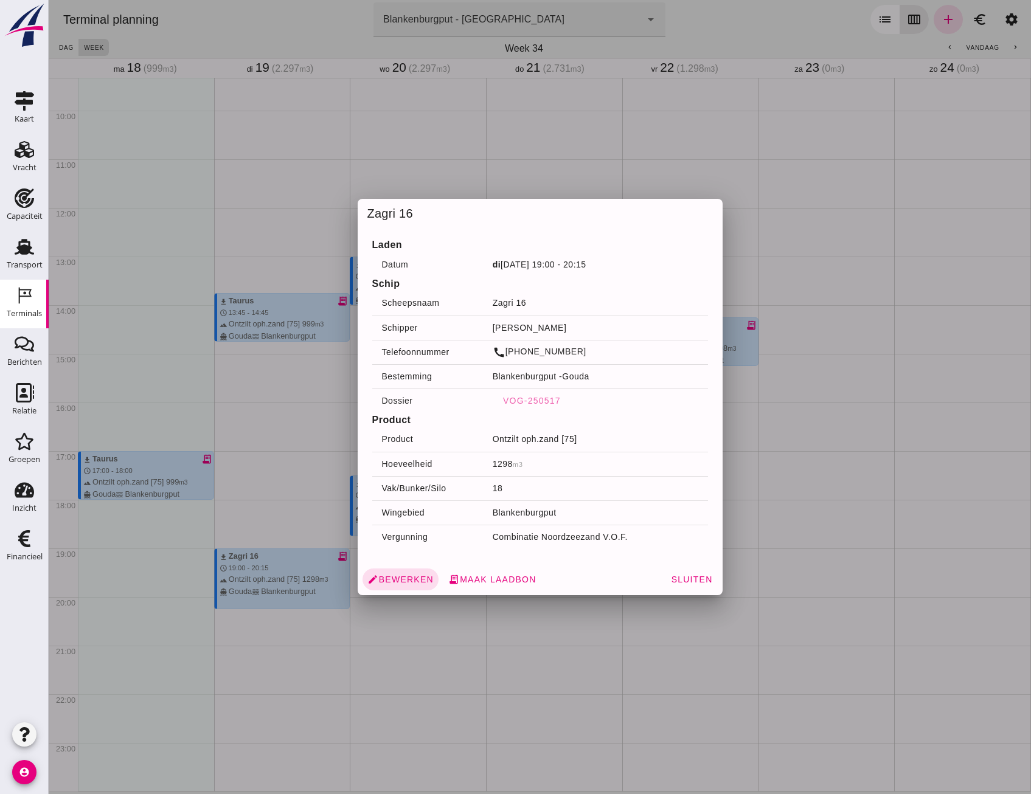
click at [220, 246] on div at bounding box center [540, 397] width 982 height 794
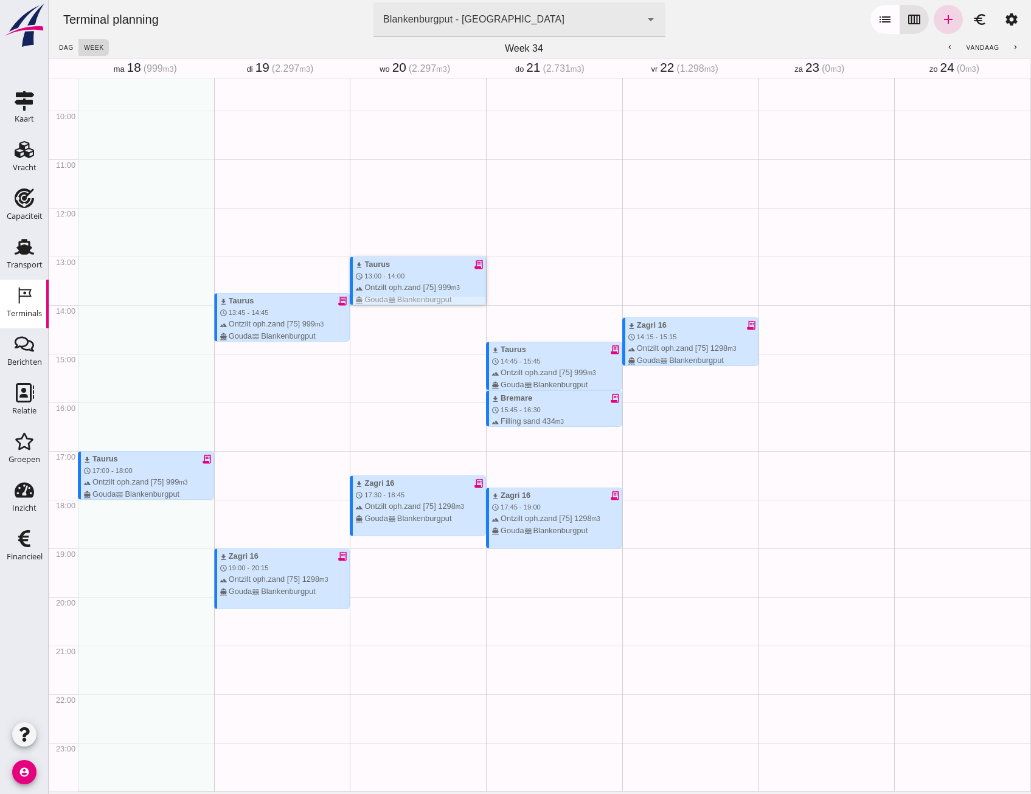
click at [395, 278] on span "13:00 - 14:00" at bounding box center [384, 275] width 40 height 7
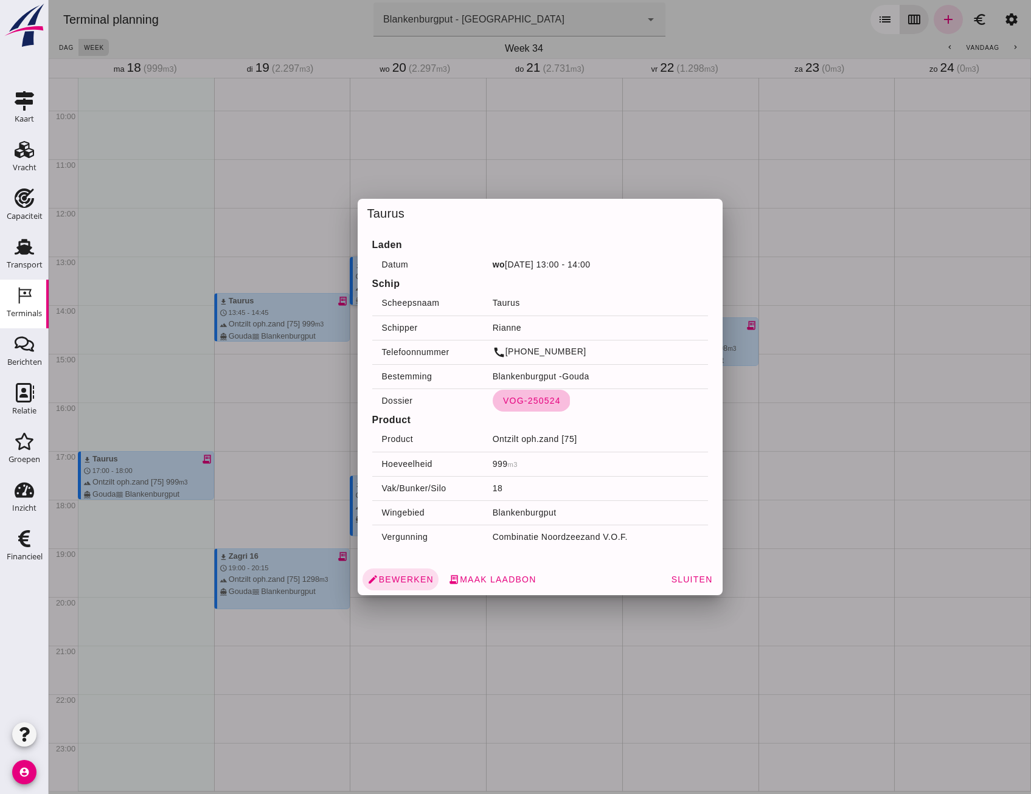
click at [521, 400] on span "VOG-250524" at bounding box center [531, 401] width 58 height 10
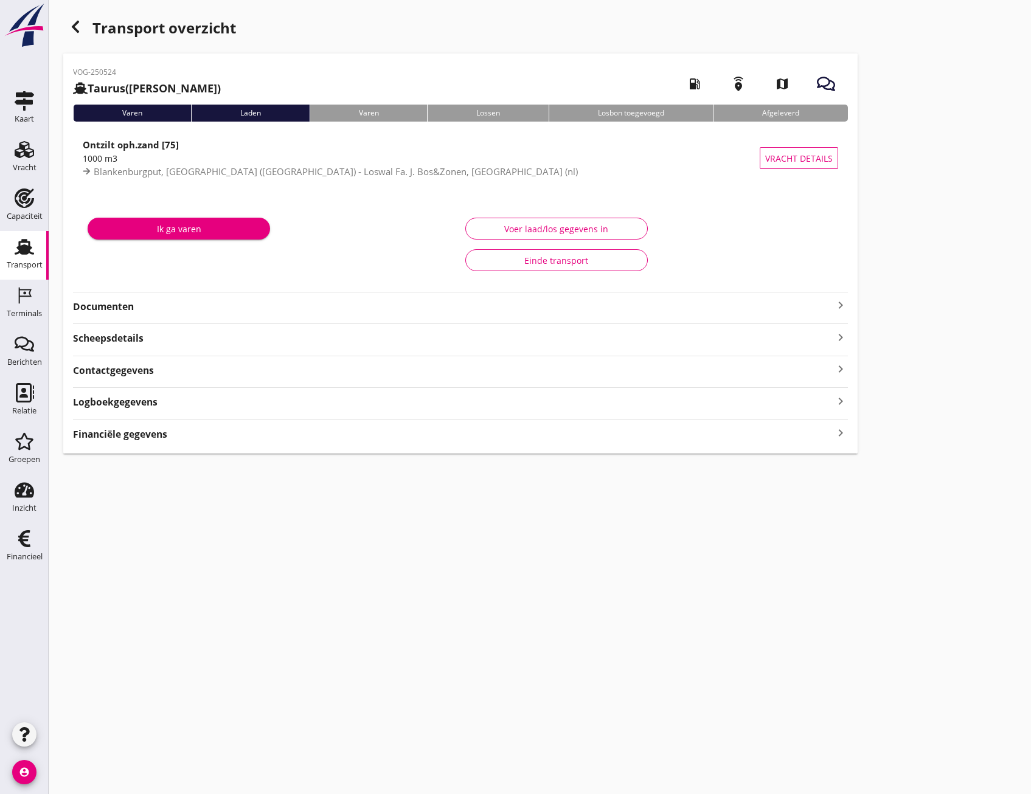
click at [139, 308] on strong "Documenten" at bounding box center [453, 307] width 760 height 14
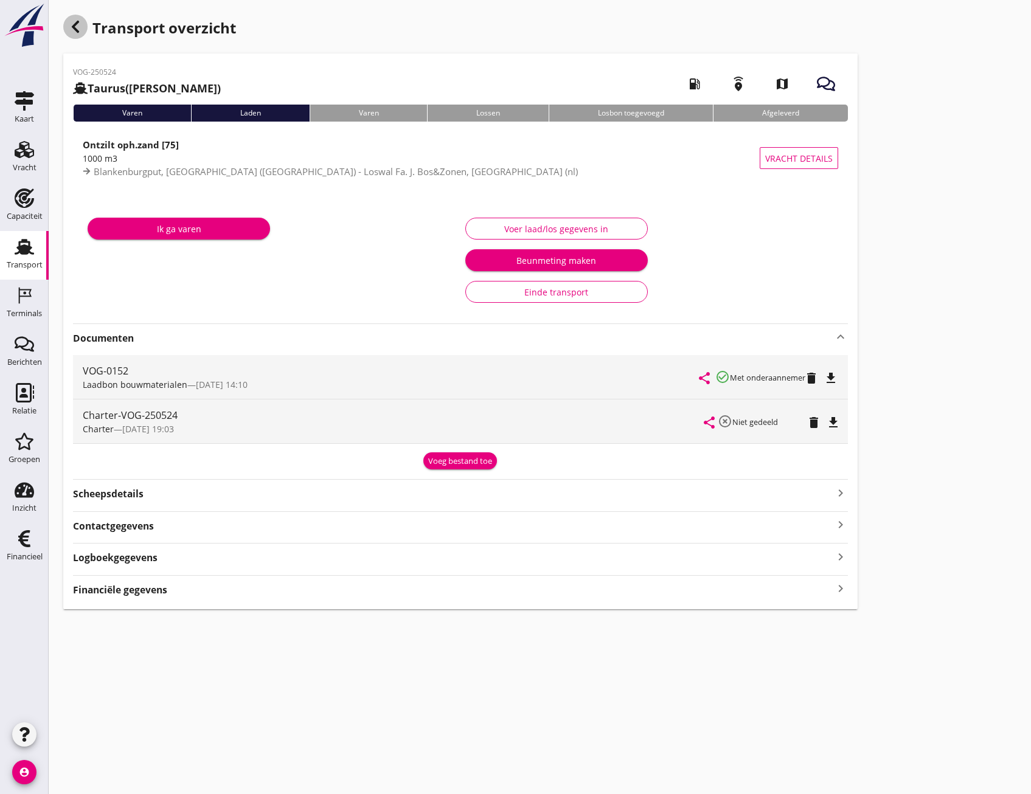
click at [71, 32] on icon "button" at bounding box center [75, 26] width 15 height 15
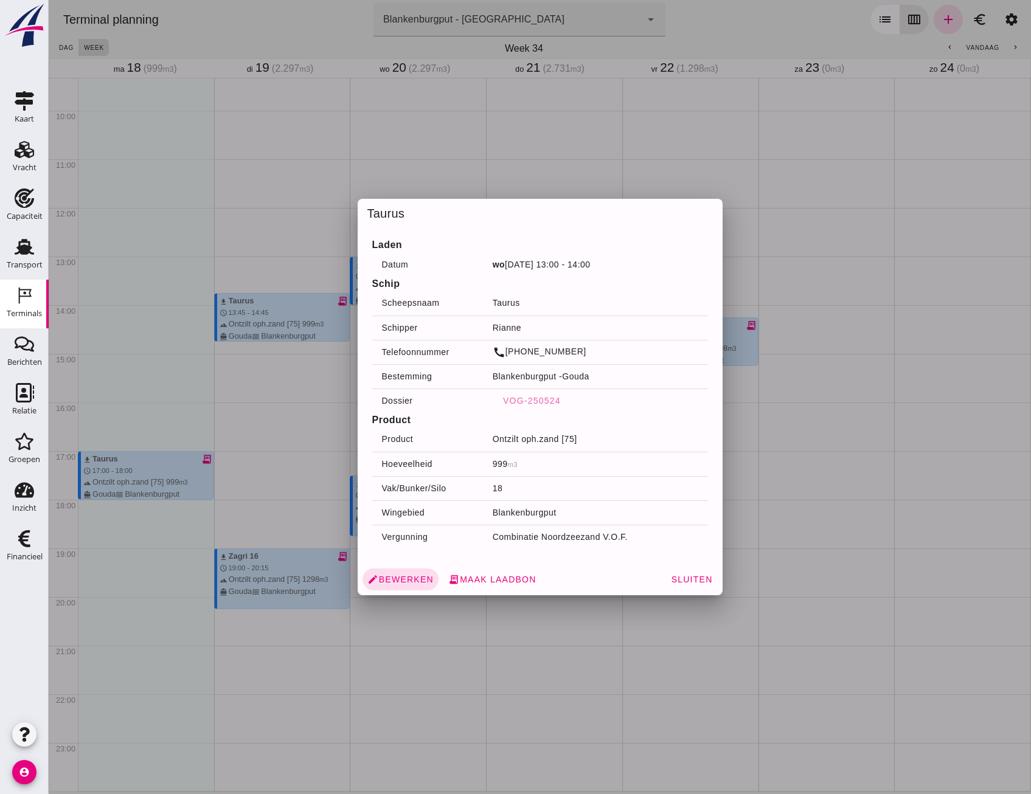
click at [839, 474] on div at bounding box center [540, 397] width 982 height 794
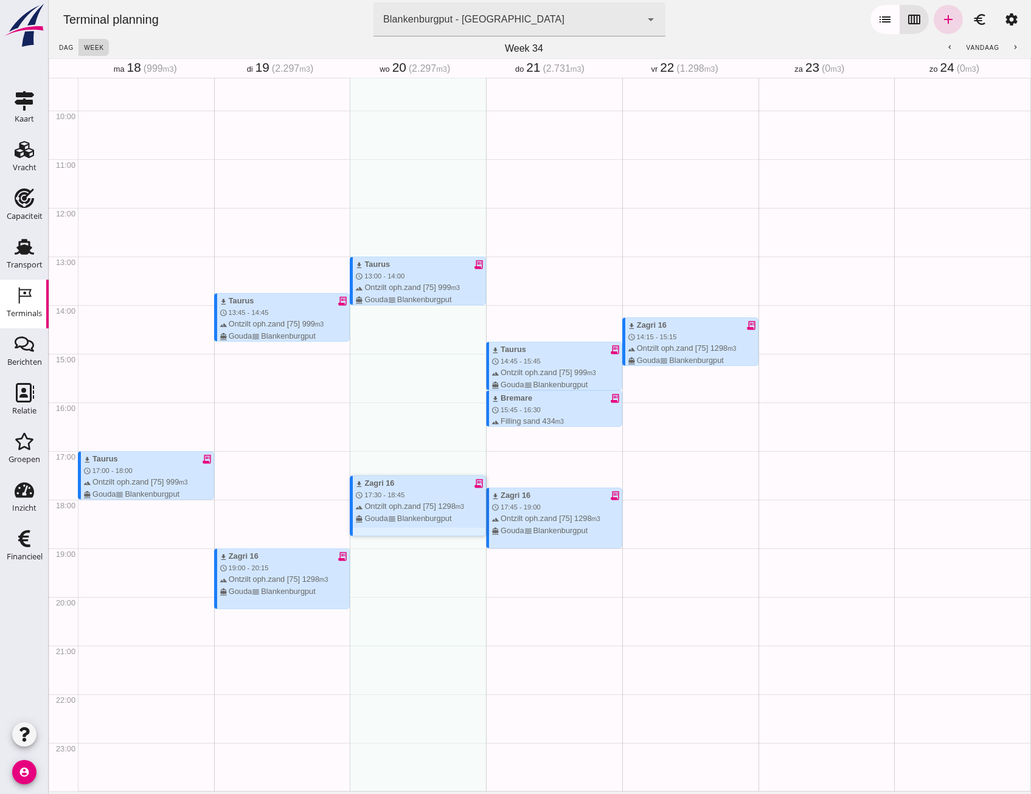
click at [428, 493] on div "download Zagri 16 receipt_long schedule 17:30 - 18:45 terrain Ontzilt oph.zand …" at bounding box center [420, 500] width 130 height 47
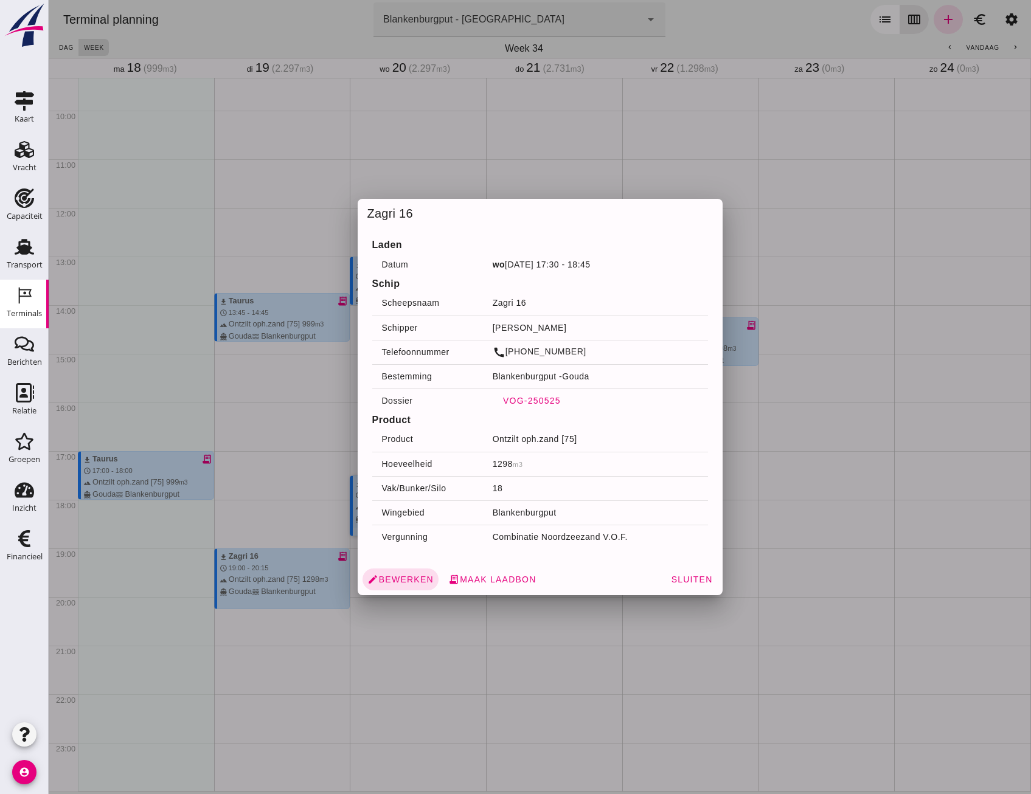
click at [519, 398] on span "VOG-250525" at bounding box center [531, 401] width 58 height 10
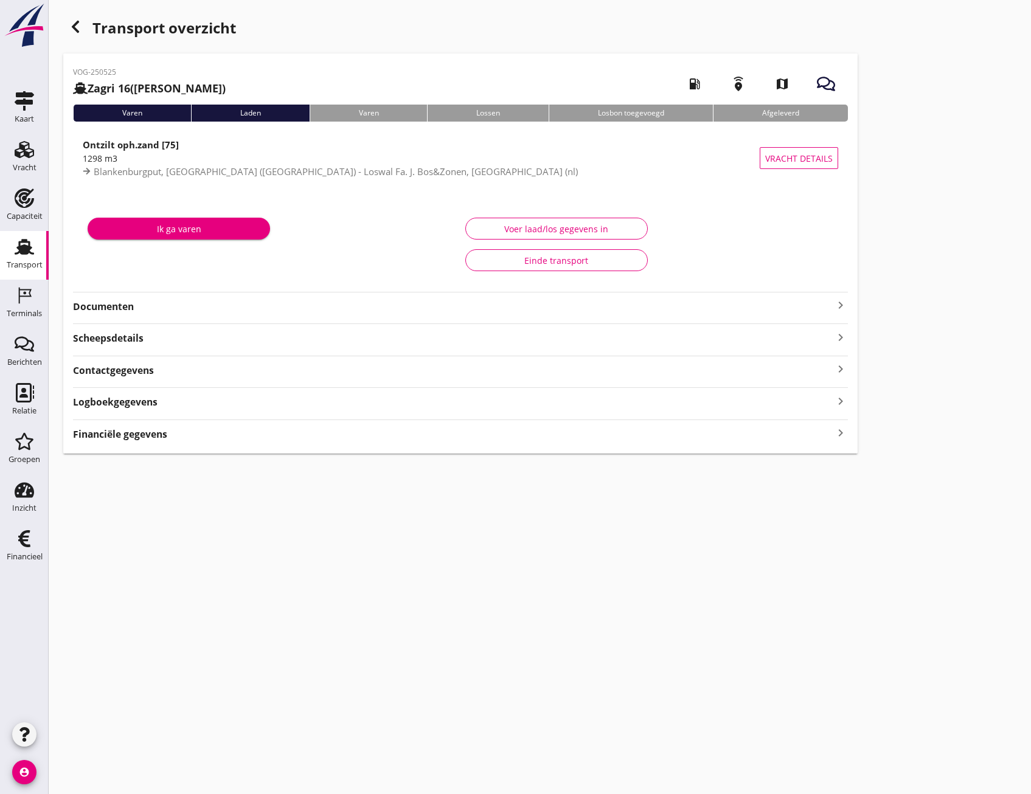
click at [159, 290] on div "Ik ga varen Voer laad/los gegevens in Einde transport" at bounding box center [460, 244] width 775 height 90
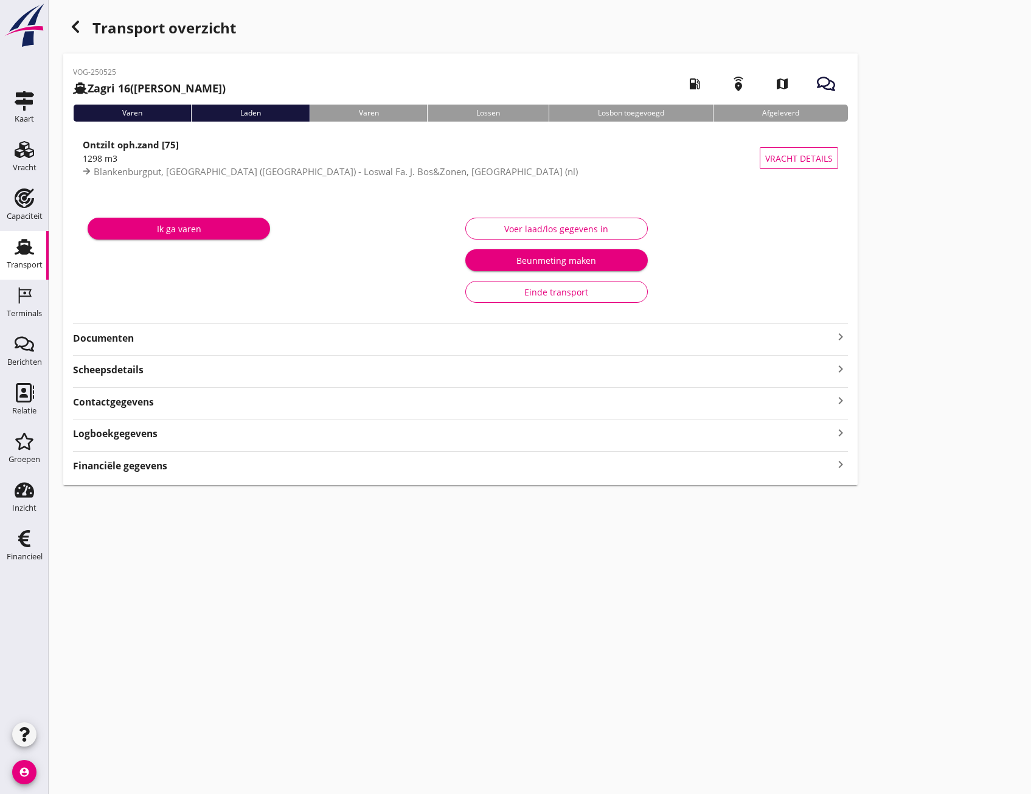
click at [143, 345] on strong "Documenten" at bounding box center [453, 338] width 760 height 14
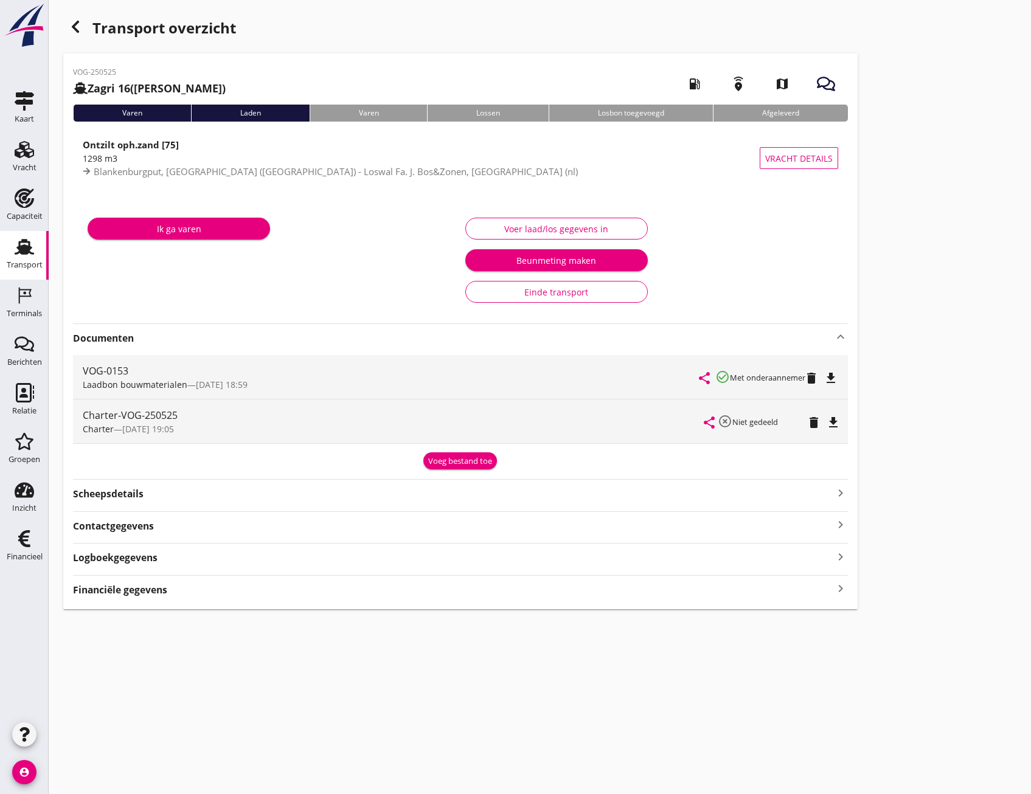
drag, startPoint x: 294, startPoint y: 369, endPoint x: 78, endPoint y: 20, distance: 409.6
click at [78, 20] on icon "button" at bounding box center [75, 26] width 15 height 15
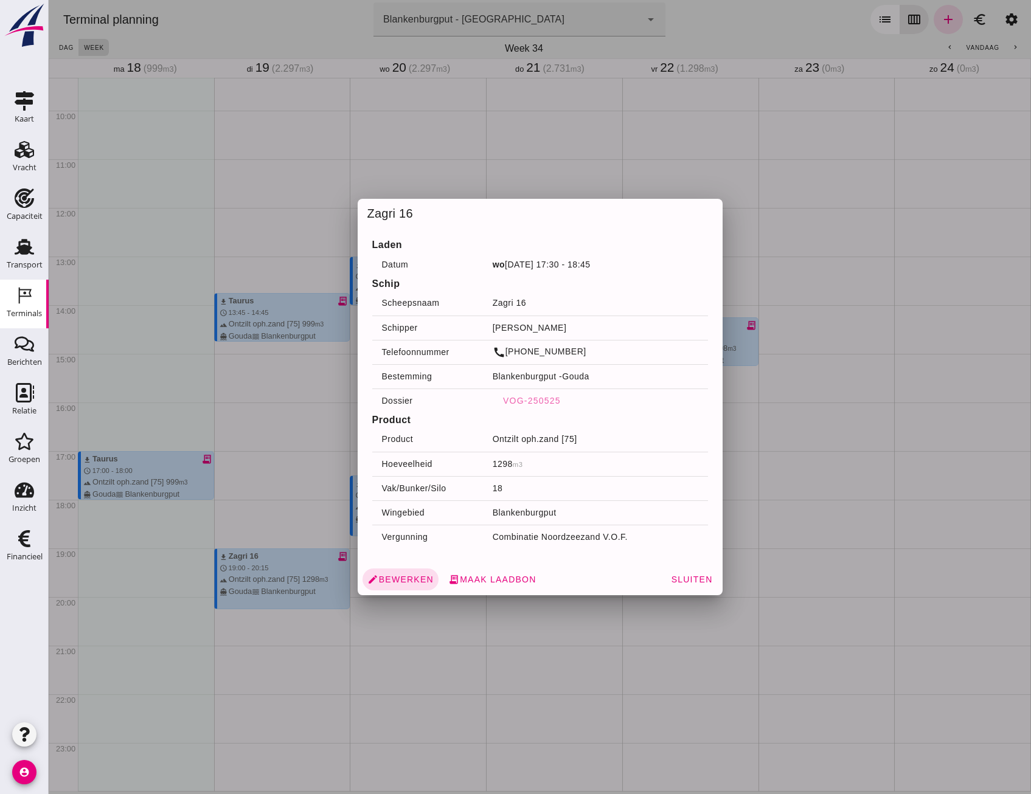
click at [283, 438] on div at bounding box center [540, 397] width 982 height 794
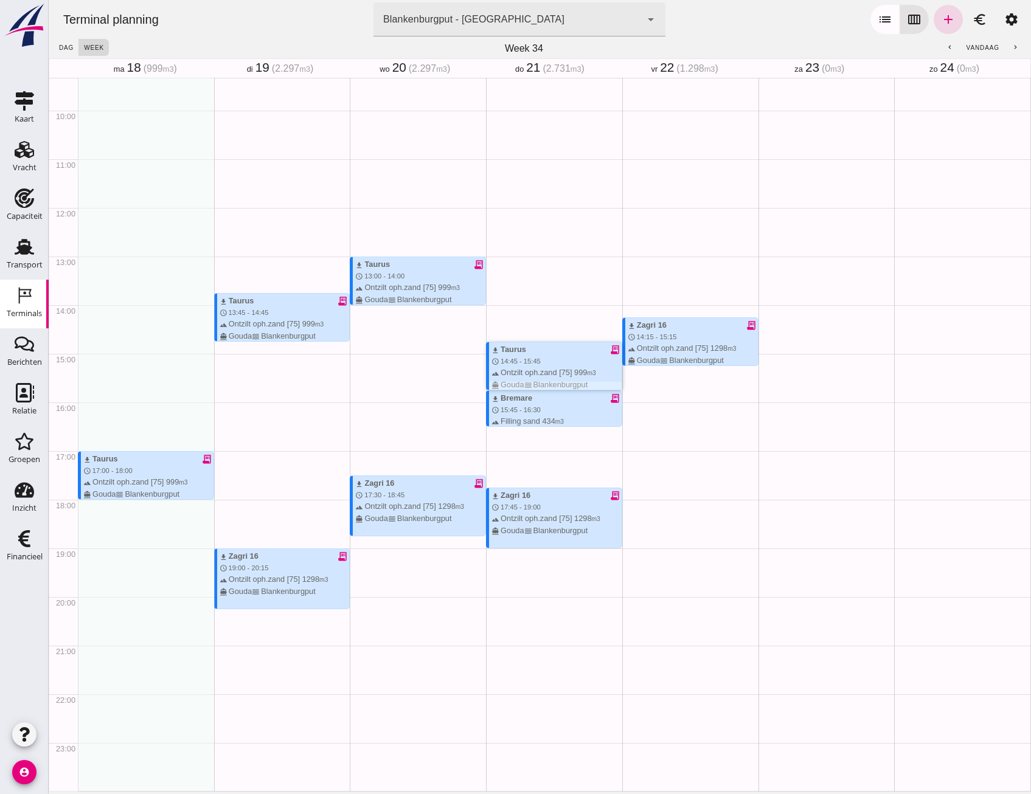
click at [521, 362] on span "14:45 - 15:45" at bounding box center [521, 361] width 40 height 7
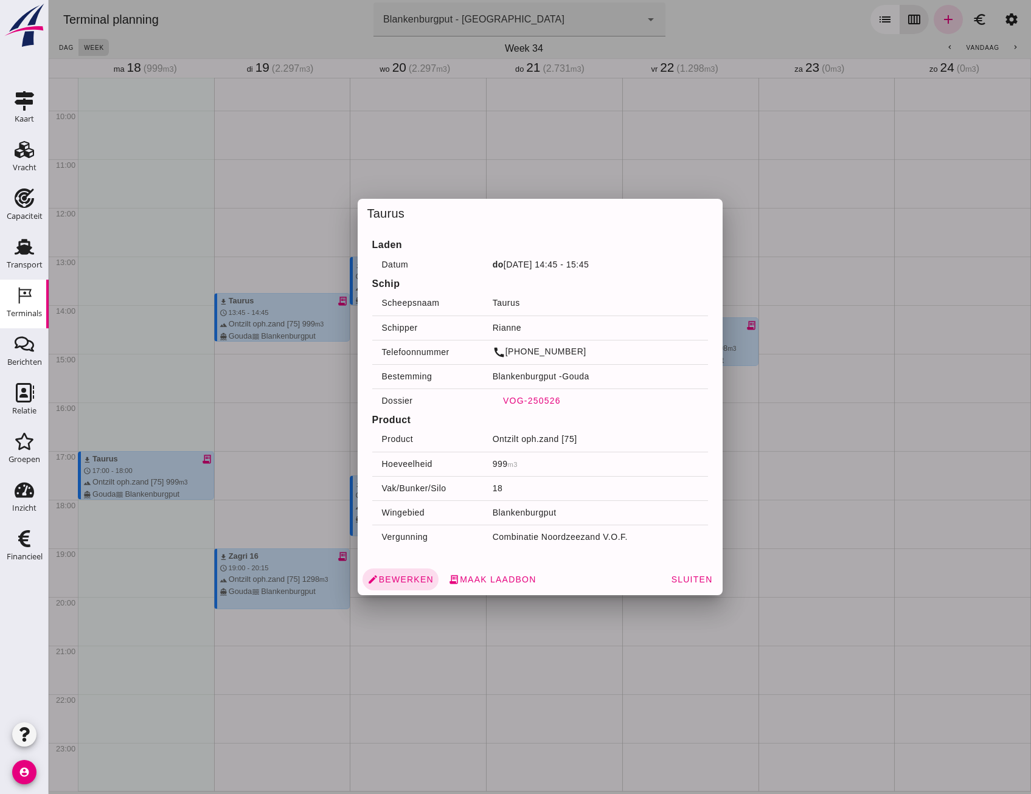
click at [518, 405] on span "VOG-250526" at bounding box center [531, 401] width 58 height 10
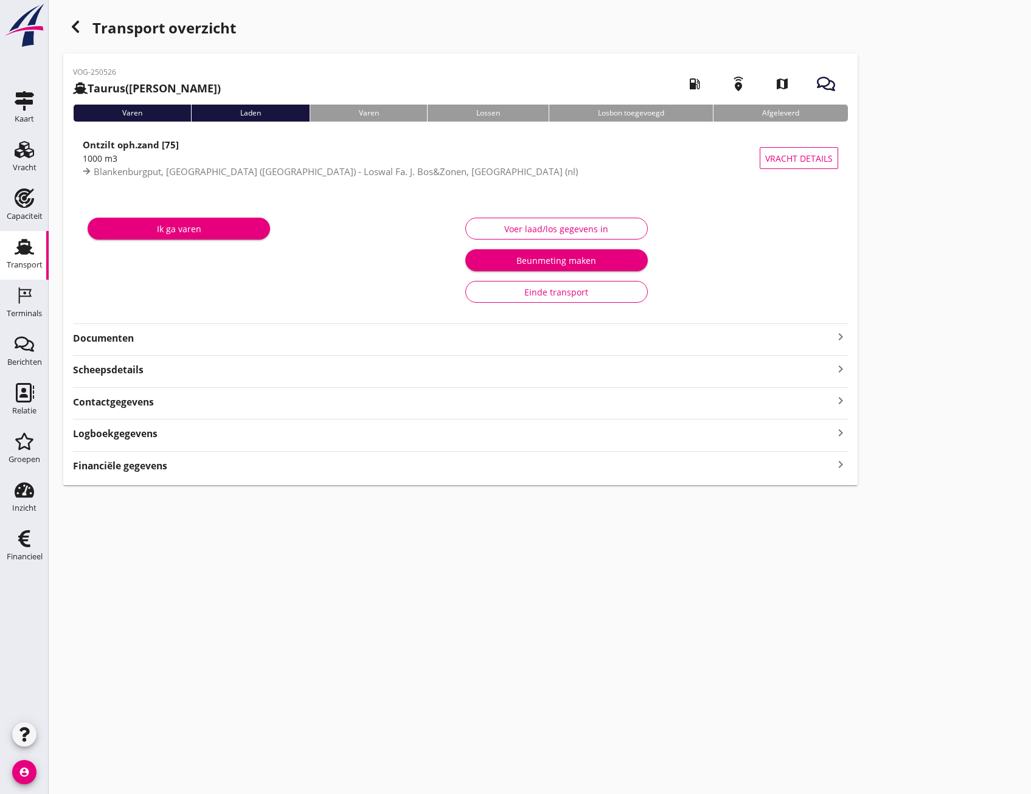
click at [132, 310] on div "Ik ga varen" at bounding box center [272, 260] width 378 height 102
click at [133, 335] on strong "Documenten" at bounding box center [453, 338] width 760 height 14
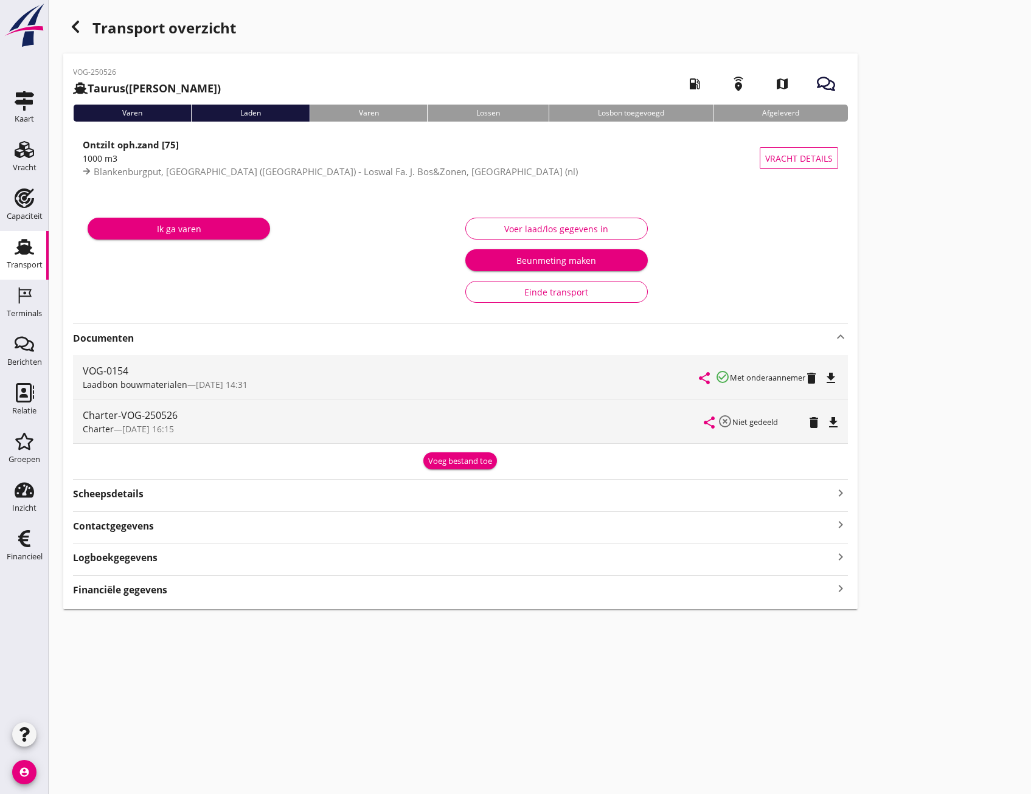
click at [77, 41] on div "Transport overzicht" at bounding box center [460, 29] width 794 height 29
click at [77, 38] on div "Transport overzicht" at bounding box center [460, 29] width 794 height 29
click at [77, 38] on div "button" at bounding box center [75, 27] width 24 height 24
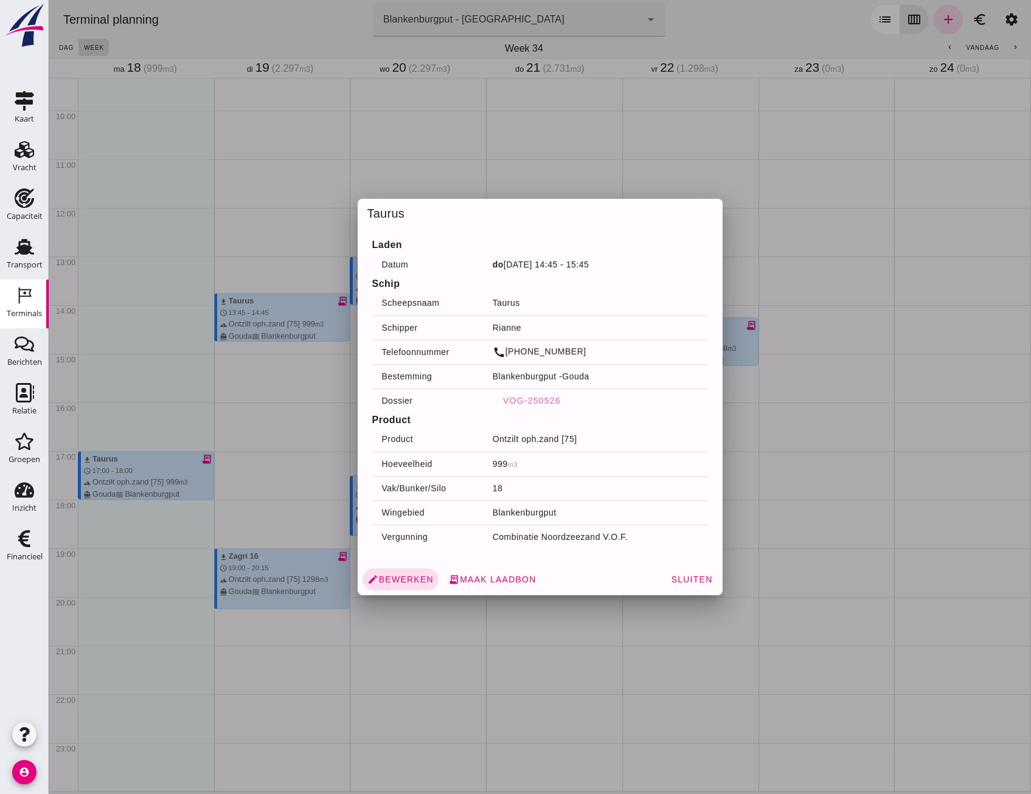
click at [288, 387] on div at bounding box center [540, 397] width 982 height 794
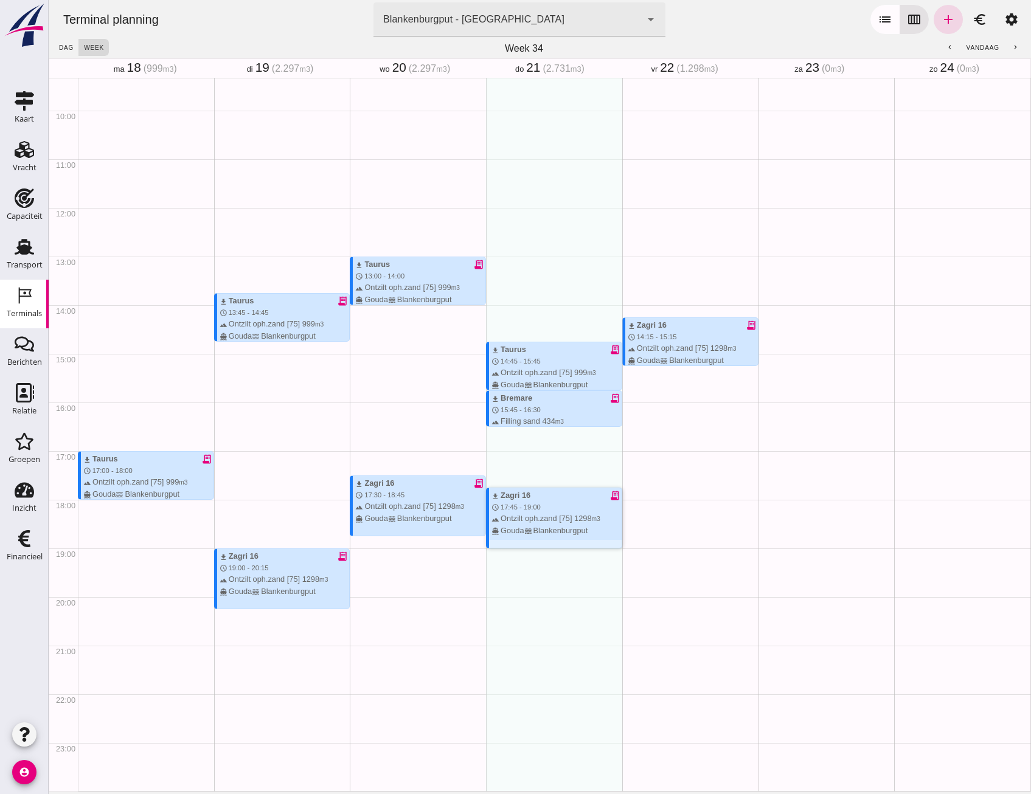
click at [562, 501] on div "download Zagri 16 receipt_long" at bounding box center [556, 496] width 130 height 12
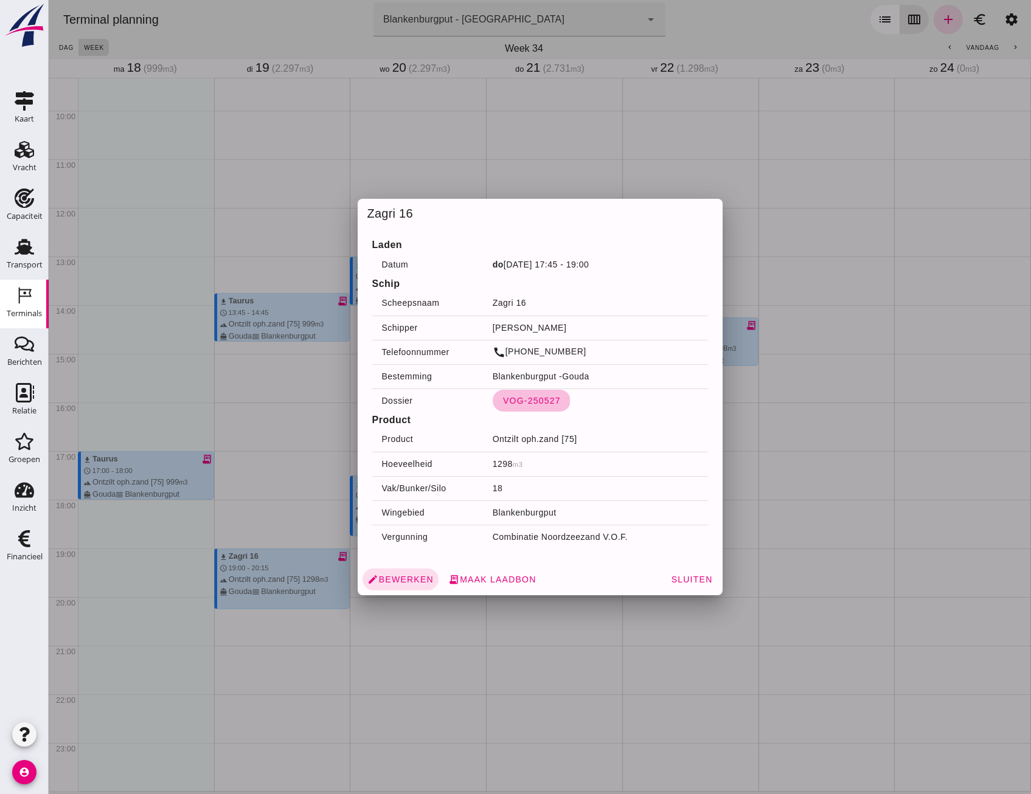
click at [516, 405] on span "VOG-250527" at bounding box center [531, 401] width 58 height 10
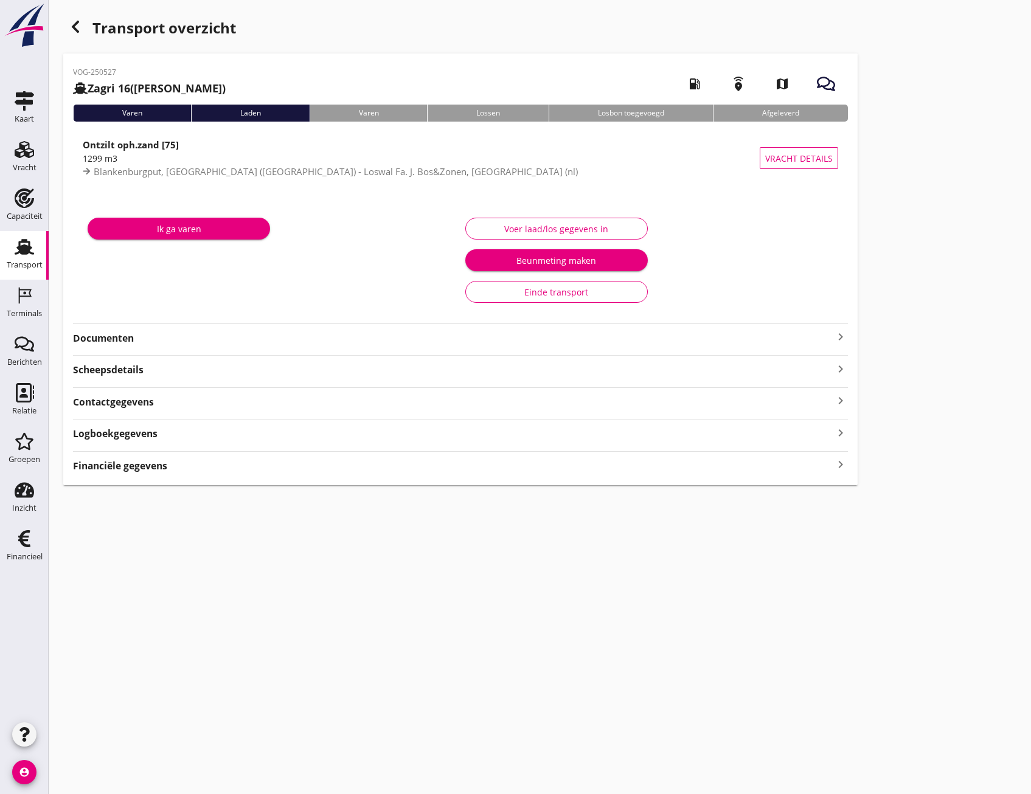
click at [134, 342] on strong "Documenten" at bounding box center [453, 338] width 760 height 14
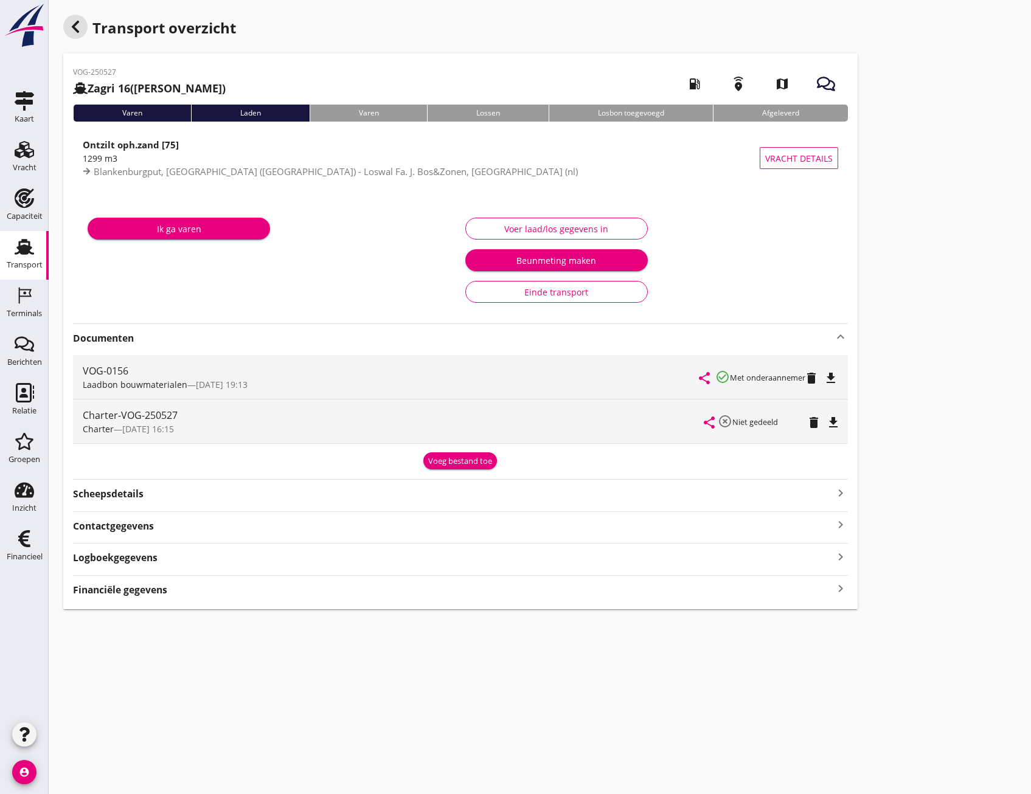
drag, startPoint x: 82, startPoint y: 28, endPoint x: 70, endPoint y: 41, distance: 17.6
click at [70, 41] on div "Transport overzicht" at bounding box center [460, 29] width 794 height 29
click at [78, 25] on icon "button" at bounding box center [75, 26] width 15 height 15
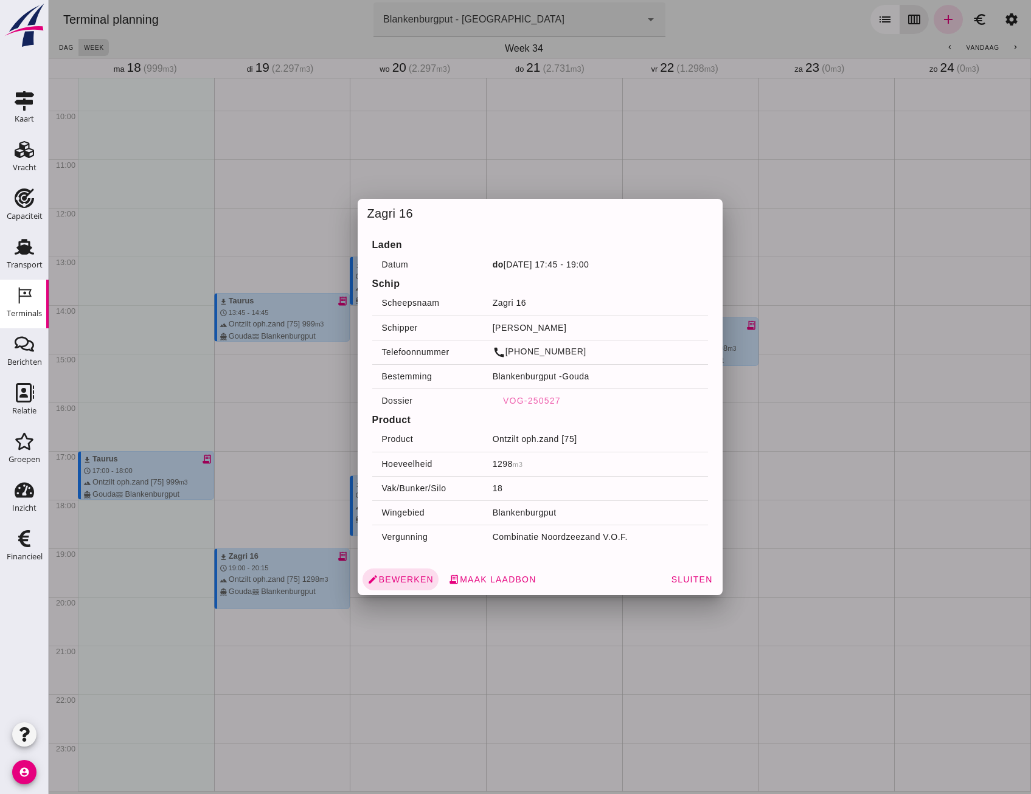
click at [835, 438] on div at bounding box center [540, 397] width 982 height 794
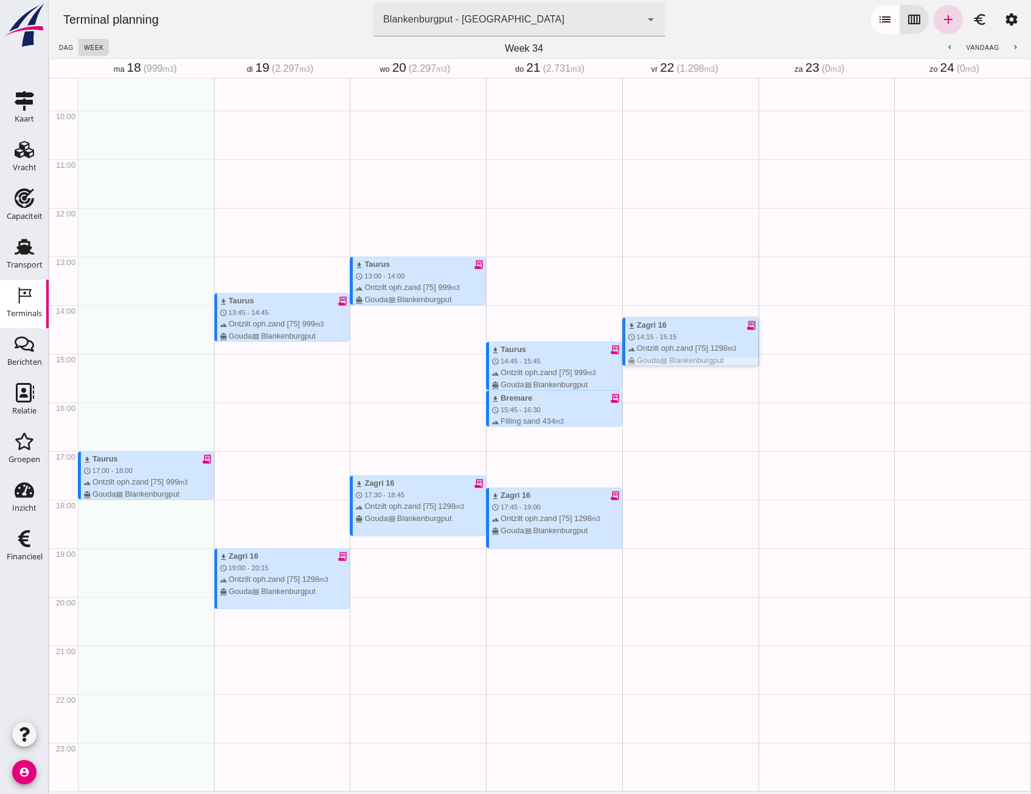
click at [656, 324] on div "download Zagri 16 receipt_long" at bounding box center [693, 325] width 130 height 12
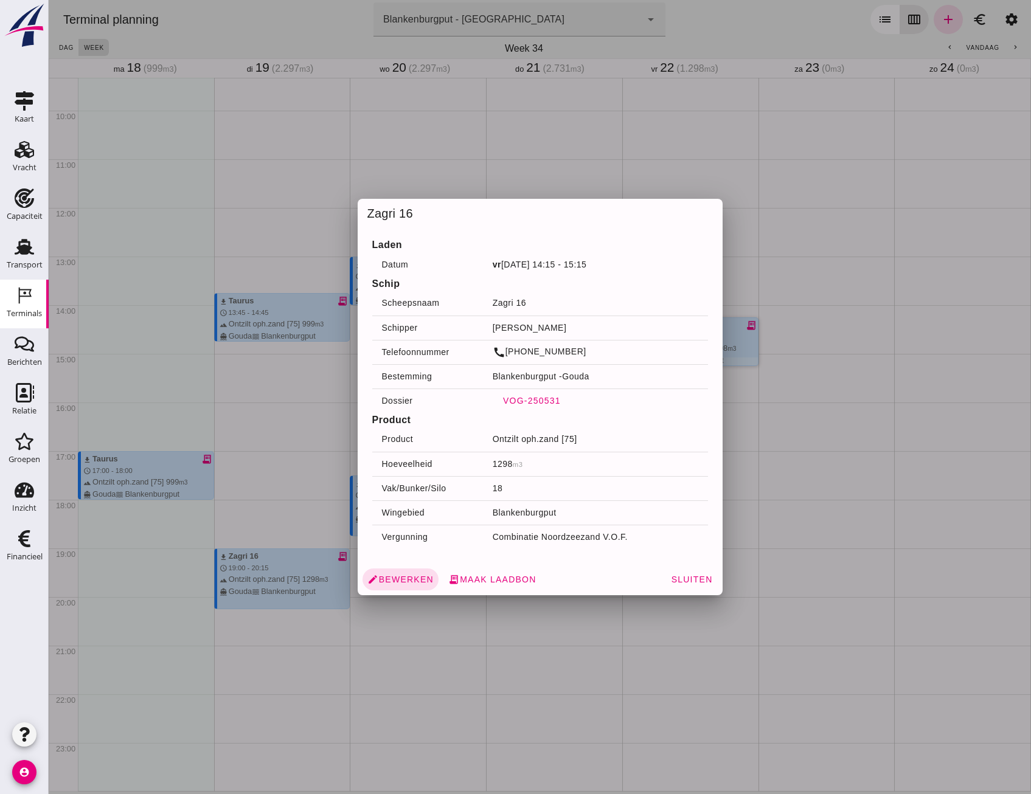
click at [542, 399] on span "VOG-250531" at bounding box center [531, 401] width 58 height 10
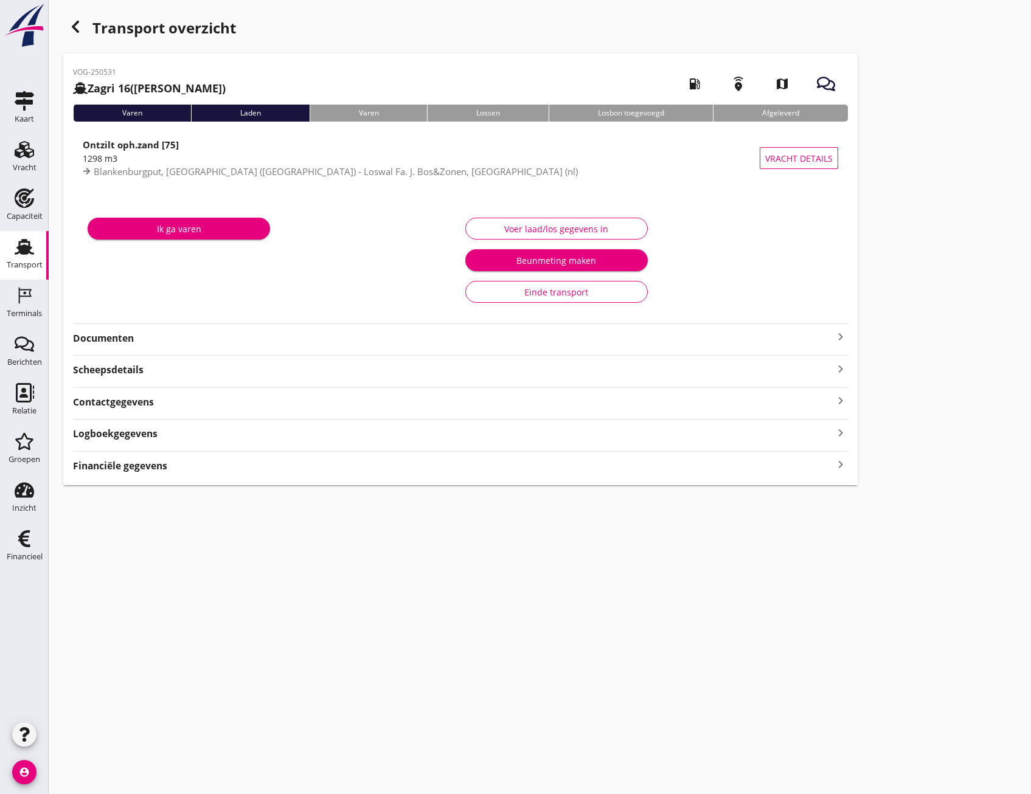
click at [184, 342] on strong "Documenten" at bounding box center [453, 338] width 760 height 14
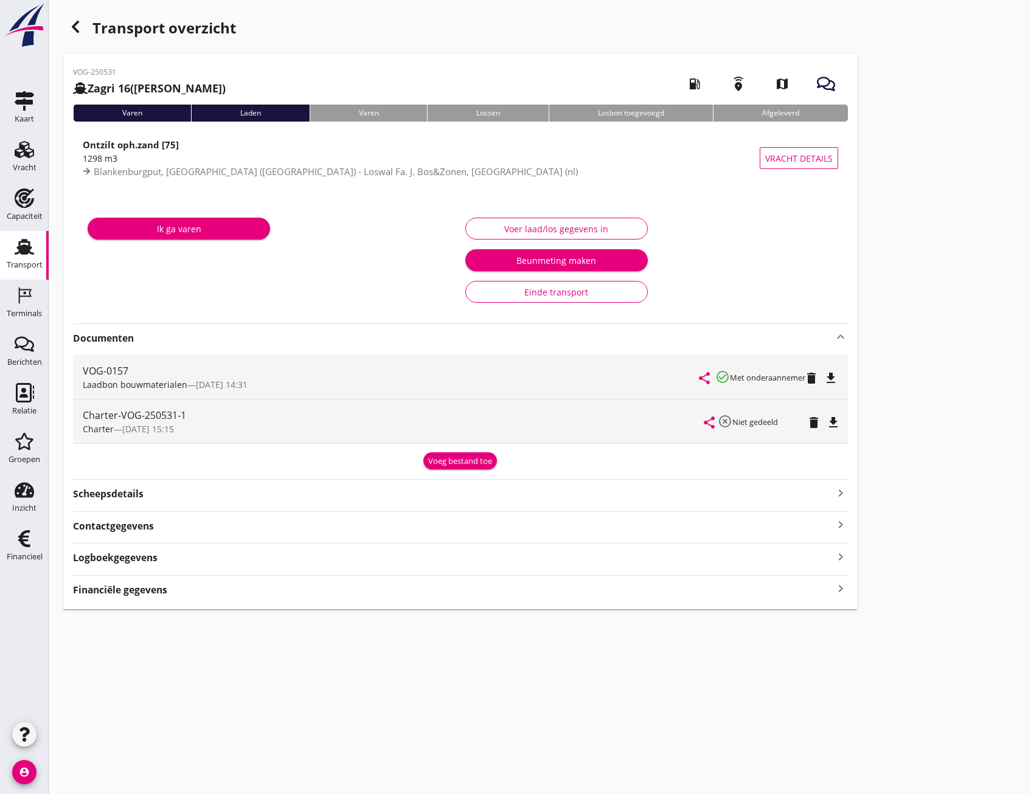
click at [1014, 283] on div "Transport overzicht VOG-250531 Zagri 16 (Maarten Bakker) local_gas_station emer…" at bounding box center [540, 312] width 982 height 624
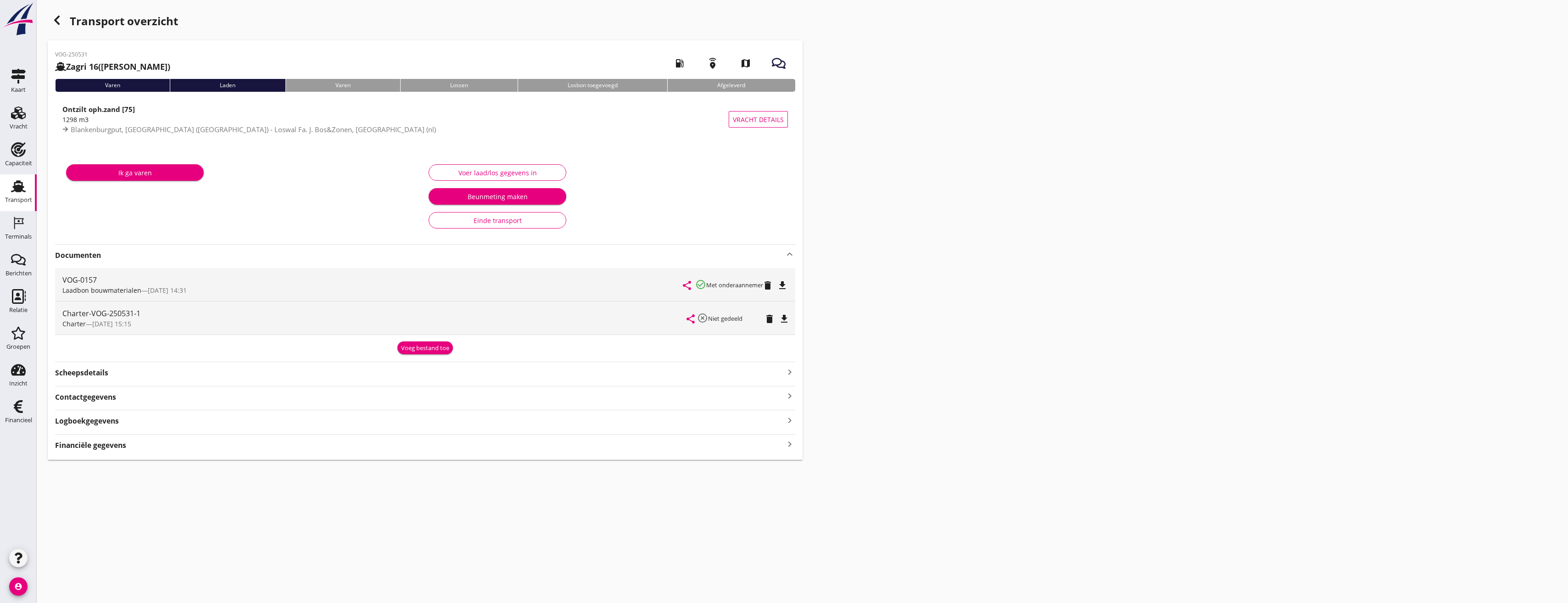
drag, startPoint x: 1111, startPoint y: 217, endPoint x: 60, endPoint y: 23, distance: 1068.8
click at [60, 23] on icon "button" at bounding box center [57, 20] width 11 height 11
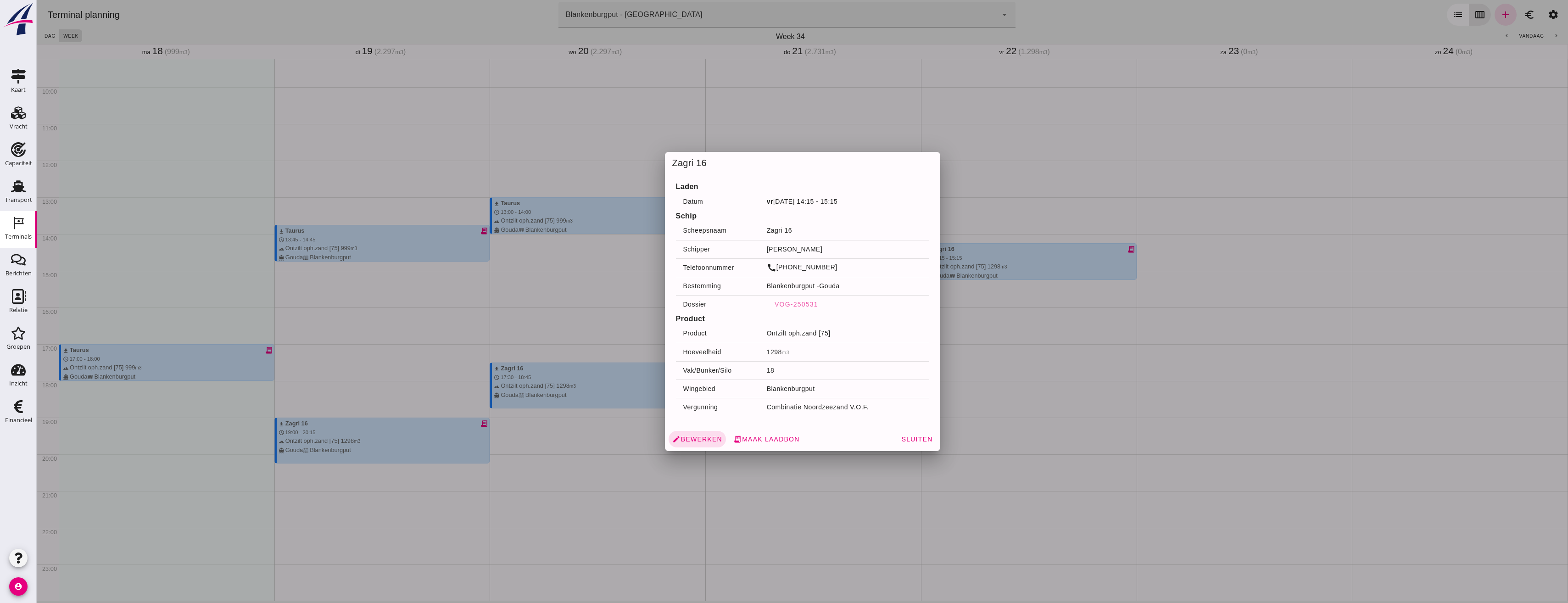
scroll to position [339, 0]
click at [777, 72] on div at bounding box center [803, 301] width 1532 height 603
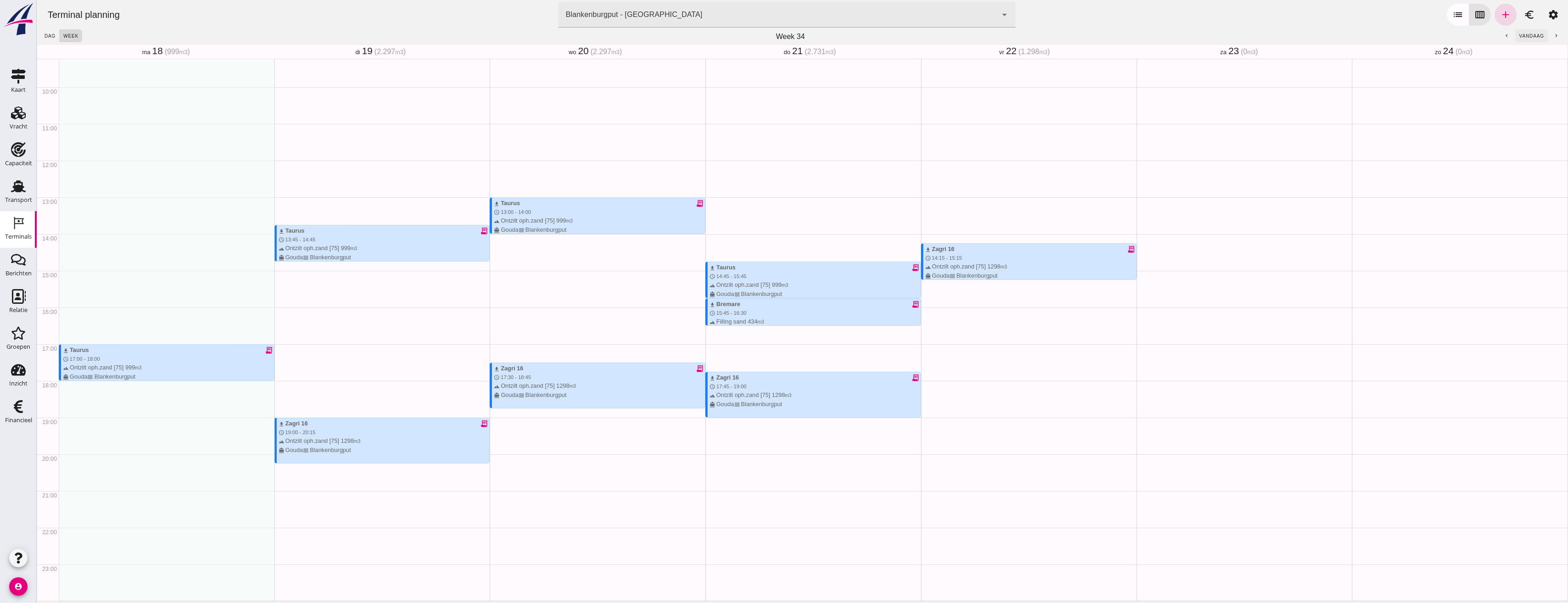
click at [777, 35] on span "vandaag" at bounding box center [1531, 35] width 25 height 5
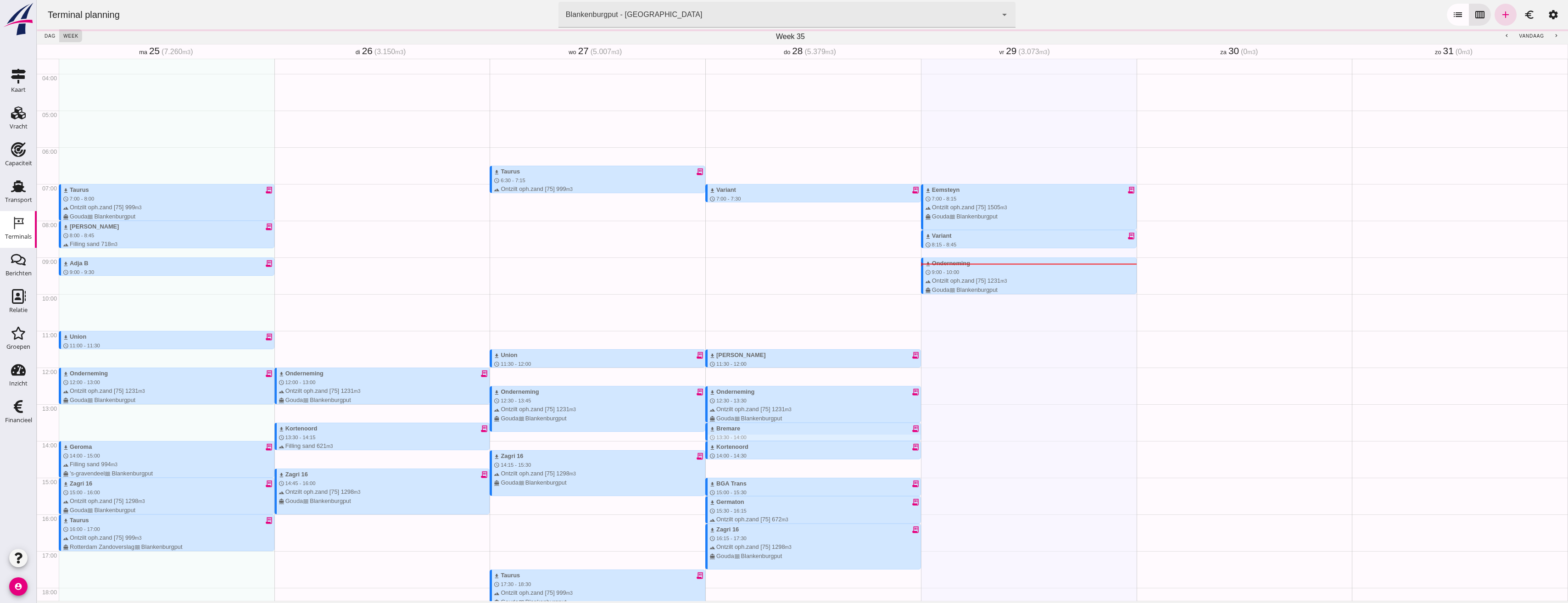
scroll to position [201, 0]
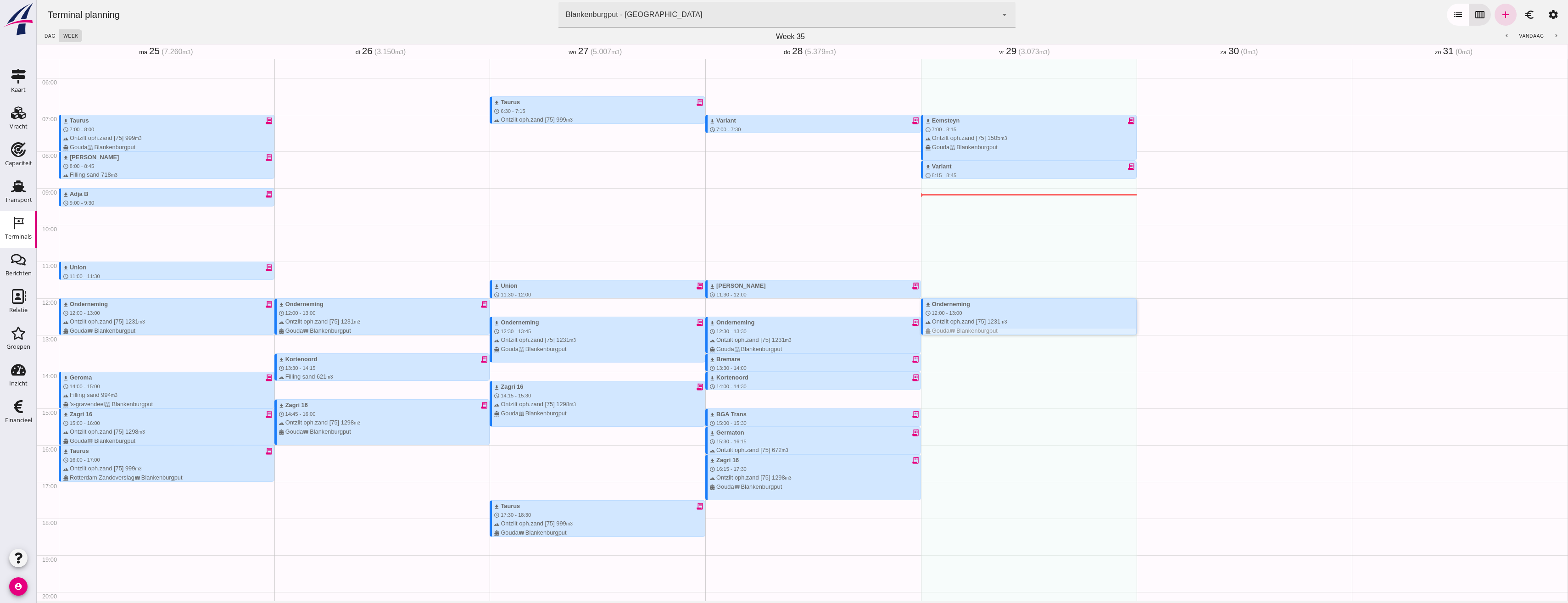
click at [777, 331] on div "Geen afspraken" at bounding box center [1245, 297] width 216 height 881
